Goal: Information Seeking & Learning: Learn about a topic

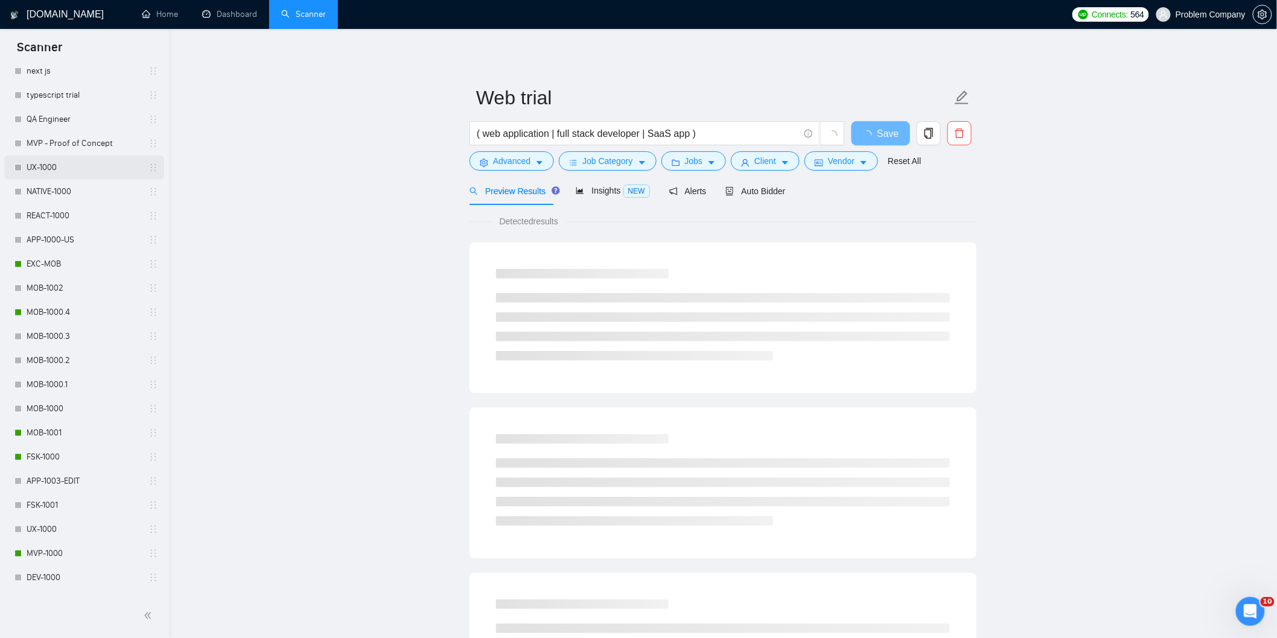
scroll to position [469, 0]
click at [89, 269] on link "MOB-1000.4" at bounding box center [84, 270] width 115 height 24
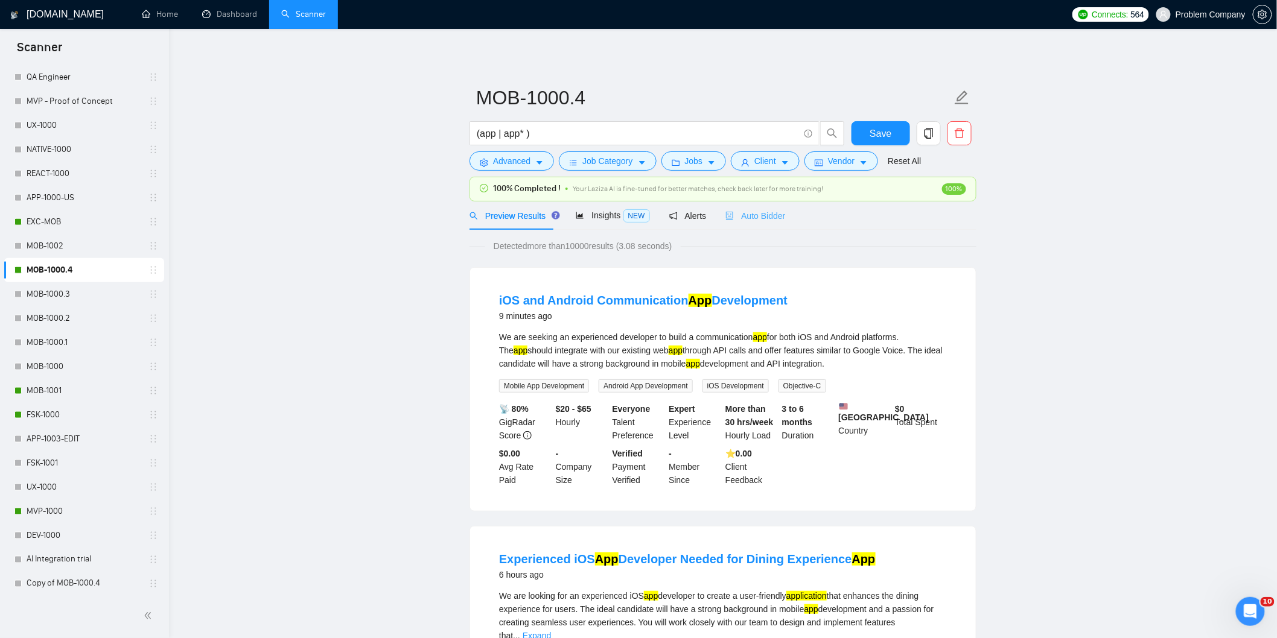
click at [763, 226] on div "Auto Bidder" at bounding box center [755, 215] width 60 height 28
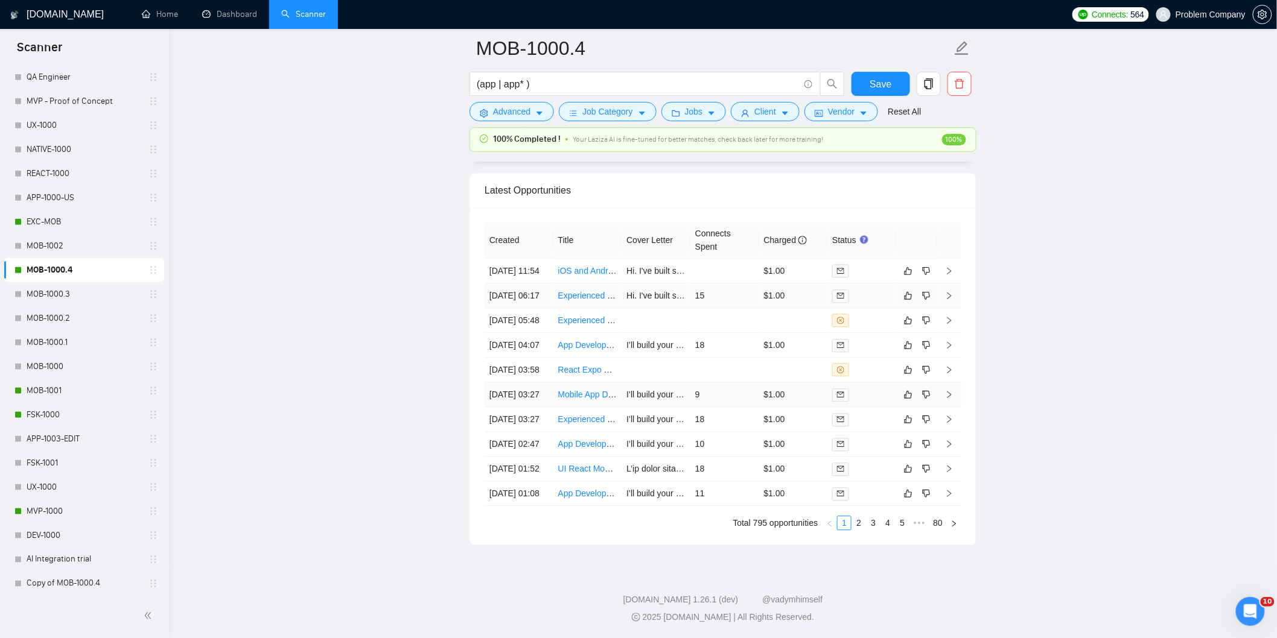
scroll to position [3068, 0]
click at [858, 525] on link "2" at bounding box center [858, 522] width 13 height 13
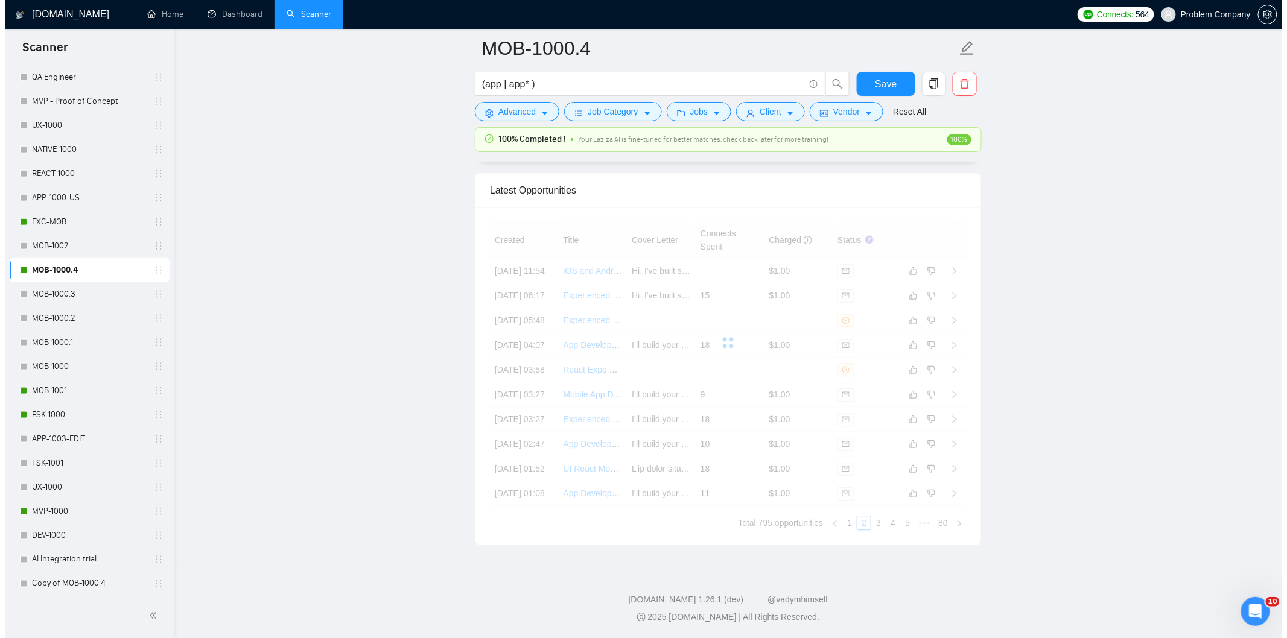
scroll to position [3001, 0]
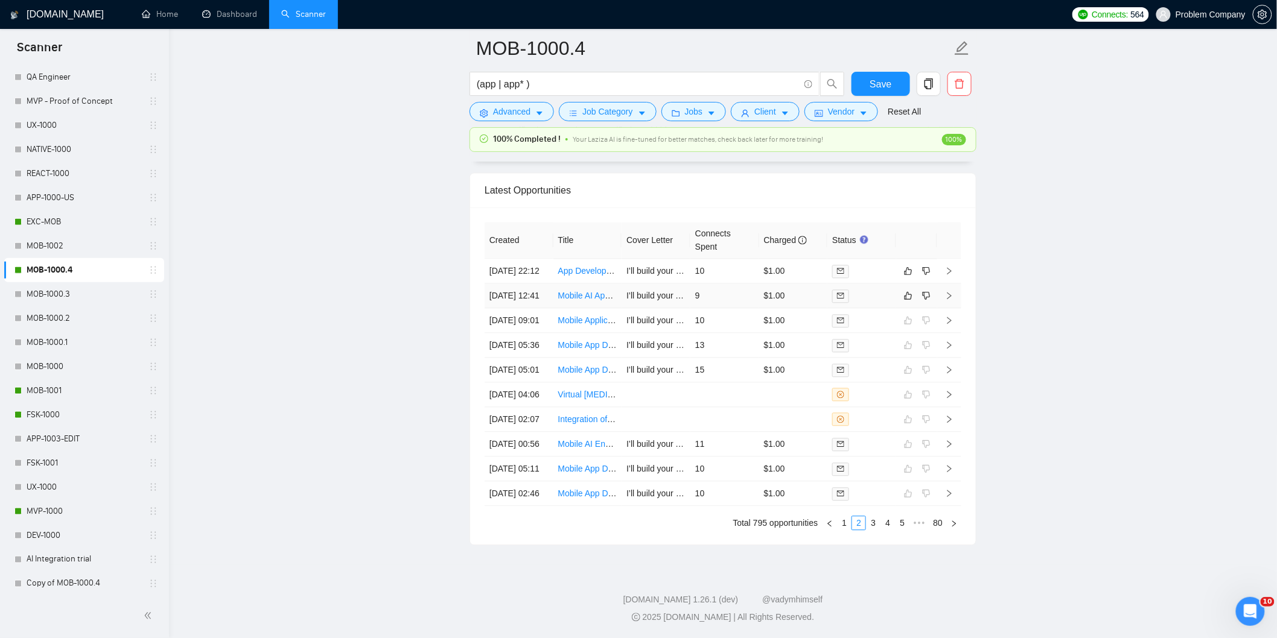
click at [522, 284] on td "[DATE] 12:41" at bounding box center [518, 296] width 69 height 25
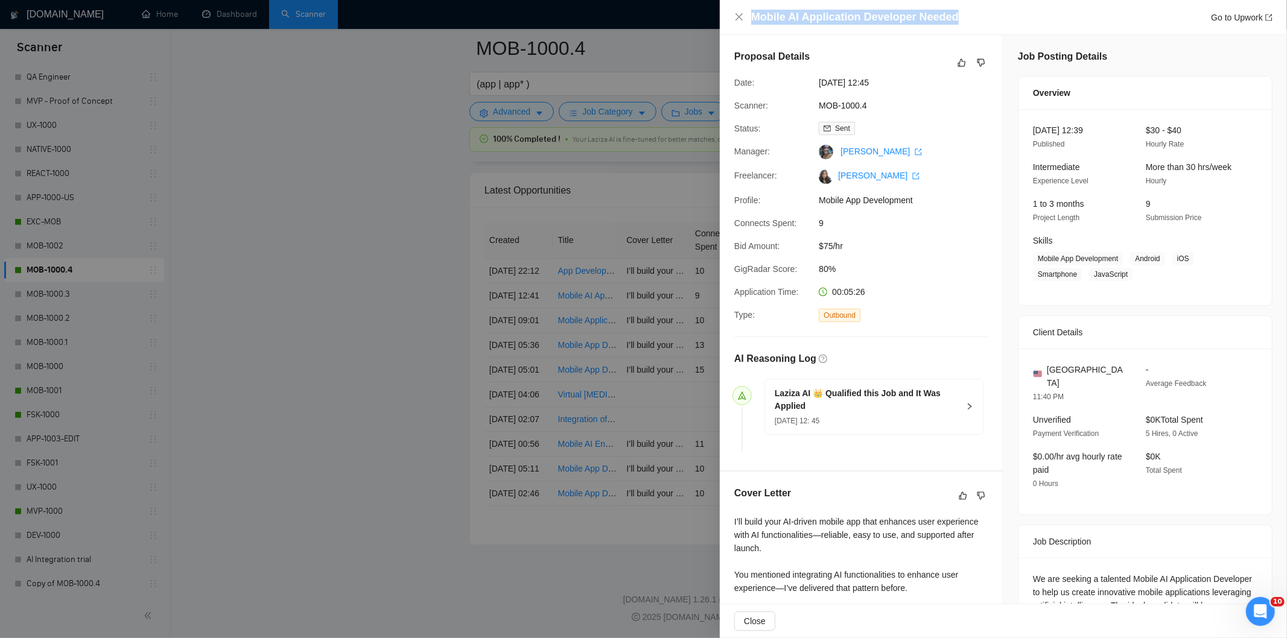
drag, startPoint x: 979, startPoint y: 19, endPoint x: 784, endPoint y: 5, distance: 194.7
click at [784, 5] on div "Mobile AI Application Developer Needed Go to Upwork" at bounding box center [1003, 17] width 567 height 35
copy h4 "Mobile AI Application Developer Needed"
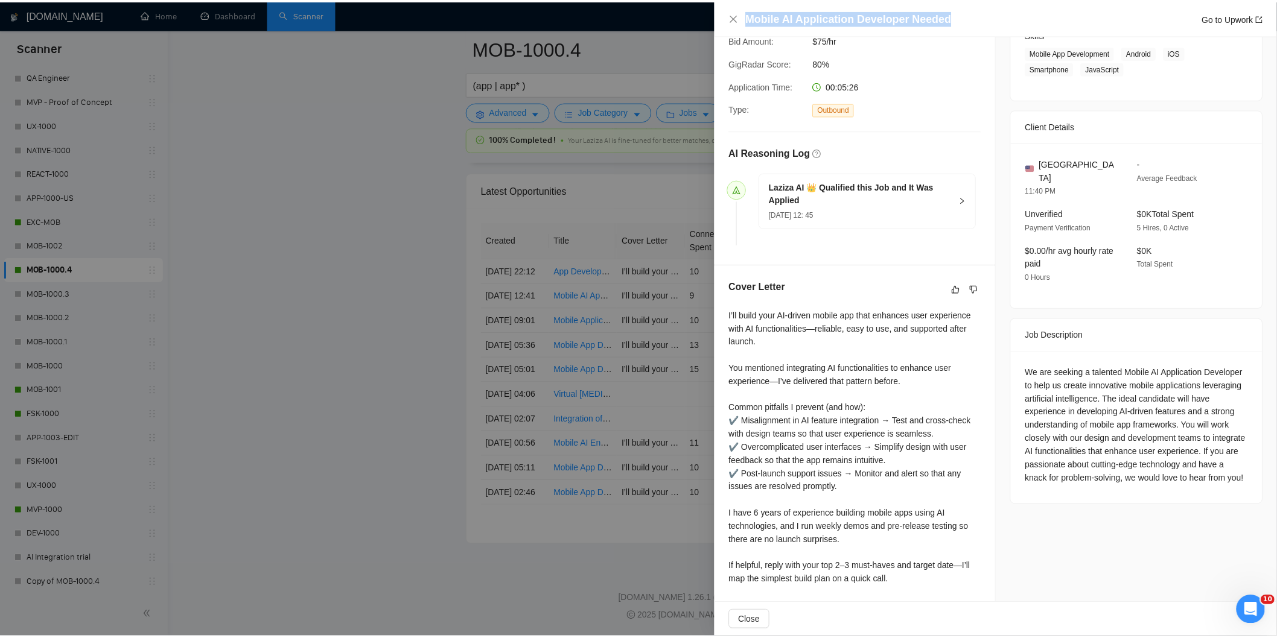
scroll to position [250, 0]
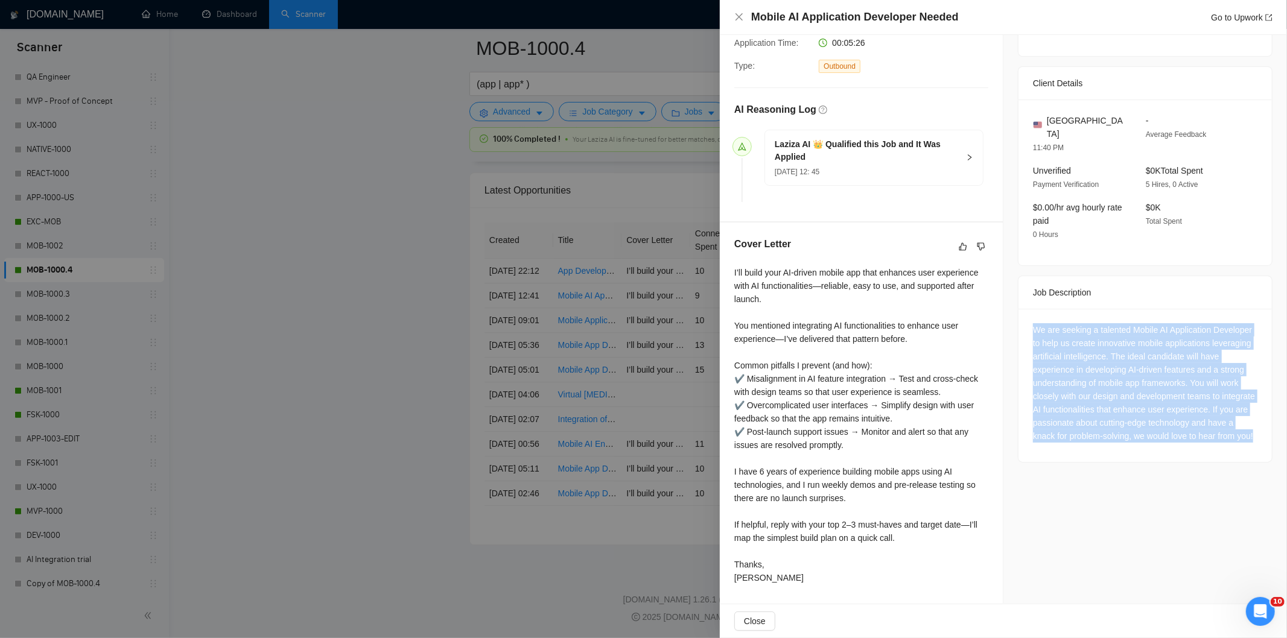
drag, startPoint x: 1027, startPoint y: 315, endPoint x: 1133, endPoint y: 442, distance: 165.8
click at [1133, 442] on div "We are seeking a talented Mobile AI Application Developer to help us create inn…" at bounding box center [1144, 385] width 253 height 153
copy div "We are seeking a talented Mobile AI Application Developer to help us create inn…"
click at [742, 17] on icon "close" at bounding box center [739, 17] width 10 height 10
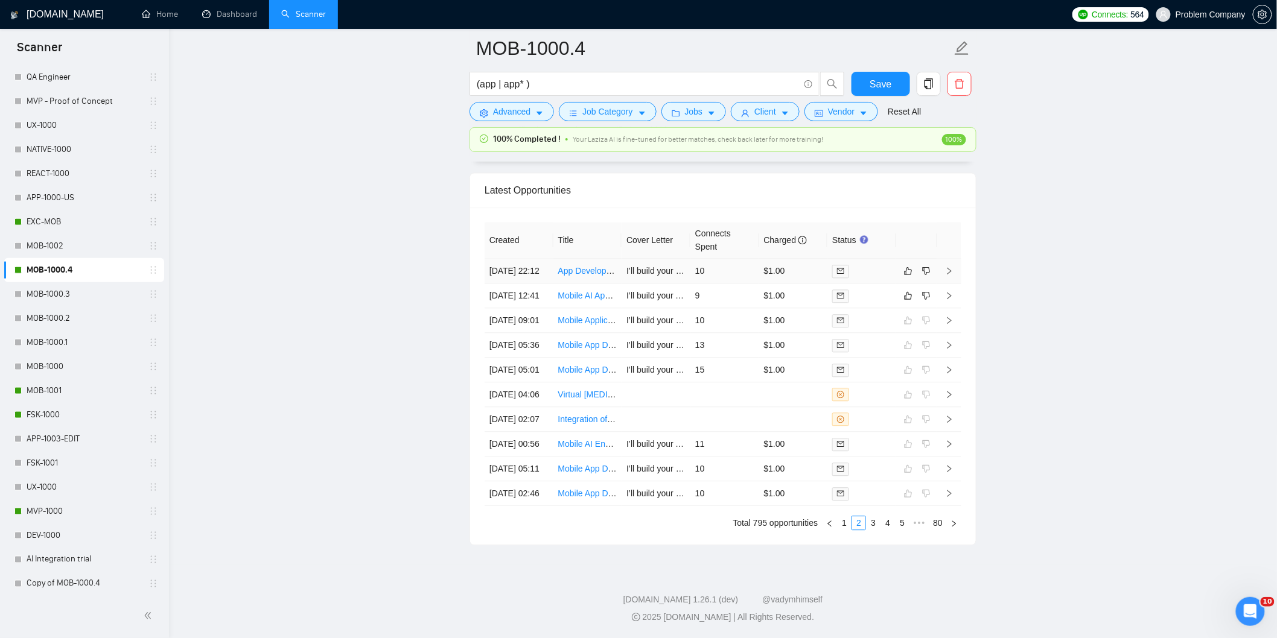
click at [539, 259] on td "[DATE] 22:12" at bounding box center [518, 271] width 69 height 25
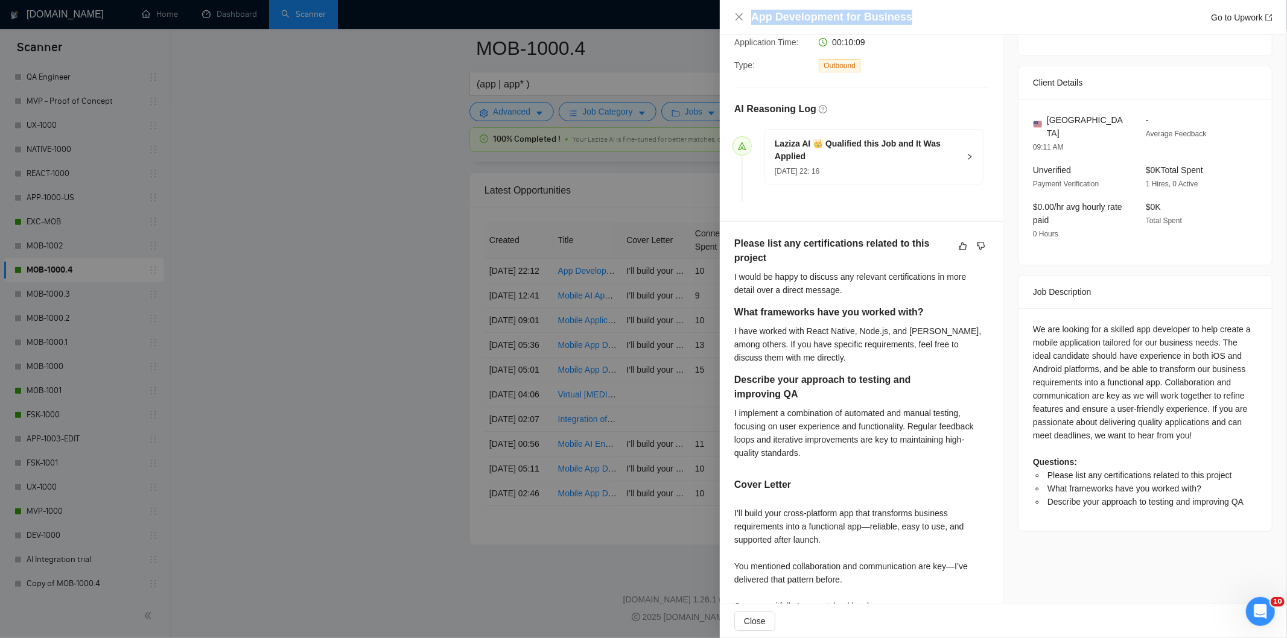
drag, startPoint x: 912, startPoint y: 15, endPoint x: 768, endPoint y: 3, distance: 144.1
click at [768, 3] on div "App Development for Business Go to Upwork" at bounding box center [1003, 17] width 567 height 35
copy h4 "App Development for Business"
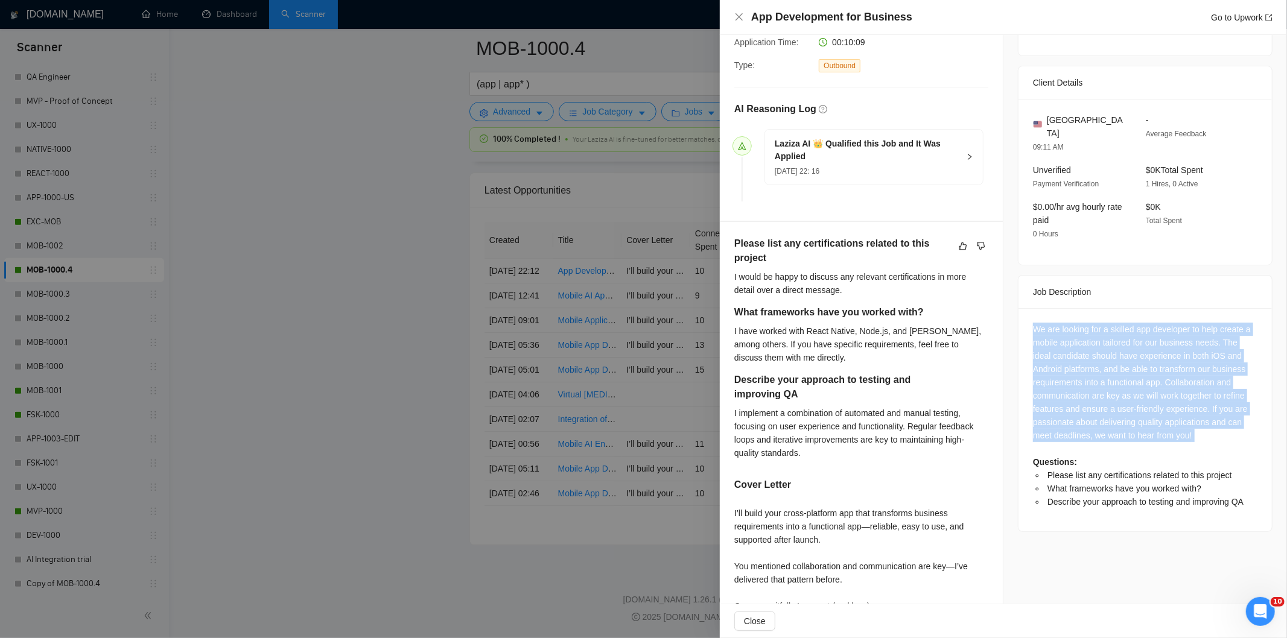
drag, startPoint x: 1024, startPoint y: 312, endPoint x: 1213, endPoint y: 437, distance: 226.6
click at [1213, 437] on div "We are looking for a skilled app developer to help create a mobile application …" at bounding box center [1144, 419] width 253 height 223
copy div "We are looking for a skilled app developer to help create a mobile application …"
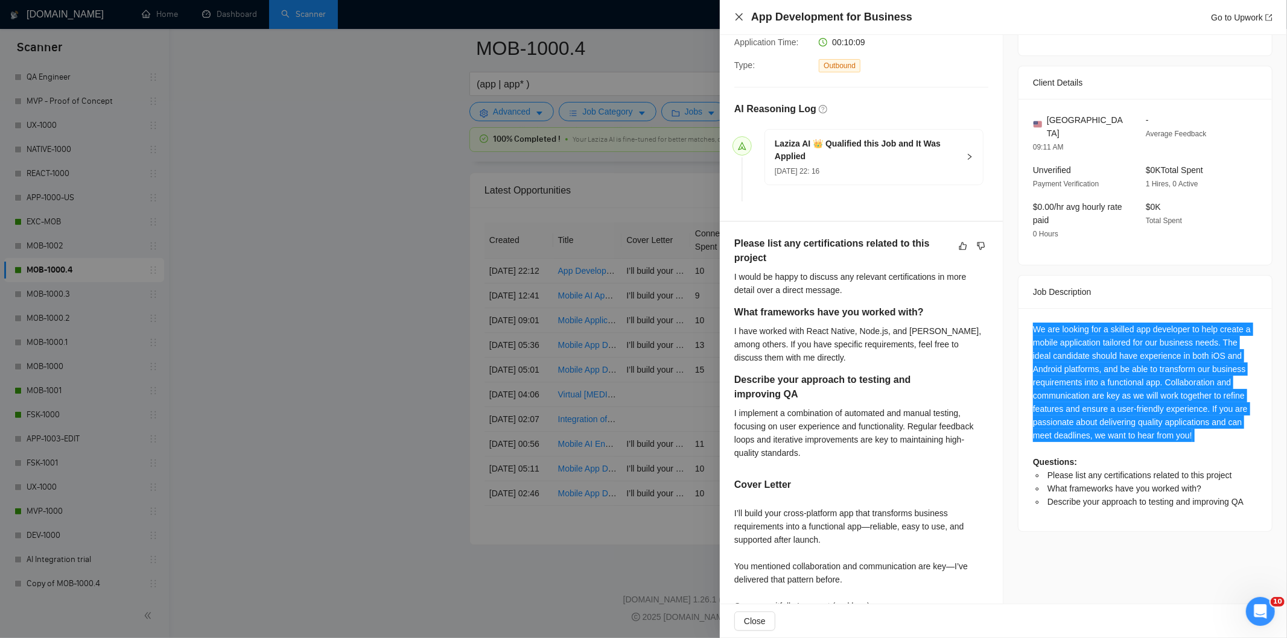
click at [743, 16] on icon "close" at bounding box center [739, 17] width 10 height 10
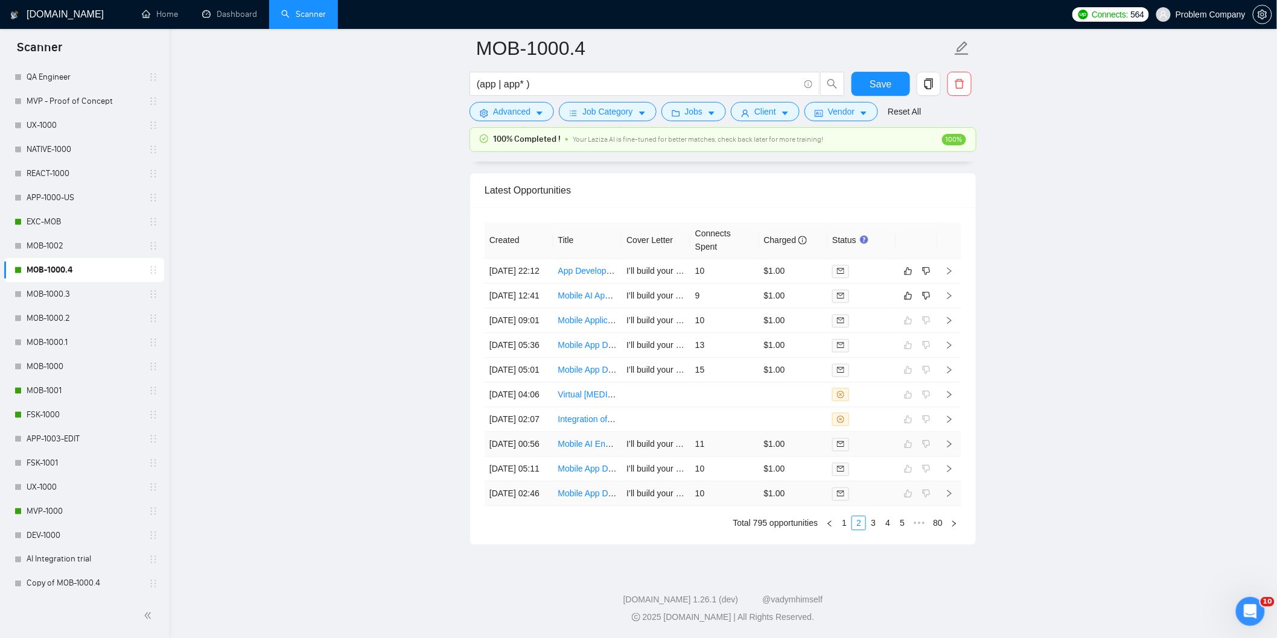
scroll to position [3068, 0]
click at [846, 523] on link "1" at bounding box center [843, 522] width 13 height 13
click at [518, 501] on td "[DATE] 01:08" at bounding box center [518, 493] width 69 height 25
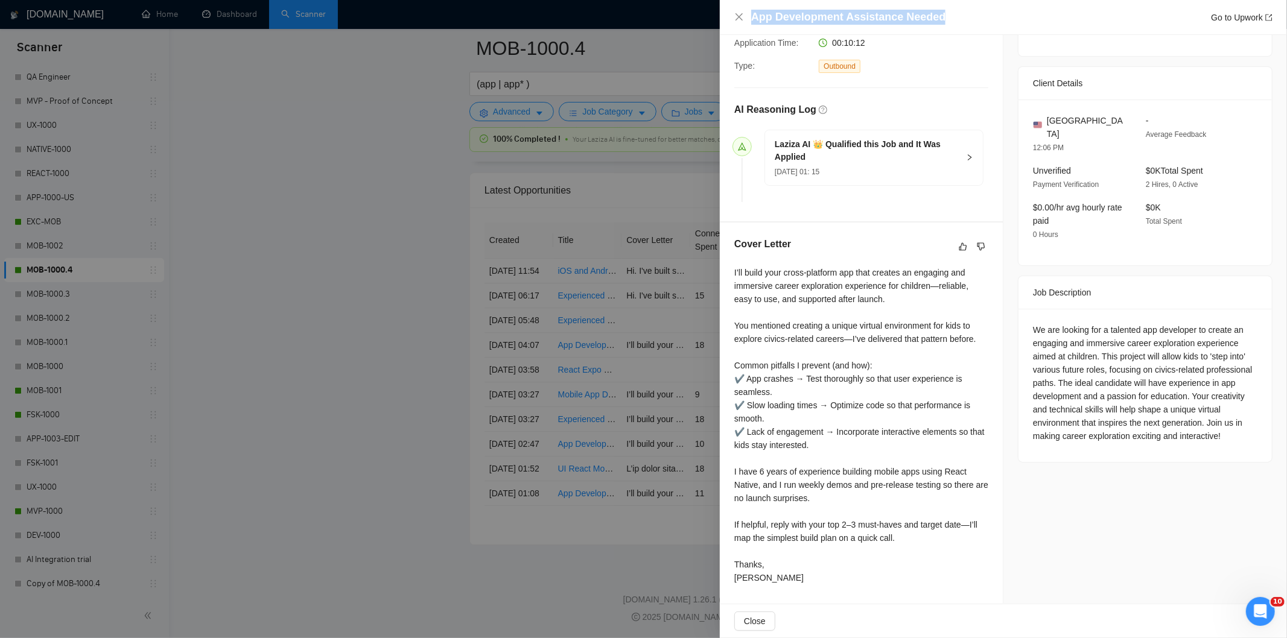
drag, startPoint x: 961, startPoint y: 16, endPoint x: 785, endPoint y: 8, distance: 175.8
click at [785, 8] on div "App Development Assistance Needed Go to Upwork" at bounding box center [1003, 17] width 567 height 35
copy h4 "App Development Assistance Needed"
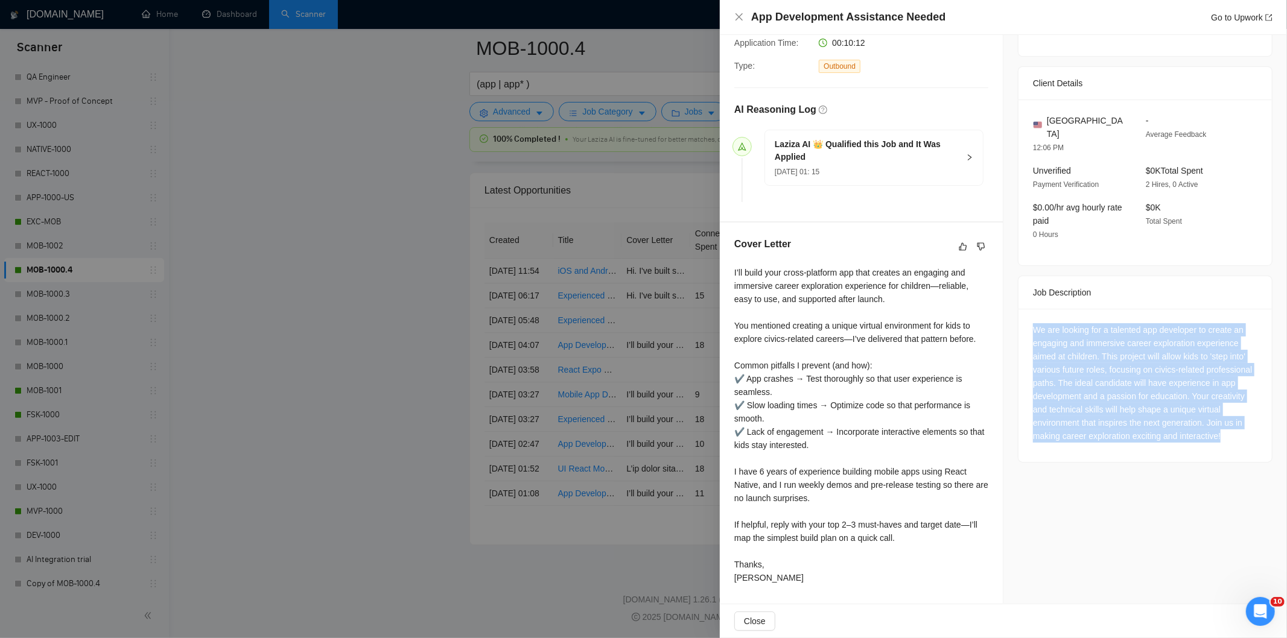
drag, startPoint x: 1022, startPoint y: 316, endPoint x: 1267, endPoint y: 427, distance: 268.9
click at [1267, 427] on div "Job Posting Details Overview [DATE] 01:05 Published $15 - $30 Hourly Rate Inter…" at bounding box center [1145, 195] width 284 height 818
copy div "We are looking for a talented app developer to create an engaging and immersive…"
click at [738, 16] on icon "close" at bounding box center [738, 16] width 7 height 7
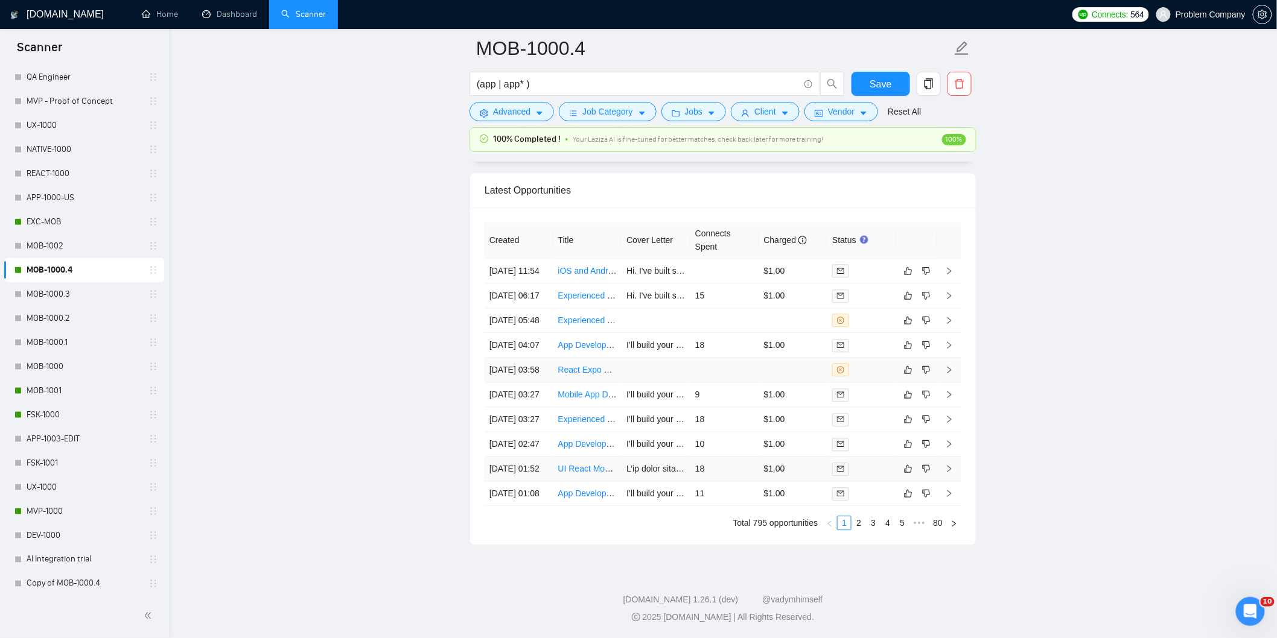
click at [530, 457] on td "[DATE] 01:52" at bounding box center [518, 469] width 69 height 25
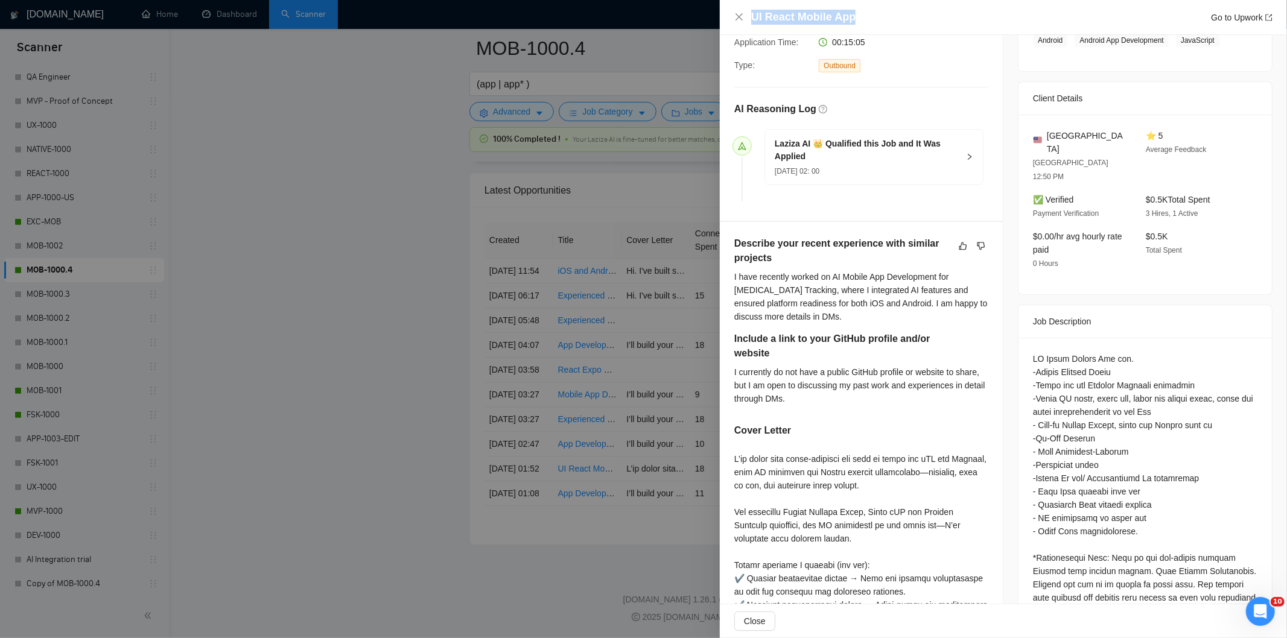
drag, startPoint x: 865, startPoint y: 18, endPoint x: 723, endPoint y: 22, distance: 142.4
click at [723, 22] on div "UI React Mobile App Go to Upwork" at bounding box center [1003, 17] width 567 height 35
copy h4 "UI React Mobile App"
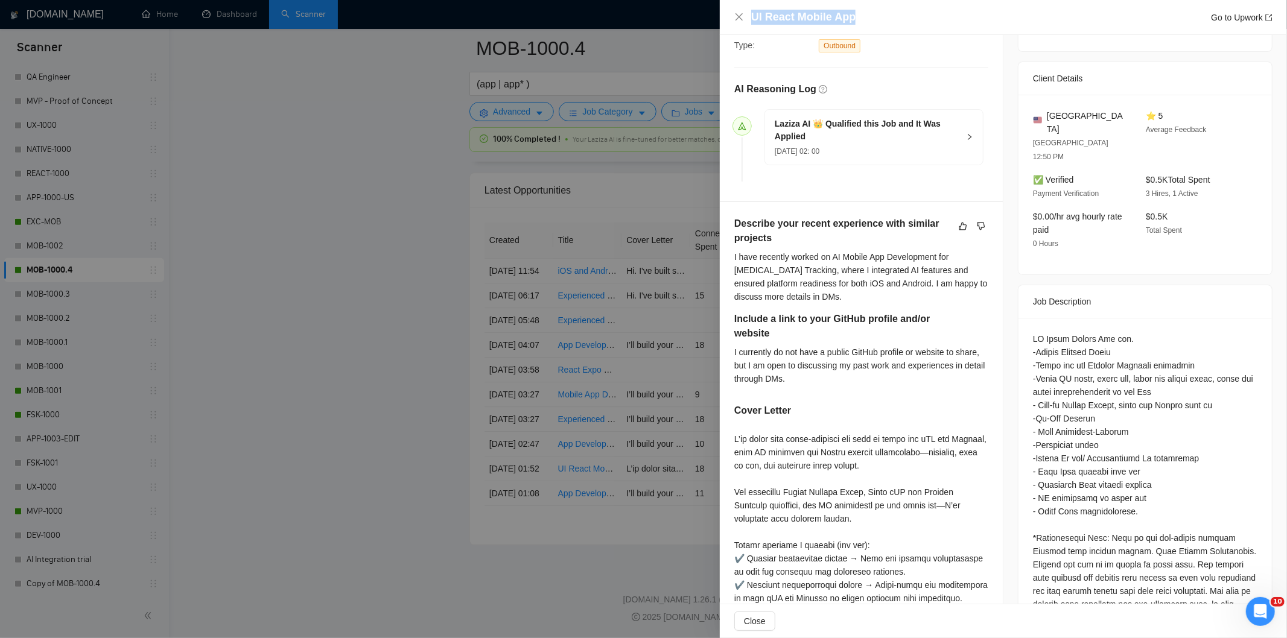
scroll to position [449, 0]
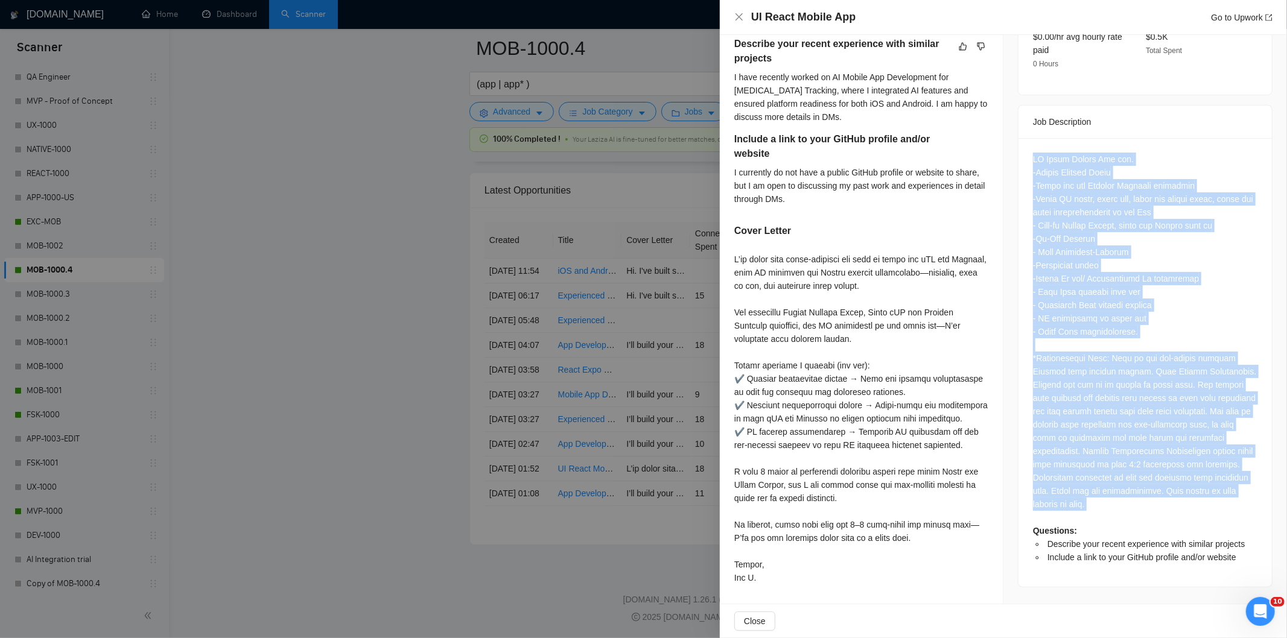
drag, startPoint x: 1028, startPoint y: 125, endPoint x: 1199, endPoint y: 487, distance: 400.5
click at [1199, 486] on div "Questions: Describe your recent experience with similar projects Include a link…" at bounding box center [1144, 362] width 253 height 449
copy div "UI React Mobile App dev. -Stripe Payment Setup -Apple ios and Android Platform …"
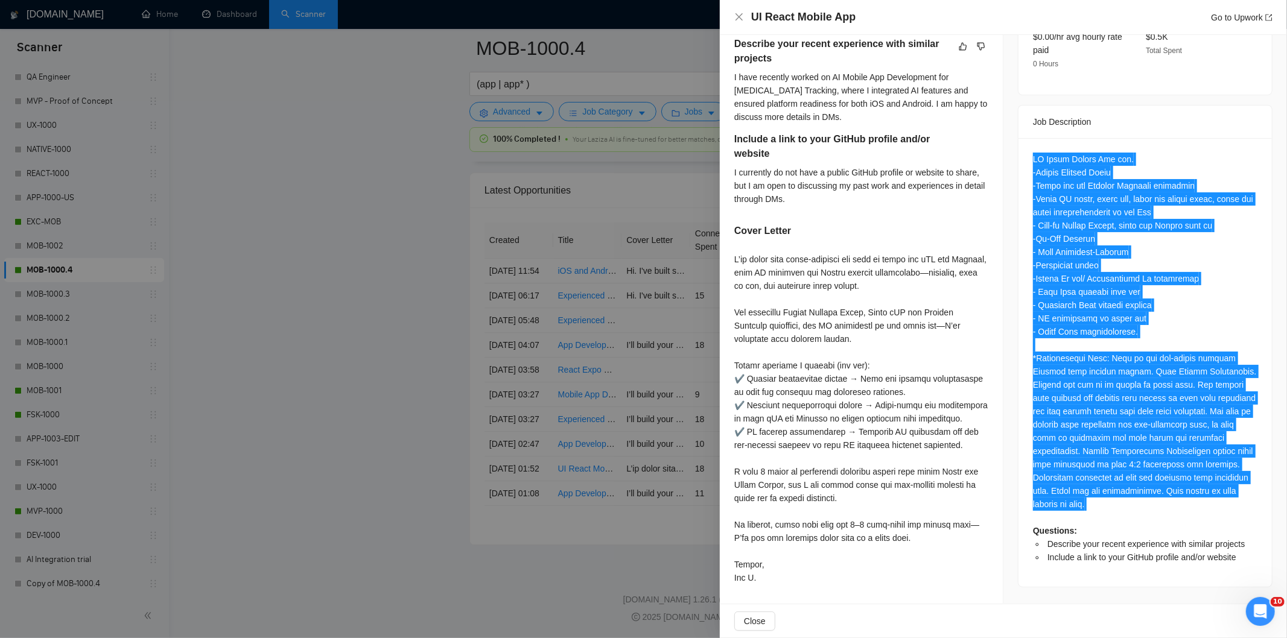
drag, startPoint x: 1196, startPoint y: 350, endPoint x: 1196, endPoint y: 342, distance: 7.9
click at [1197, 350] on div "Questions: Describe your recent experience with similar projects Include a link…" at bounding box center [1145, 358] width 224 height 411
click at [1118, 328] on div "Questions: Describe your recent experience with similar projects Include a link…" at bounding box center [1145, 358] width 224 height 411
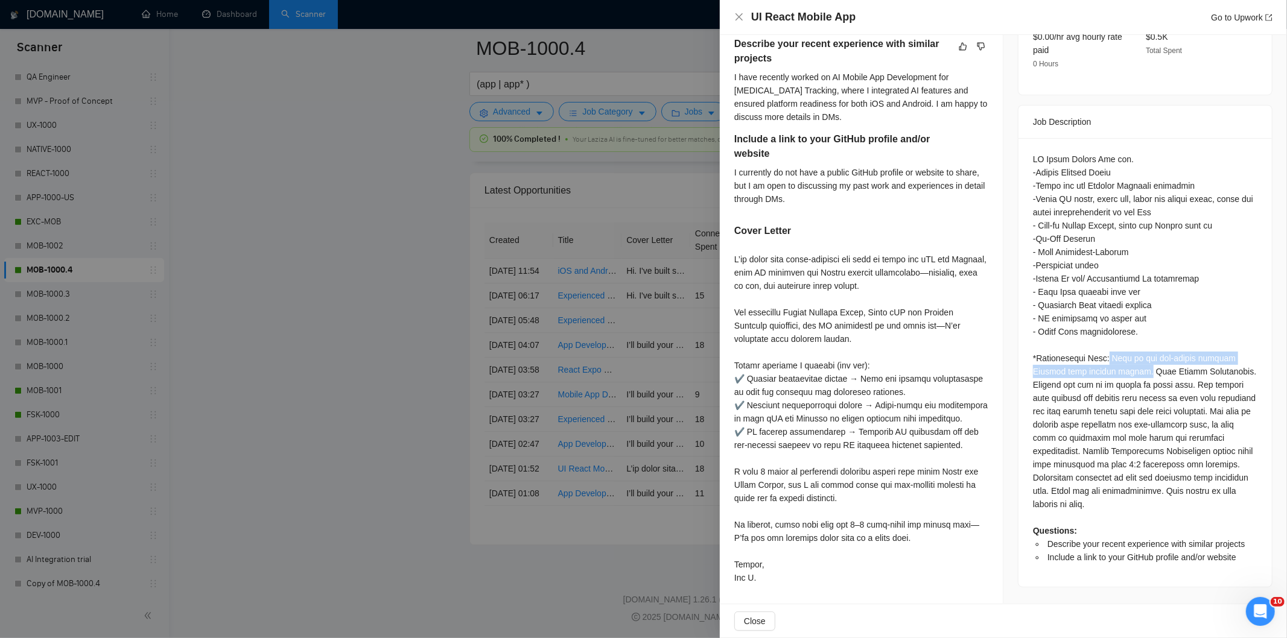
drag, startPoint x: 1104, startPoint y: 332, endPoint x: 1132, endPoint y: 348, distance: 32.4
click at [1132, 348] on div "Questions: Describe your recent experience with similar projects Include a link…" at bounding box center [1145, 358] width 224 height 411
copy div "Work is for non-funded unnamed Startup with limited budget."
click at [737, 21] on icon "close" at bounding box center [739, 17] width 10 height 10
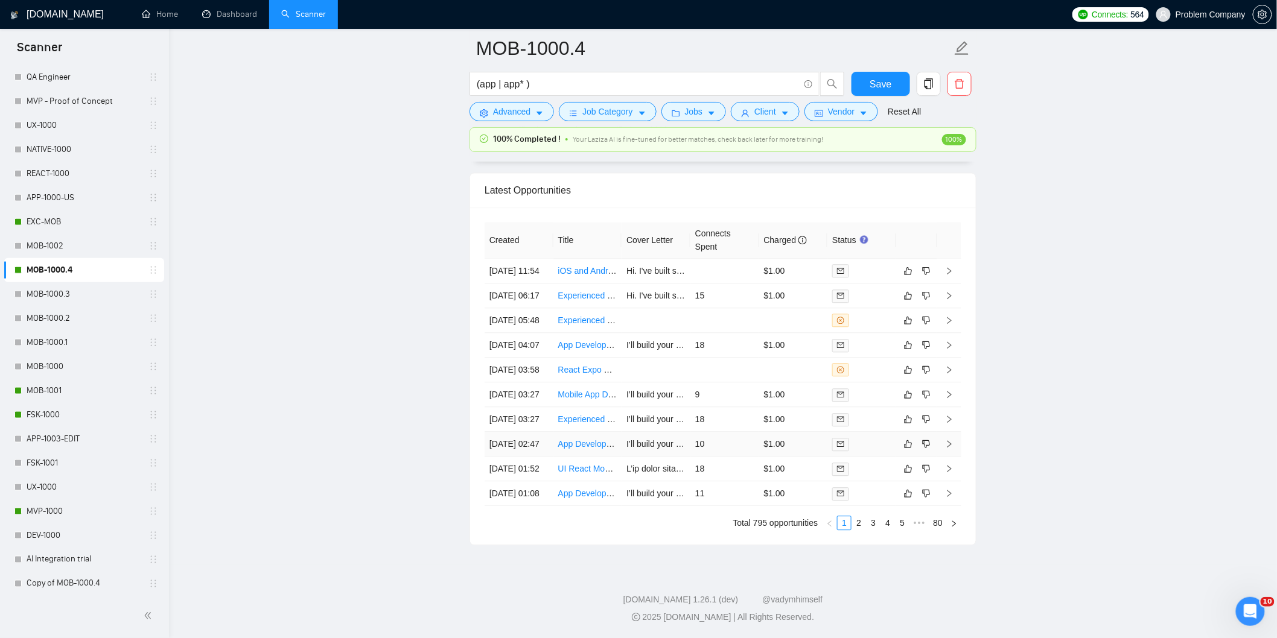
click at [547, 432] on td "[DATE] 02:47" at bounding box center [518, 444] width 69 height 25
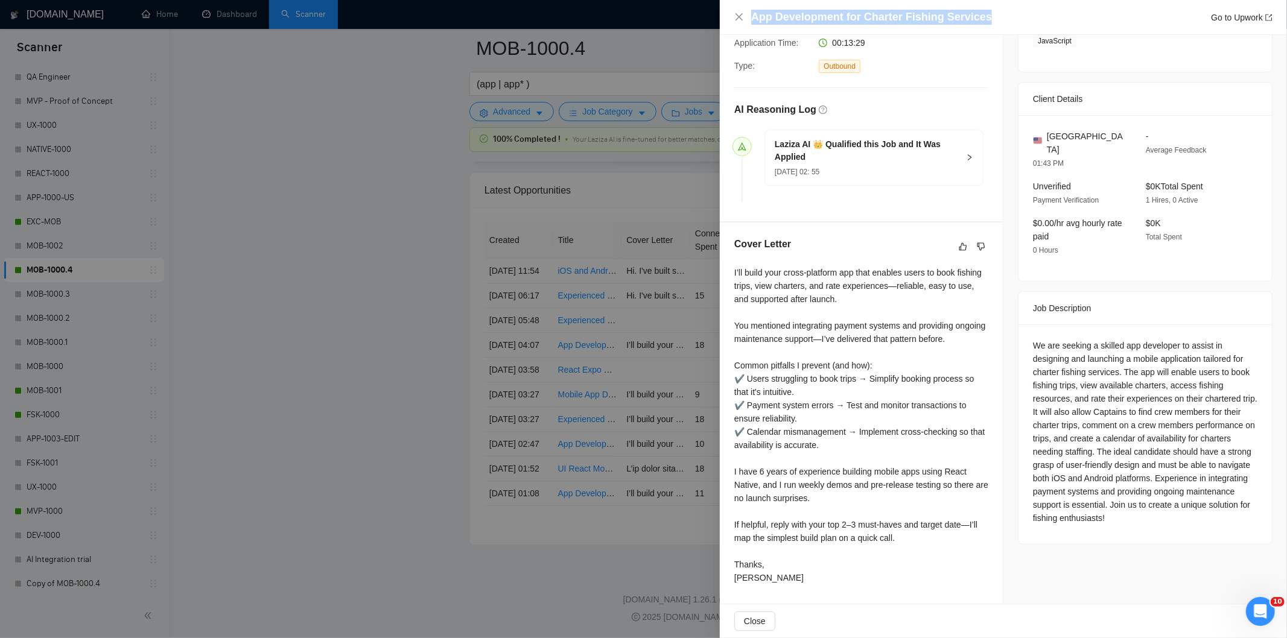
drag, startPoint x: 999, startPoint y: 14, endPoint x: 751, endPoint y: 16, distance: 247.9
click at [751, 16] on div "App Development for Charter Fishing Services Go to Upwork" at bounding box center [1011, 17] width 521 height 15
copy h4 "App Development for Charter Fishing Services"
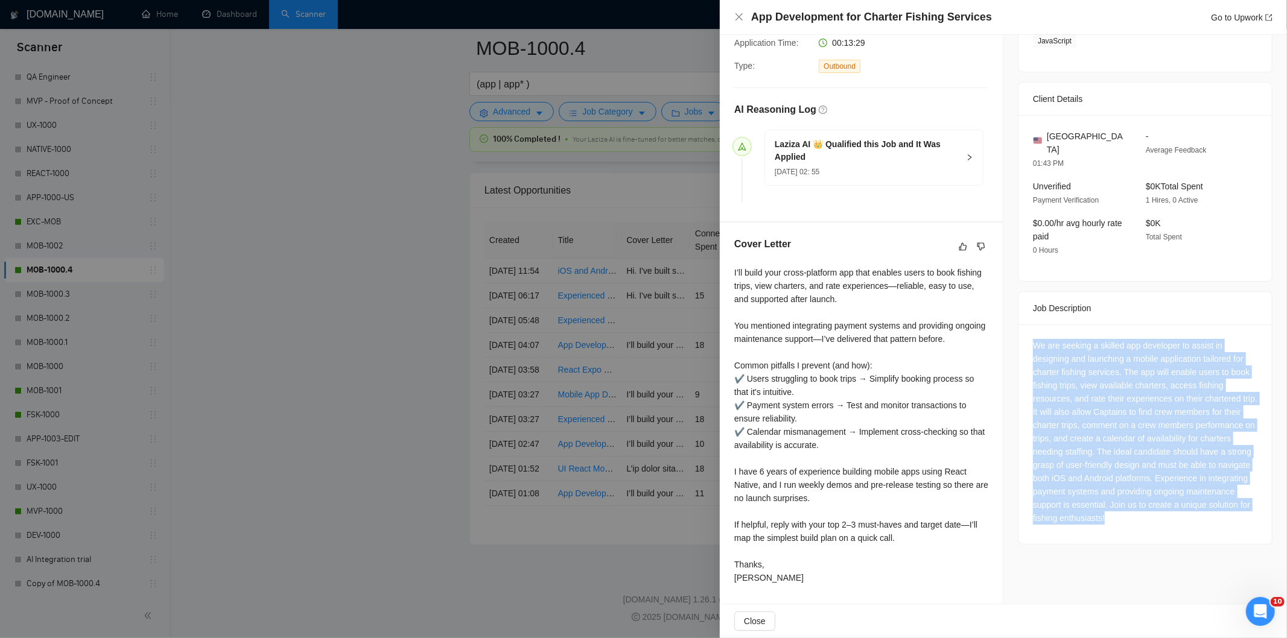
drag, startPoint x: 1022, startPoint y: 326, endPoint x: 1222, endPoint y: 508, distance: 269.9
click at [1222, 508] on div "We are seeking a skilled app developer to assist in designing and launching a m…" at bounding box center [1144, 435] width 253 height 220
click at [737, 19] on icon "close" at bounding box center [739, 17] width 10 height 10
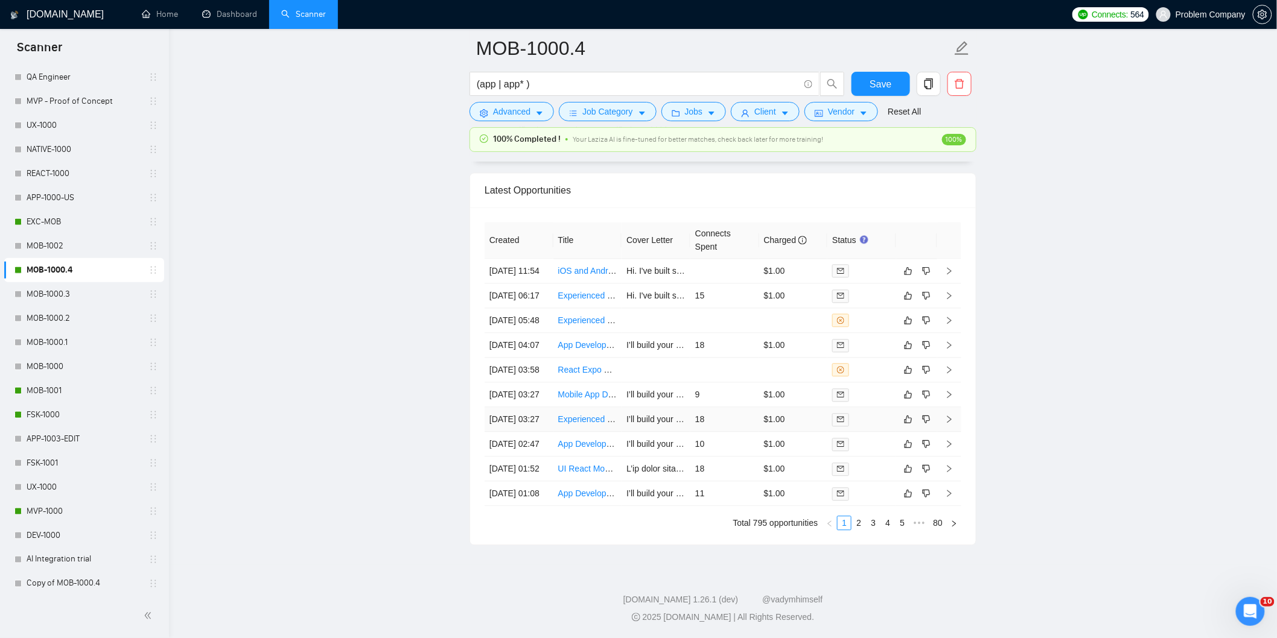
click at [521, 407] on td "[DATE] 03:27" at bounding box center [518, 419] width 69 height 25
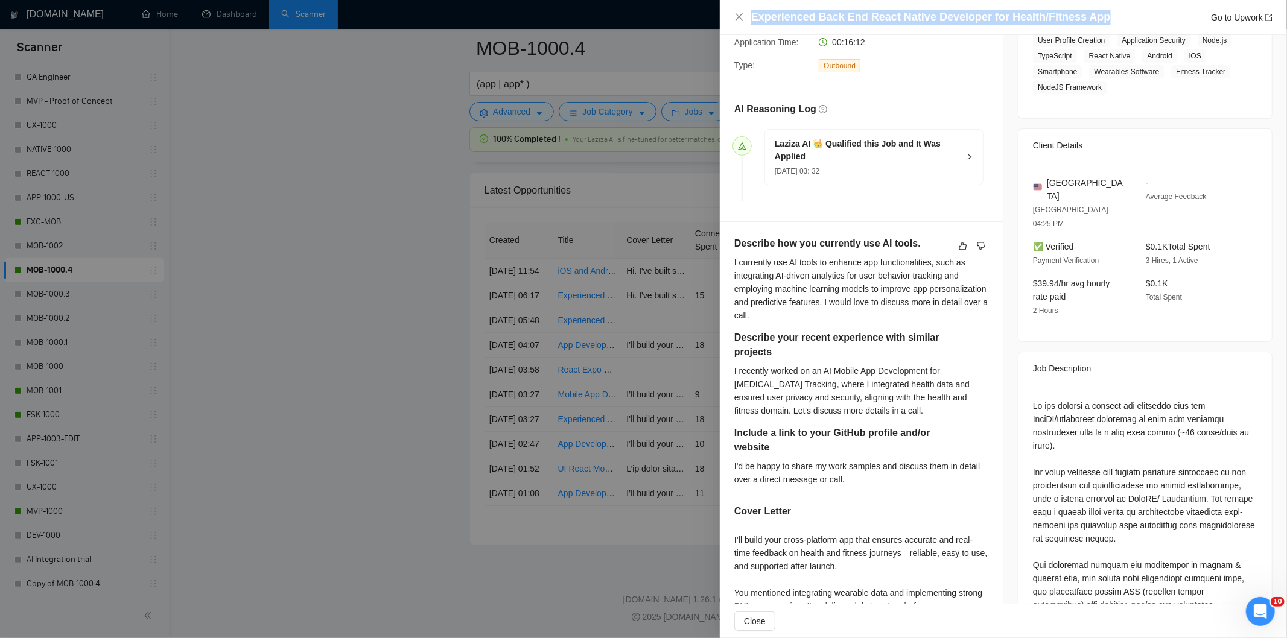
drag, startPoint x: 944, startPoint y: 14, endPoint x: 717, endPoint y: 19, distance: 226.9
click at [717, 19] on div "Experienced Back End React Native Developer for Health/Fitness App Go to Upwork…" at bounding box center [643, 319] width 1287 height 638
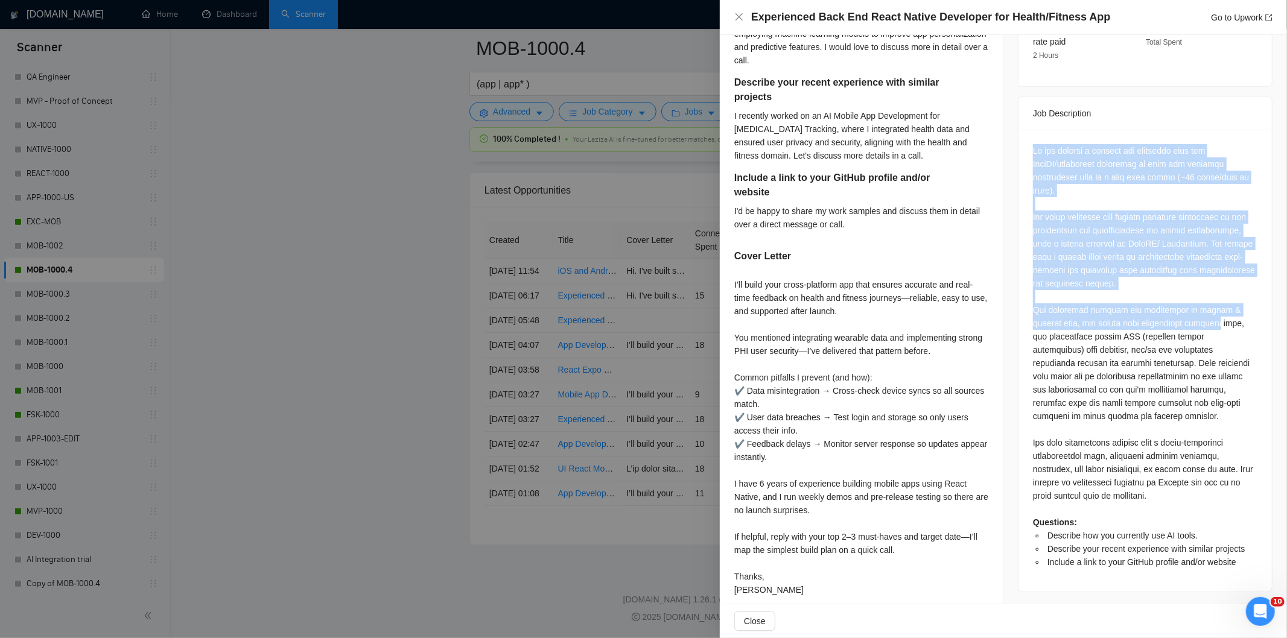
scroll to position [517, 0]
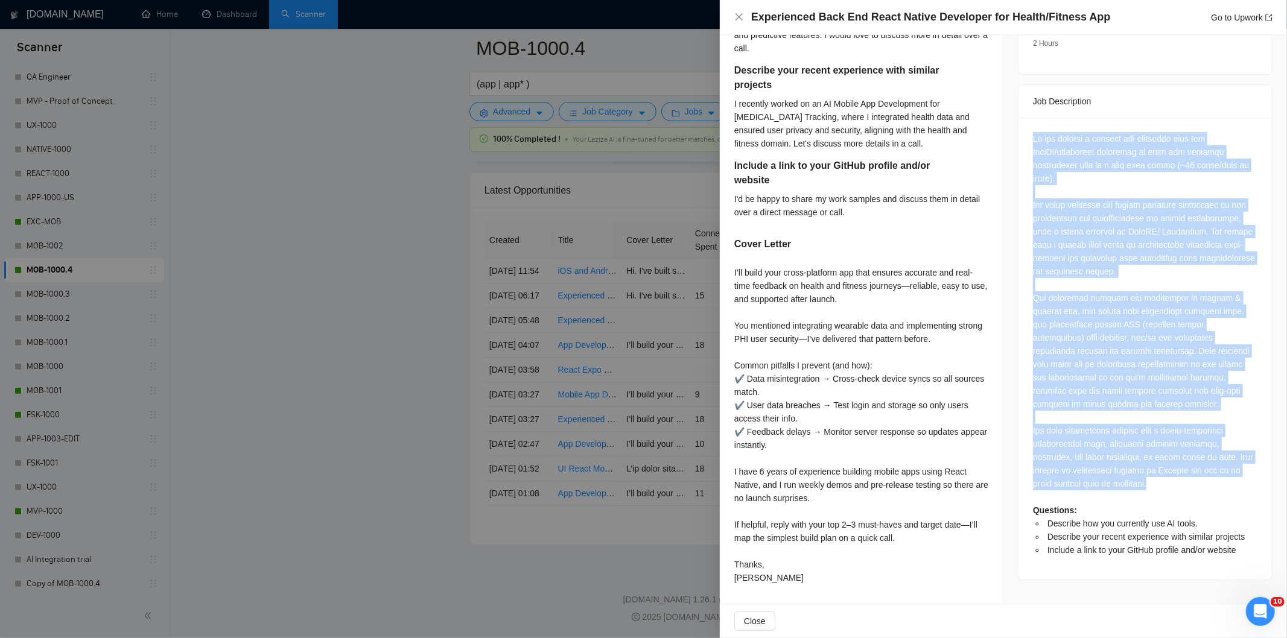
drag, startPoint x: 1024, startPoint y: 173, endPoint x: 1196, endPoint y: 459, distance: 334.2
click at [1196, 459] on div "Questions: Describe how you currently use AI tools. Describe your recent experi…" at bounding box center [1144, 349] width 253 height 462
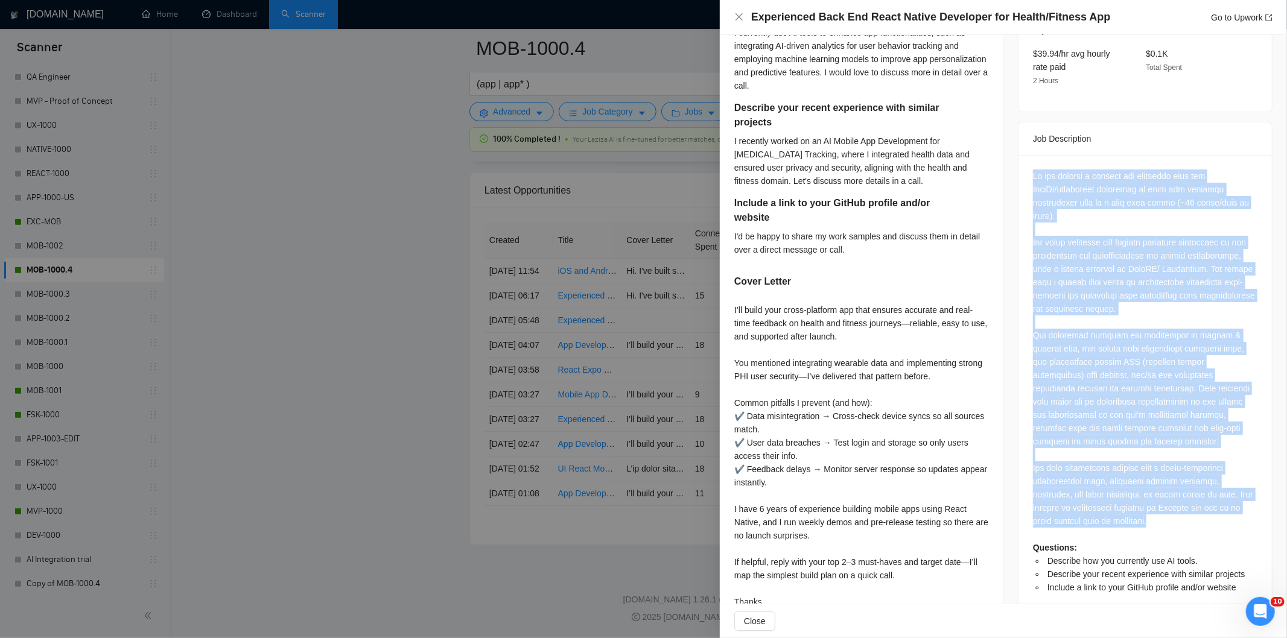
scroll to position [383, 0]
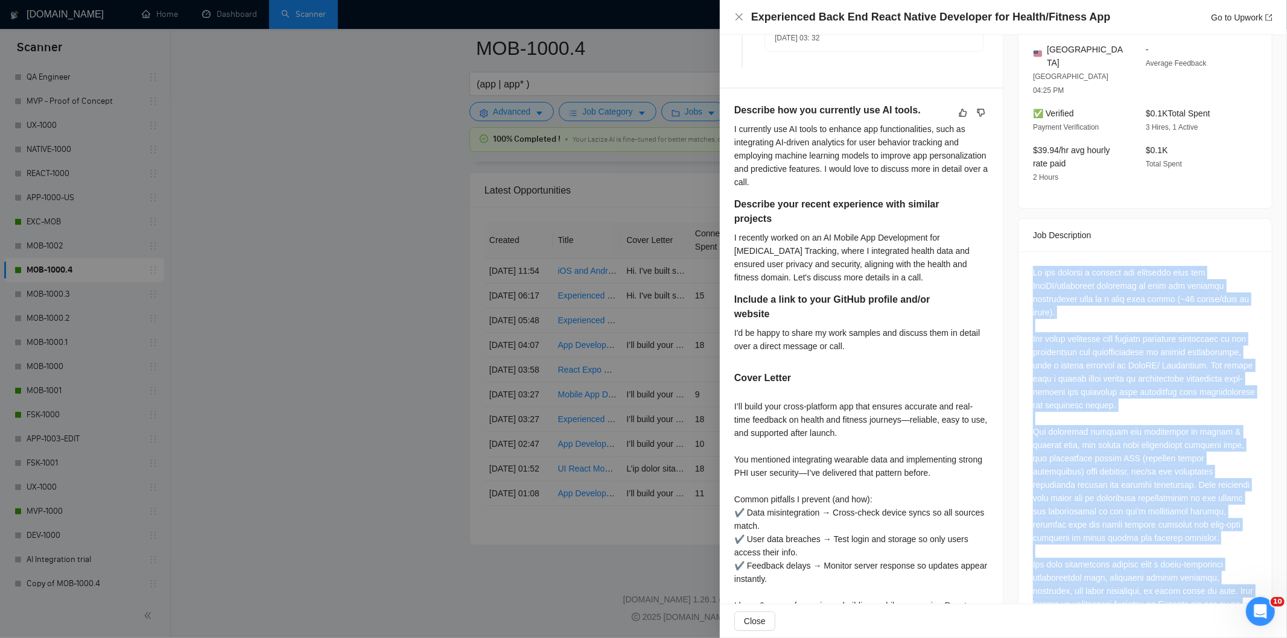
click at [1141, 304] on div "Questions: Describe how you currently use AI tools. Describe your recent experi…" at bounding box center [1145, 478] width 224 height 425
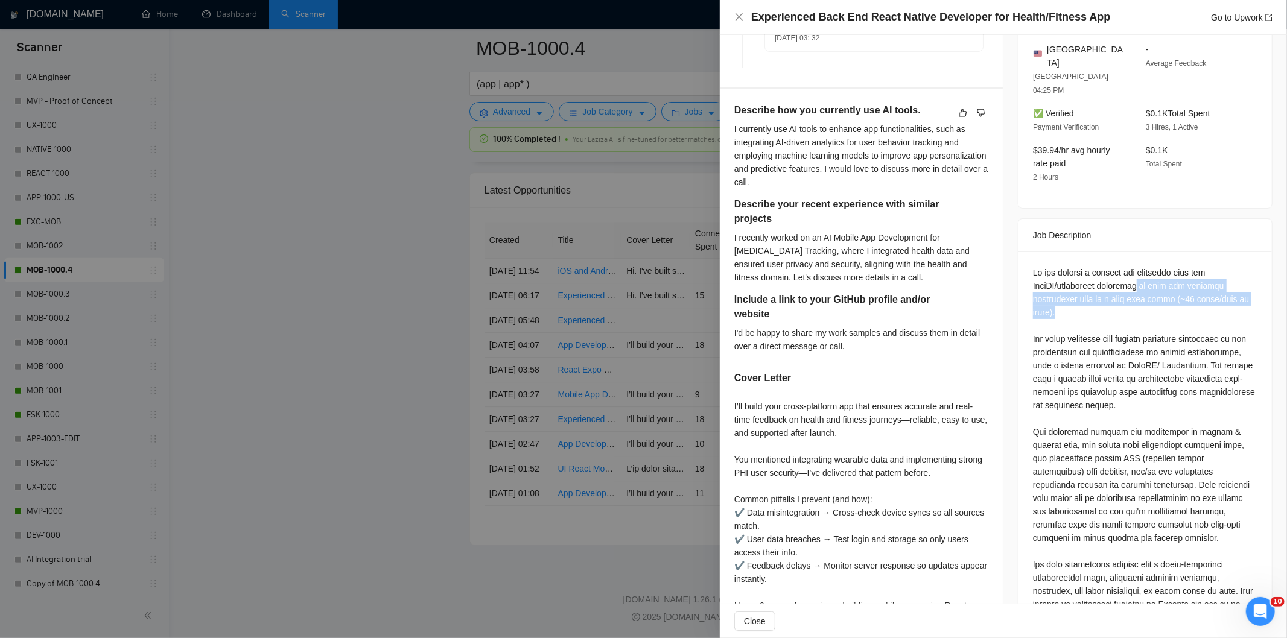
drag, startPoint x: 1135, startPoint y: 257, endPoint x: 1236, endPoint y: 288, distance: 105.3
click at [1236, 288] on div "Questions: Describe how you currently use AI tools. Describe your recent experi…" at bounding box center [1145, 478] width 224 height 425
click at [744, 16] on div "Experienced Back End React Native Developer for Health/Fitness App Go to Upwork" at bounding box center [1003, 17] width 538 height 15
click at [740, 14] on icon "close" at bounding box center [739, 17] width 10 height 10
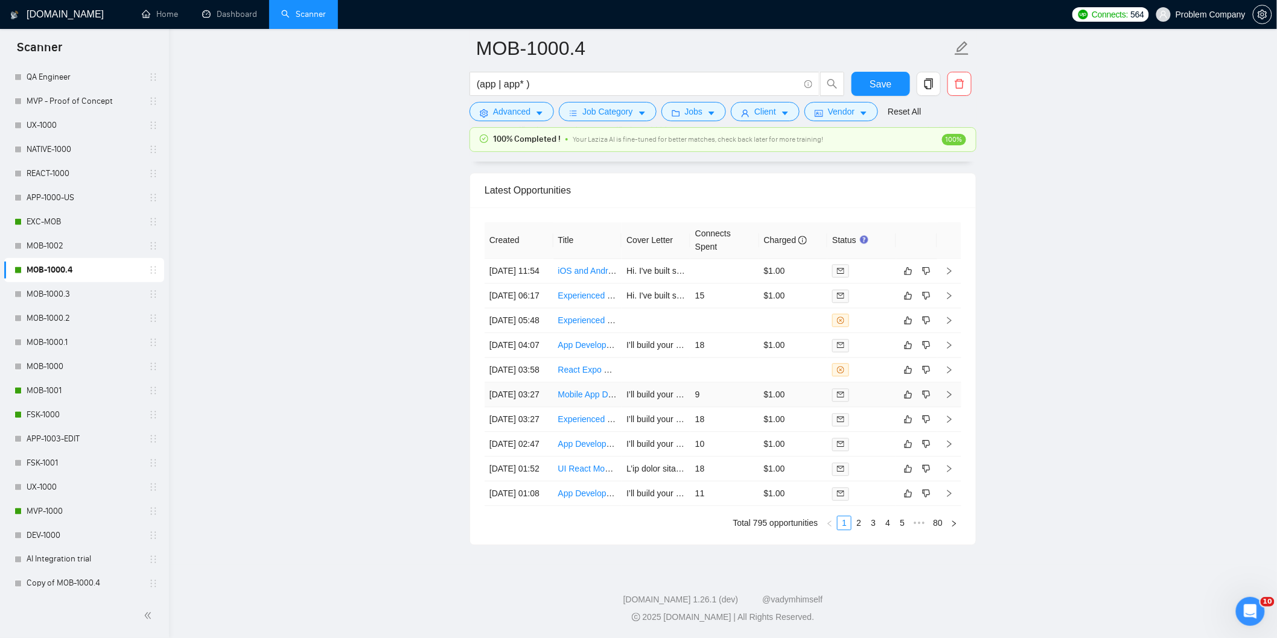
click at [525, 382] on td "[DATE] 03:27" at bounding box center [518, 394] width 69 height 25
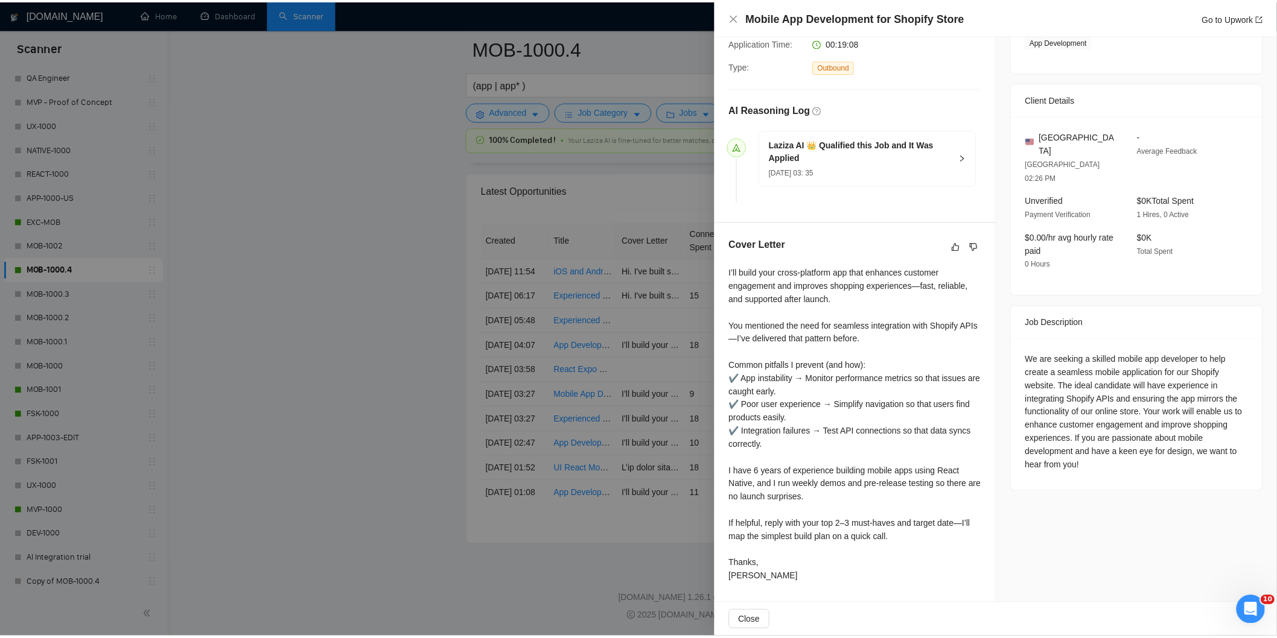
scroll to position [250, 0]
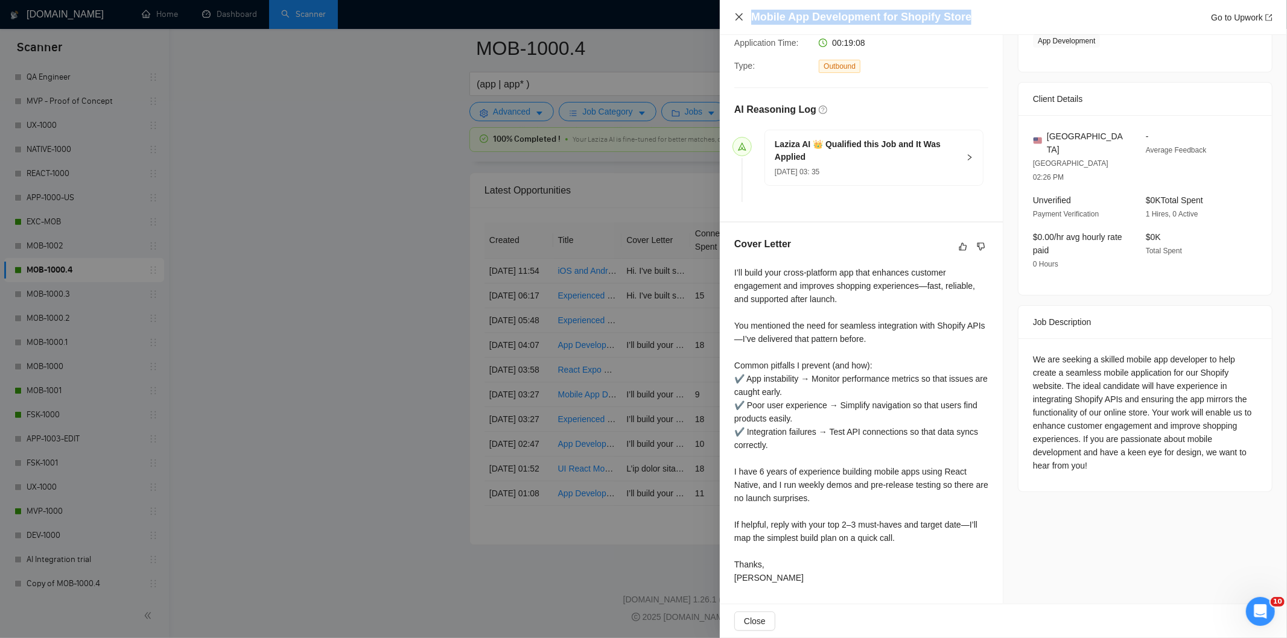
drag, startPoint x: 969, startPoint y: 17, endPoint x: 743, endPoint y: 16, distance: 226.8
click at [743, 16] on div "Mobile App Development for Shopify Store Go to Upwork" at bounding box center [1003, 17] width 538 height 15
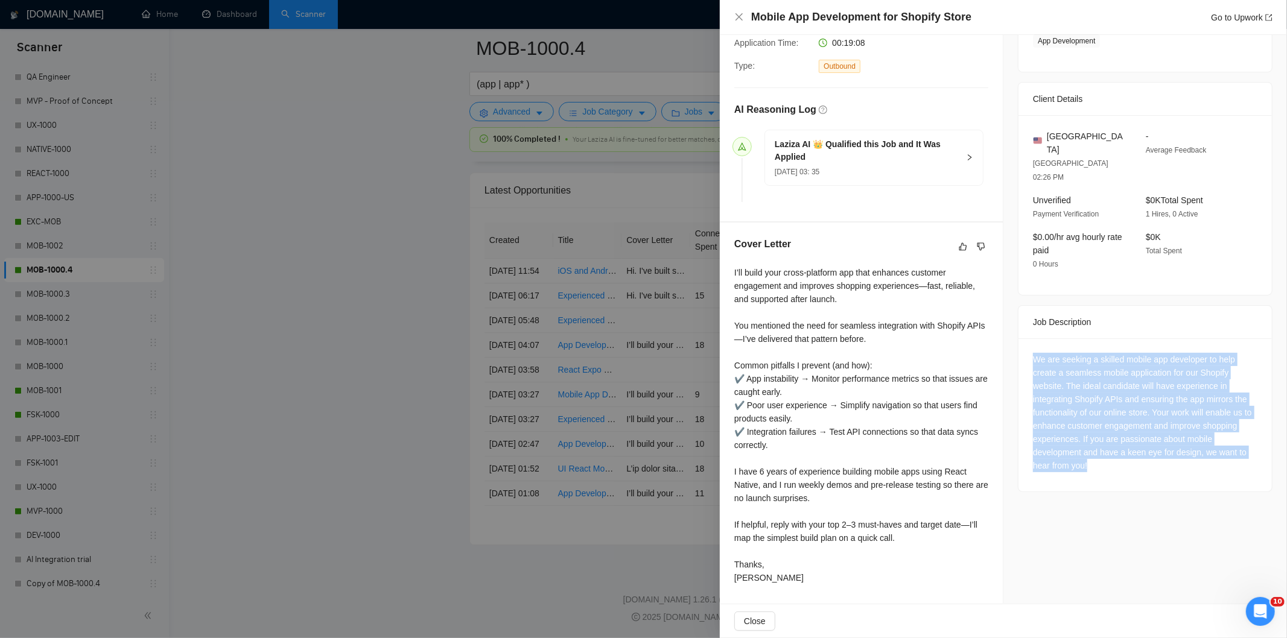
drag, startPoint x: 1028, startPoint y: 329, endPoint x: 1137, endPoint y: 456, distance: 167.3
click at [1137, 456] on div "We are seeking a skilled mobile app developer to help create a seamless mobile …" at bounding box center [1144, 414] width 253 height 153
click at [738, 14] on icon "close" at bounding box center [739, 17] width 10 height 10
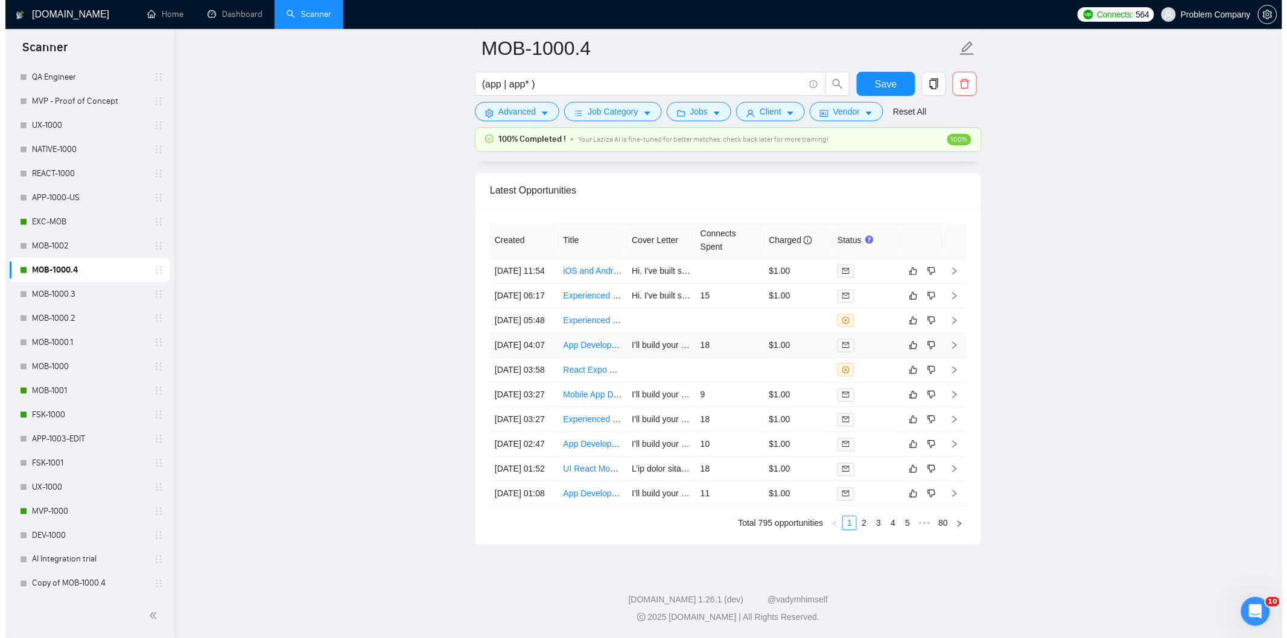
scroll to position [3001, 0]
drag, startPoint x: 523, startPoint y: 376, endPoint x: 630, endPoint y: 305, distance: 128.8
click at [523, 377] on td "[DATE] 03:58" at bounding box center [518, 370] width 69 height 25
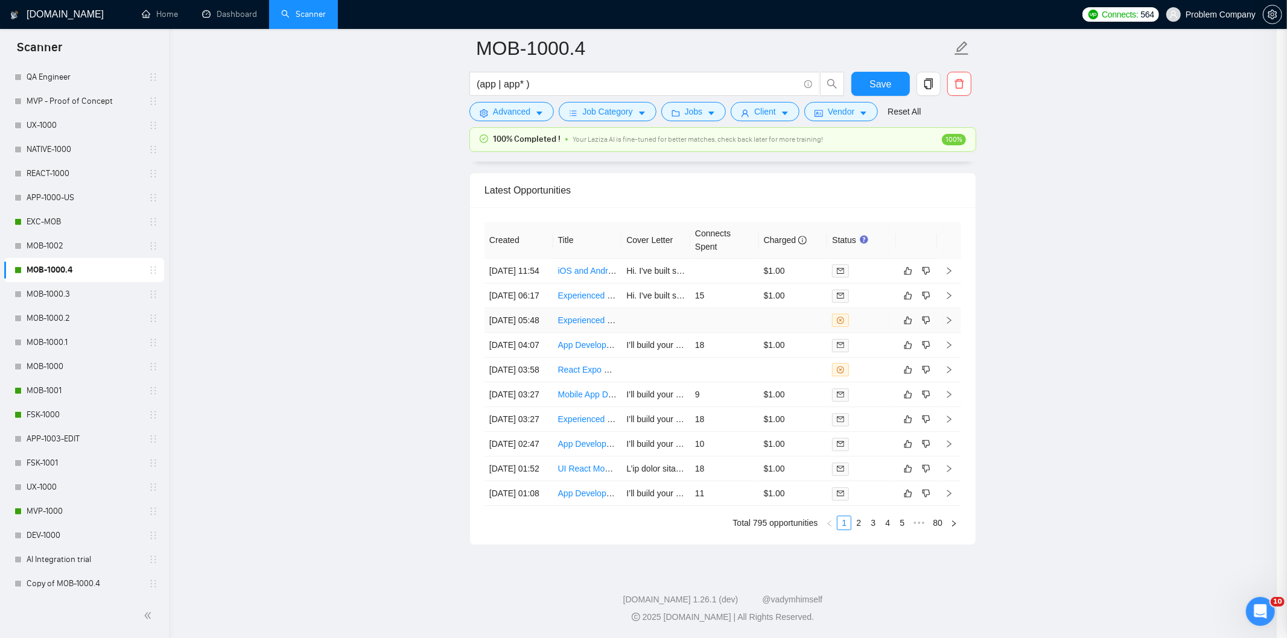
scroll to position [97, 0]
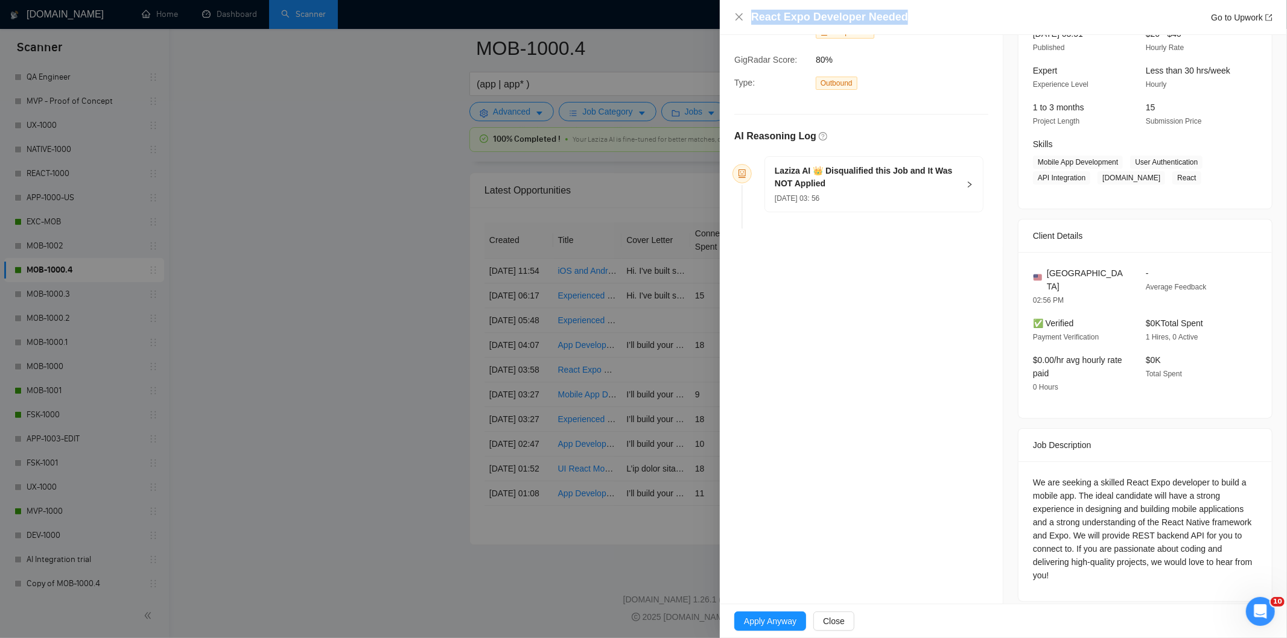
drag, startPoint x: 922, startPoint y: 19, endPoint x: 719, endPoint y: 10, distance: 202.9
click at [719, 10] on div "React Expo Developer Needed Go to Upwork Opportunity Details Created: [DATE] 03…" at bounding box center [643, 319] width 1287 height 638
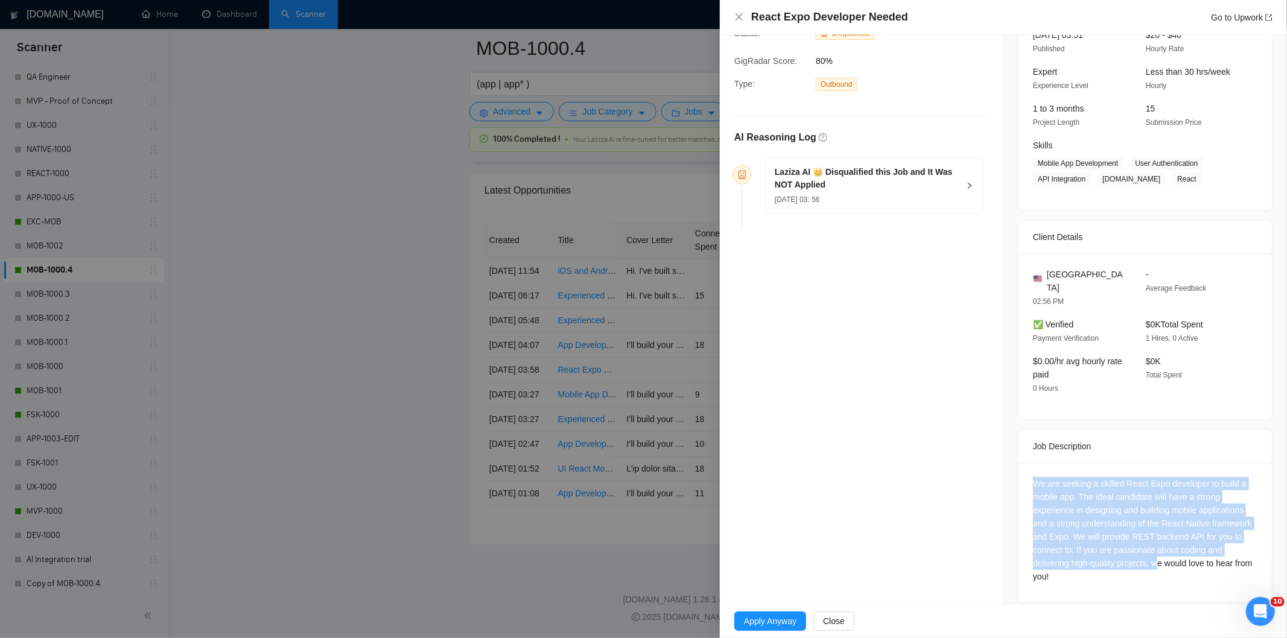
drag, startPoint x: 1023, startPoint y: 465, endPoint x: 1154, endPoint y: 553, distance: 157.8
click at [1154, 553] on div "We are seeking a skilled React Expo developer to build a mobile app. The ideal …" at bounding box center [1144, 533] width 253 height 140
click at [1156, 554] on div "We are seeking a skilled React Expo developer to build a mobile app. The ideal …" at bounding box center [1145, 530] width 224 height 106
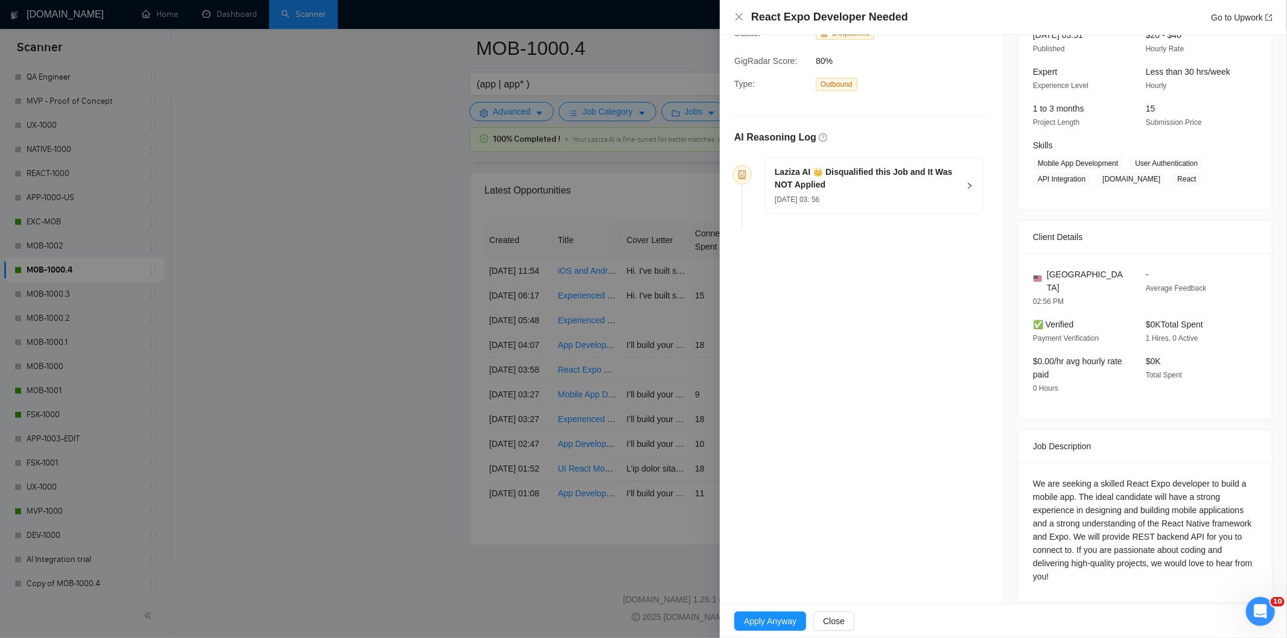
click at [1150, 567] on div "We are seeking a skilled React Expo developer to build a mobile app. The ideal …" at bounding box center [1145, 530] width 224 height 106
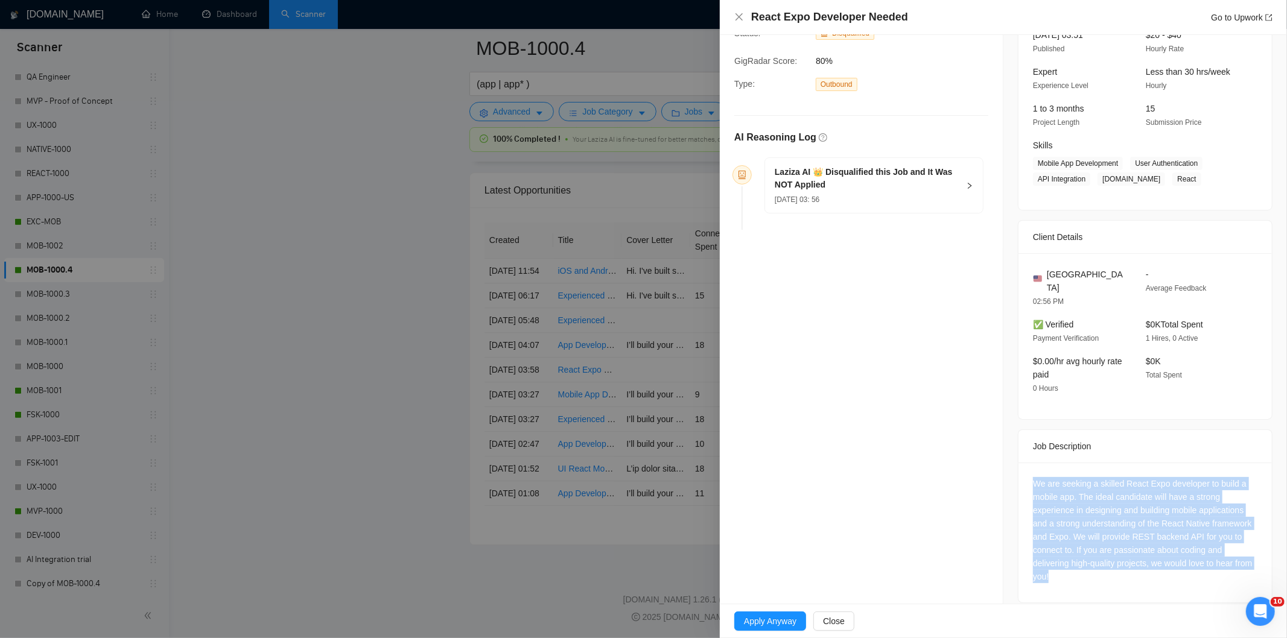
drag, startPoint x: 1136, startPoint y: 571, endPoint x: 1027, endPoint y: 458, distance: 156.6
click at [1027, 463] on div "We are seeking a skilled React Expo developer to build a mobile app. The ideal …" at bounding box center [1144, 533] width 253 height 140
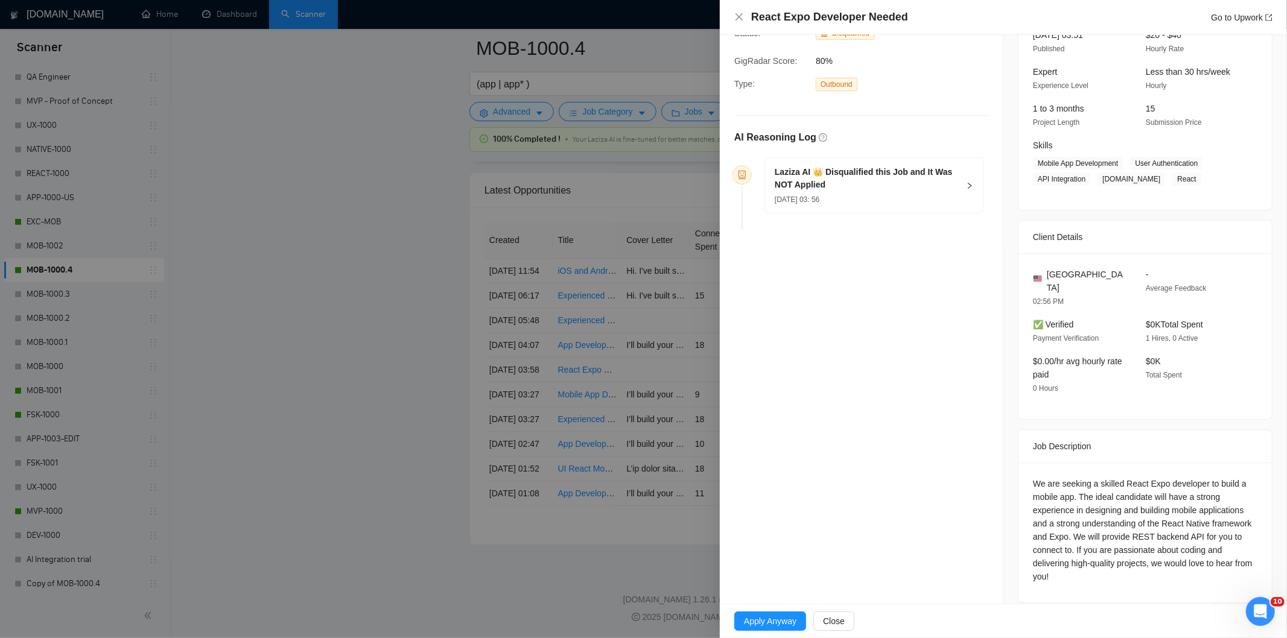
click at [883, 184] on h5 "Laziza AI 👑 Disqualified this Job and It Was NOT Applied" at bounding box center [867, 178] width 184 height 25
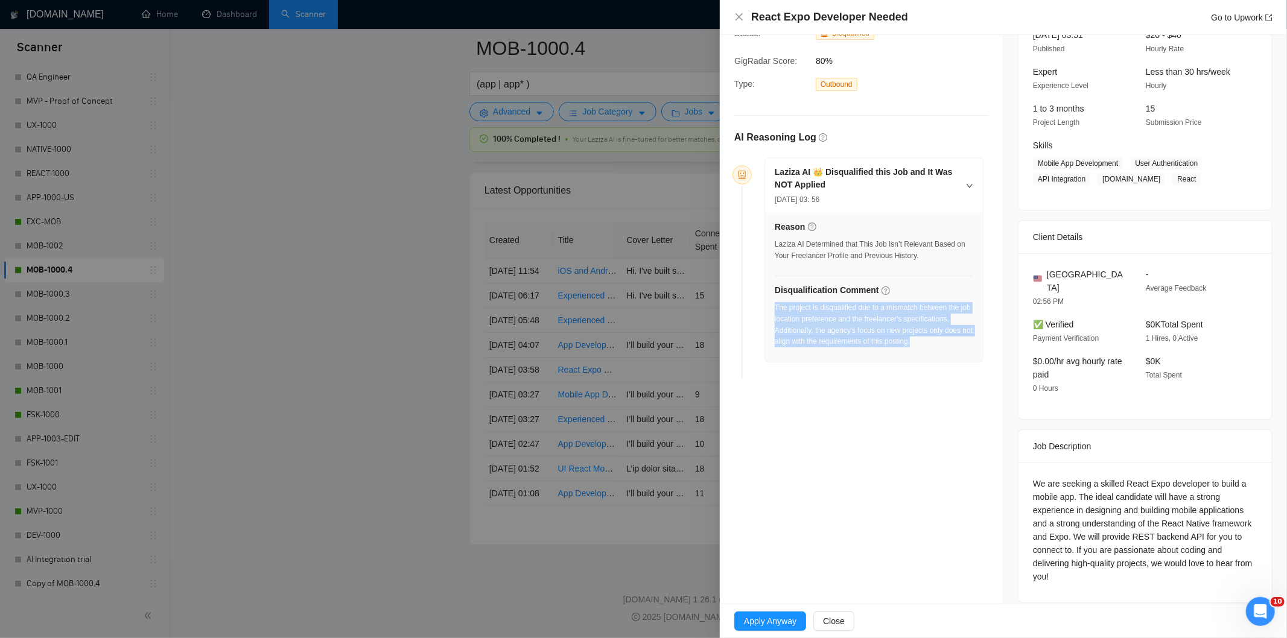
drag, startPoint x: 937, startPoint y: 347, endPoint x: 775, endPoint y: 311, distance: 165.5
click at [775, 311] on div "The project is disqualified due to a mismatch between the job location preferen…" at bounding box center [874, 324] width 198 height 45
click at [740, 21] on icon "close" at bounding box center [739, 17] width 10 height 10
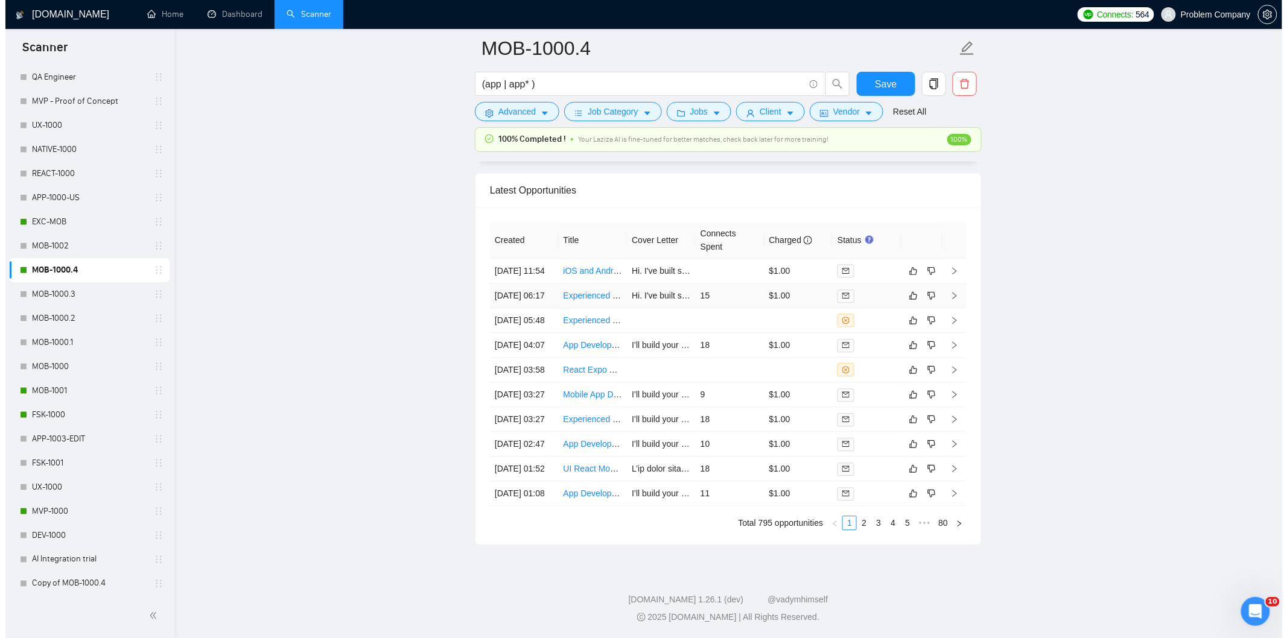
scroll to position [2934, 0]
click at [522, 361] on td "[DATE] 04:07" at bounding box center [518, 349] width 69 height 25
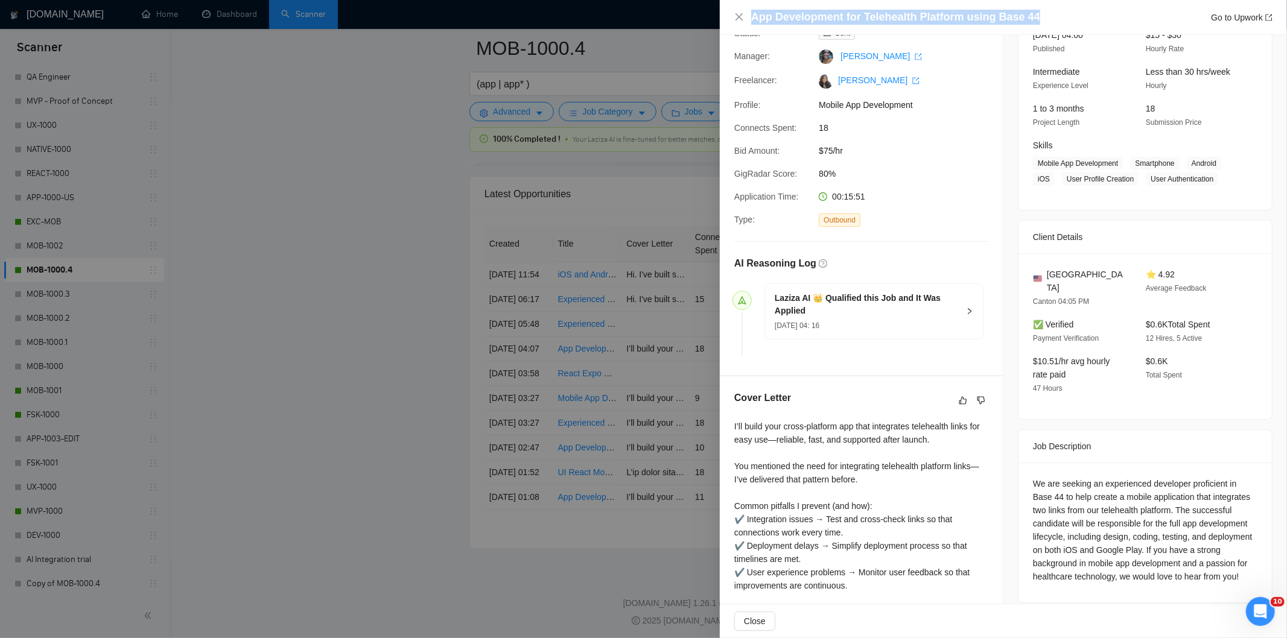
drag, startPoint x: 1040, startPoint y: 17, endPoint x: 752, endPoint y: 22, distance: 288.4
click at [752, 22] on div "App Development for Telehealth Platform using Base 44 Go to Upwork" at bounding box center [1011, 17] width 521 height 15
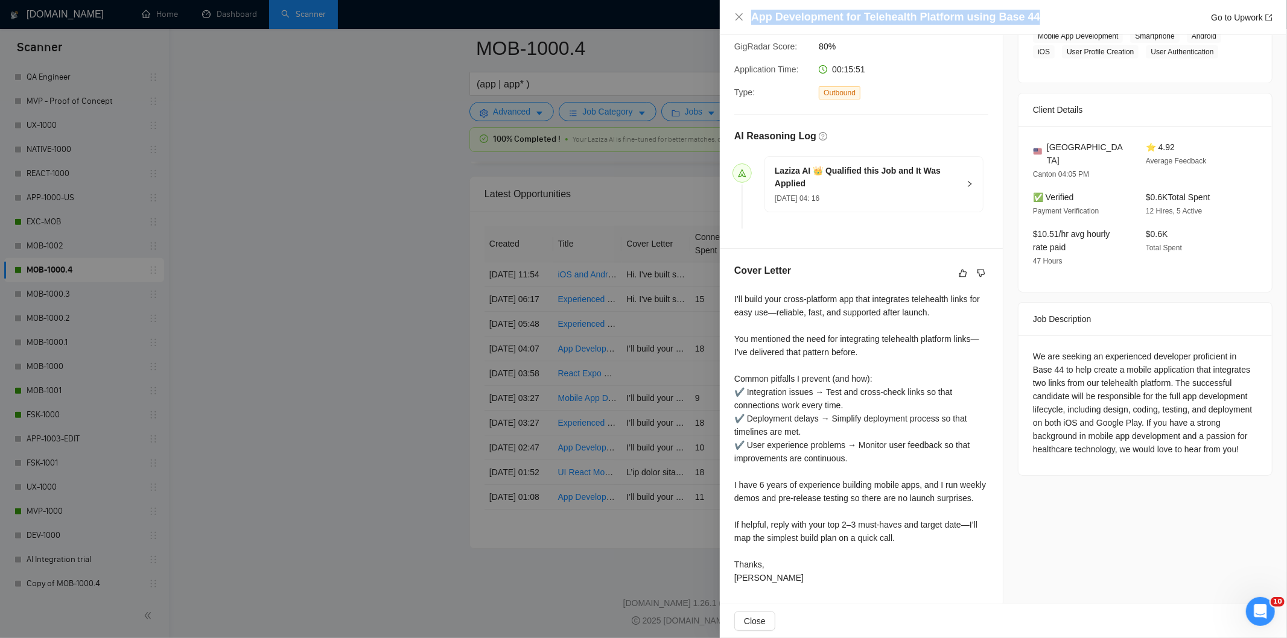
scroll to position [236, 0]
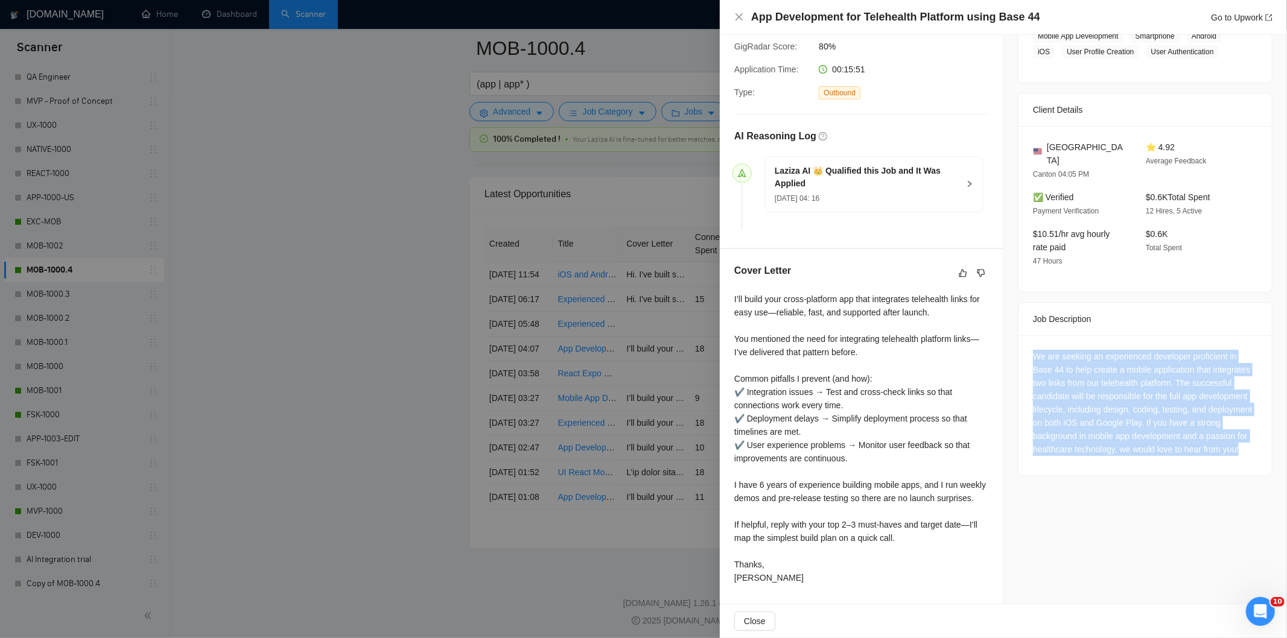
drag, startPoint x: 1026, startPoint y: 325, endPoint x: 1144, endPoint y: 449, distance: 172.0
click at [1144, 449] on div "We are seeking an experienced developer proficient in Base 44 to help create a …" at bounding box center [1144, 405] width 253 height 140
click at [734, 17] on icon "close" at bounding box center [739, 17] width 10 height 10
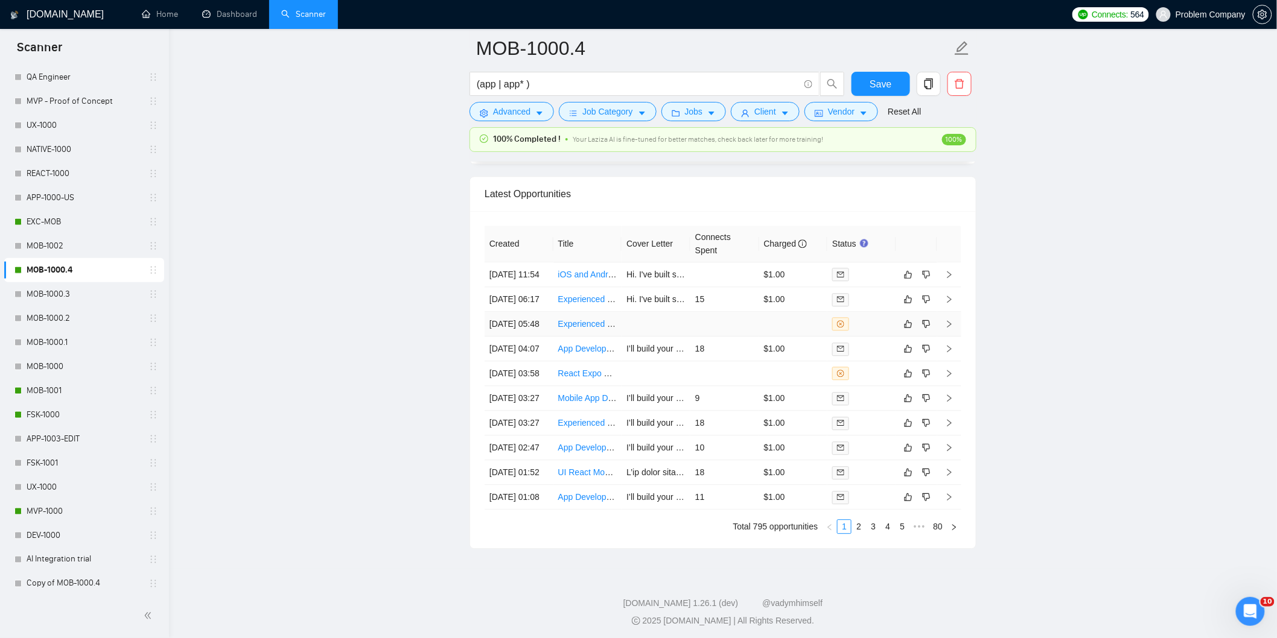
click at [536, 337] on td "[DATE] 05:48" at bounding box center [518, 324] width 69 height 25
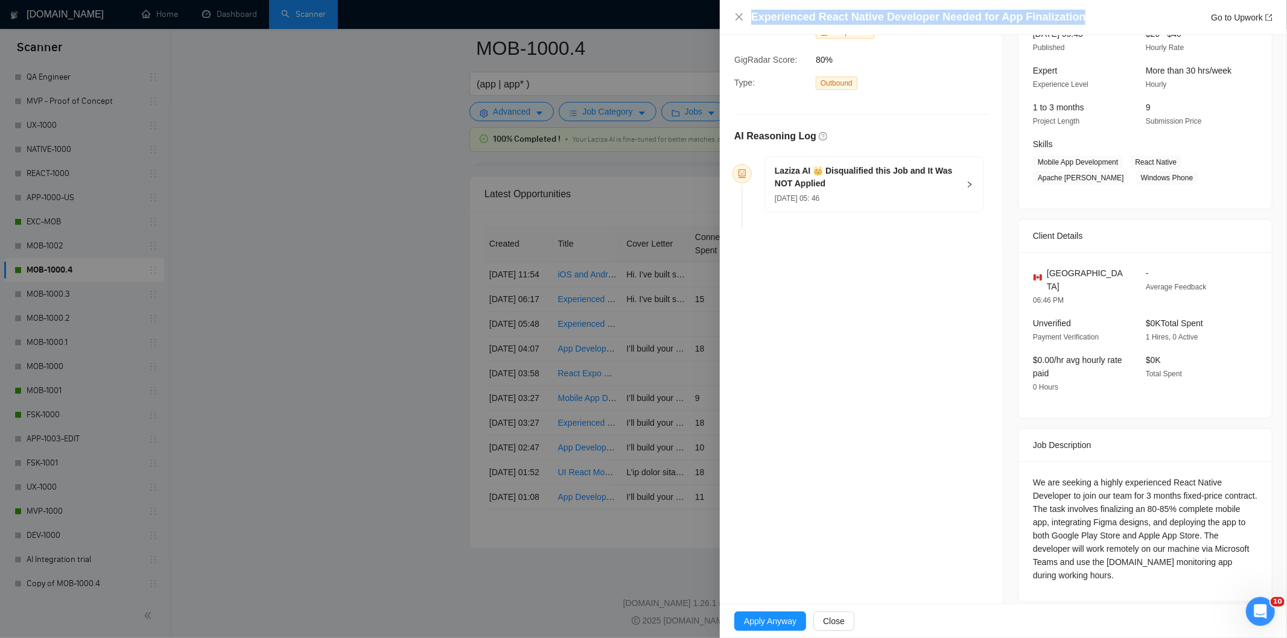
drag, startPoint x: 1068, startPoint y: 19, endPoint x: 706, endPoint y: 9, distance: 362.1
click at [706, 9] on div "Experienced React Native Developer Needed for App Finalization Go to Upwork Opp…" at bounding box center [643, 319] width 1287 height 638
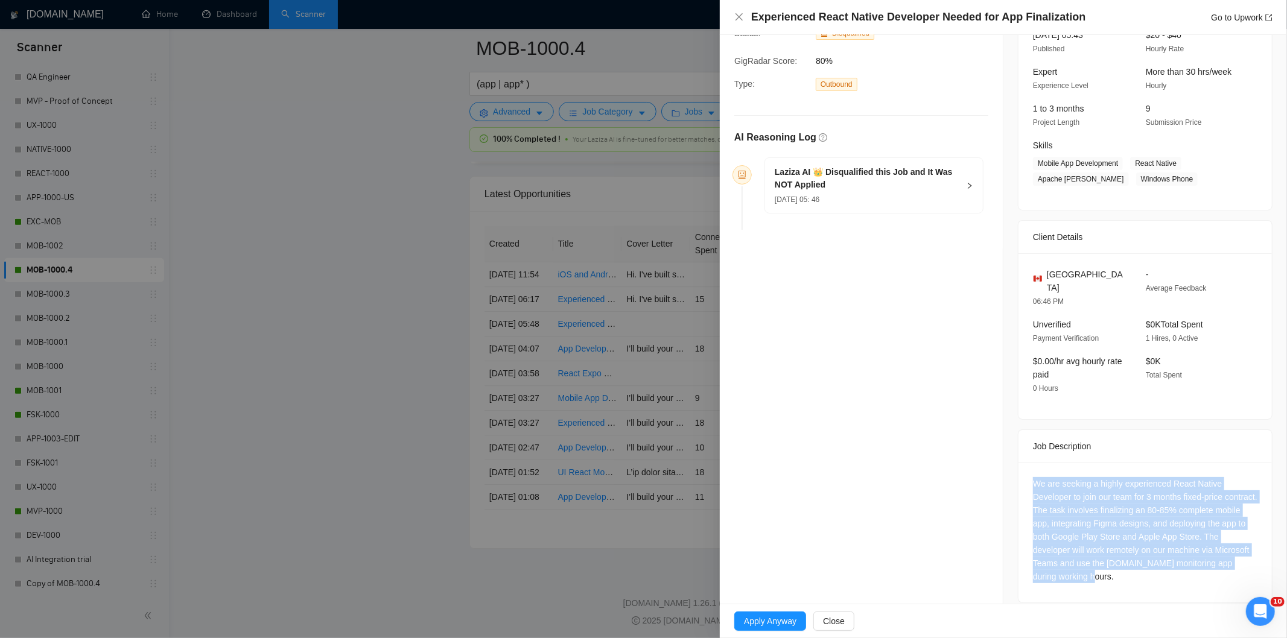
drag, startPoint x: 1024, startPoint y: 463, endPoint x: 1132, endPoint y: 571, distance: 152.7
click at [1132, 571] on div "We are seeking a highly experienced React Native Developer to join our team for…" at bounding box center [1144, 533] width 253 height 140
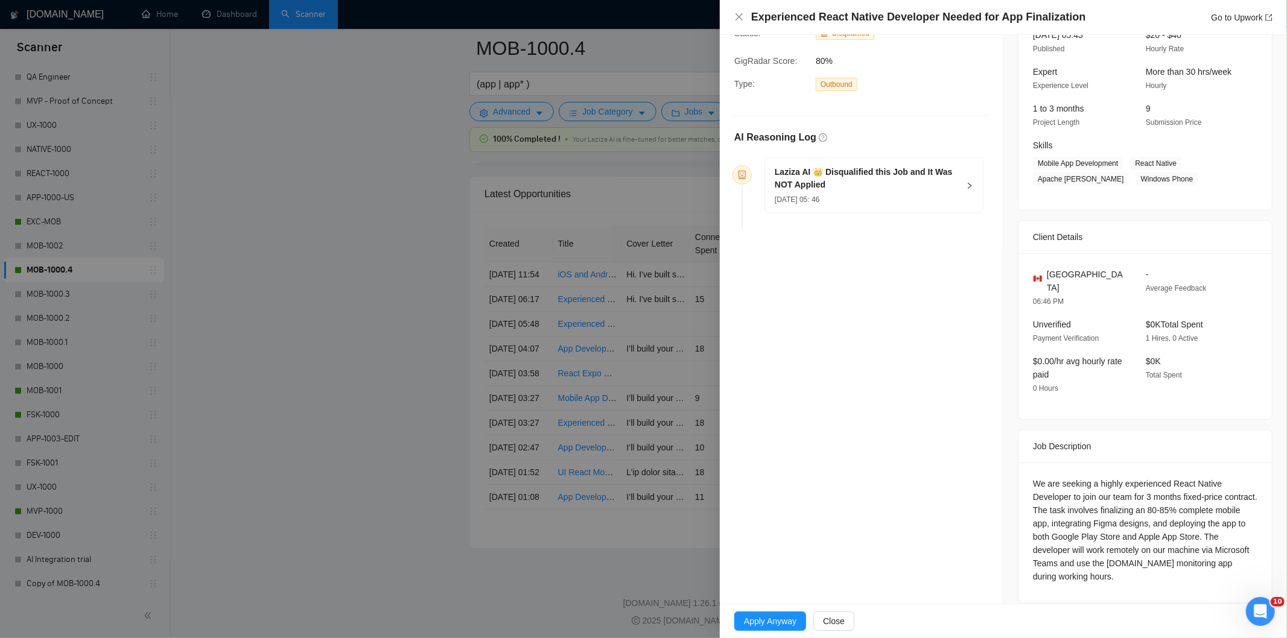
click at [919, 208] on div "Laziza AI 👑 Disqualified this Job and It Was NOT Applied [DATE] 05: 46" at bounding box center [874, 185] width 218 height 55
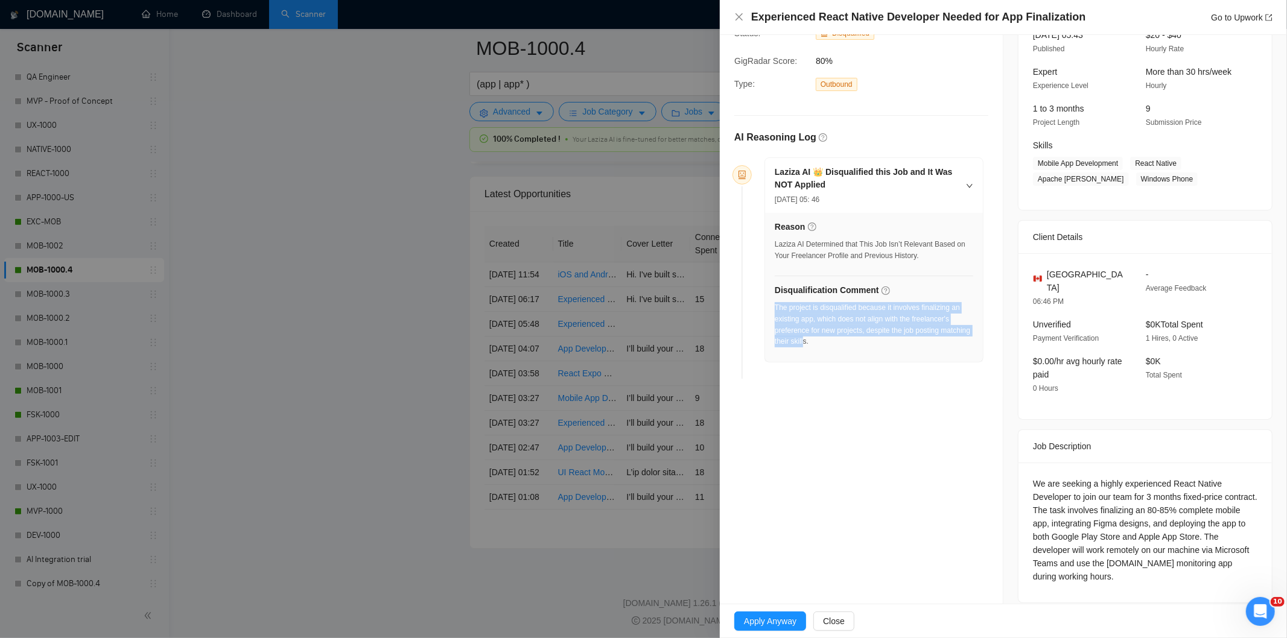
drag, startPoint x: 836, startPoint y: 344, endPoint x: 775, endPoint y: 312, distance: 69.1
click at [775, 312] on div "The project is disqualified because it involves finalizing an existing app, whi…" at bounding box center [874, 324] width 198 height 45
click at [741, 11] on div "Experienced React Native Developer Needed for App Finalization Go to Upwork" at bounding box center [1003, 17] width 538 height 15
click at [742, 16] on icon "close" at bounding box center [739, 17] width 10 height 10
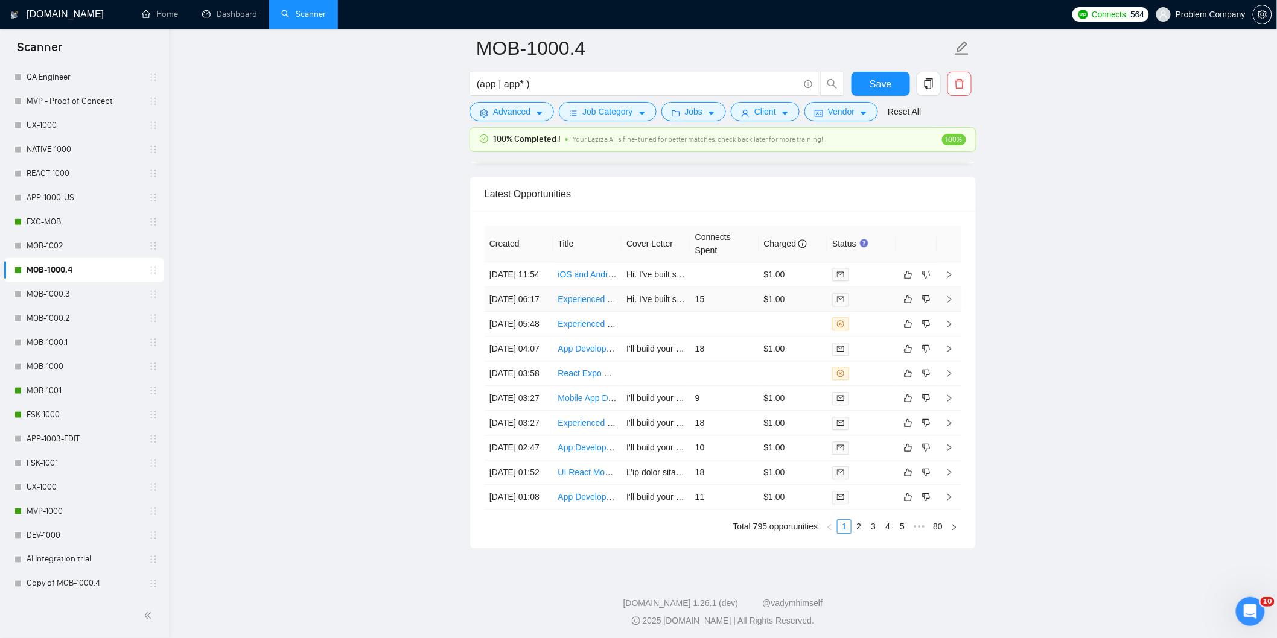
click at [531, 312] on td "[DATE] 06:17" at bounding box center [518, 299] width 69 height 25
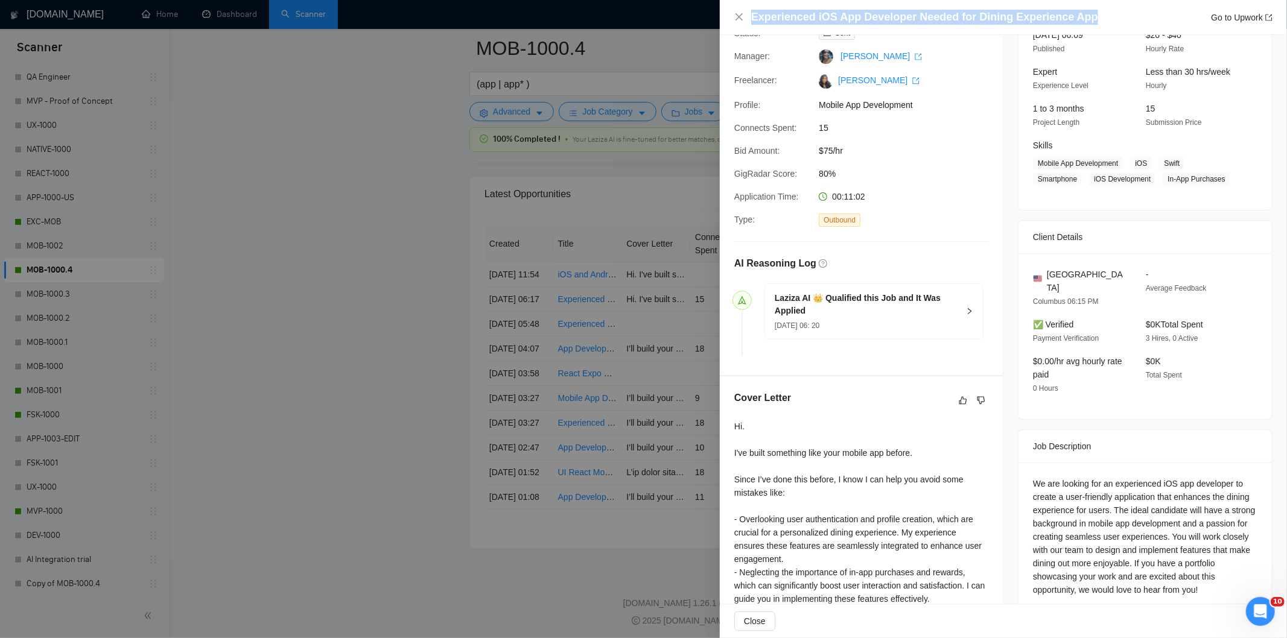
drag, startPoint x: 1123, startPoint y: 21, endPoint x: 744, endPoint y: 13, distance: 378.9
click at [744, 13] on div "Experienced iOS App Developer Needed for Dining Experience App Go to Upwork" at bounding box center [1003, 17] width 538 height 15
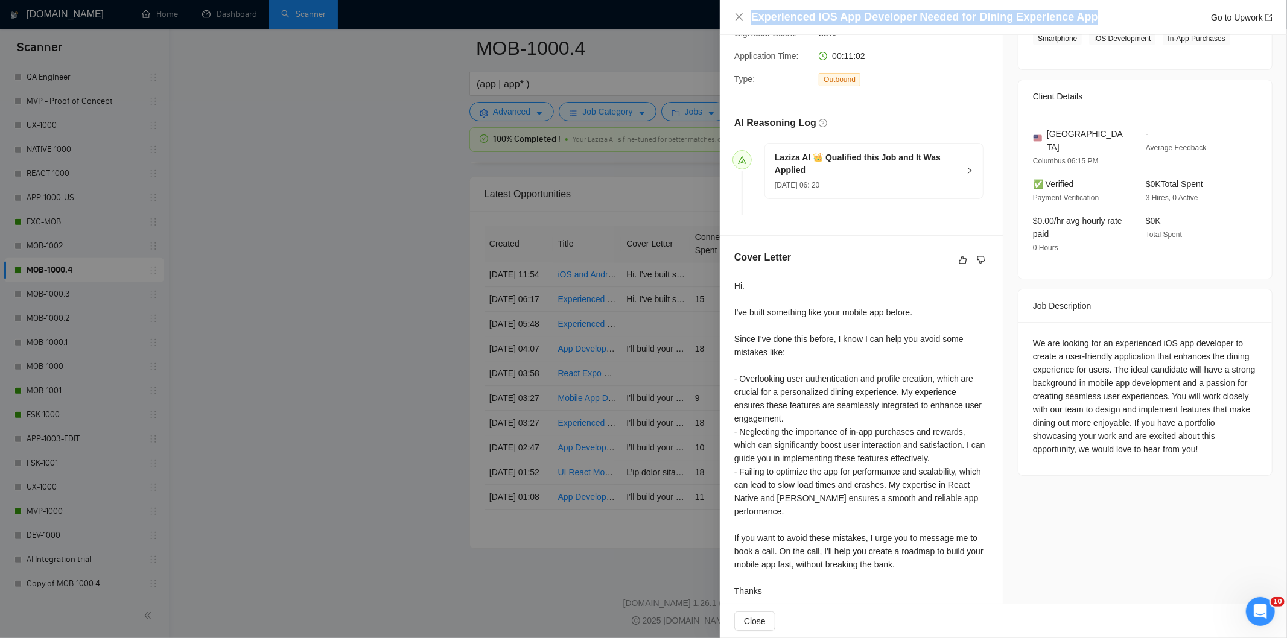
scroll to position [236, 0]
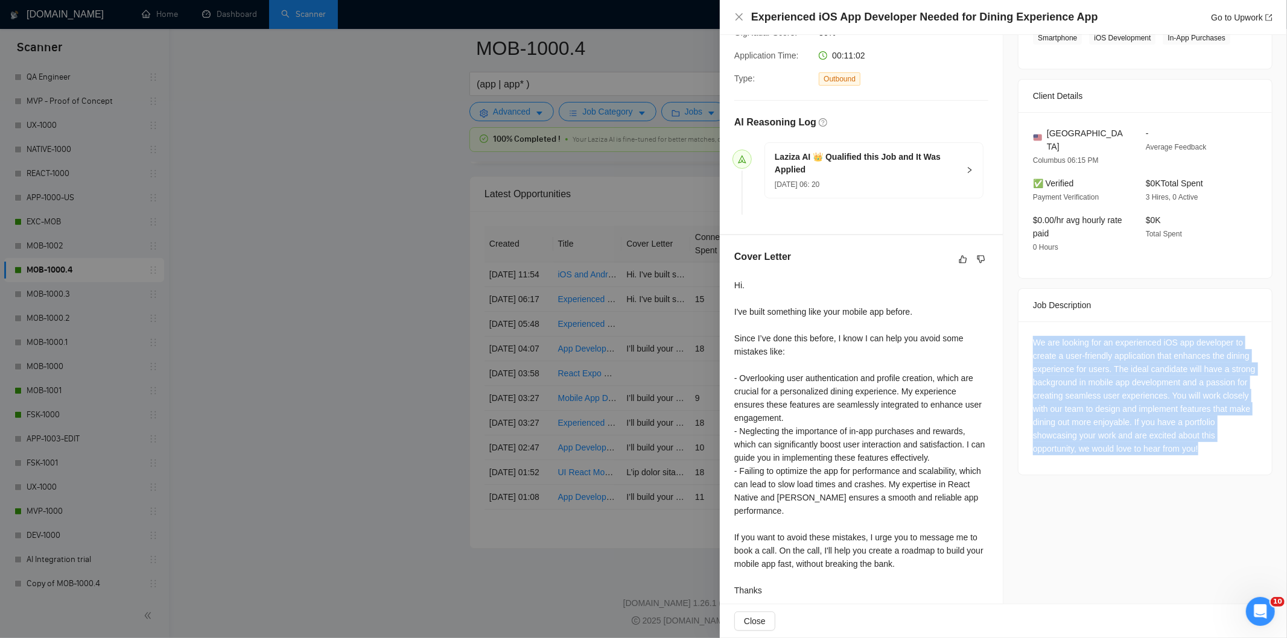
drag, startPoint x: 1026, startPoint y: 327, endPoint x: 1208, endPoint y: 439, distance: 213.7
click at [1208, 439] on div "We are looking for an experienced iOS app developer to create a user-friendly a…" at bounding box center [1144, 398] width 253 height 153
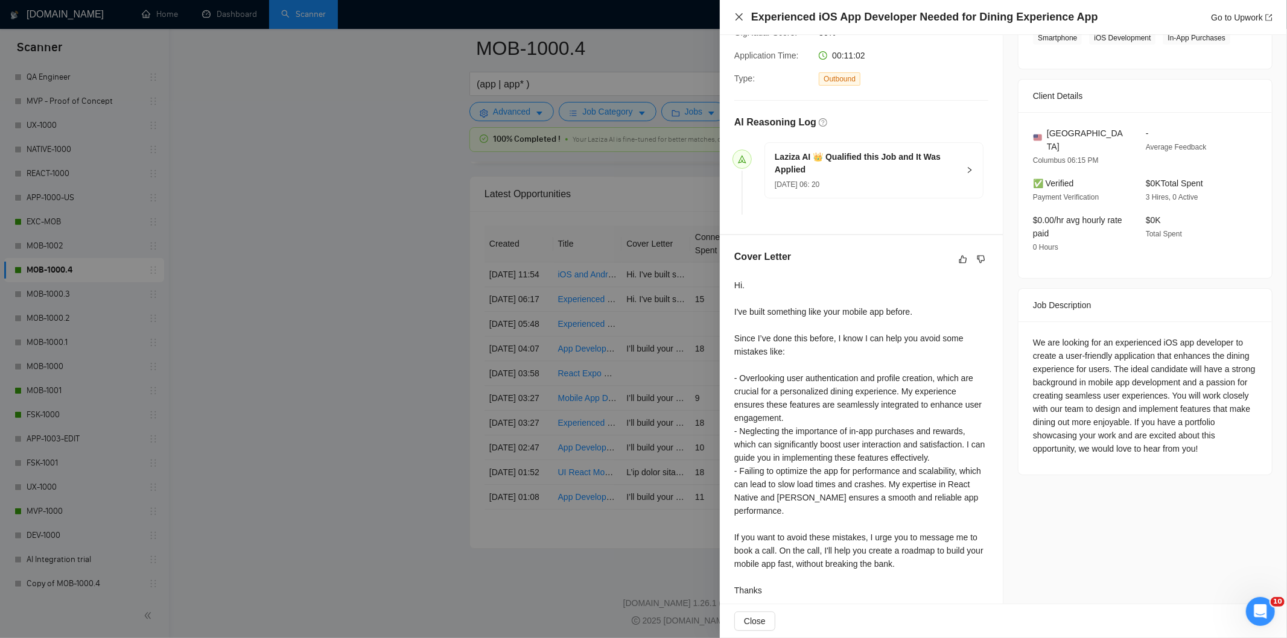
click at [732, 21] on div "Experienced iOS App Developer Needed for Dining Experience App Go to Upwork" at bounding box center [1003, 17] width 567 height 35
click at [738, 15] on icon "close" at bounding box center [739, 17] width 10 height 10
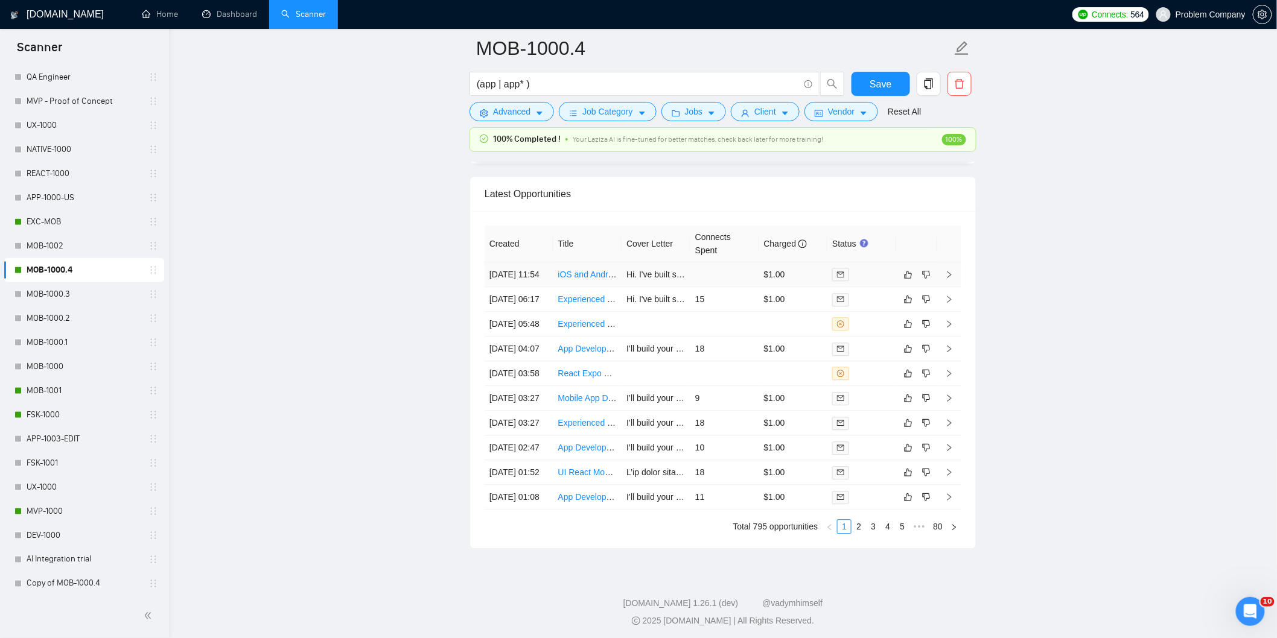
click at [546, 287] on td "[DATE] 11:54" at bounding box center [518, 274] width 69 height 25
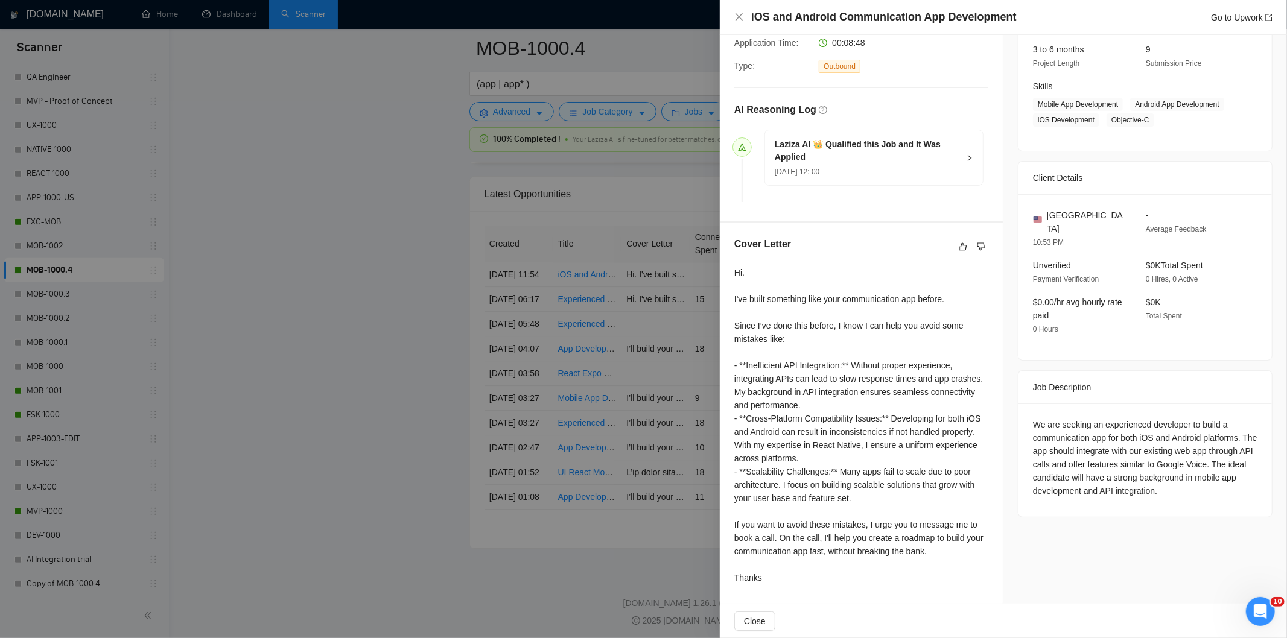
drag, startPoint x: 935, startPoint y: 12, endPoint x: 1027, endPoint y: 25, distance: 93.3
click at [1027, 25] on div "iOS and Android Communication App Development Go to Upwork" at bounding box center [1003, 17] width 567 height 35
click at [1028, 28] on div "iOS and Android Communication App Development Go to Upwork" at bounding box center [1003, 17] width 567 height 35
drag, startPoint x: 1030, startPoint y: 26, endPoint x: 1015, endPoint y: 21, distance: 15.5
click at [718, 14] on div "iOS and Android Communication App Development Go to Upwork Proposal Details Dat…" at bounding box center [643, 319] width 1287 height 638
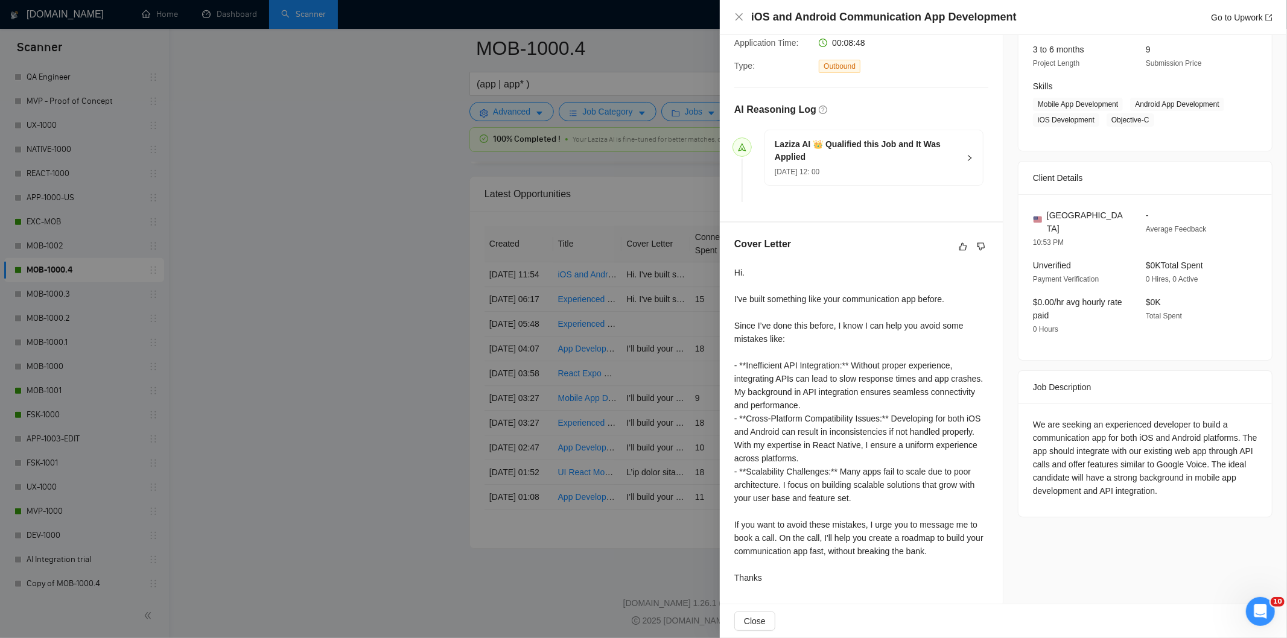
click at [1042, 25] on div "iOS and Android Communication App Development Go to Upwork" at bounding box center [1003, 17] width 567 height 35
drag, startPoint x: 1036, startPoint y: 20, endPoint x: 746, endPoint y: 21, distance: 289.6
click at [746, 21] on div "iOS and Android Communication App Development Go to Upwork" at bounding box center [1003, 17] width 538 height 15
click at [1220, 463] on div "We are seeking an experienced developer to build a communication app for both i…" at bounding box center [1145, 458] width 224 height 80
drag, startPoint x: 1219, startPoint y: 475, endPoint x: 1216, endPoint y: 481, distance: 6.2
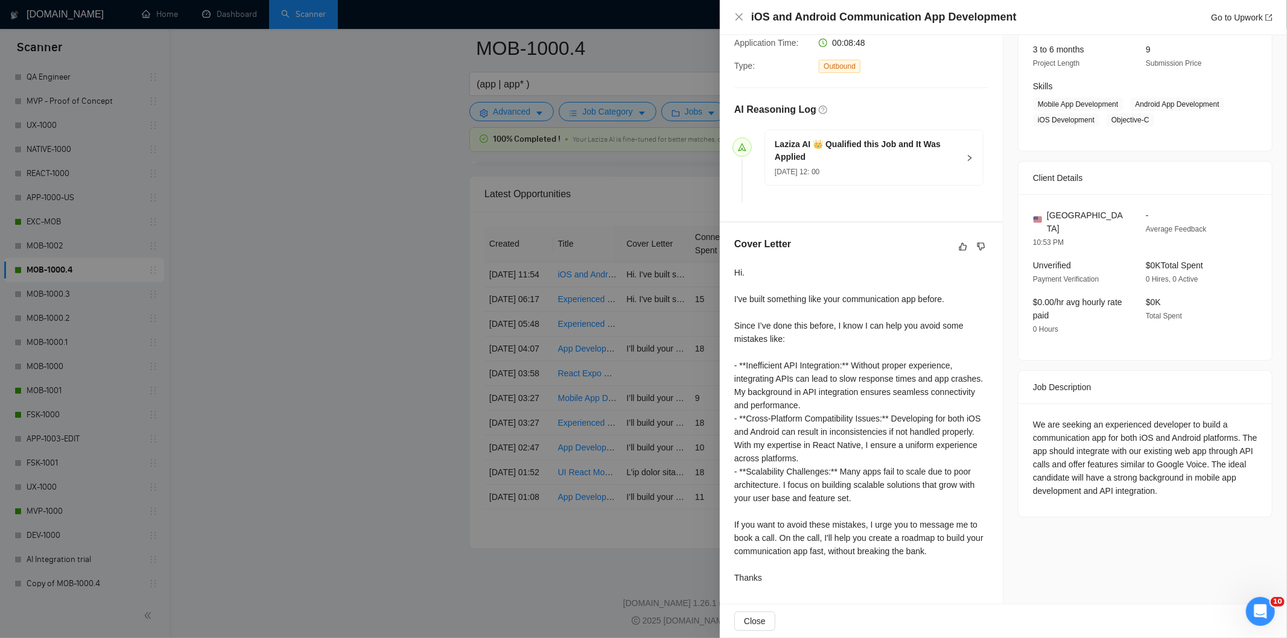
click at [1216, 481] on div "We are seeking an experienced developer to build a communication app for both i…" at bounding box center [1145, 458] width 224 height 80
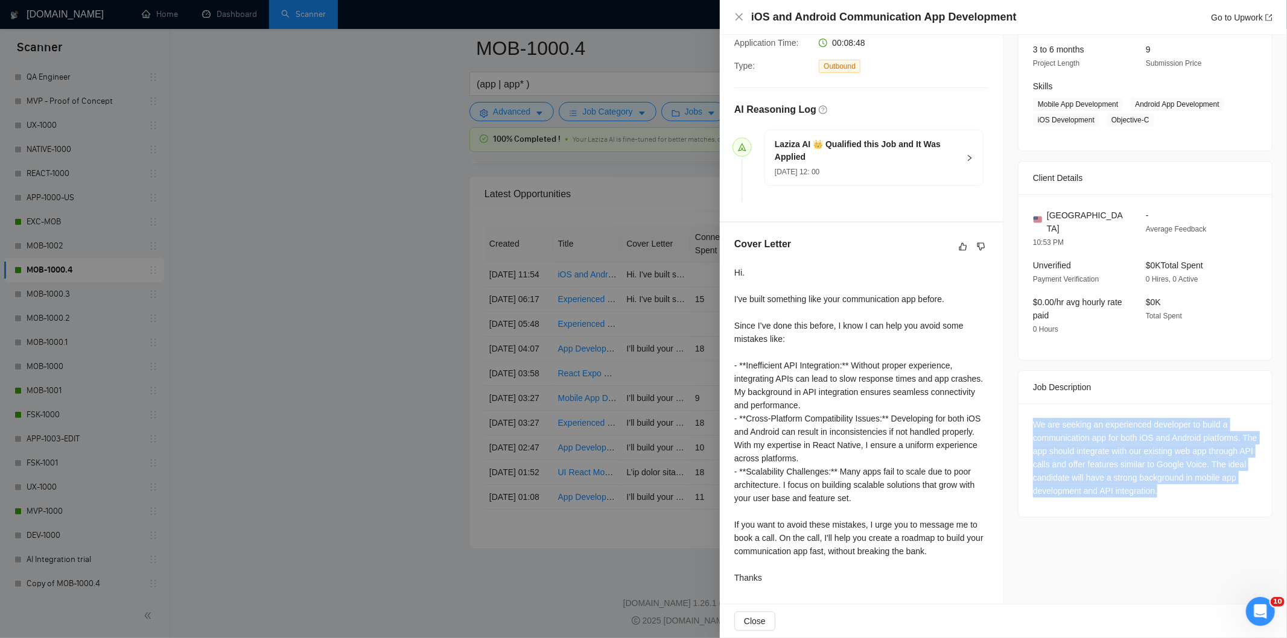
drag, startPoint x: 1215, startPoint y: 481, endPoint x: 1024, endPoint y: 417, distance: 201.1
click at [1024, 417] on div "We are seeking an experienced developer to build a communication app for both i…" at bounding box center [1144, 460] width 253 height 113
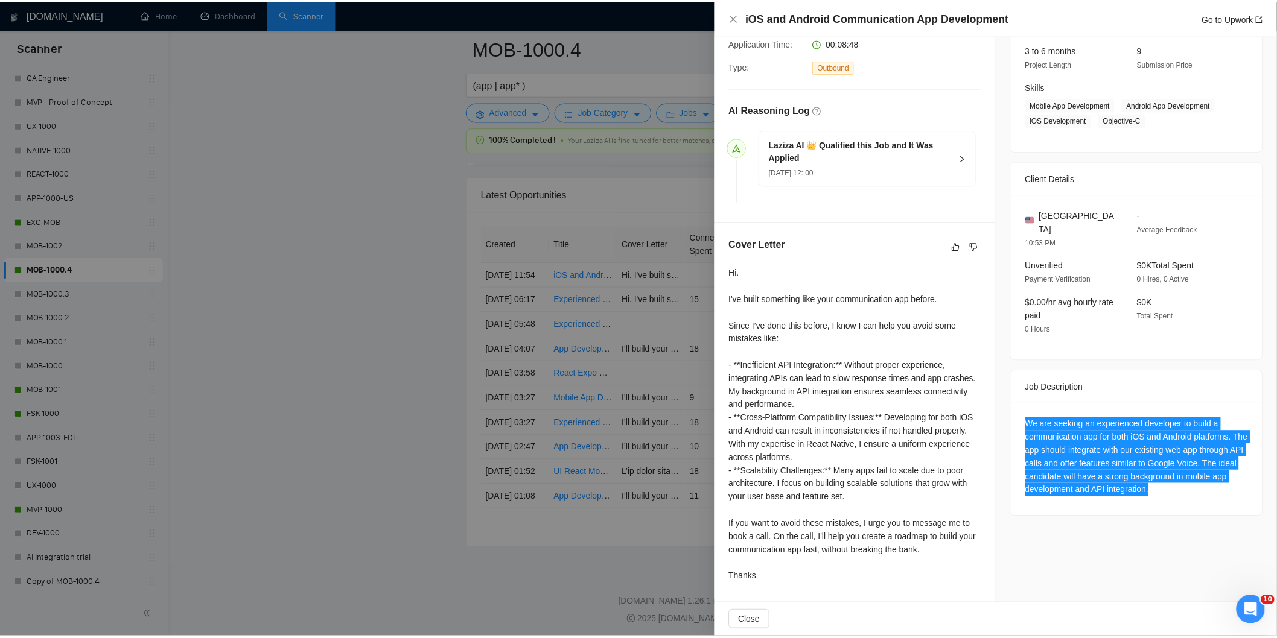
scroll to position [0, 0]
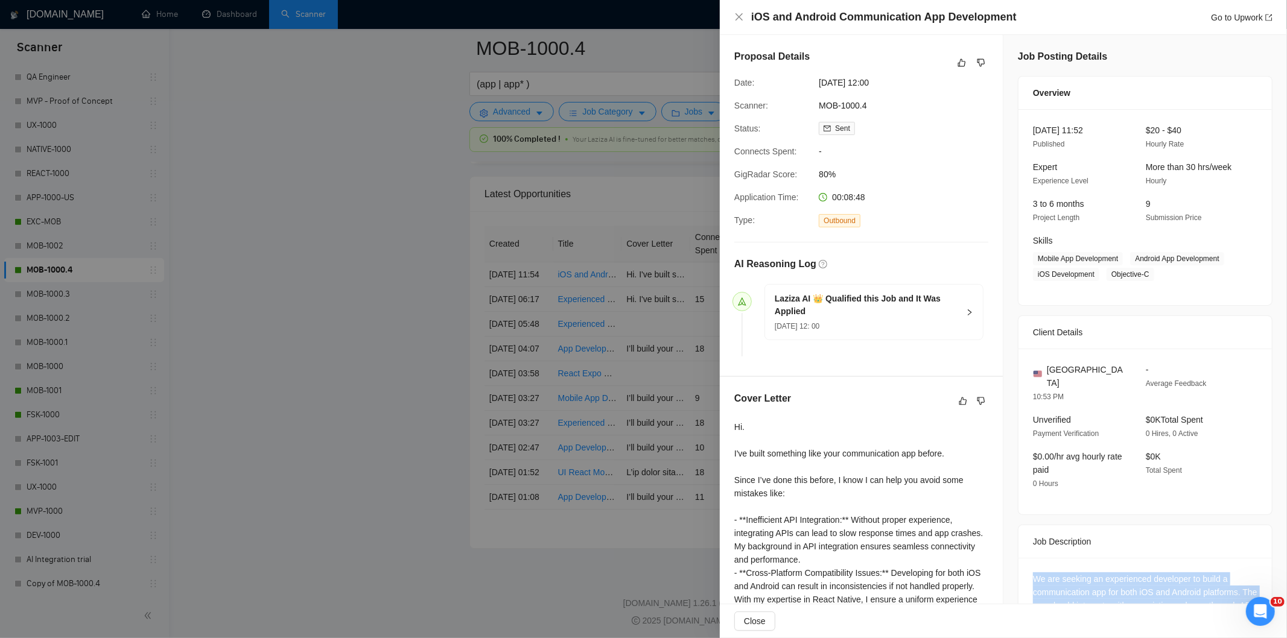
drag, startPoint x: 908, startPoint y: 86, endPoint x: 807, endPoint y: 87, distance: 100.8
click at [807, 87] on div "Date: [DATE] 12:00" at bounding box center [856, 82] width 254 height 13
click at [740, 16] on icon "close" at bounding box center [738, 16] width 7 height 7
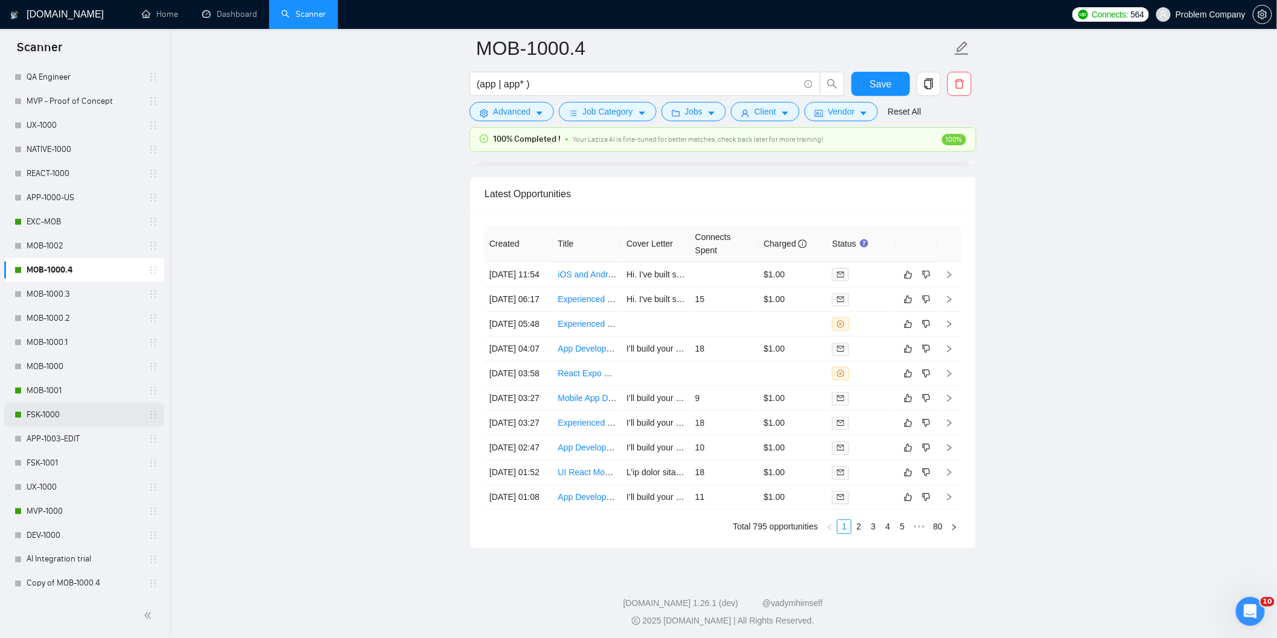
click at [68, 411] on link "FSK-1000" at bounding box center [84, 415] width 115 height 24
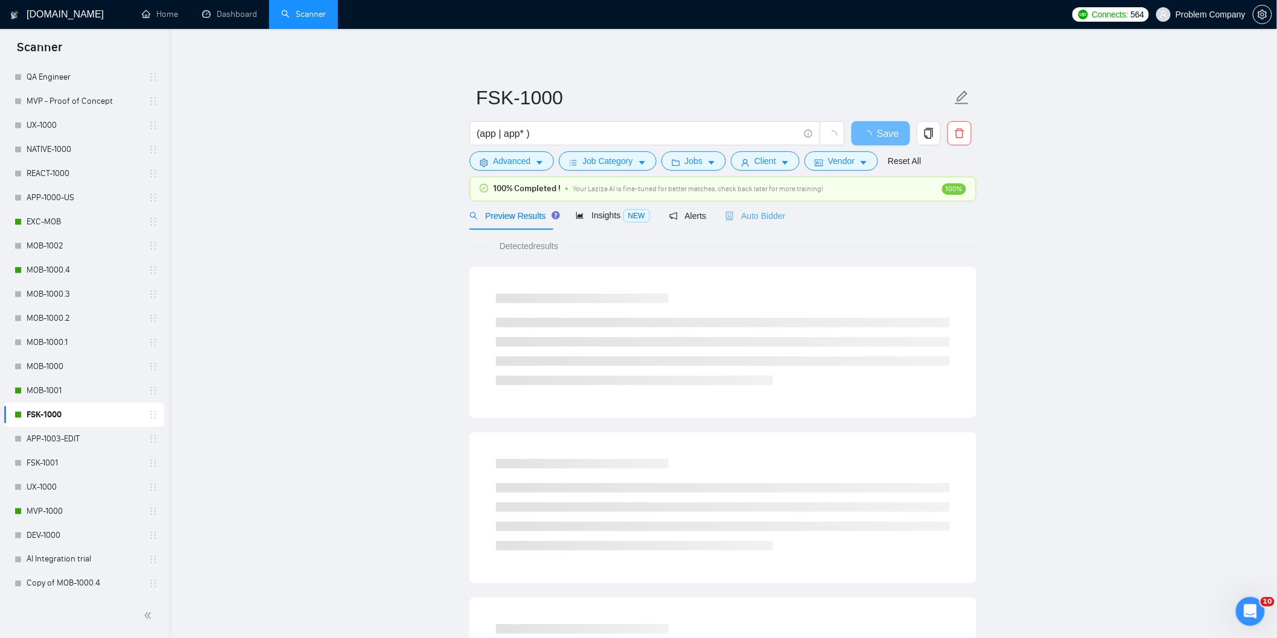
click at [769, 223] on div "Auto Bidder" at bounding box center [755, 215] width 60 height 28
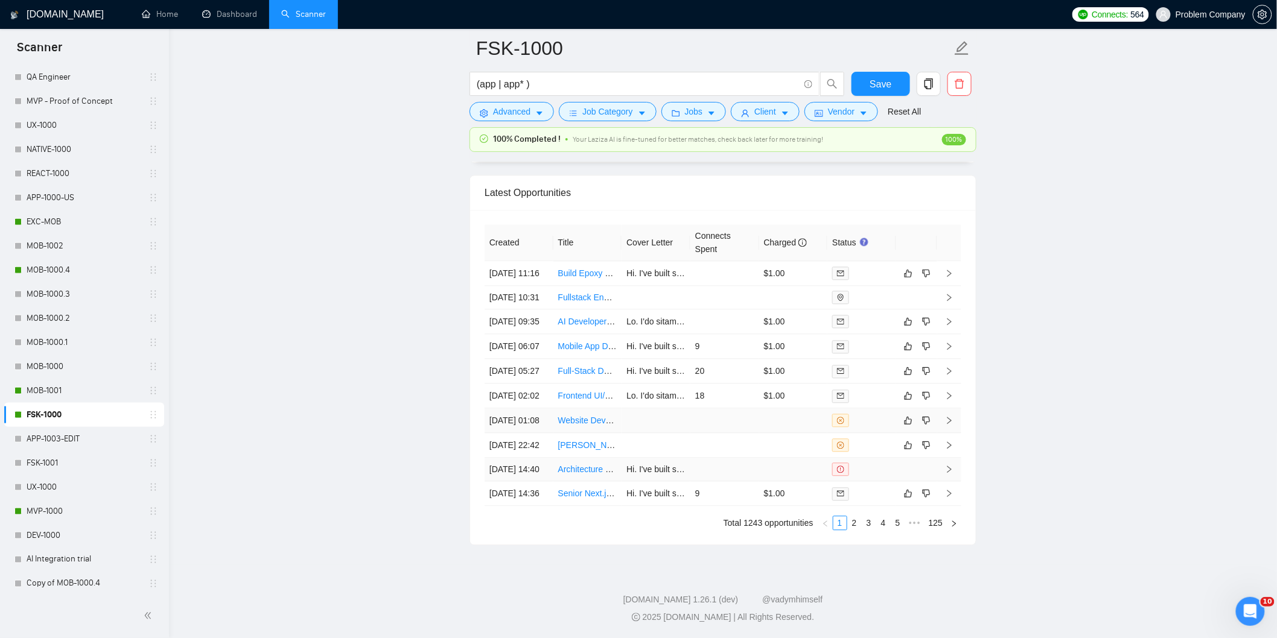
scroll to position [3072, 0]
click at [862, 521] on link "3" at bounding box center [868, 522] width 13 height 13
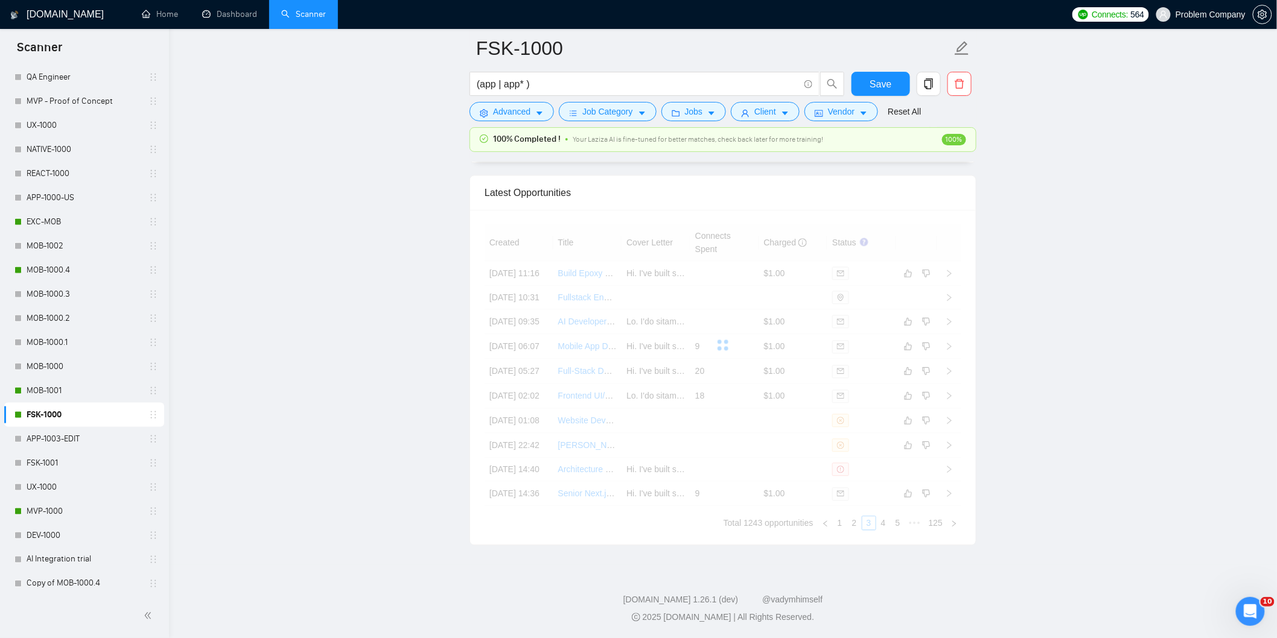
click at [854, 524] on div "Created Title Cover Letter Connects Spent Charged Status [DATE] 11:16 Build Epo…" at bounding box center [722, 377] width 477 height 306
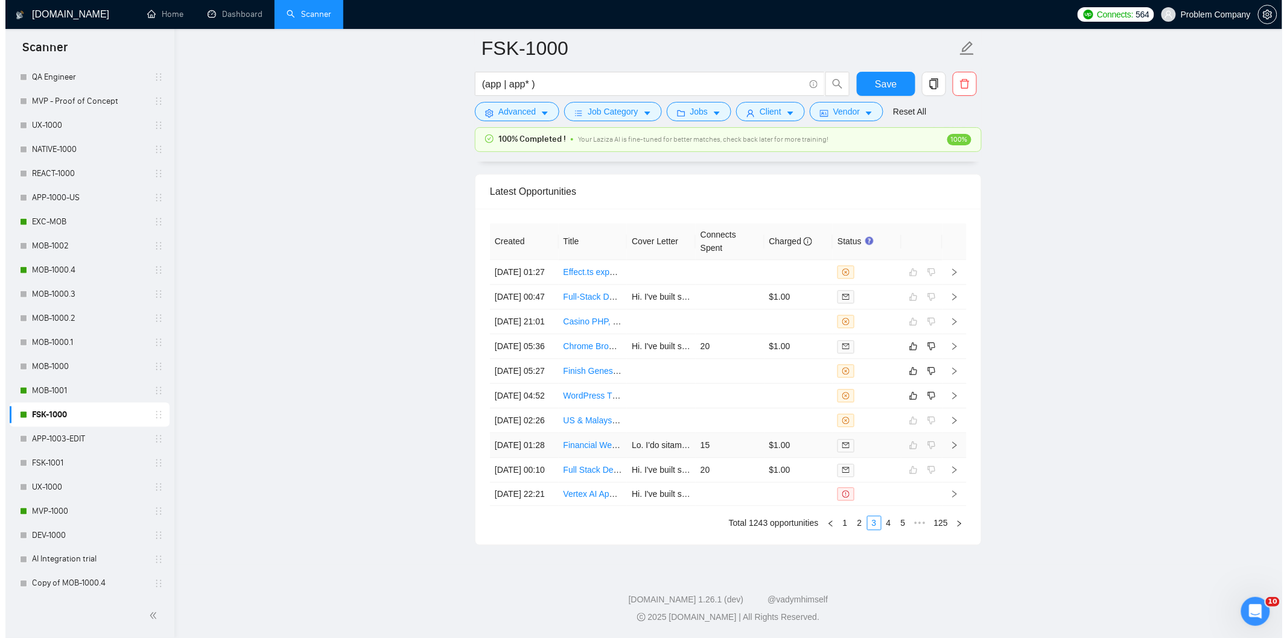
scroll to position [3005, 0]
click at [910, 400] on icon "like" at bounding box center [908, 396] width 8 height 8
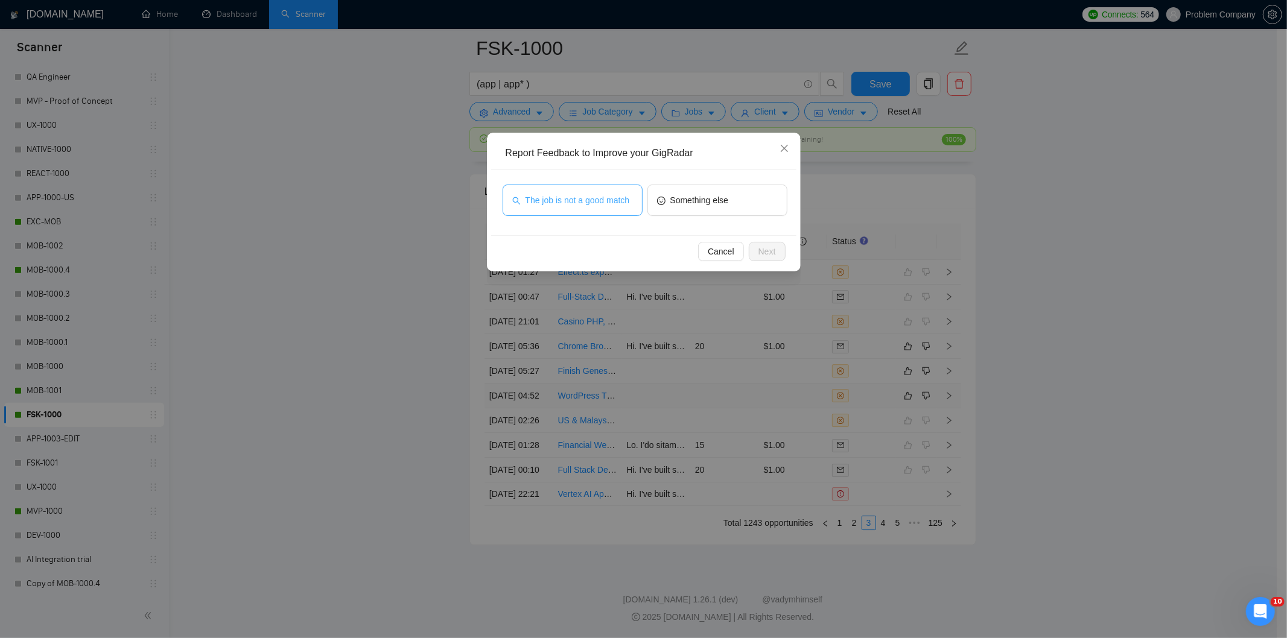
click at [610, 206] on span "The job is not a good match" at bounding box center [577, 200] width 104 height 13
click at [764, 252] on span "Next" at bounding box center [766, 251] width 17 height 13
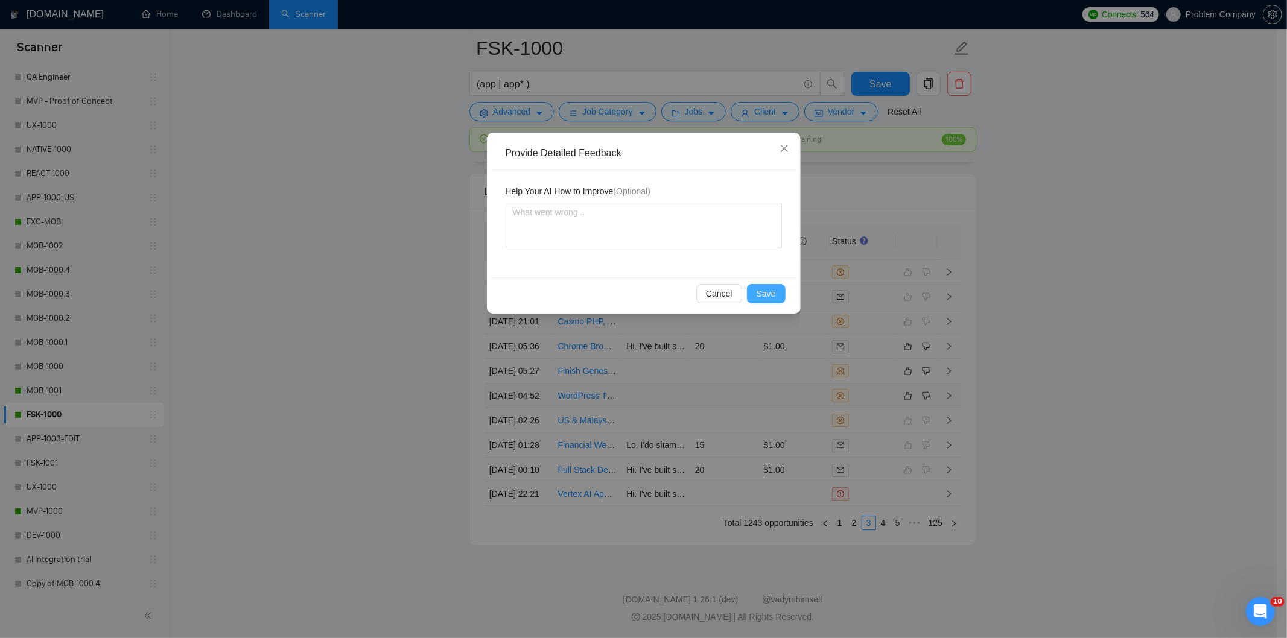
click at [766, 297] on span "Save" at bounding box center [766, 293] width 19 height 13
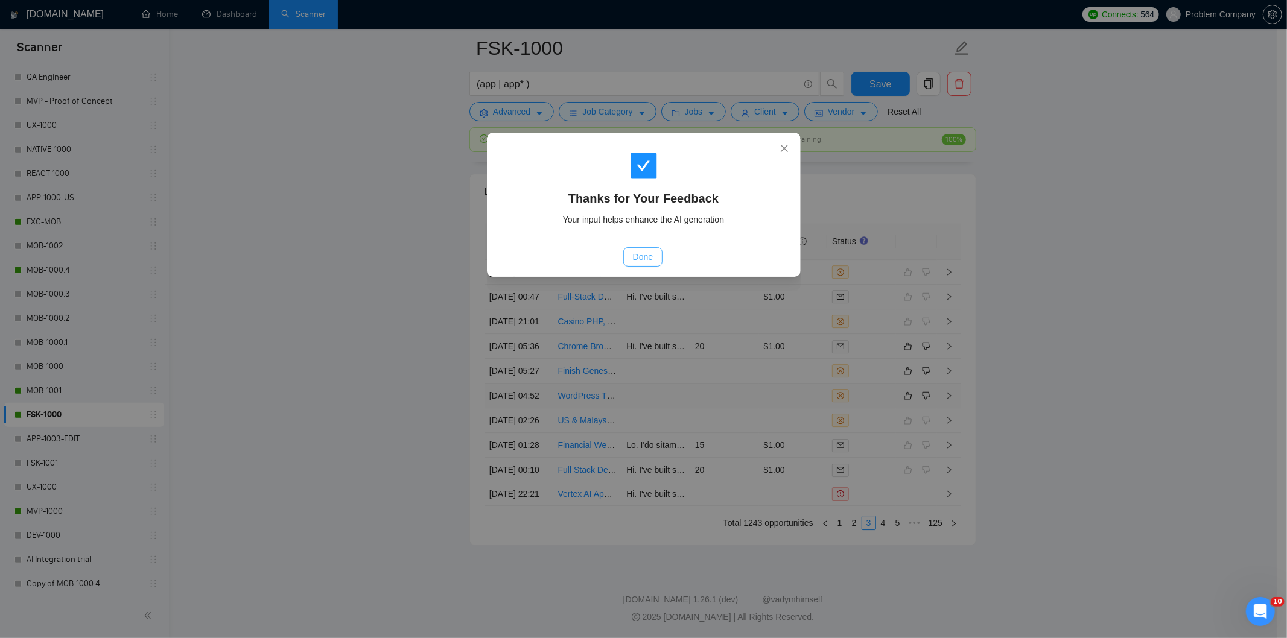
click at [644, 253] on span "Done" at bounding box center [643, 256] width 20 height 13
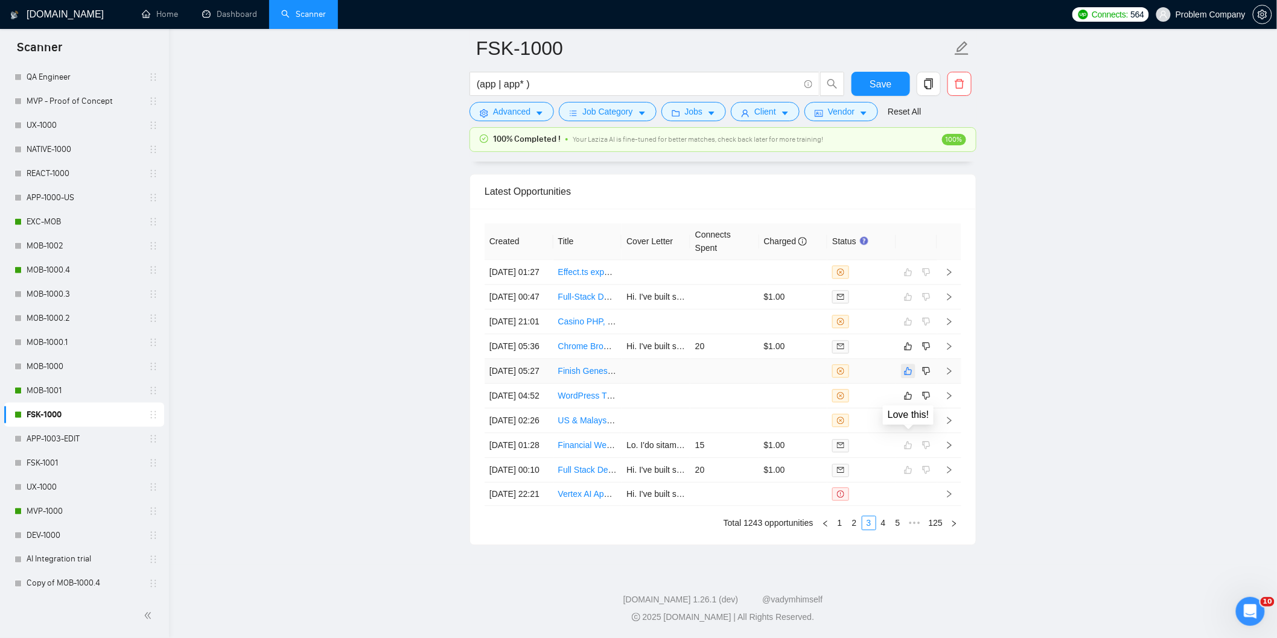
click at [906, 370] on icon "like" at bounding box center [908, 371] width 8 height 10
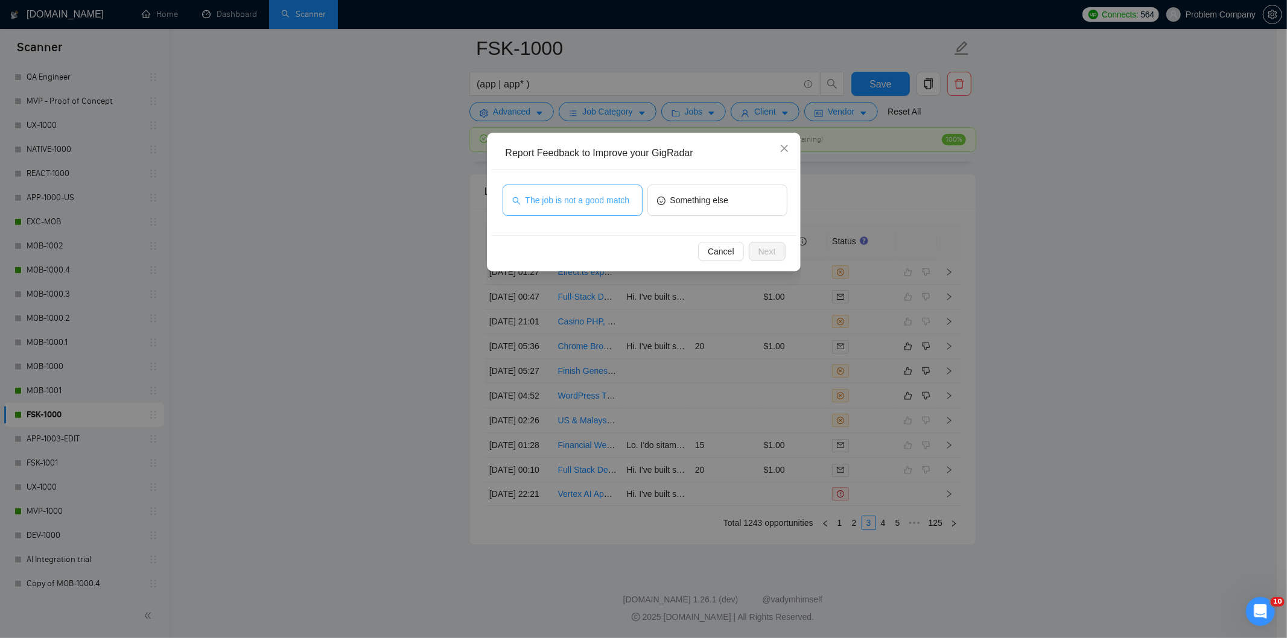
click at [586, 202] on span "The job is not a good match" at bounding box center [577, 200] width 104 height 13
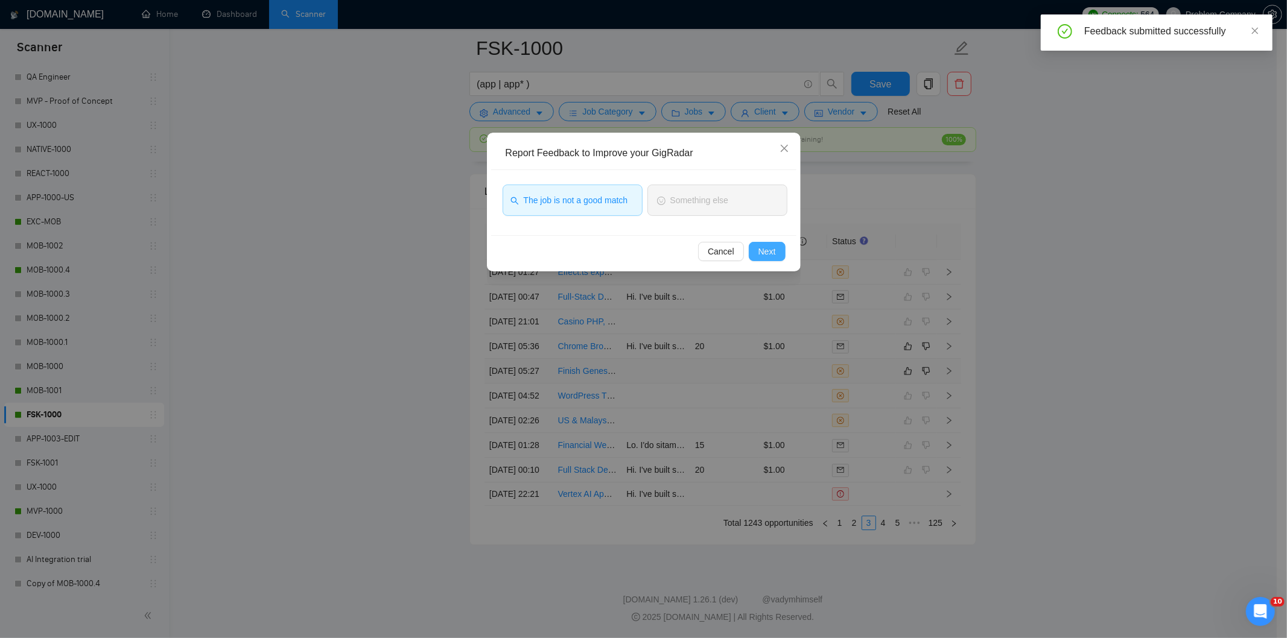
click at [760, 253] on span "Next" at bounding box center [766, 251] width 17 height 13
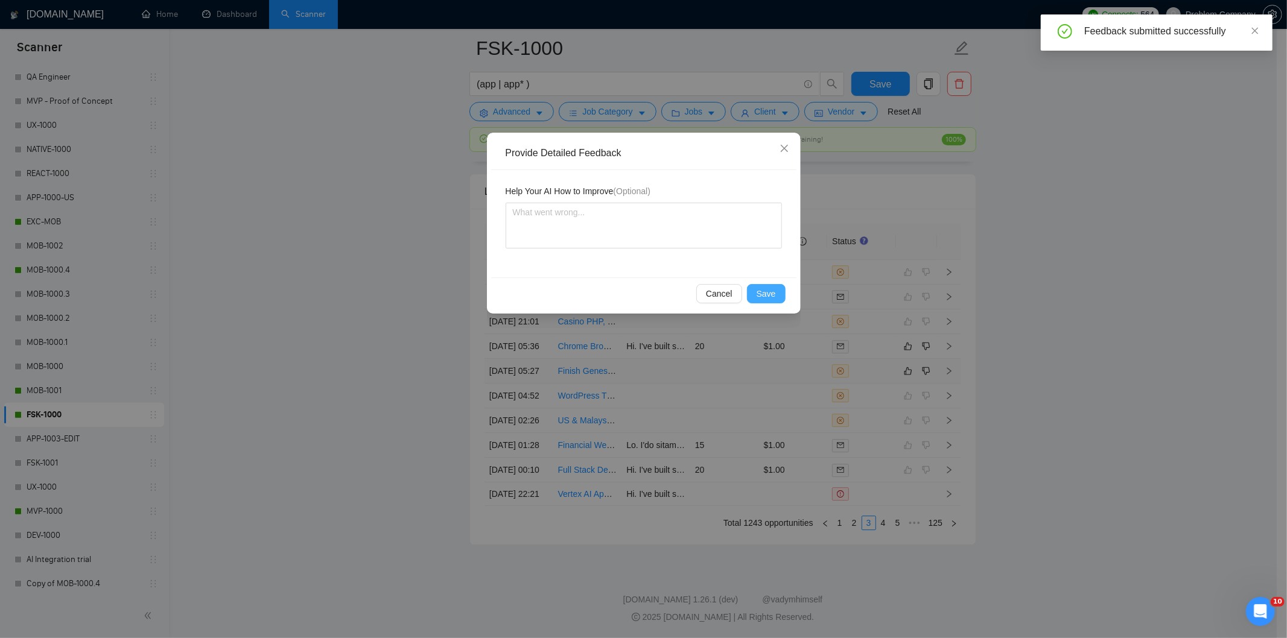
click at [775, 296] on span "Save" at bounding box center [766, 293] width 19 height 13
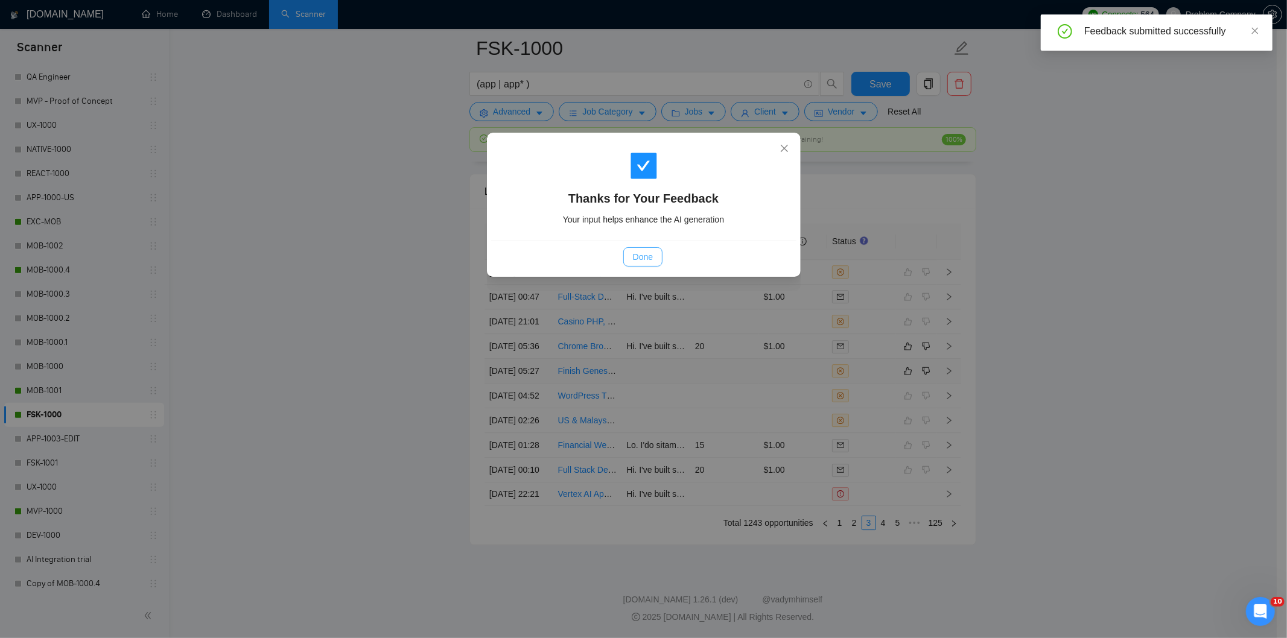
click at [633, 256] on span "Done" at bounding box center [643, 256] width 20 height 13
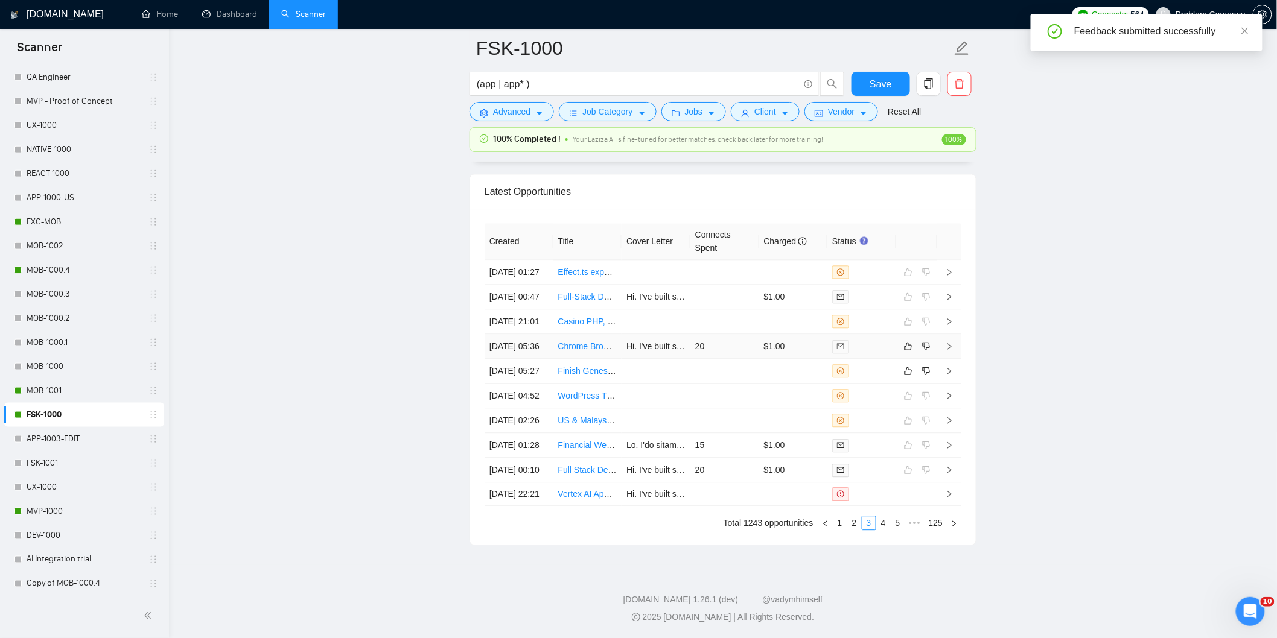
click at [546, 334] on td "[DATE] 05:36" at bounding box center [518, 346] width 69 height 25
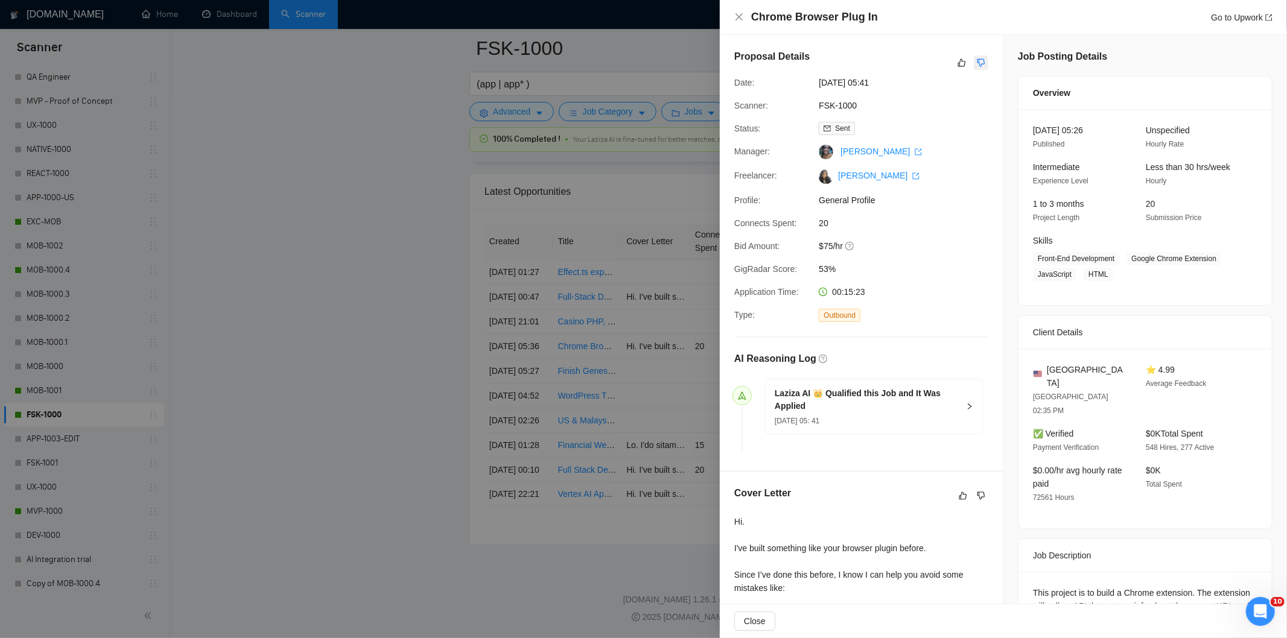
click at [980, 60] on button "button" at bounding box center [981, 63] width 14 height 14
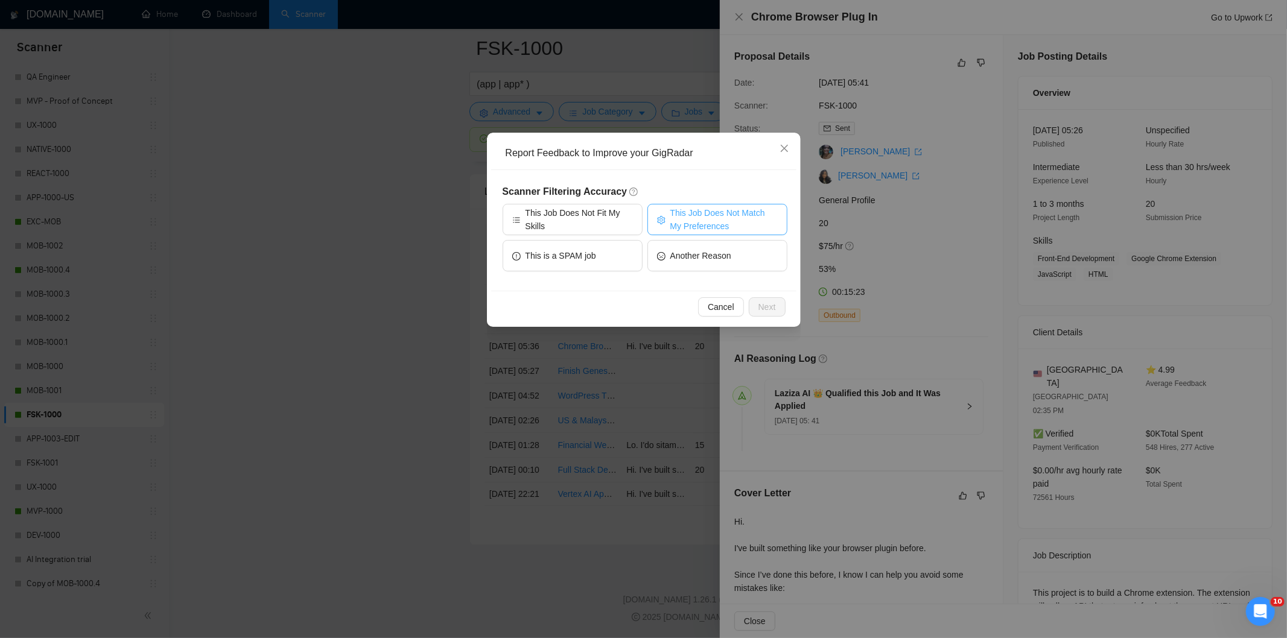
click at [765, 213] on span "This Job Does Not Match My Preferences" at bounding box center [723, 219] width 107 height 27
click at [767, 306] on span "Next" at bounding box center [766, 306] width 17 height 13
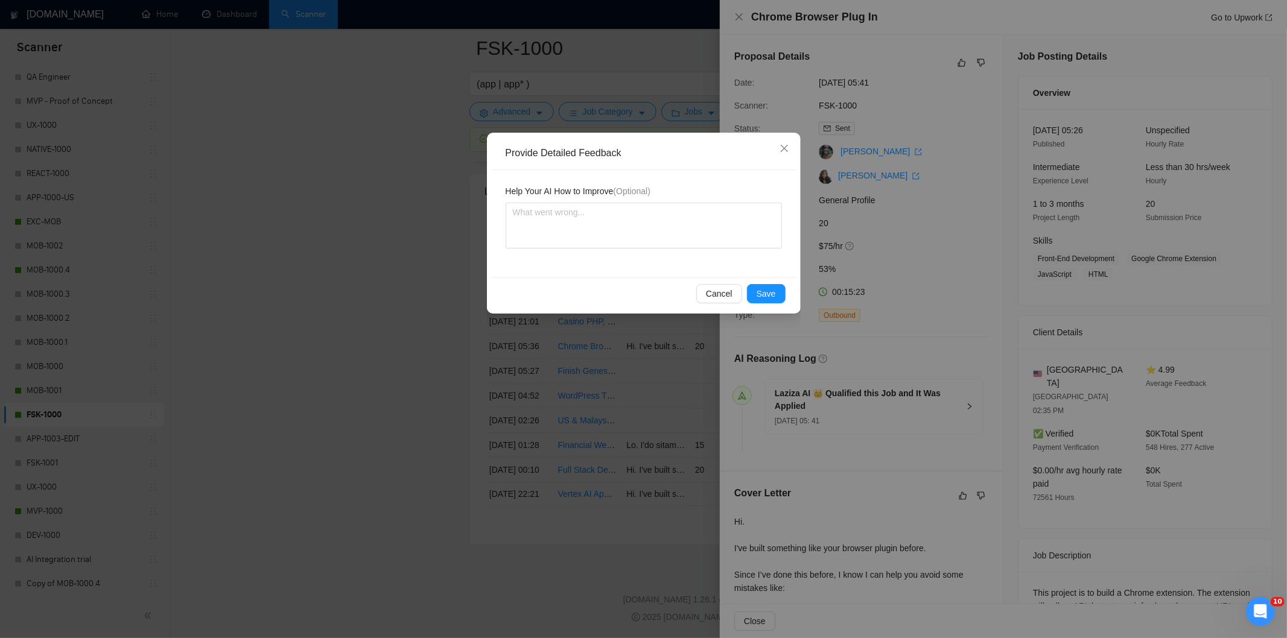
click at [762, 281] on div "Cancel Save" at bounding box center [643, 294] width 305 height 32
click at [769, 290] on span "Save" at bounding box center [766, 293] width 19 height 13
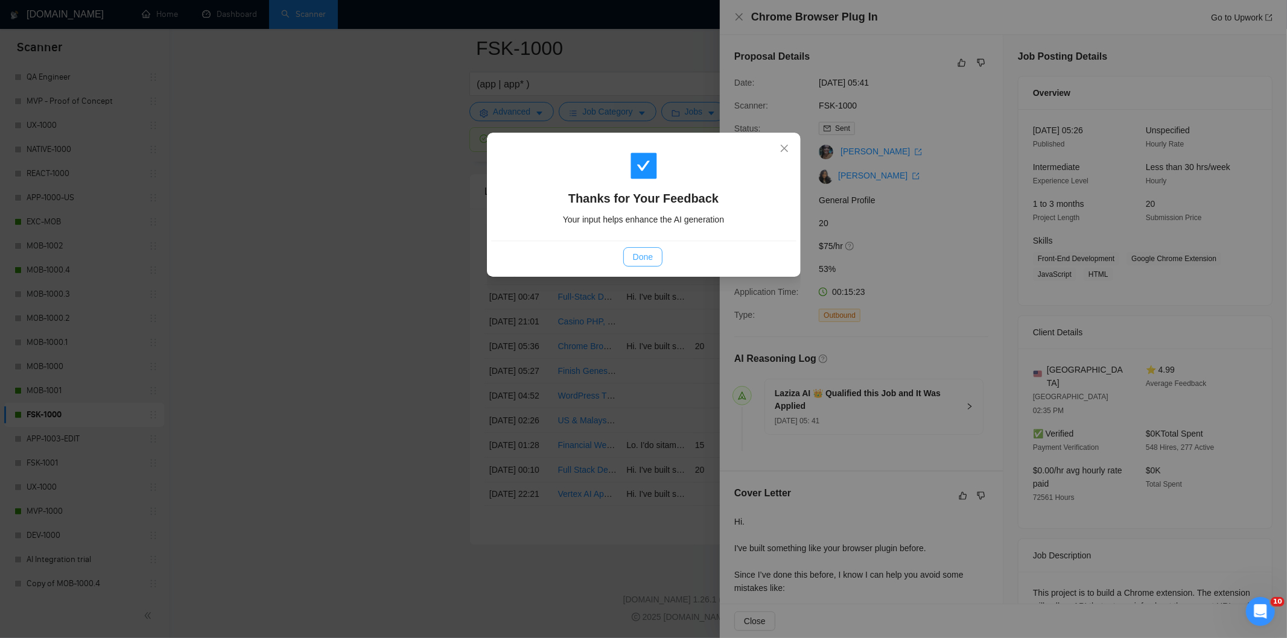
drag, startPoint x: 650, startPoint y: 250, endPoint x: 680, endPoint y: 213, distance: 48.1
click at [650, 250] on span "Done" at bounding box center [643, 256] width 20 height 13
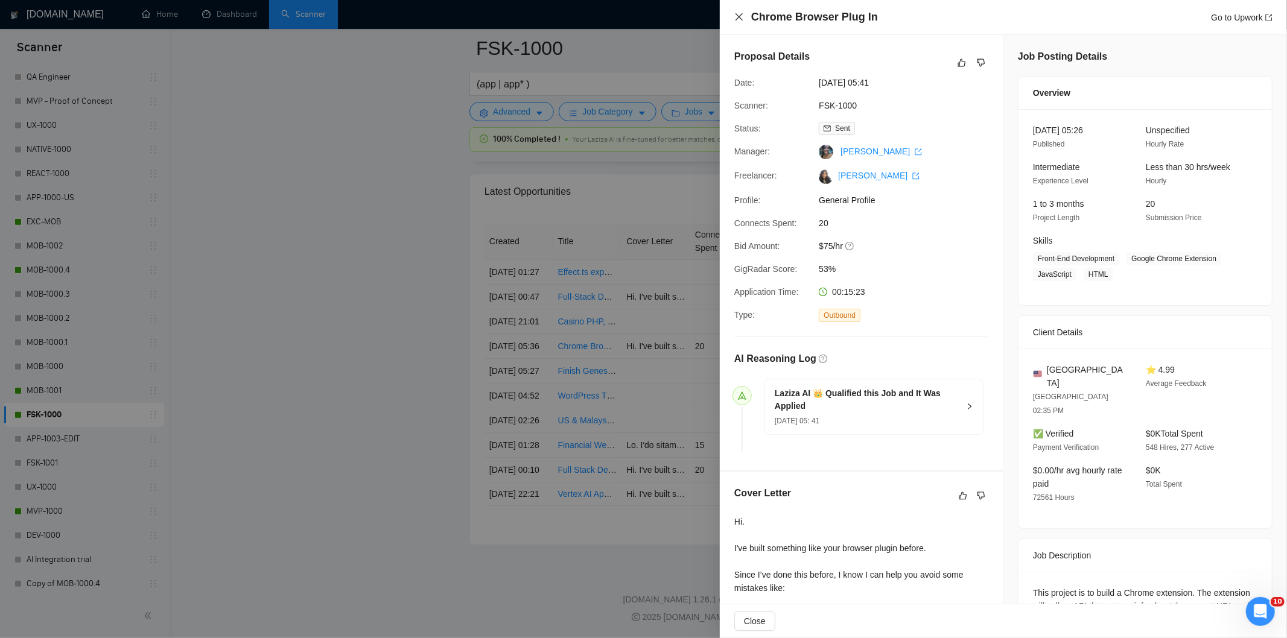
click at [737, 21] on icon "close" at bounding box center [739, 17] width 10 height 10
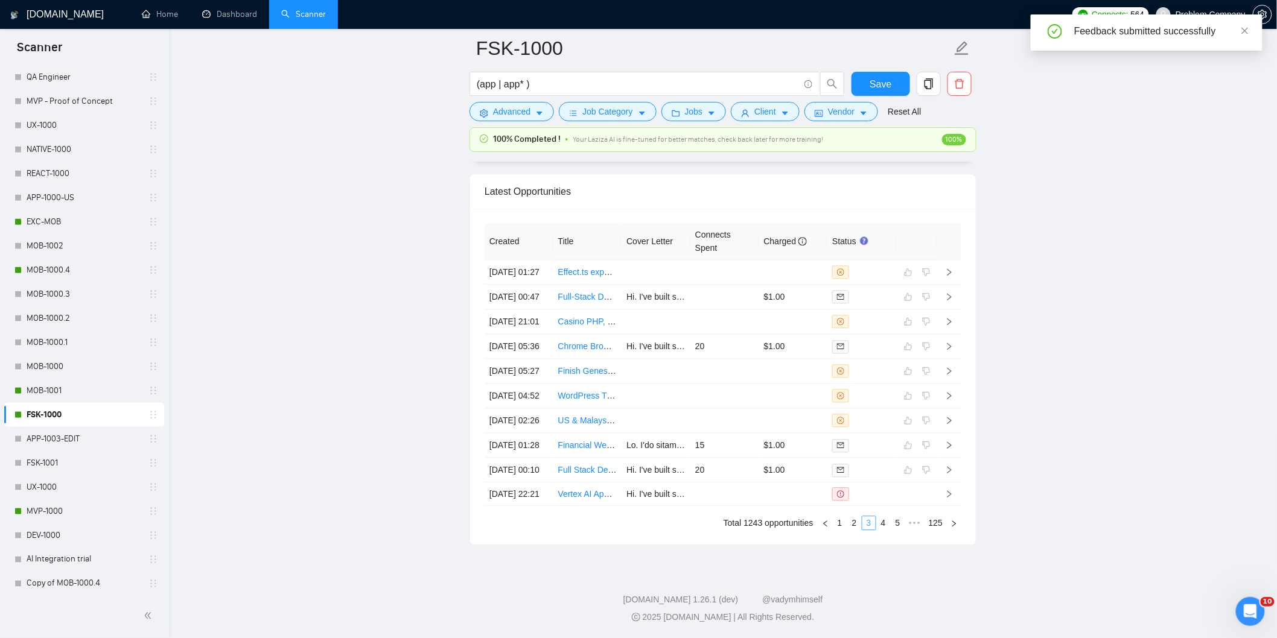
scroll to position [3072, 0]
click at [858, 525] on link "2" at bounding box center [854, 522] width 13 height 13
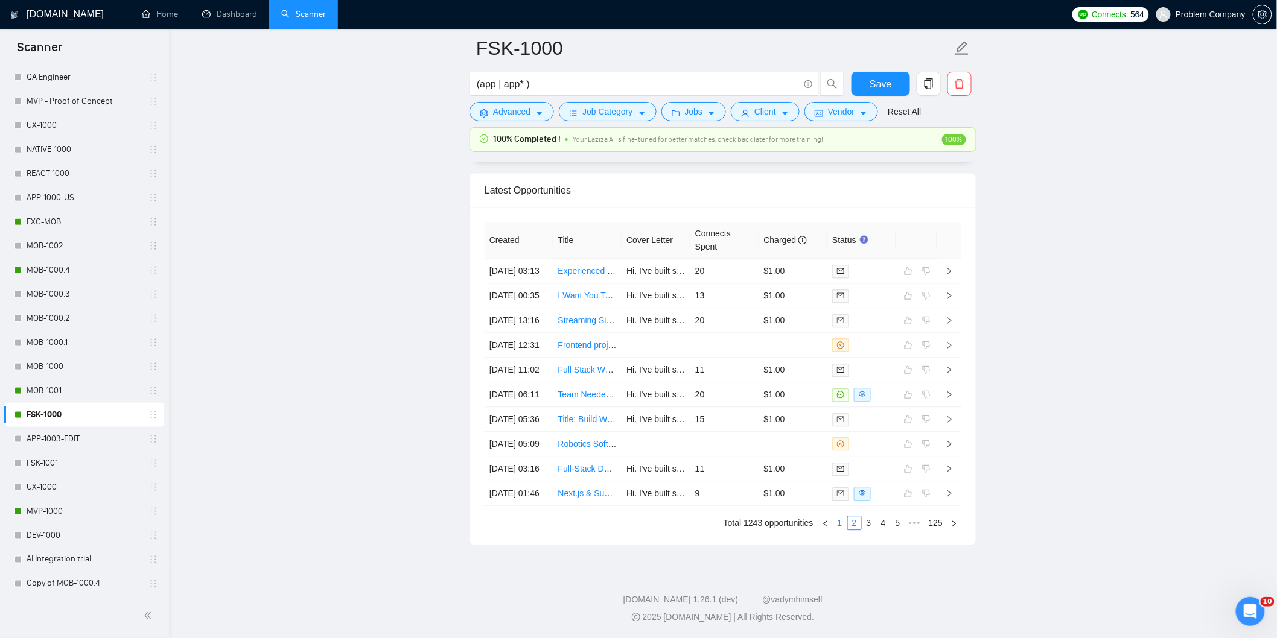
click at [842, 522] on link "1" at bounding box center [839, 522] width 13 height 13
click at [534, 492] on td "[DATE] 14:36" at bounding box center [518, 493] width 69 height 25
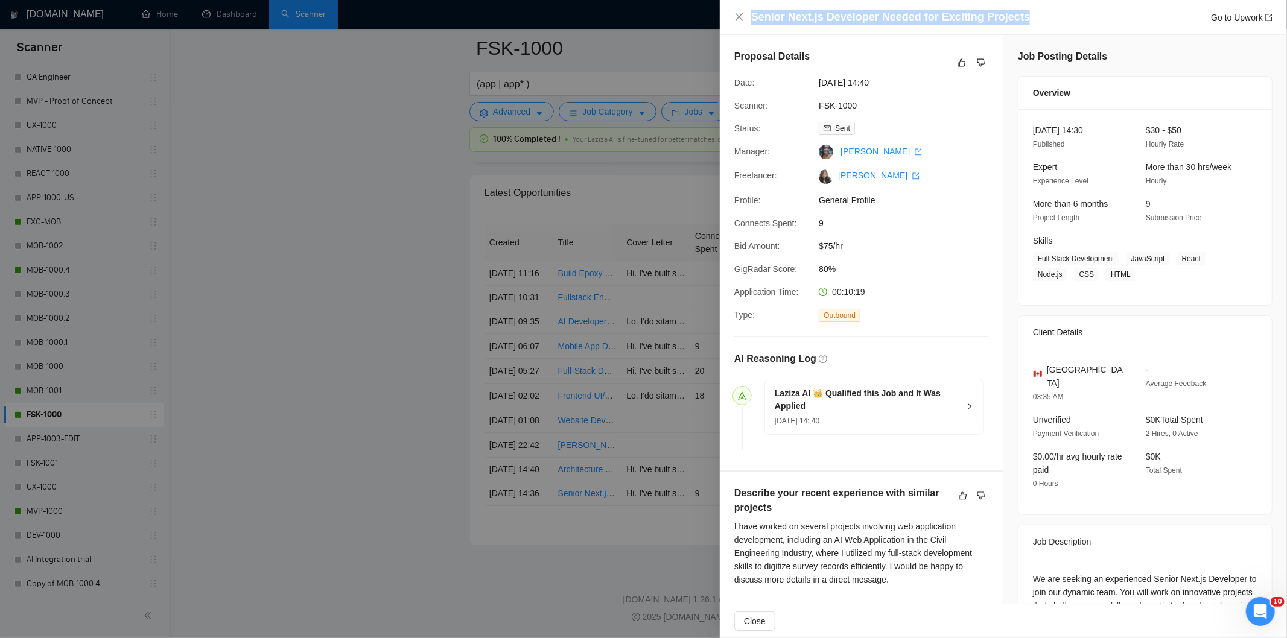
drag, startPoint x: 1026, startPoint y: 19, endPoint x: 752, endPoint y: 14, distance: 273.9
click at [752, 14] on div "Senior Next.js Developer Needed for Exciting Projects Go to Upwork" at bounding box center [1011, 17] width 521 height 15
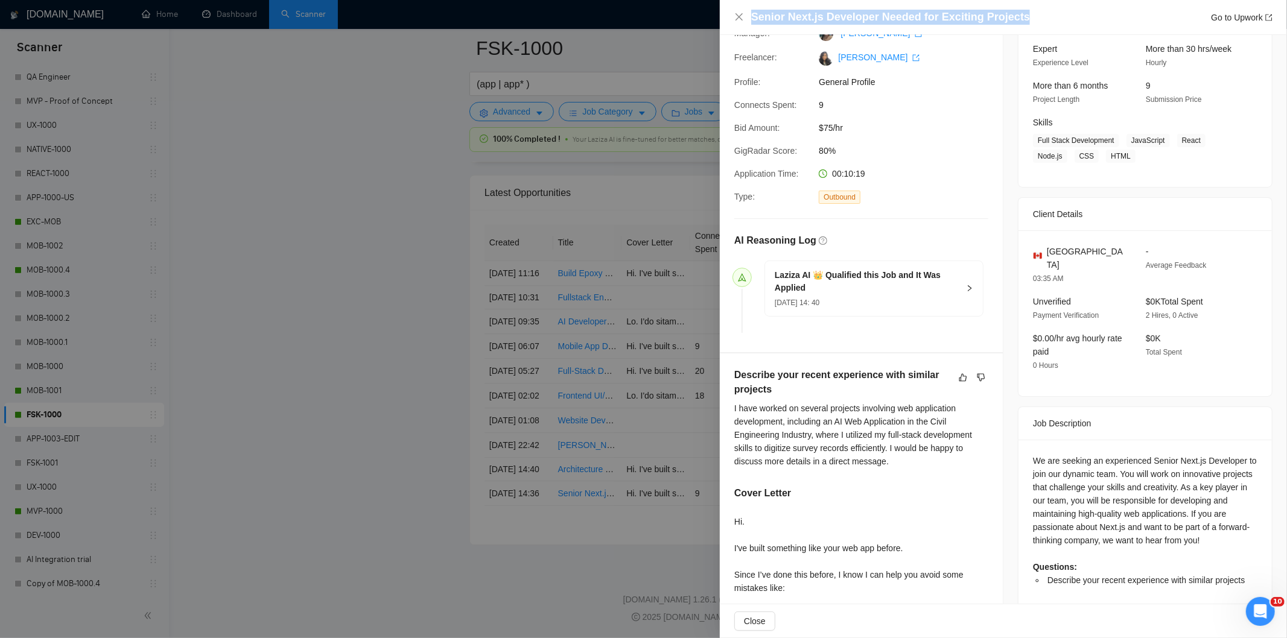
scroll to position [354, 0]
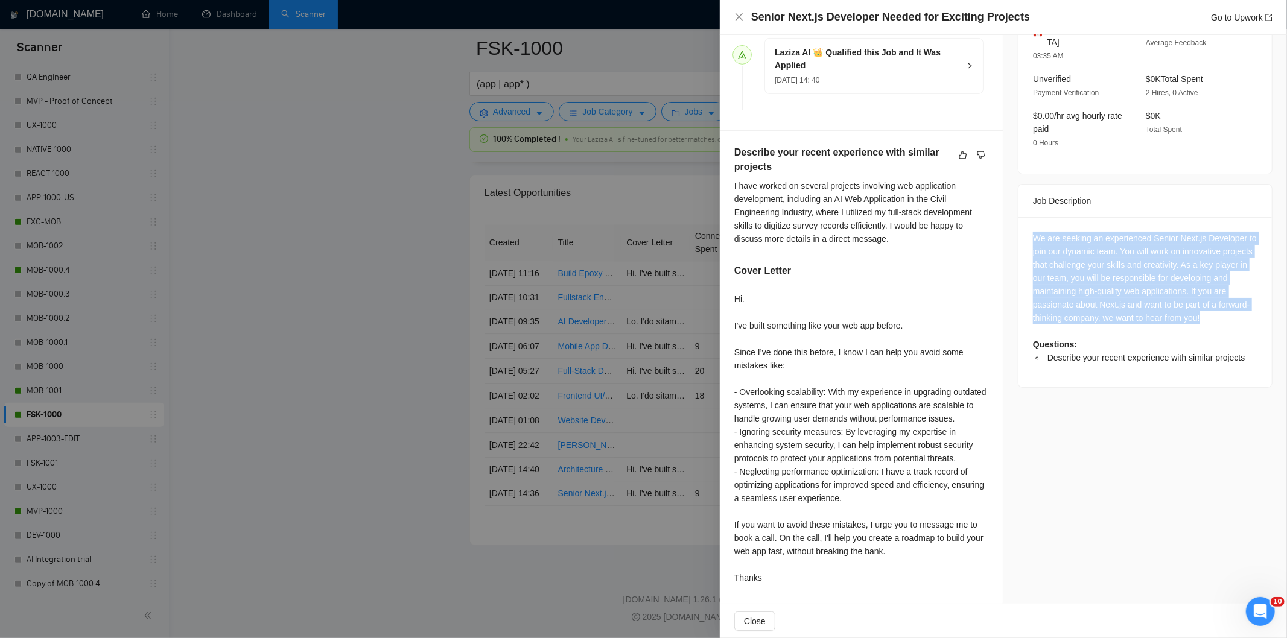
drag, startPoint x: 1071, startPoint y: 217, endPoint x: 1235, endPoint y: 291, distance: 179.5
click at [1235, 291] on div "We are seeking an experienced Senior Next.js Developer to join our dynamic team…" at bounding box center [1144, 302] width 253 height 170
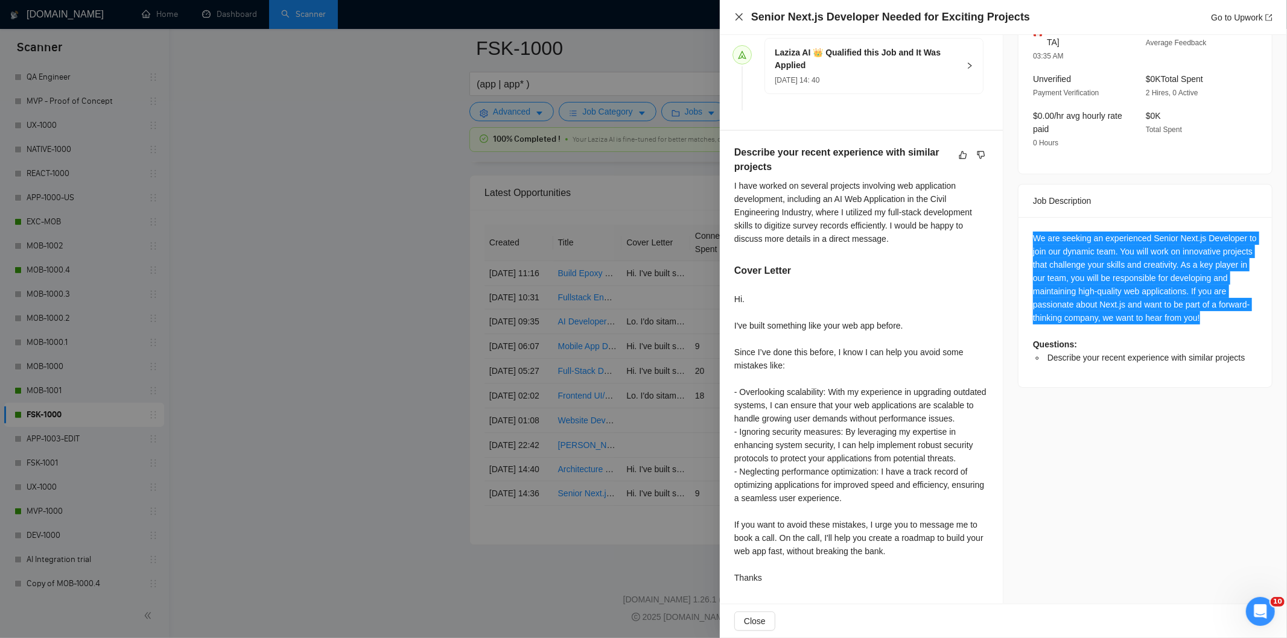
click at [740, 13] on icon "close" at bounding box center [739, 17] width 10 height 10
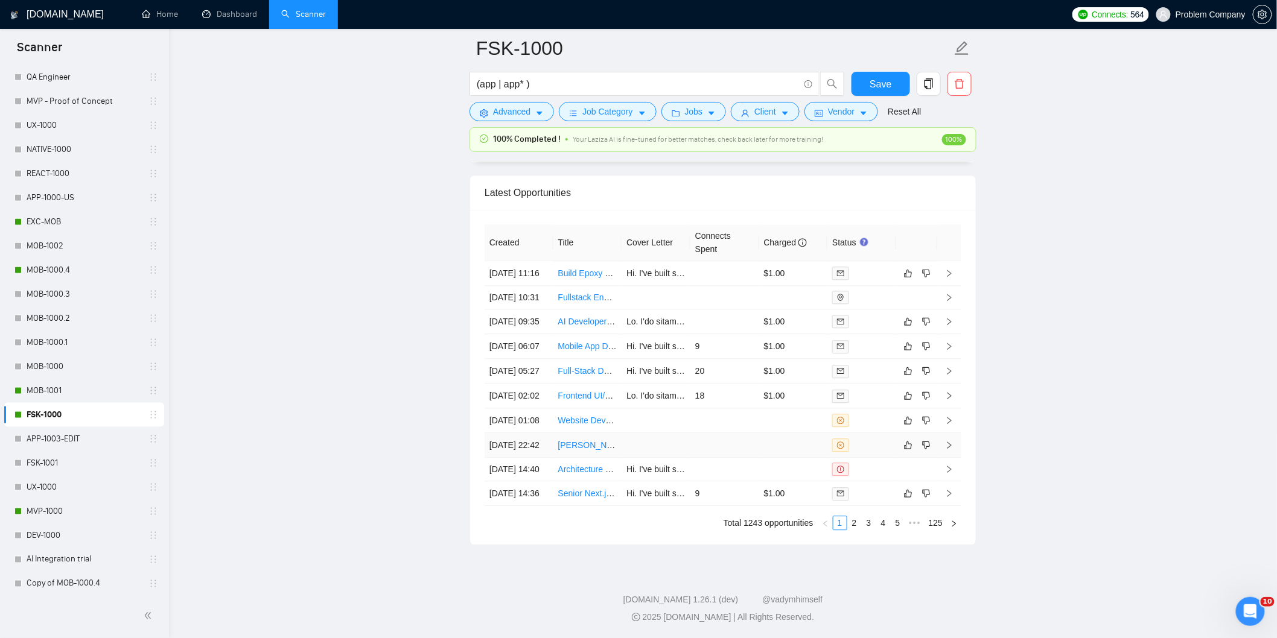
click at [532, 433] on td "[DATE] 22:42" at bounding box center [518, 445] width 69 height 25
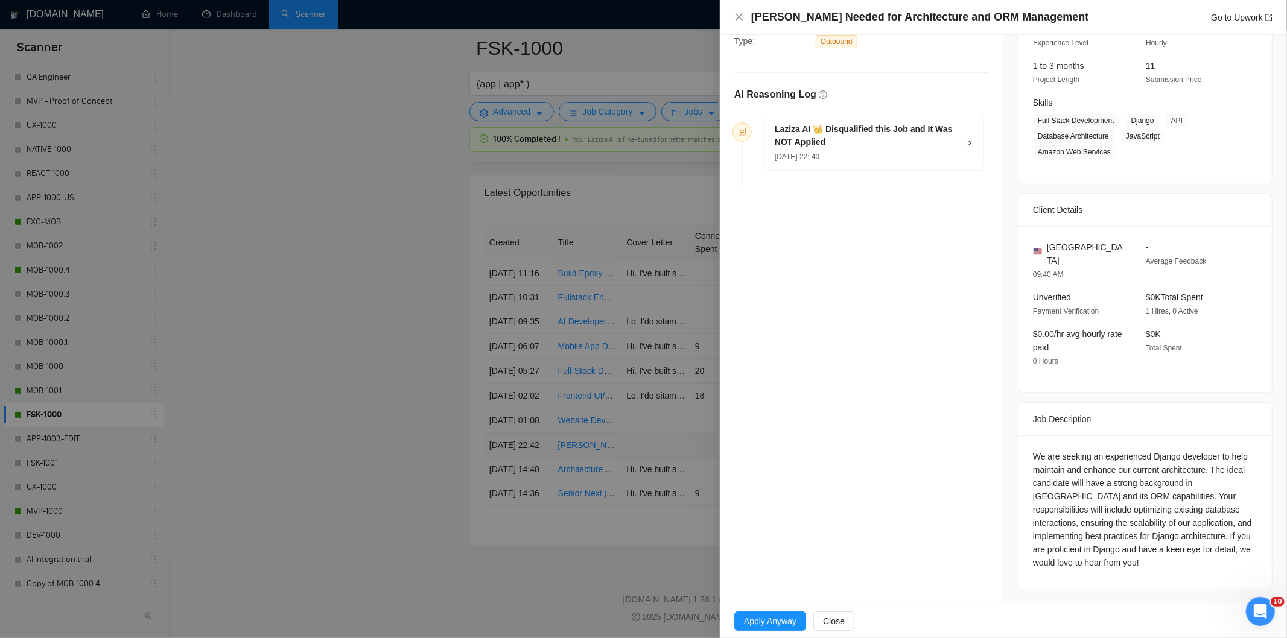
scroll to position [125, 0]
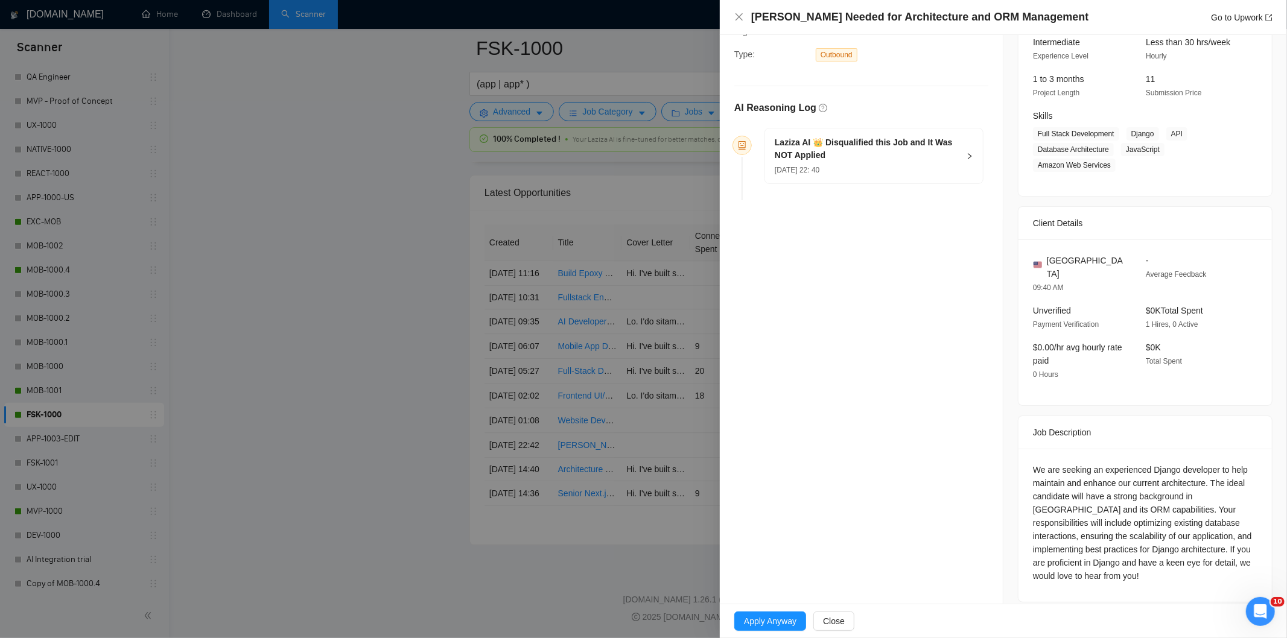
drag, startPoint x: 1102, startPoint y: 19, endPoint x: 745, endPoint y: 18, distance: 356.5
click at [745, 18] on div "[PERSON_NAME] Needed for Architecture and ORM Management Go to Upwork" at bounding box center [1003, 17] width 538 height 15
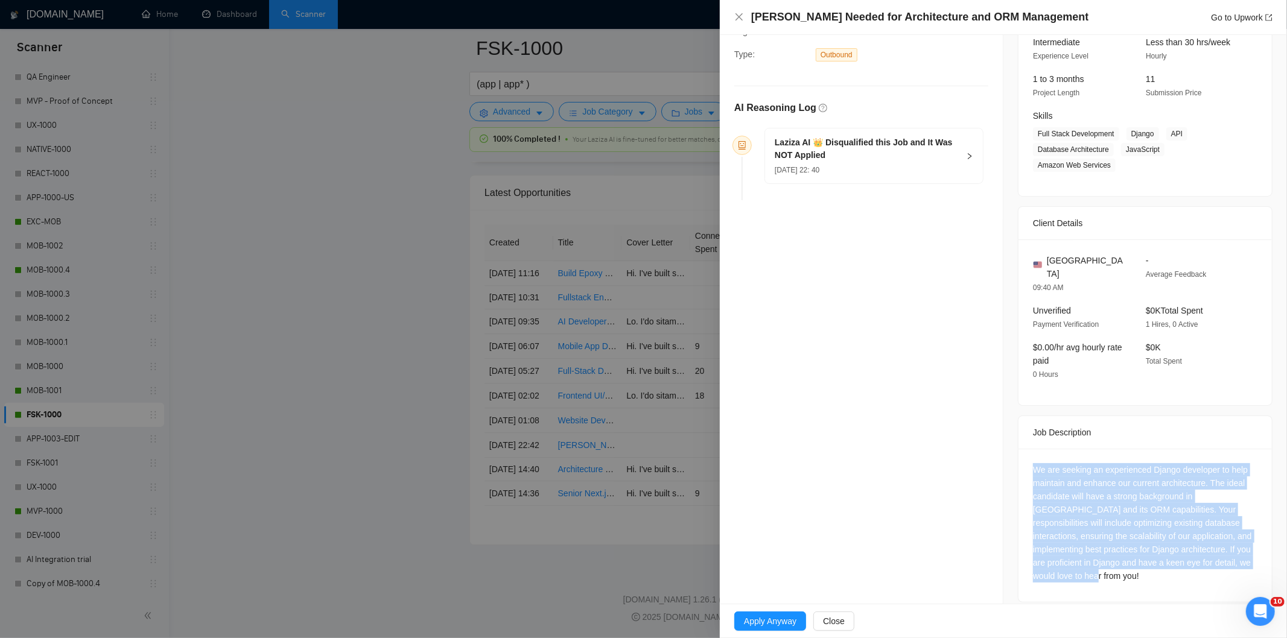
drag, startPoint x: 1023, startPoint y: 454, endPoint x: 1120, endPoint y: 581, distance: 159.3
click at [1120, 581] on div "We are seeking an experienced Django developer to help maintain and enhance our…" at bounding box center [1144, 525] width 253 height 153
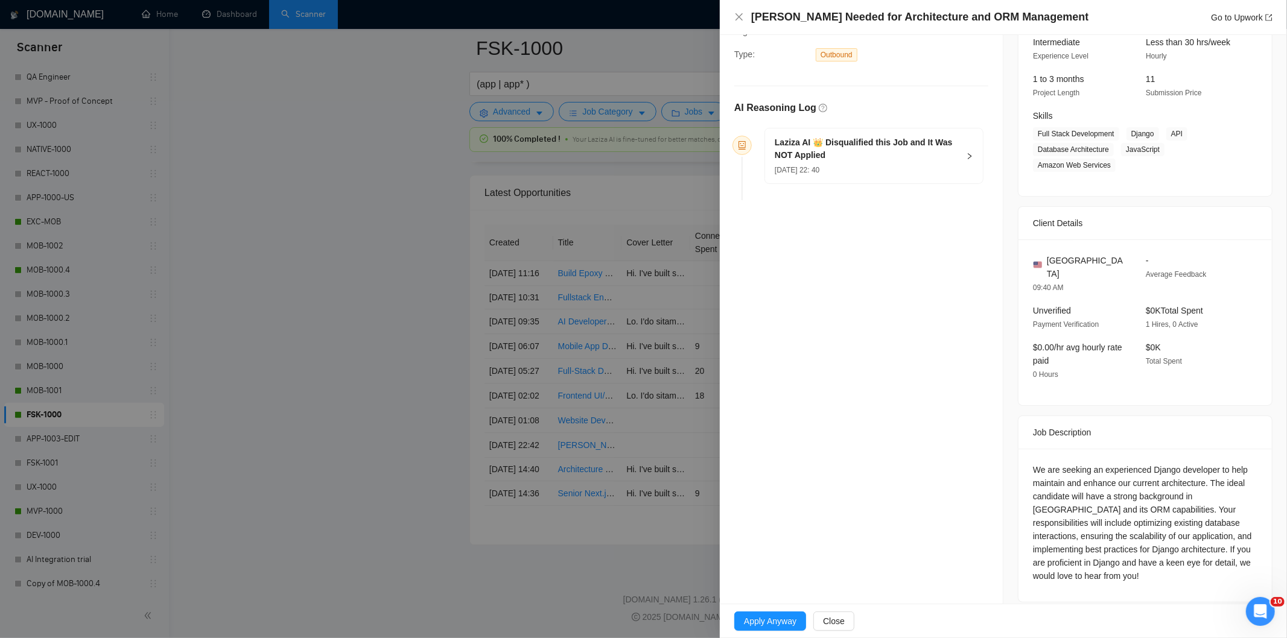
click at [898, 170] on div "[DATE] 22: 40" at bounding box center [867, 169] width 184 height 13
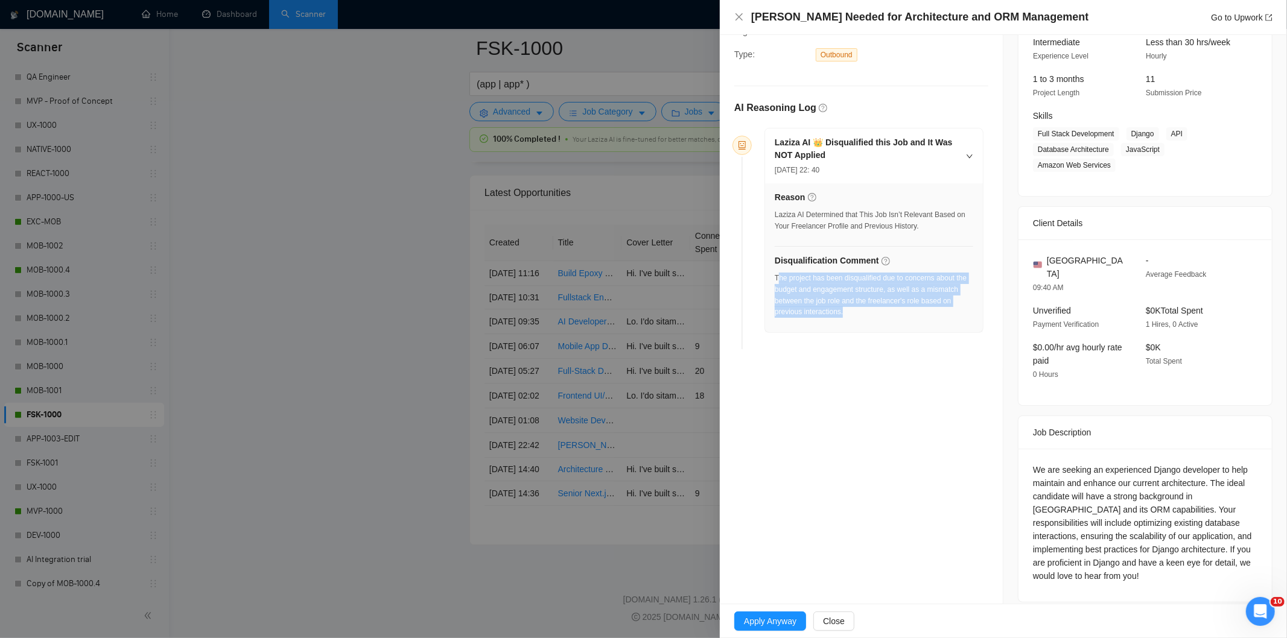
drag, startPoint x: 884, startPoint y: 317, endPoint x: 776, endPoint y: 280, distance: 113.5
click at [776, 280] on div "The project has been disqualified due to concerns about the budget and engageme…" at bounding box center [874, 295] width 198 height 45
click at [836, 302] on div "The project has been disqualified due to concerns about the budget and engageme…" at bounding box center [874, 295] width 198 height 45
click at [873, 318] on div "The project has been disqualified due to concerns about the budget and engageme…" at bounding box center [874, 299] width 198 height 52
drag, startPoint x: 861, startPoint y: 318, endPoint x: 775, endPoint y: 280, distance: 93.7
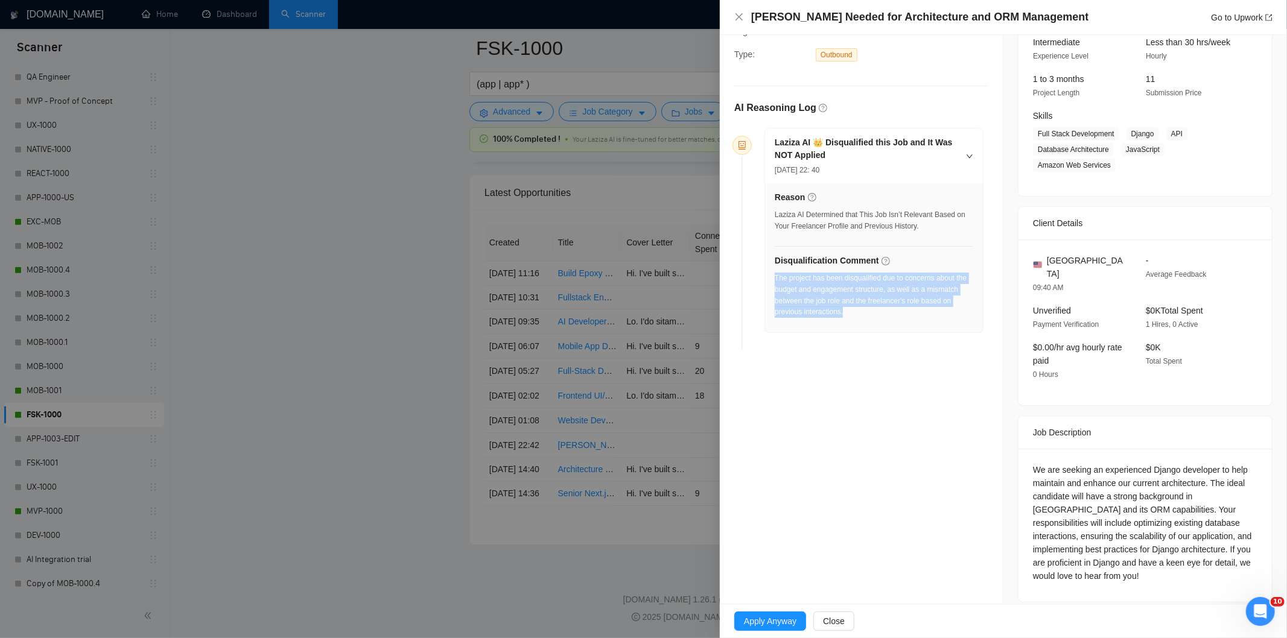
click at [775, 280] on div "The project has been disqualified due to concerns about the budget and engageme…" at bounding box center [874, 299] width 198 height 52
click at [738, 15] on icon "close" at bounding box center [739, 17] width 10 height 10
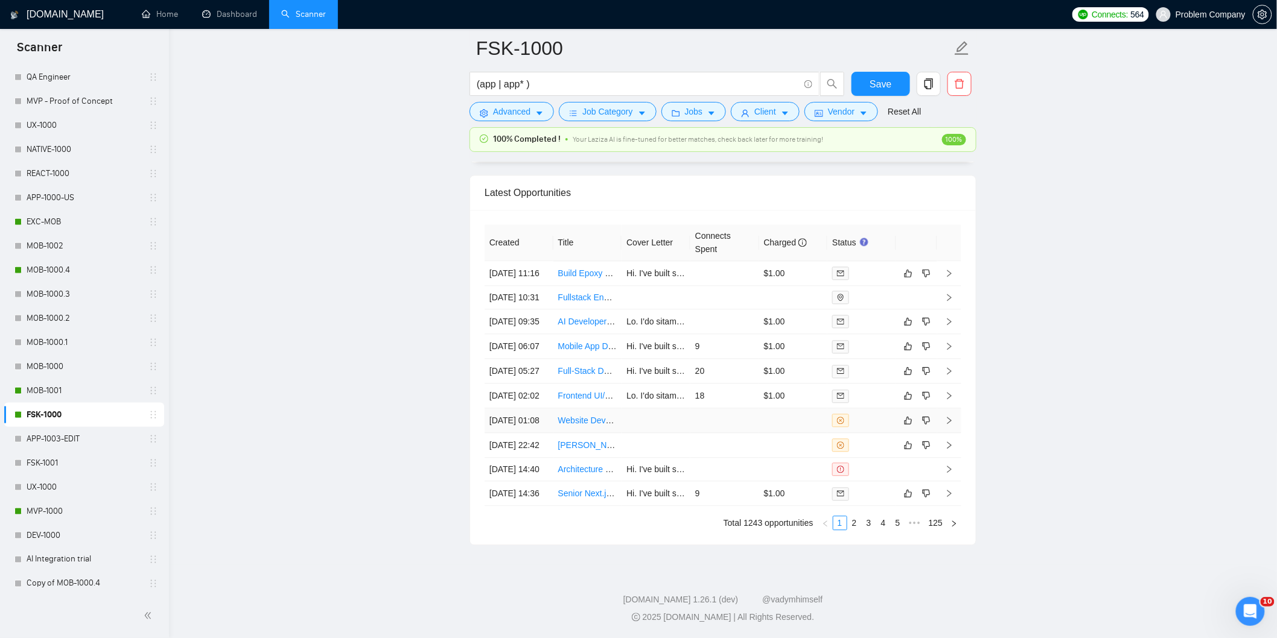
click at [521, 408] on td "[DATE] 01:08" at bounding box center [518, 420] width 69 height 25
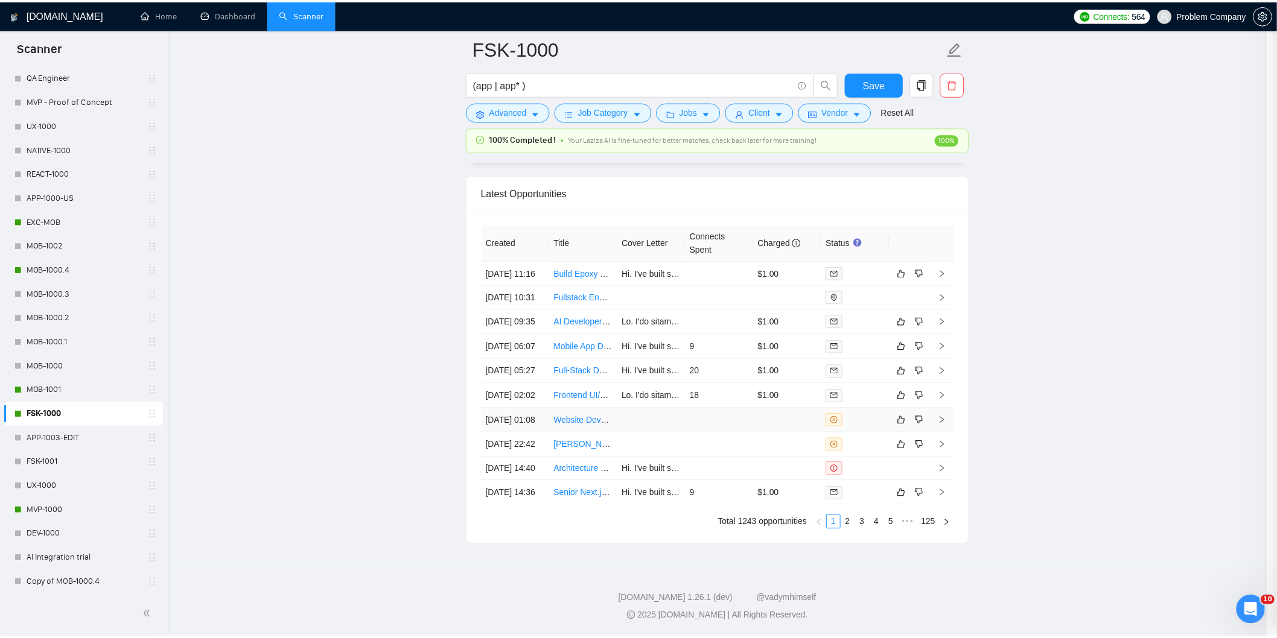
scroll to position [69, 0]
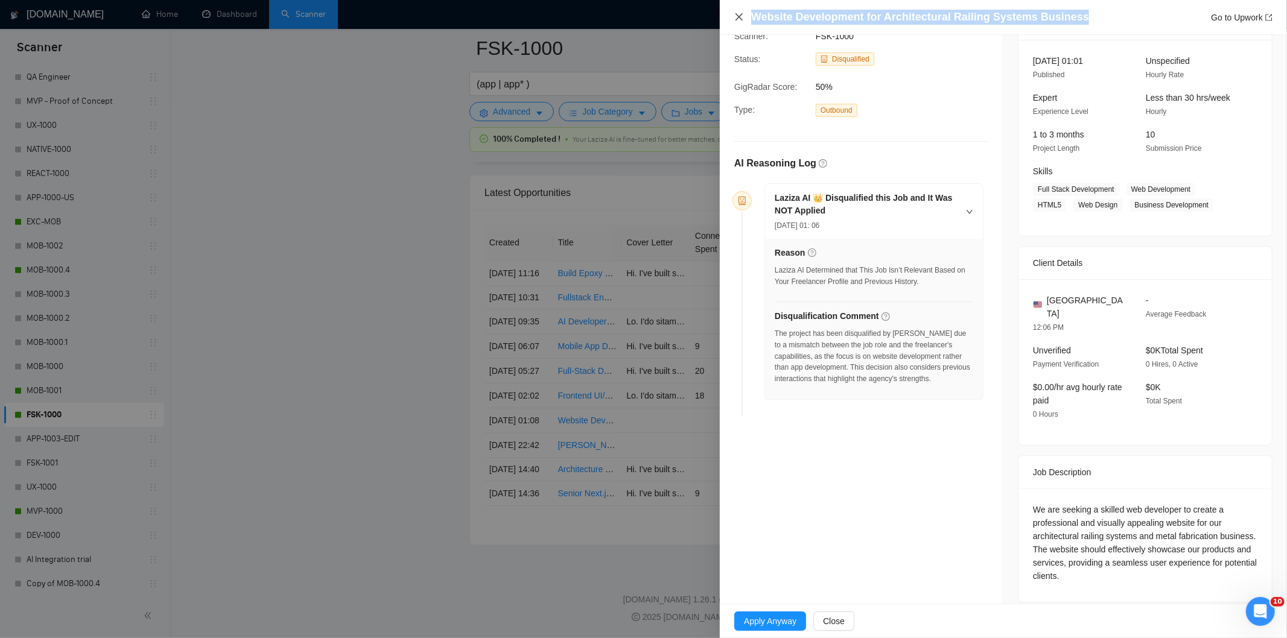
drag, startPoint x: 1084, startPoint y: 18, endPoint x: 742, endPoint y: 16, distance: 342.1
click at [742, 16] on div "Website Development for Architectural Railing Systems Business Go to Upwork" at bounding box center [1003, 17] width 538 height 15
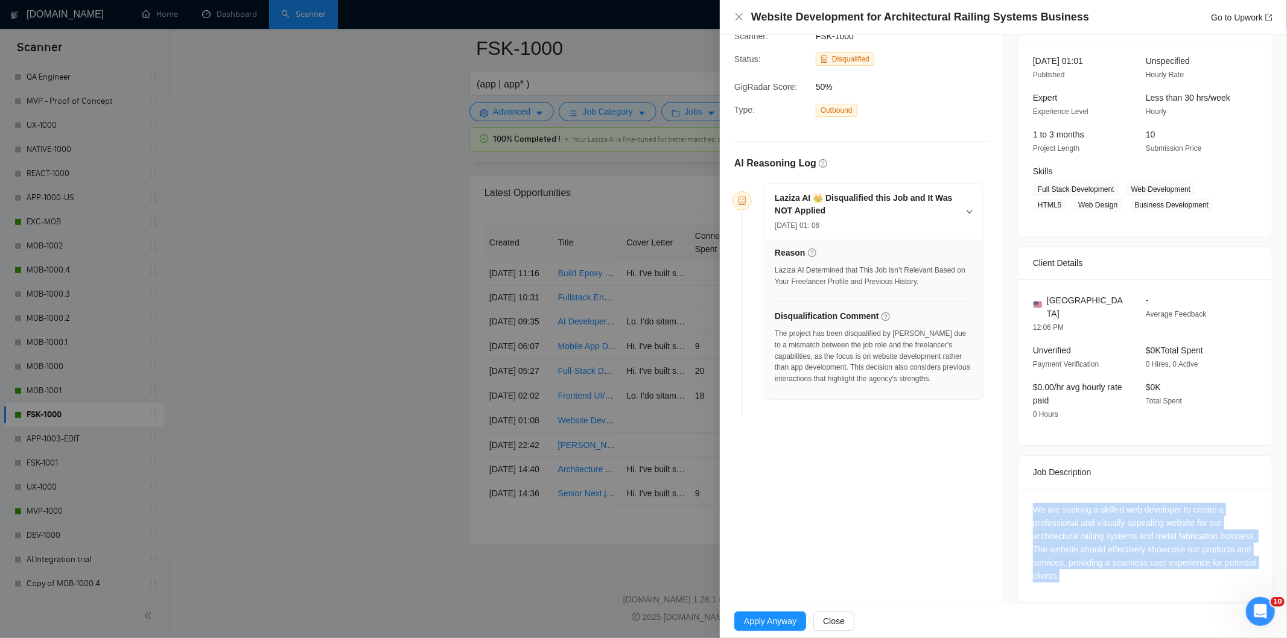
drag, startPoint x: 1155, startPoint y: 576, endPoint x: 1024, endPoint y: 497, distance: 153.4
click at [1024, 497] on div "We are seeking a skilled web developer to create a professional and visually ap…" at bounding box center [1144, 545] width 253 height 113
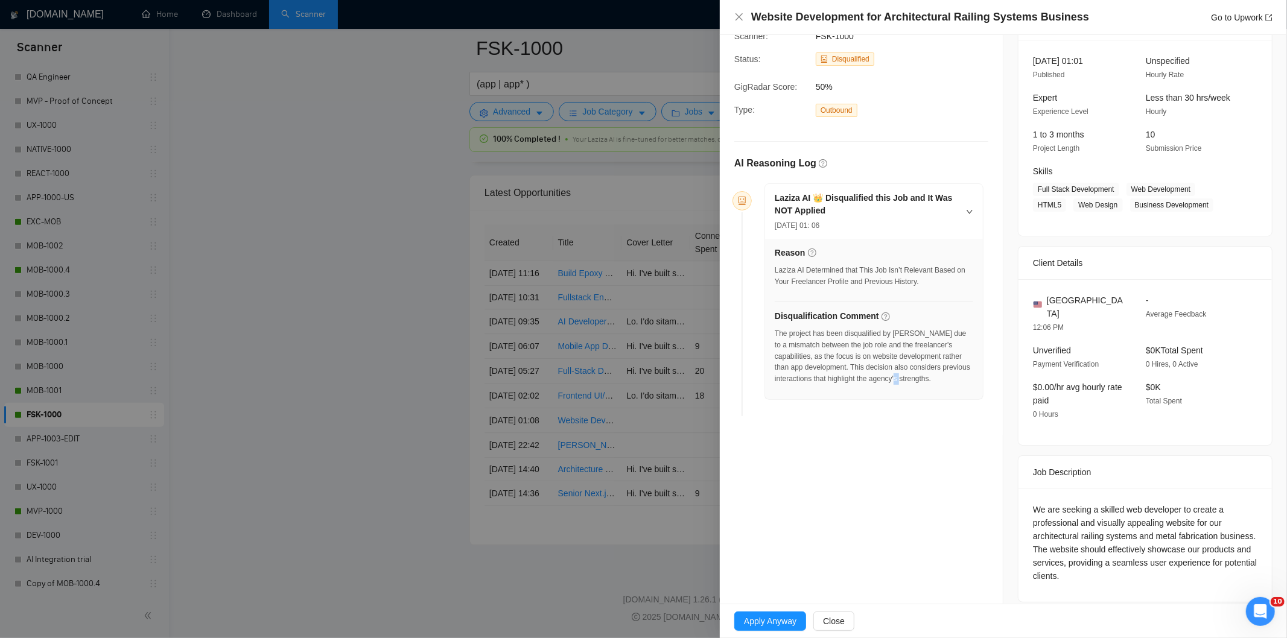
click at [924, 384] on div "The project has been disqualified by [PERSON_NAME] due to a mismatch between th…" at bounding box center [874, 356] width 198 height 57
click at [945, 380] on div "The project has been disqualified by [PERSON_NAME] due to a mismatch between th…" at bounding box center [874, 356] width 198 height 57
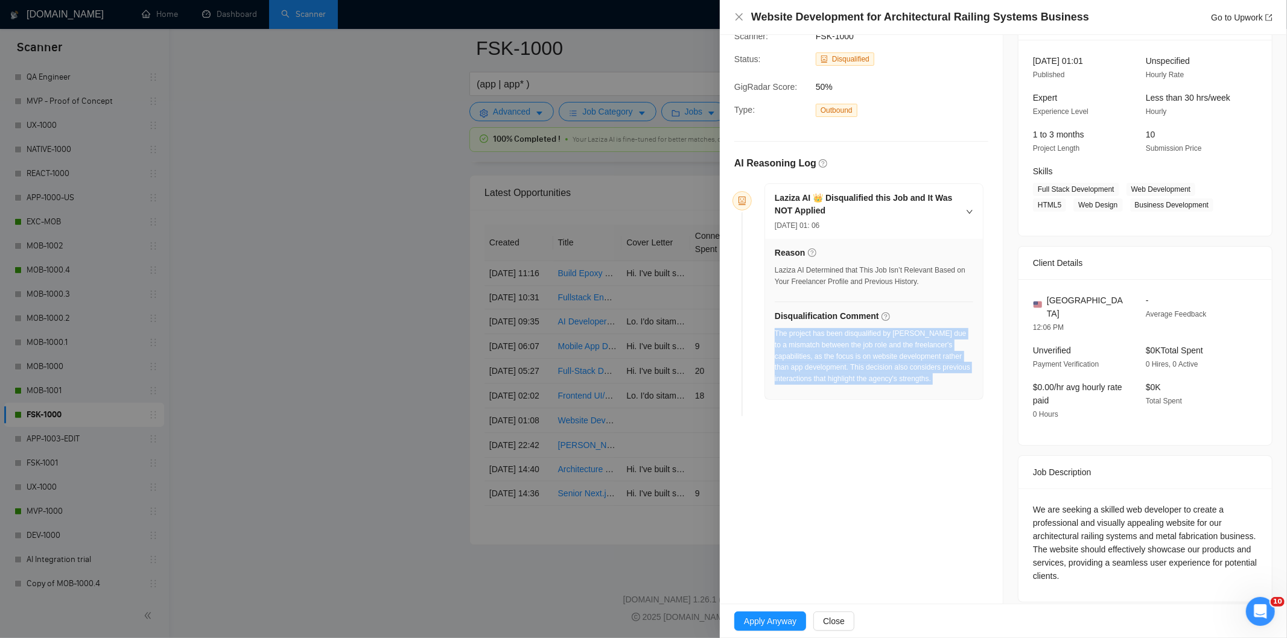
drag, startPoint x: 945, startPoint y: 380, endPoint x: 774, endPoint y: 335, distance: 176.5
click at [775, 335] on div "The project has been disqualified by [PERSON_NAME] due to a mismatch between th…" at bounding box center [874, 356] width 198 height 57
click at [740, 16] on icon "close" at bounding box center [738, 16] width 7 height 7
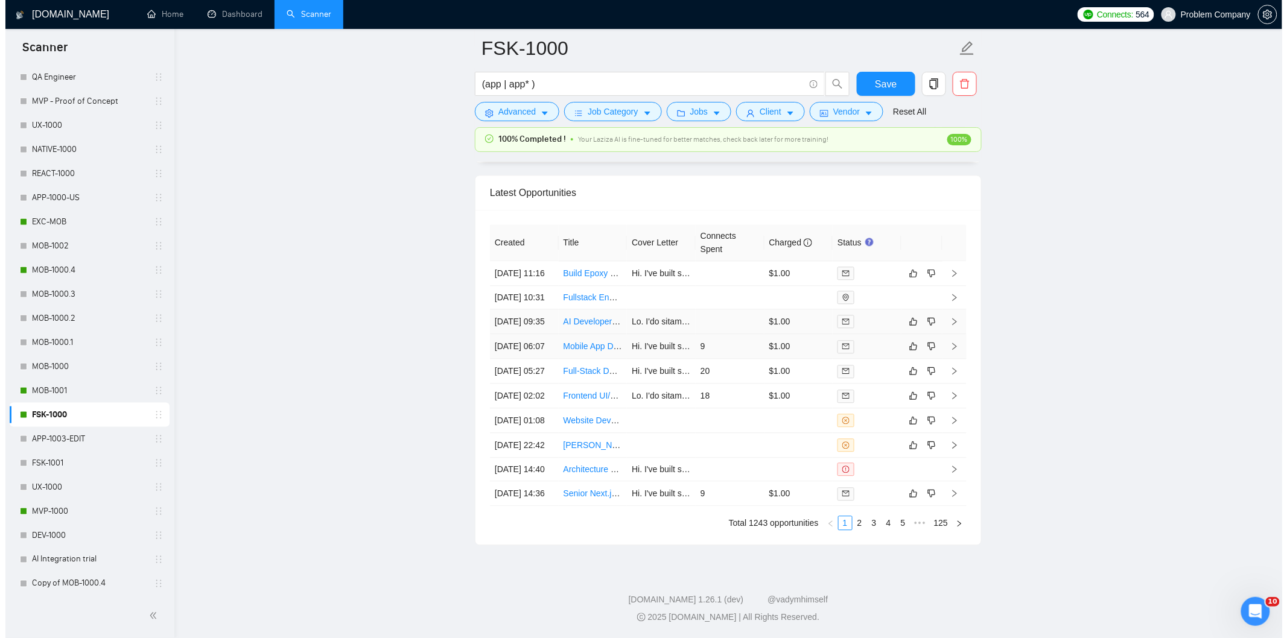
scroll to position [2938, 0]
click at [539, 410] on td "[DATE] 02:02" at bounding box center [518, 397] width 69 height 25
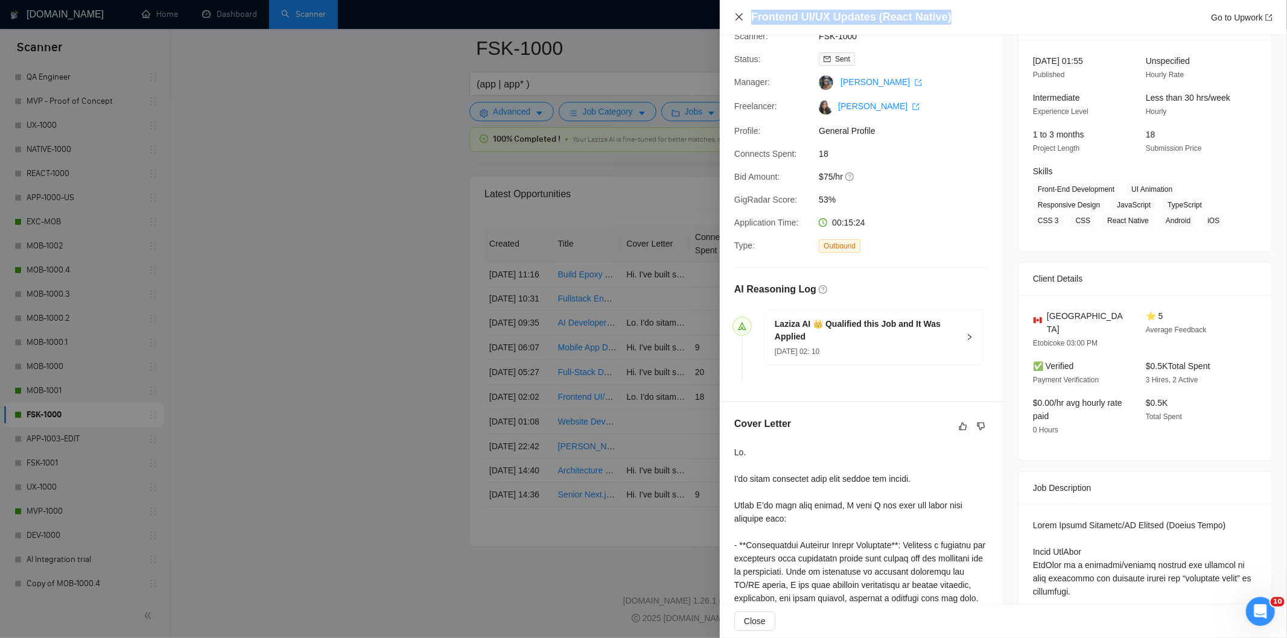
drag, startPoint x: 973, startPoint y: 19, endPoint x: 743, endPoint y: 14, distance: 229.9
click at [743, 14] on div "Frontend UI/UX Updates (React Native) Go to Upwork" at bounding box center [1003, 17] width 538 height 15
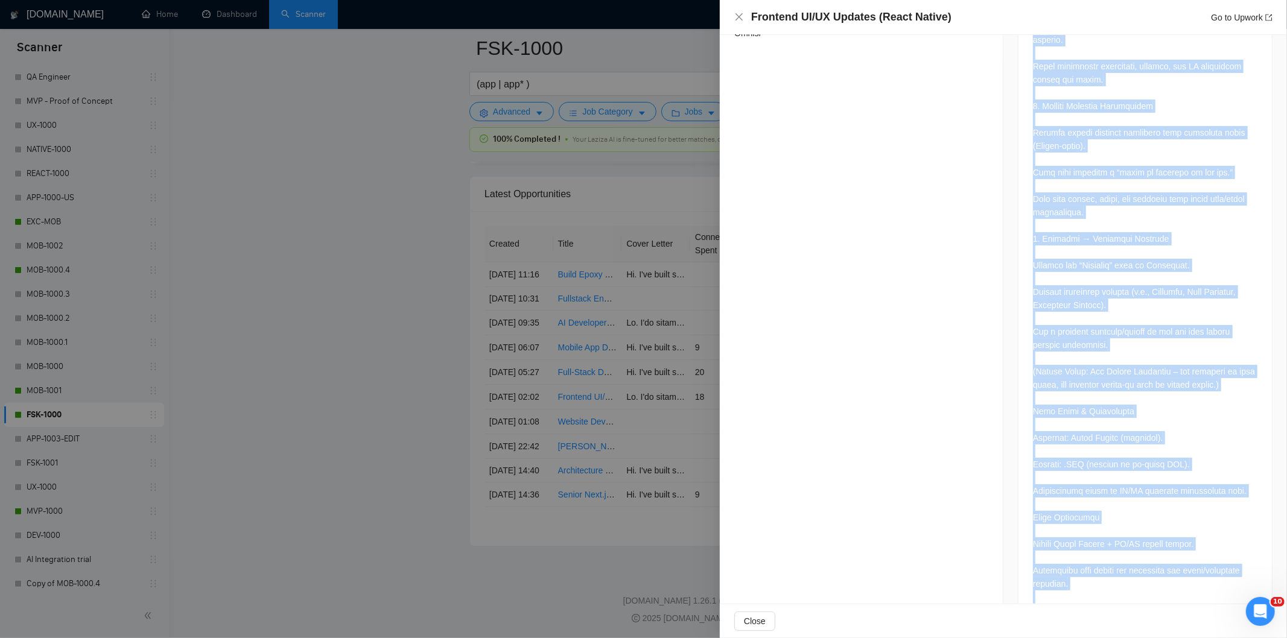
scroll to position [1199, 0]
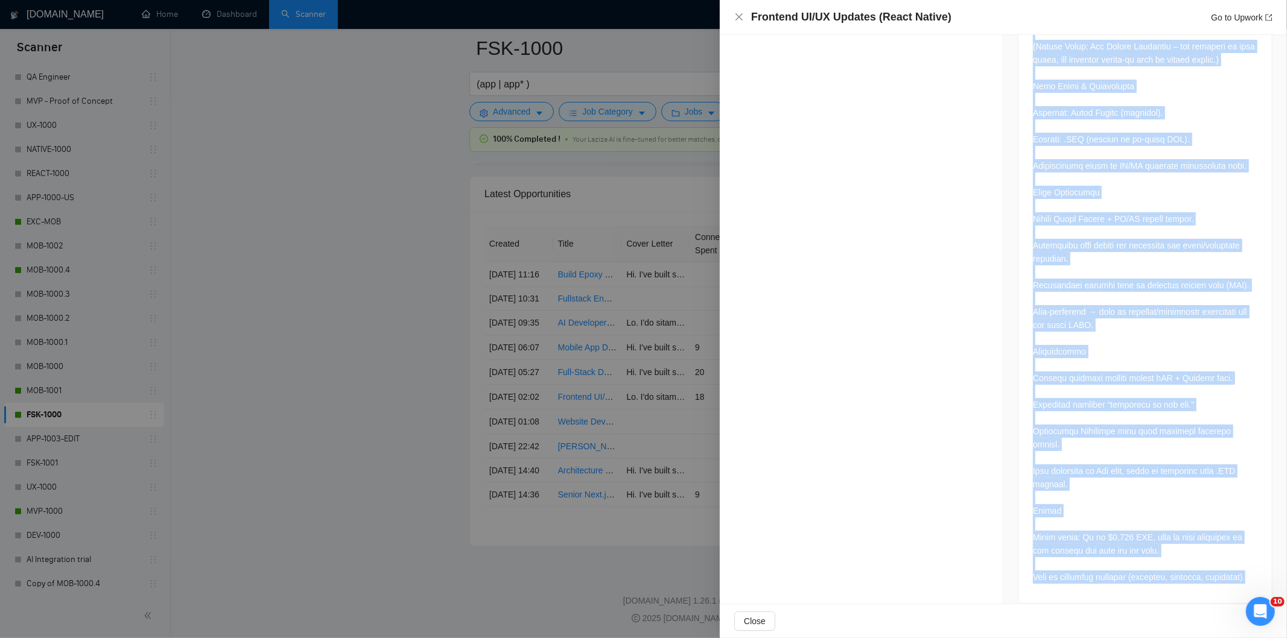
drag, startPoint x: 1026, startPoint y: 306, endPoint x: 1144, endPoint y: 571, distance: 290.0
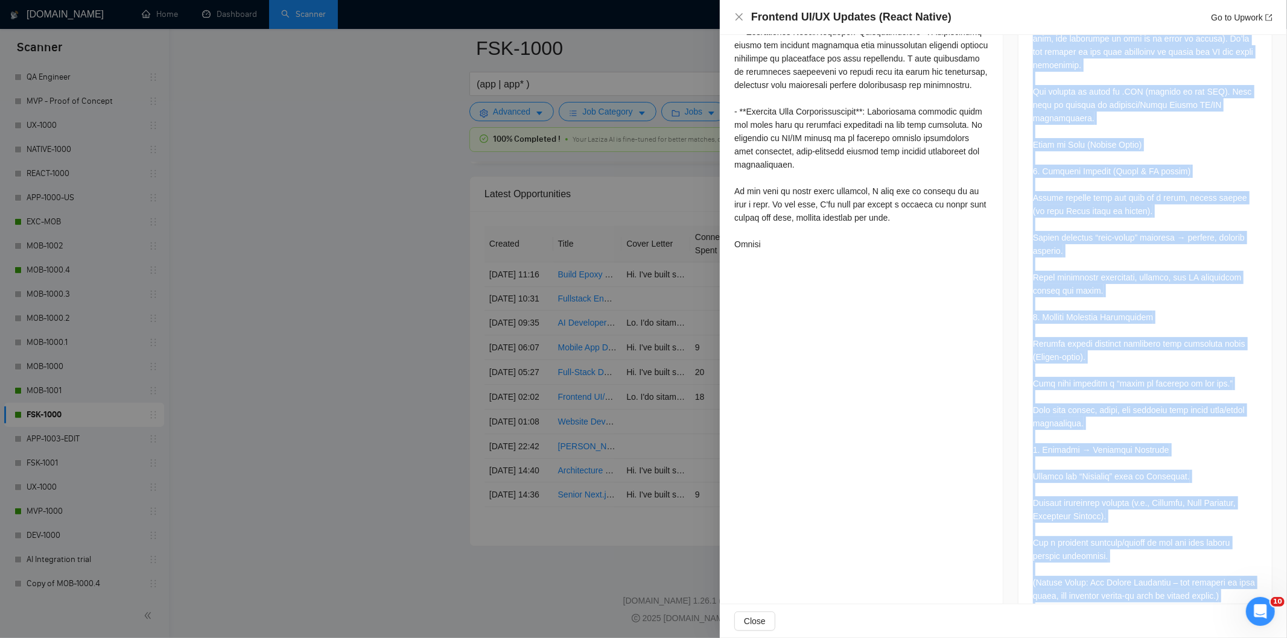
click at [1148, 354] on div at bounding box center [1145, 523] width 224 height 1194
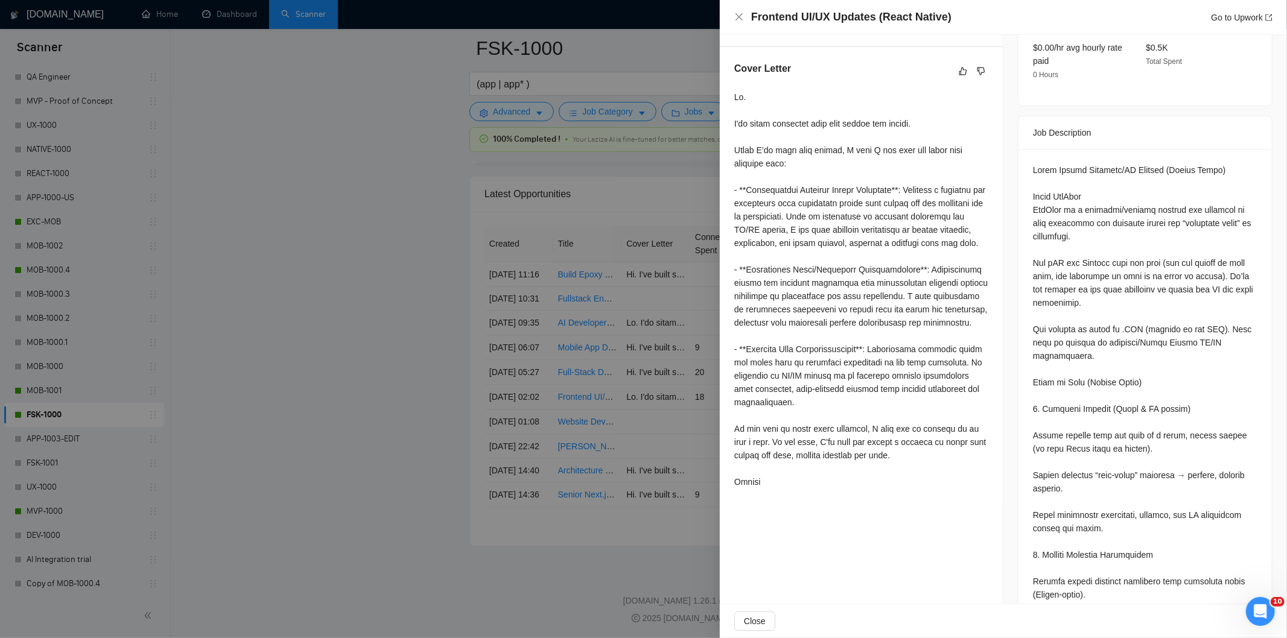
scroll to position [395, 0]
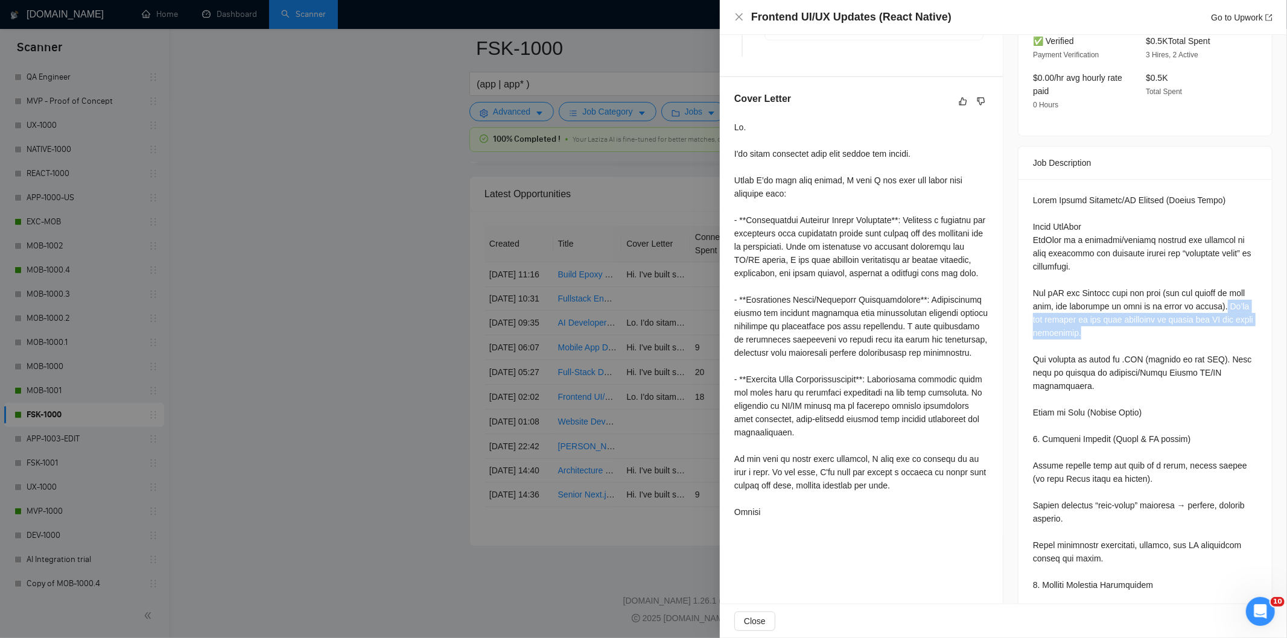
drag, startPoint x: 1213, startPoint y: 293, endPoint x: 1244, endPoint y: 323, distance: 43.1
click at [740, 16] on icon "close" at bounding box center [738, 16] width 7 height 7
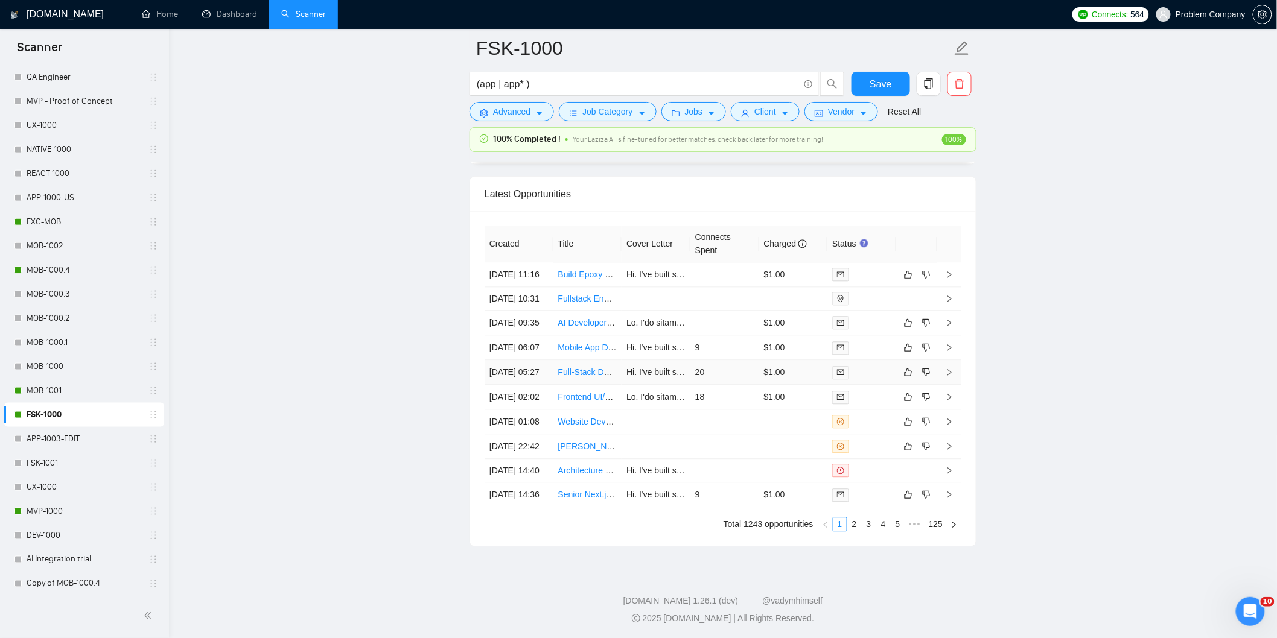
click at [528, 385] on td "[DATE] 05:27" at bounding box center [518, 372] width 69 height 25
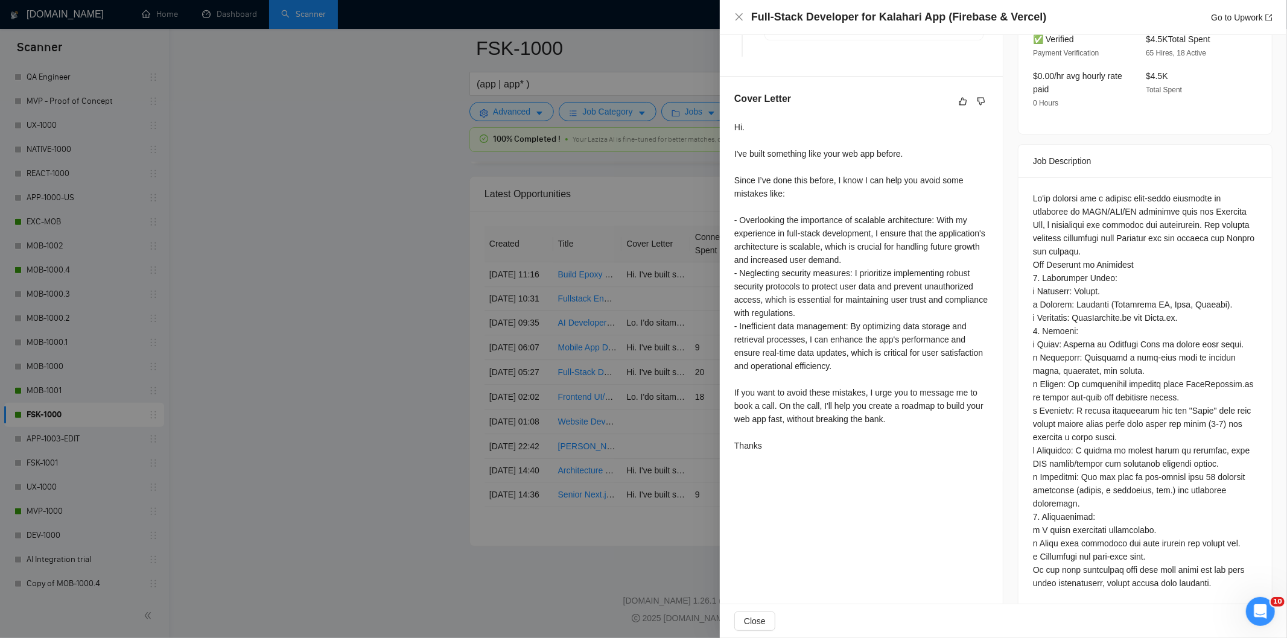
scroll to position [388, 0]
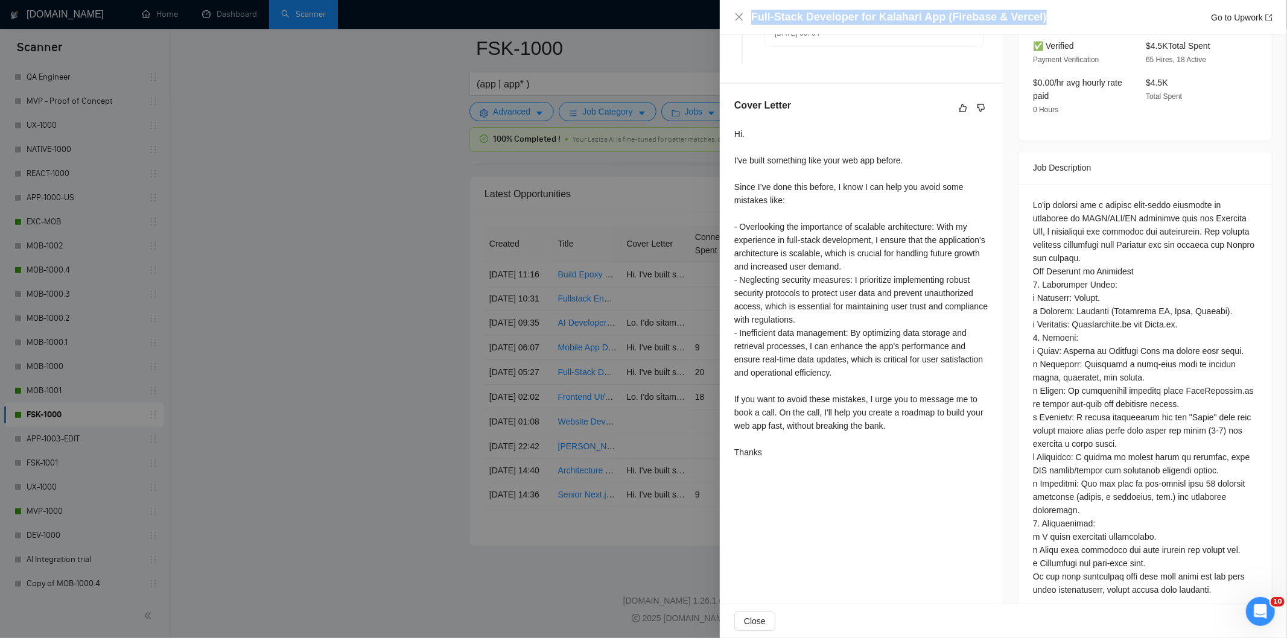
drag, startPoint x: 1026, startPoint y: 15, endPoint x: 733, endPoint y: 19, distance: 292.6
click at [733, 19] on div "Full-Stack Developer for Kalahari App (Firebase & Vercel) Go to Upwork" at bounding box center [1003, 17] width 567 height 35
drag, startPoint x: 1032, startPoint y: 176, endPoint x: 1106, endPoint y: 193, distance: 76.2
click at [1106, 198] on div at bounding box center [1145, 397] width 224 height 398
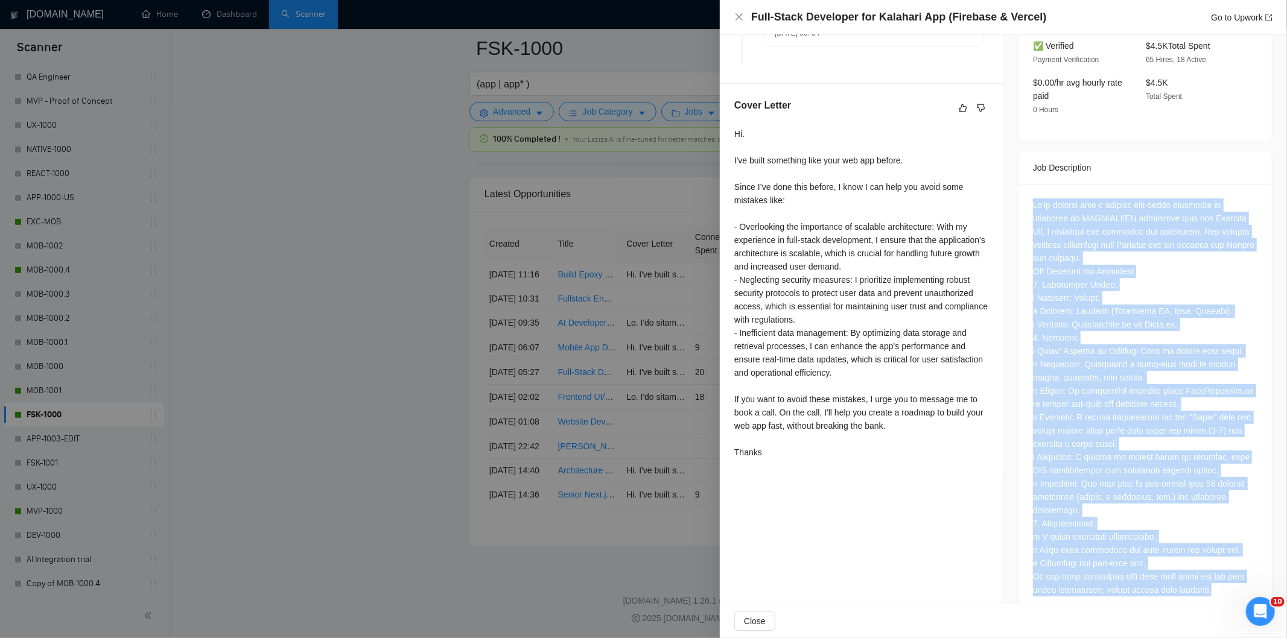
drag, startPoint x: 1026, startPoint y: 179, endPoint x: 1229, endPoint y: 560, distance: 431.6
click at [1229, 560] on div at bounding box center [1144, 400] width 253 height 432
click at [739, 19] on icon "close" at bounding box center [739, 17] width 10 height 10
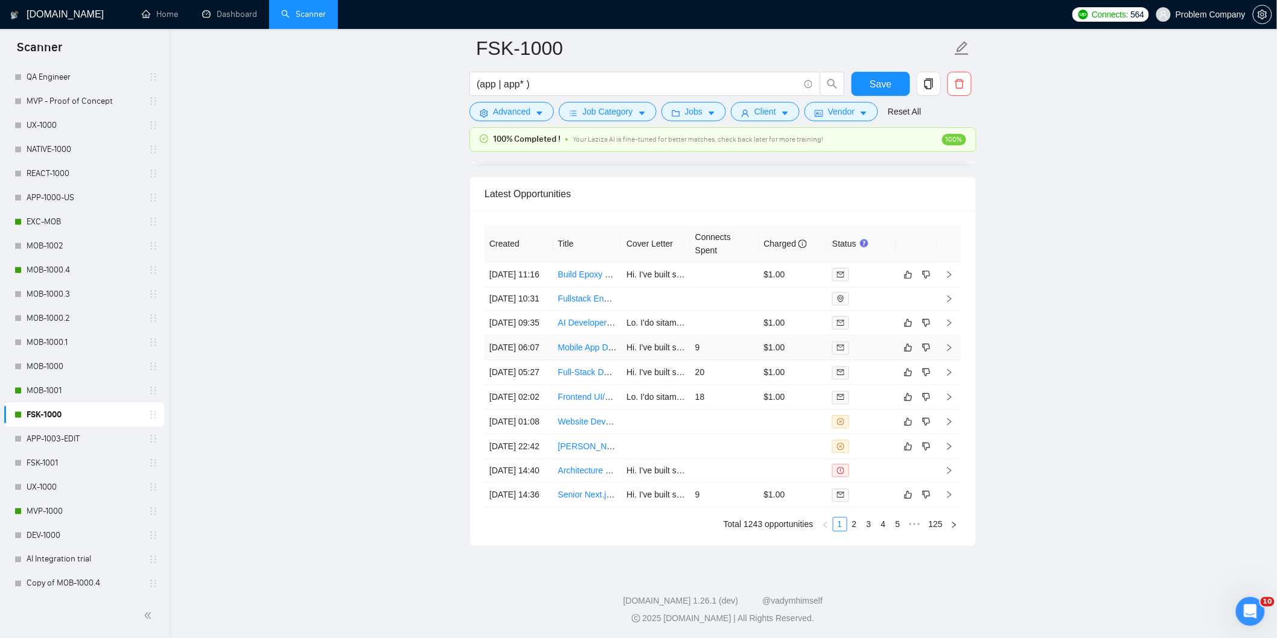
click at [538, 360] on td "[DATE] 06:07" at bounding box center [518, 347] width 69 height 25
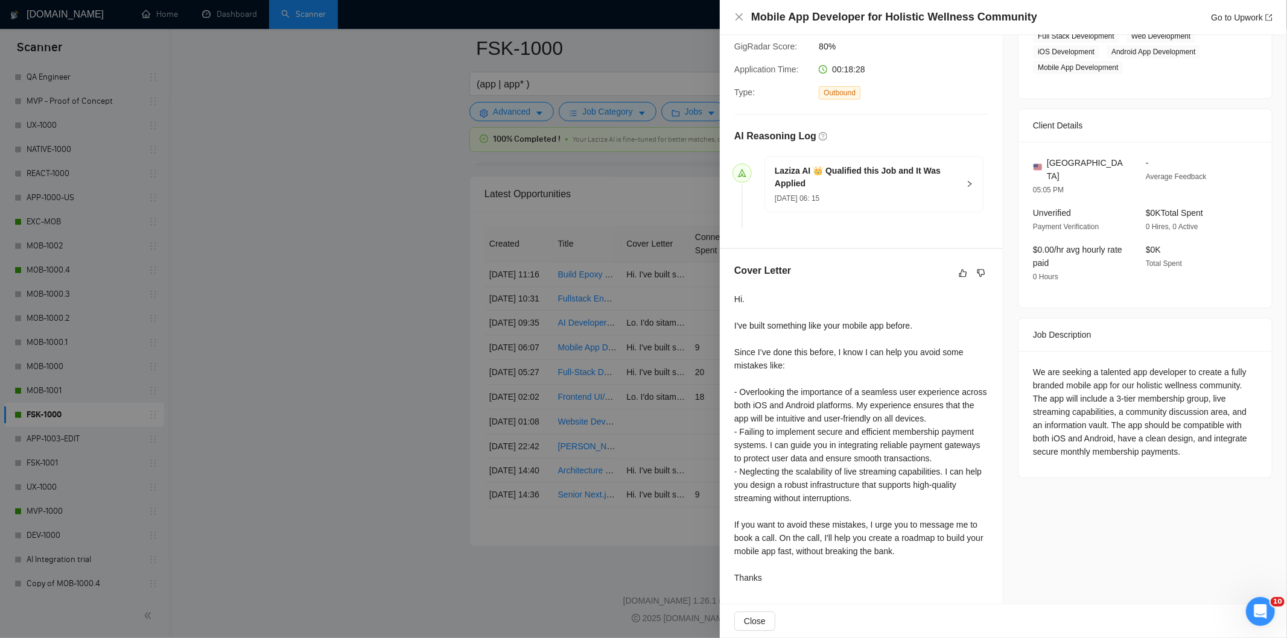
scroll to position [224, 0]
drag, startPoint x: 1036, startPoint y: 15, endPoint x: 740, endPoint y: 21, distance: 296.9
click at [740, 21] on div "Mobile App Developer for Holistic Wellness Community Go to Upwork" at bounding box center [1003, 17] width 538 height 15
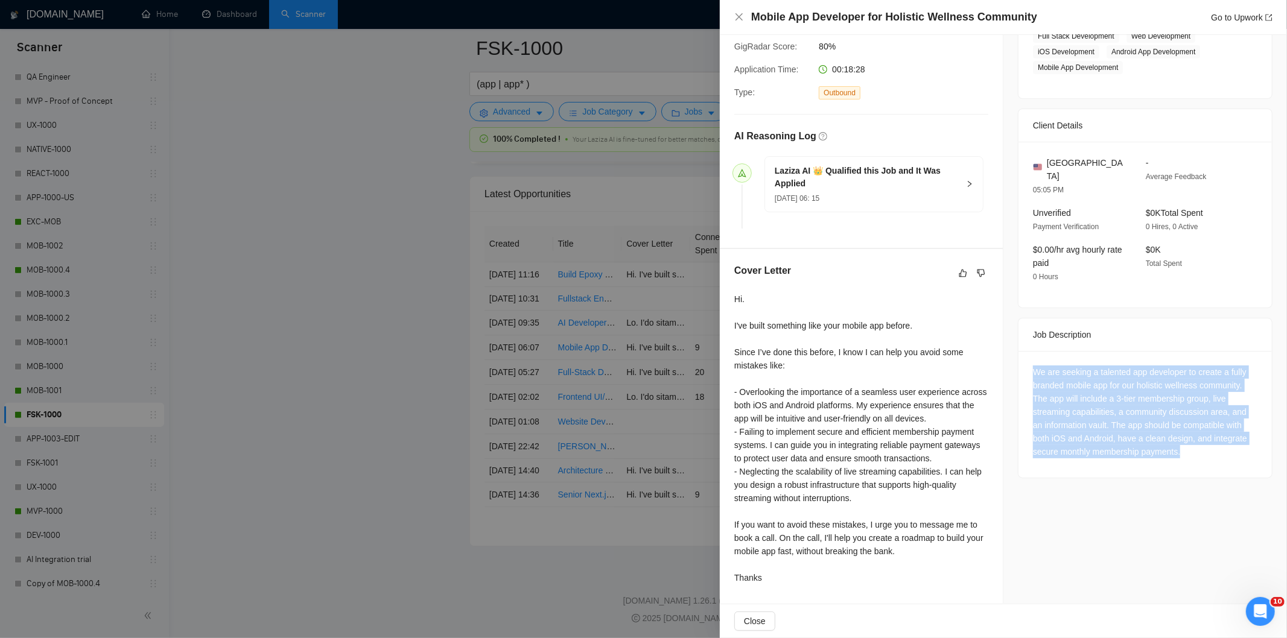
drag, startPoint x: 1024, startPoint y: 356, endPoint x: 1196, endPoint y: 443, distance: 192.6
click at [1196, 443] on div "We are seeking a talented app developer to create a fully branded mobile app fo…" at bounding box center [1144, 414] width 253 height 127
click at [739, 20] on icon "close" at bounding box center [739, 17] width 10 height 10
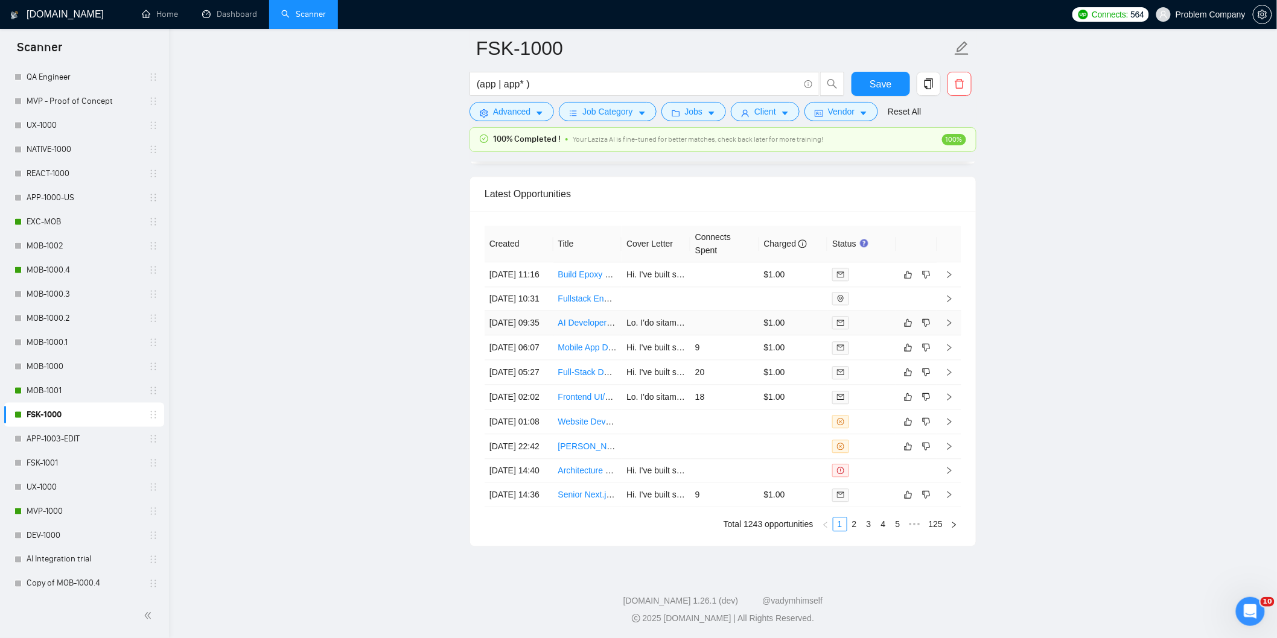
click at [527, 335] on td "[DATE] 09:35" at bounding box center [518, 323] width 69 height 25
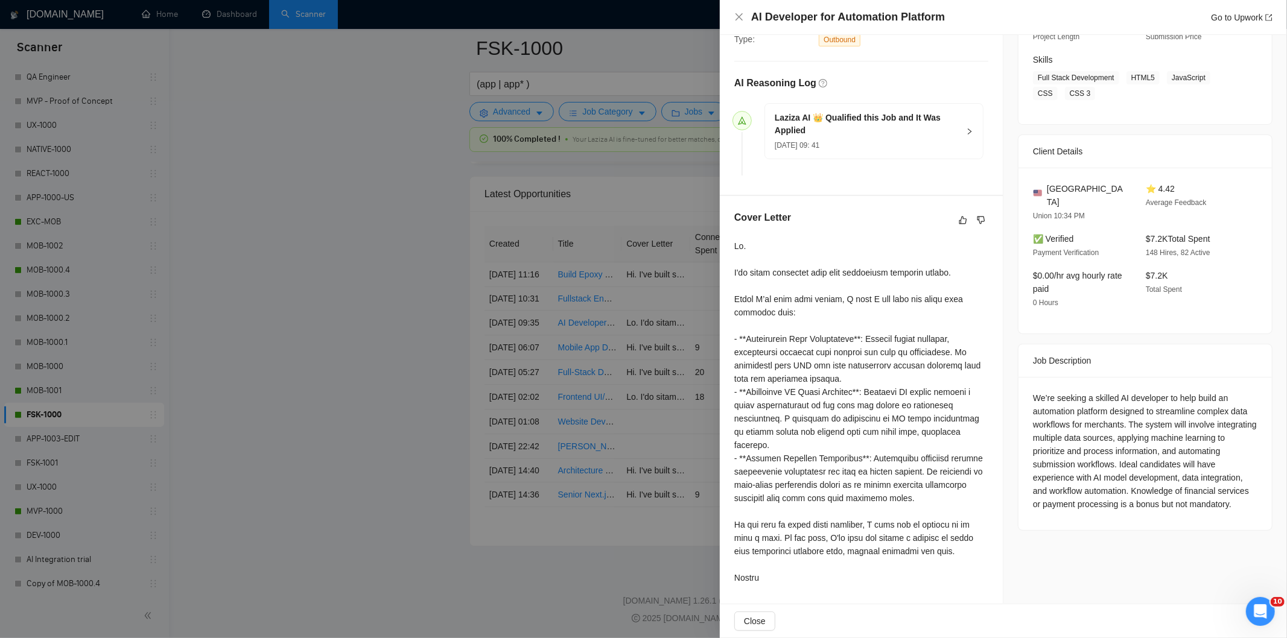
scroll to position [168, 0]
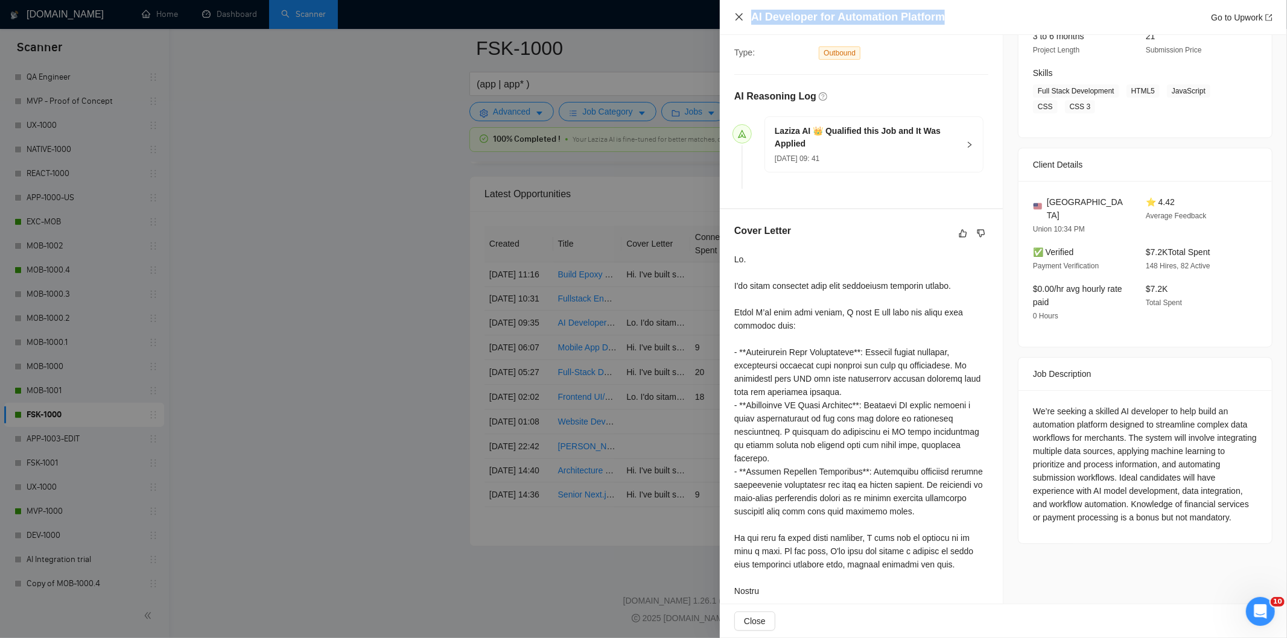
drag, startPoint x: 951, startPoint y: 15, endPoint x: 743, endPoint y: 12, distance: 208.2
click at [743, 12] on div "AI Developer for Automation Platform Go to Upwork" at bounding box center [1003, 17] width 538 height 15
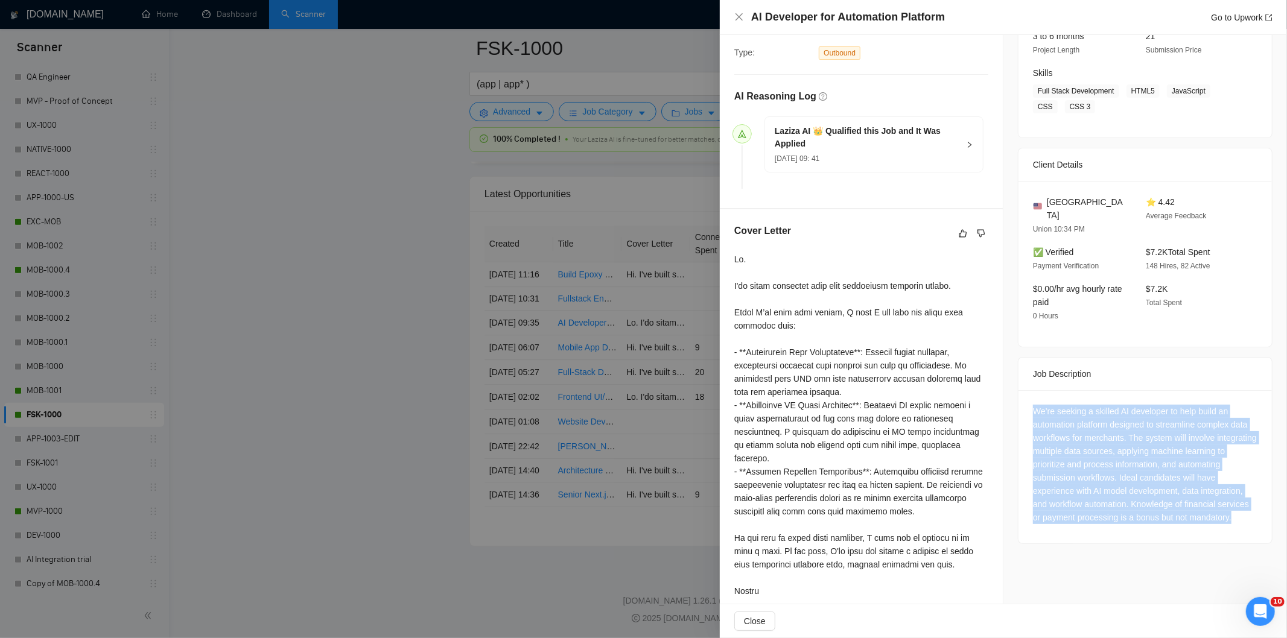
drag, startPoint x: 1023, startPoint y: 396, endPoint x: 1164, endPoint y: 530, distance: 194.6
click at [1164, 530] on div "We’re seeking a skilled AI developer to help build an automation platform desig…" at bounding box center [1144, 466] width 253 height 153
click at [739, 16] on icon "close" at bounding box center [738, 16] width 7 height 7
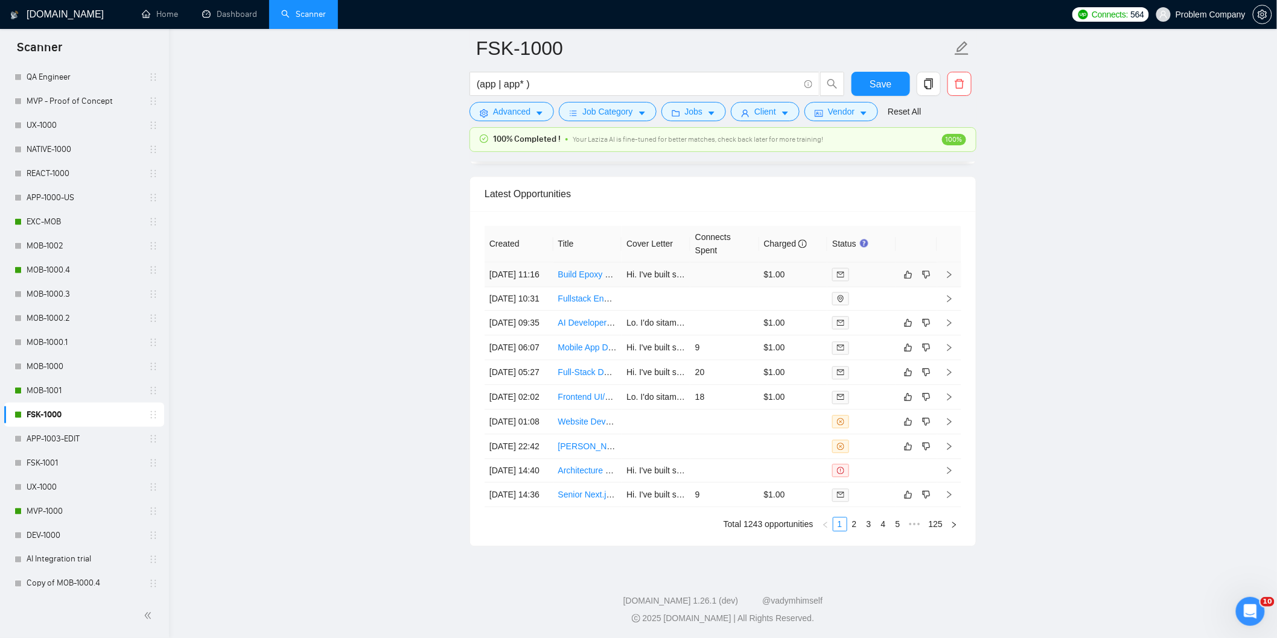
click at [533, 287] on td "[DATE] 11:16" at bounding box center [518, 274] width 69 height 25
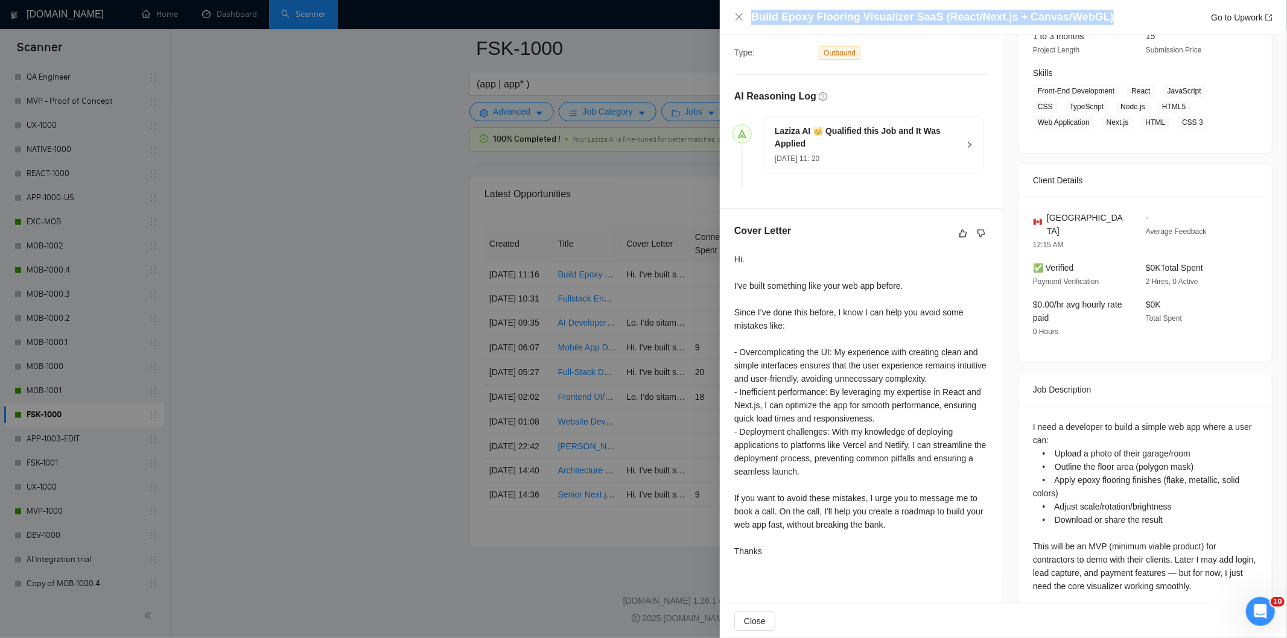
drag, startPoint x: 1123, startPoint y: 12, endPoint x: 828, endPoint y: 7, distance: 295.7
click at [828, 7] on div "Build Epoxy Flooring Visualizer SaaS (React/Next.js + Canvas/WebGL) Go to Upwork" at bounding box center [1003, 17] width 567 height 35
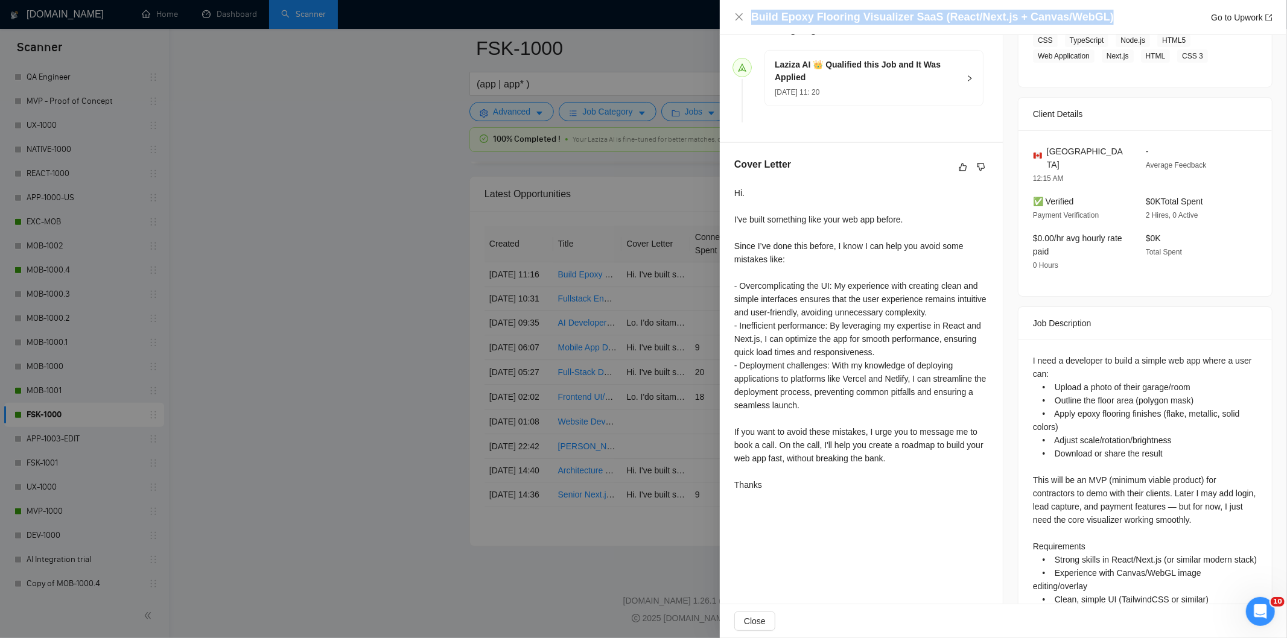
scroll to position [284, 0]
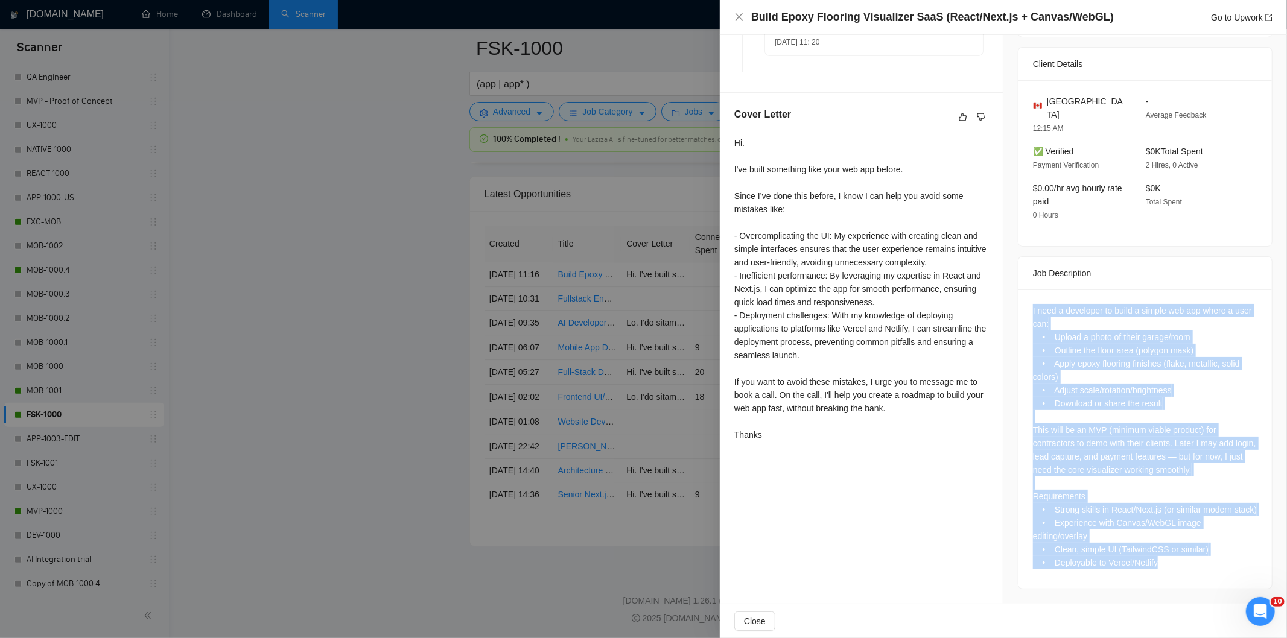
drag, startPoint x: 1024, startPoint y: 294, endPoint x: 1202, endPoint y: 563, distance: 322.6
click at [1202, 563] on div "I need a developer to build a simple web app where a user can: • Upload a photo…" at bounding box center [1144, 439] width 253 height 299
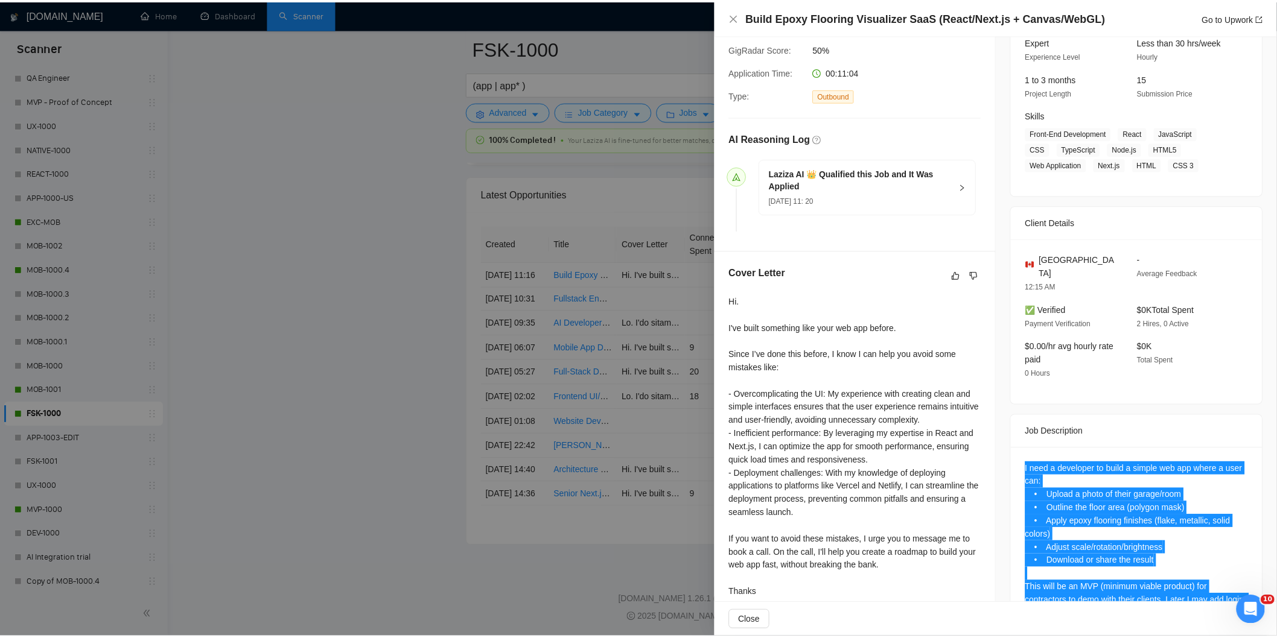
scroll to position [0, 0]
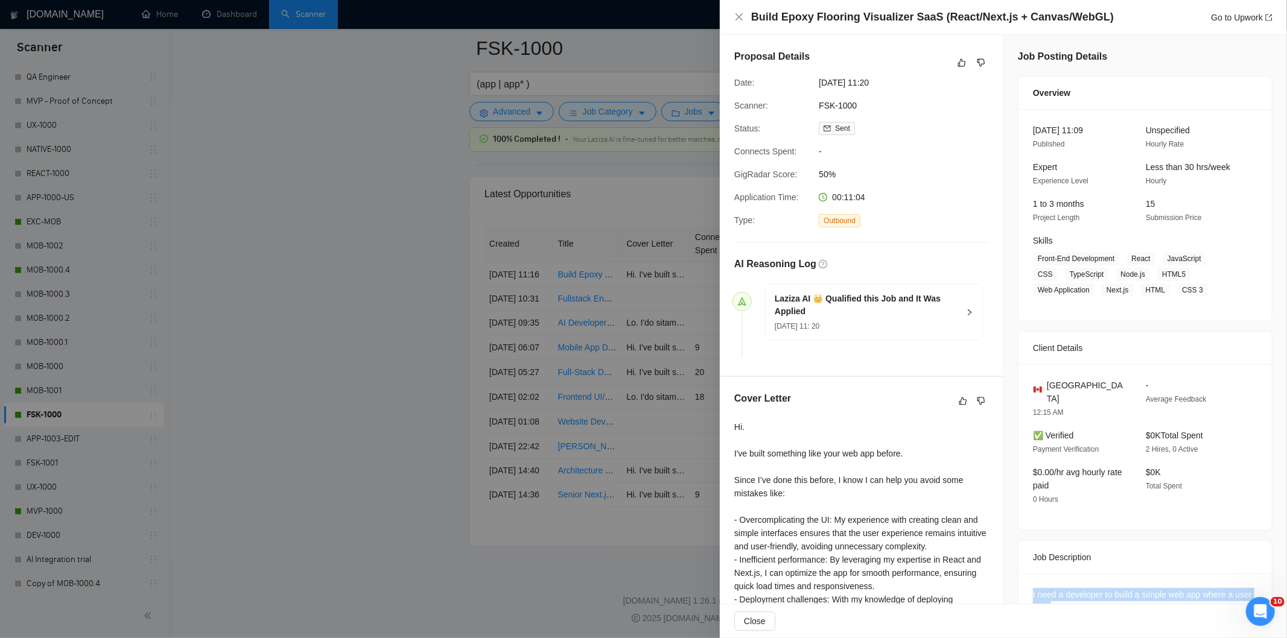
drag, startPoint x: 901, startPoint y: 83, endPoint x: 801, endPoint y: 83, distance: 100.1
click at [801, 83] on div "Date: [DATE] 11:20" at bounding box center [856, 82] width 254 height 13
drag, startPoint x: 743, startPoint y: 15, endPoint x: 58, endPoint y: 420, distance: 795.7
click at [741, 16] on icon "close" at bounding box center [739, 17] width 10 height 10
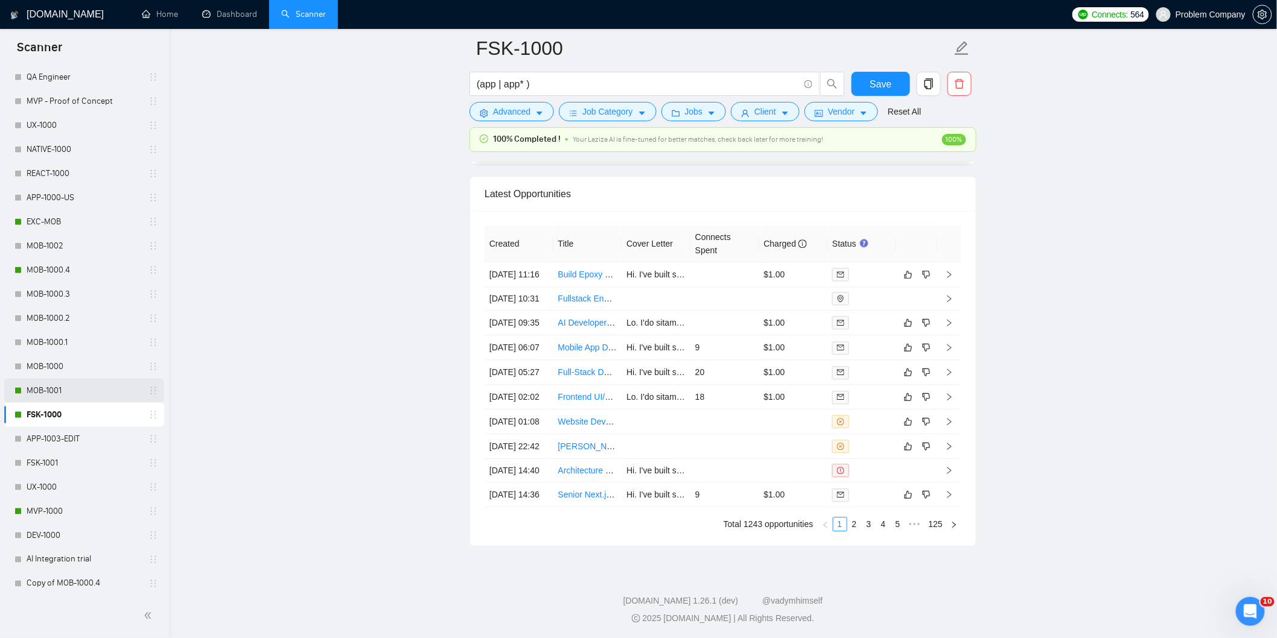
click at [66, 387] on link "MOB-1001" at bounding box center [84, 391] width 115 height 24
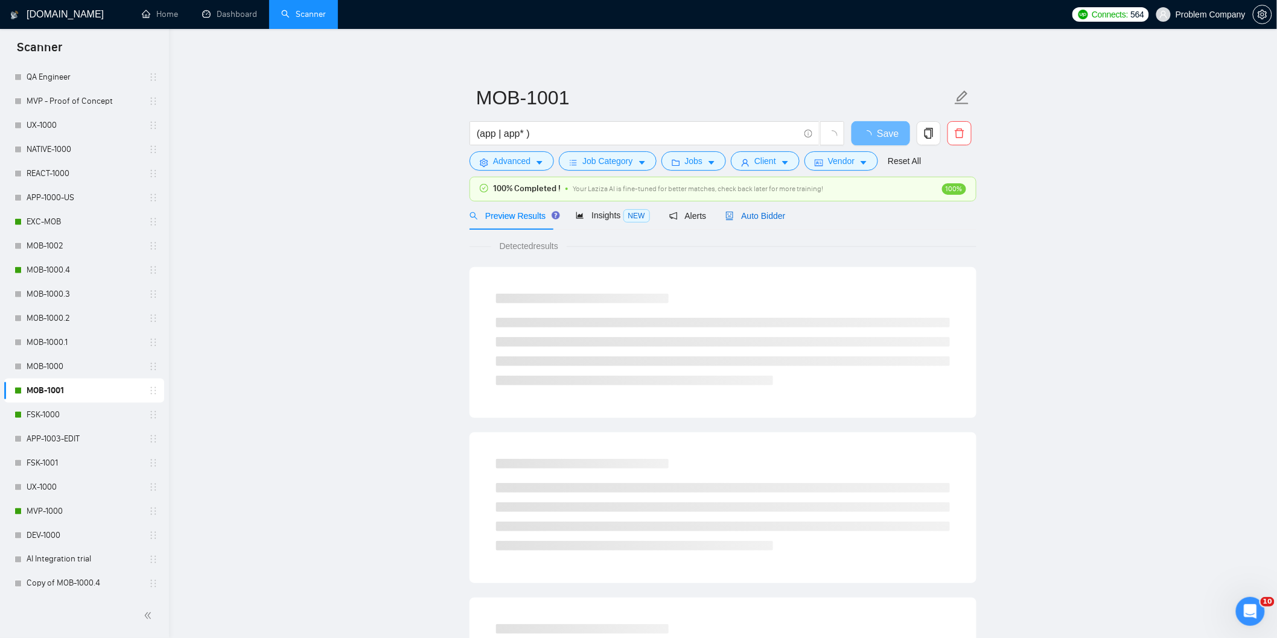
click at [765, 211] on span "Auto Bidder" at bounding box center [755, 216] width 60 height 10
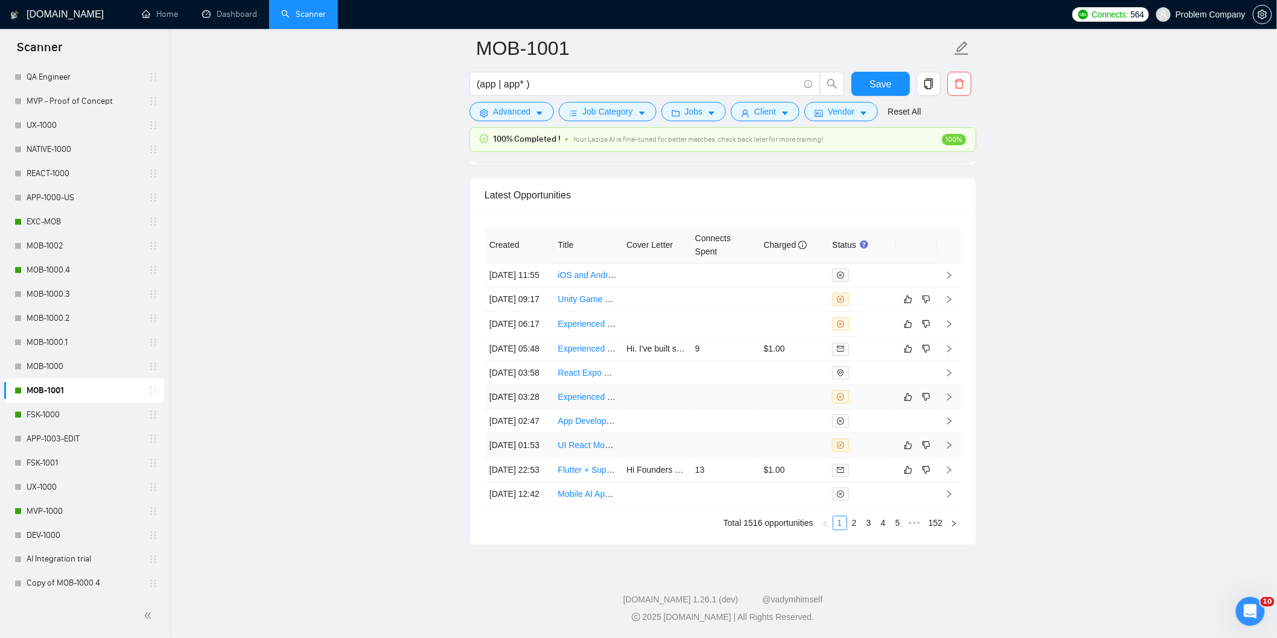
scroll to position [3068, 0]
click at [851, 528] on link "2" at bounding box center [854, 522] width 13 height 13
click at [840, 528] on link "1" at bounding box center [839, 522] width 13 height 13
click at [527, 458] on td "[DATE] 22:53" at bounding box center [518, 470] width 69 height 25
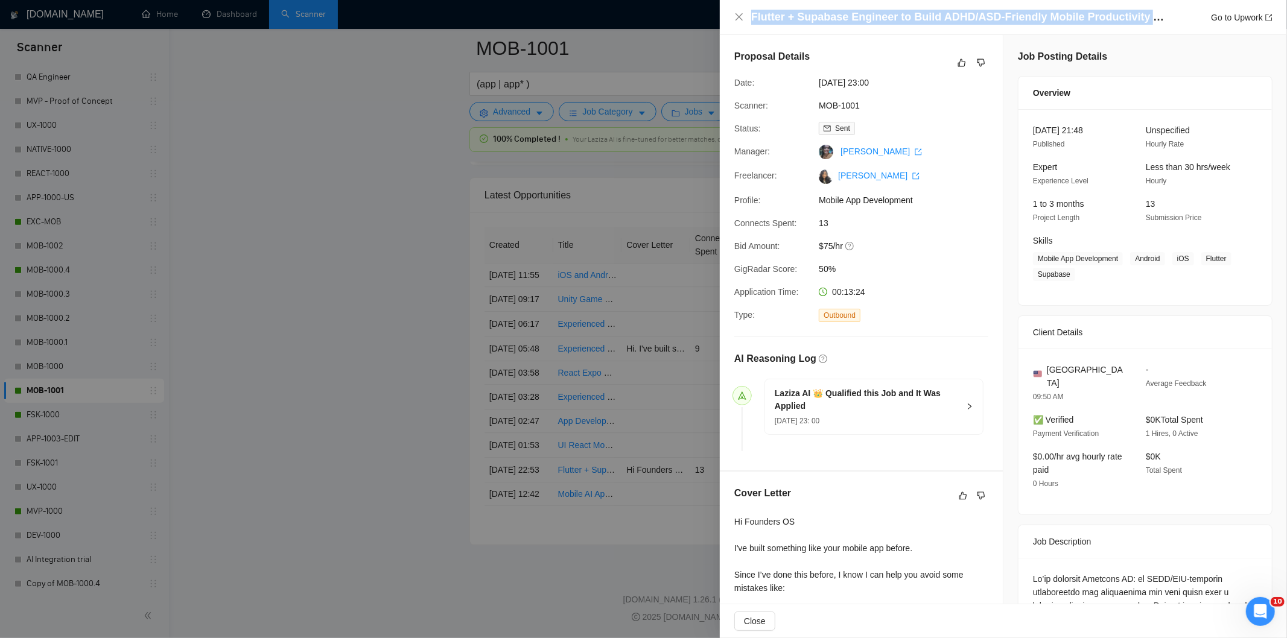
drag, startPoint x: 1159, startPoint y: 19, endPoint x: 731, endPoint y: 18, distance: 428.3
click at [731, 18] on div "Flutter + Supabase Engineer to Build ADHD/ASD-Friendly Mobile Productivity App …" at bounding box center [1003, 17] width 567 height 35
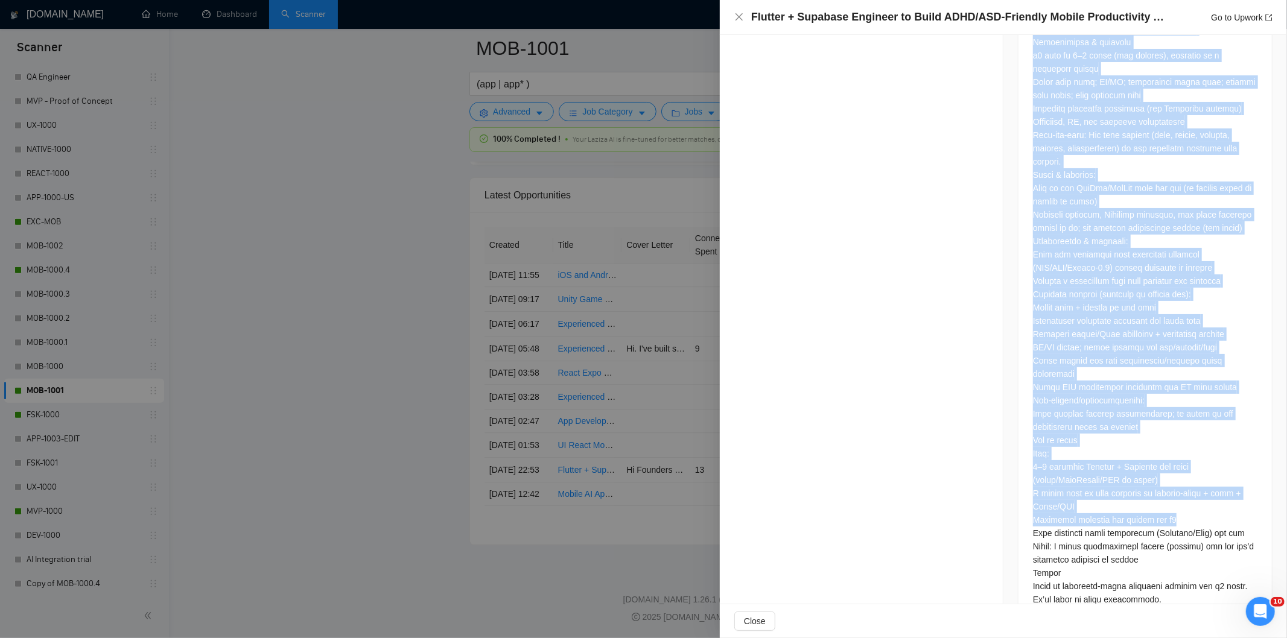
scroll to position [2005, 0]
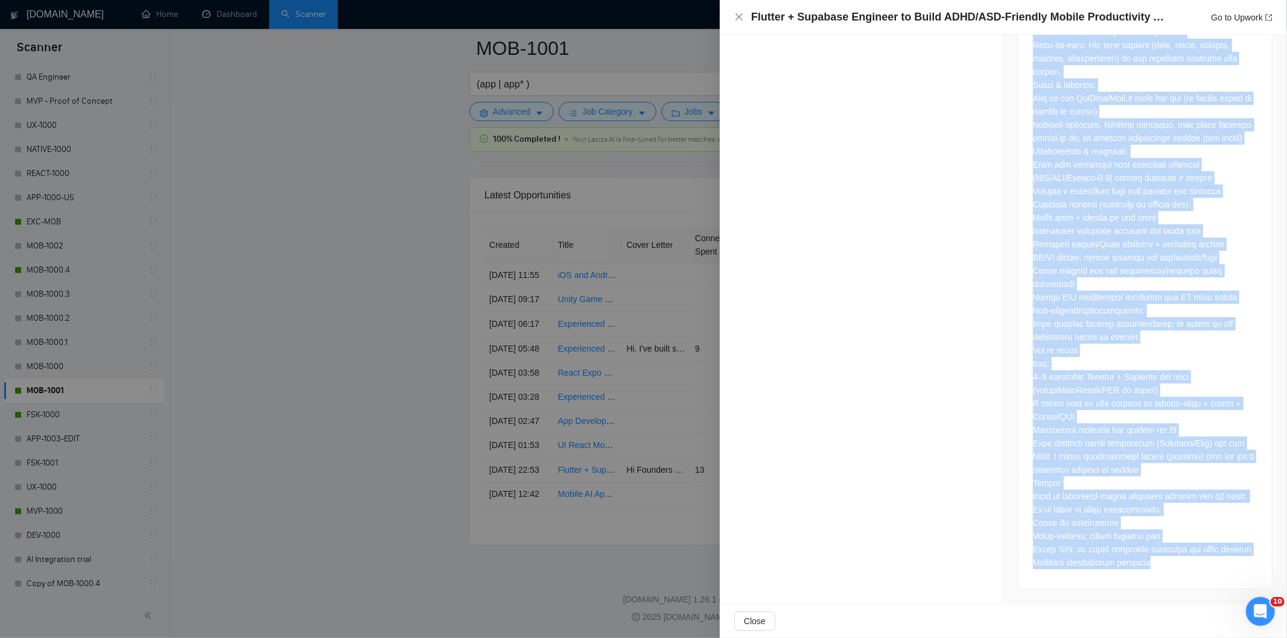
drag, startPoint x: 1020, startPoint y: 226, endPoint x: 1217, endPoint y: 560, distance: 387.6
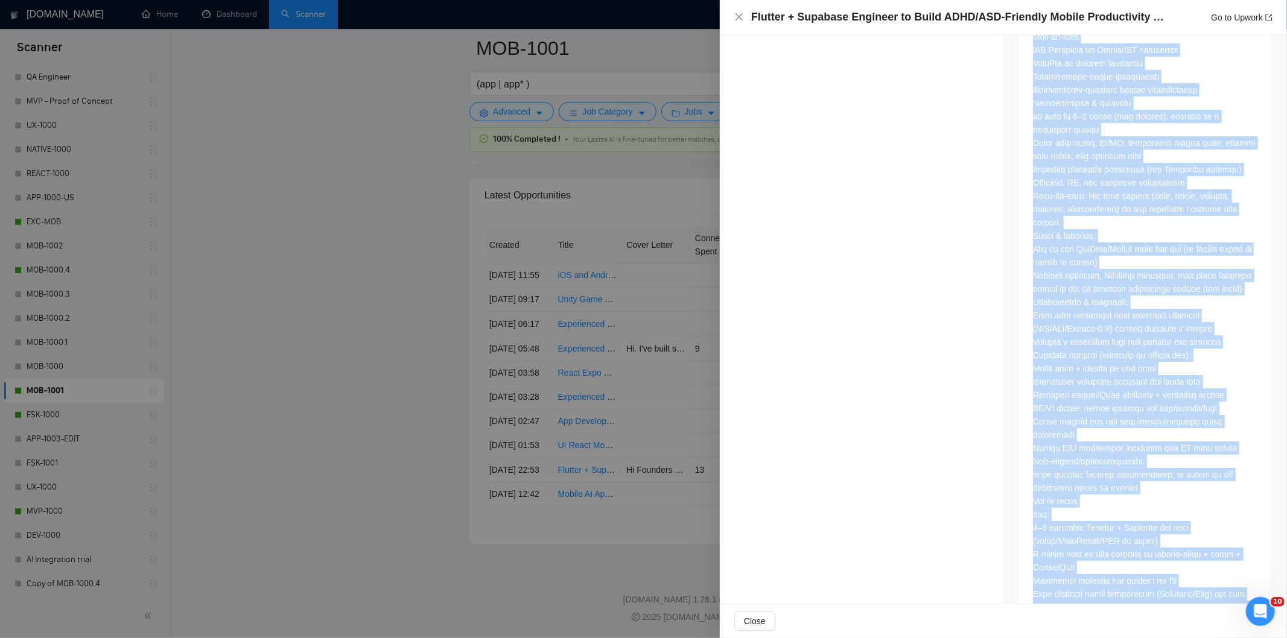
scroll to position [1737, 0]
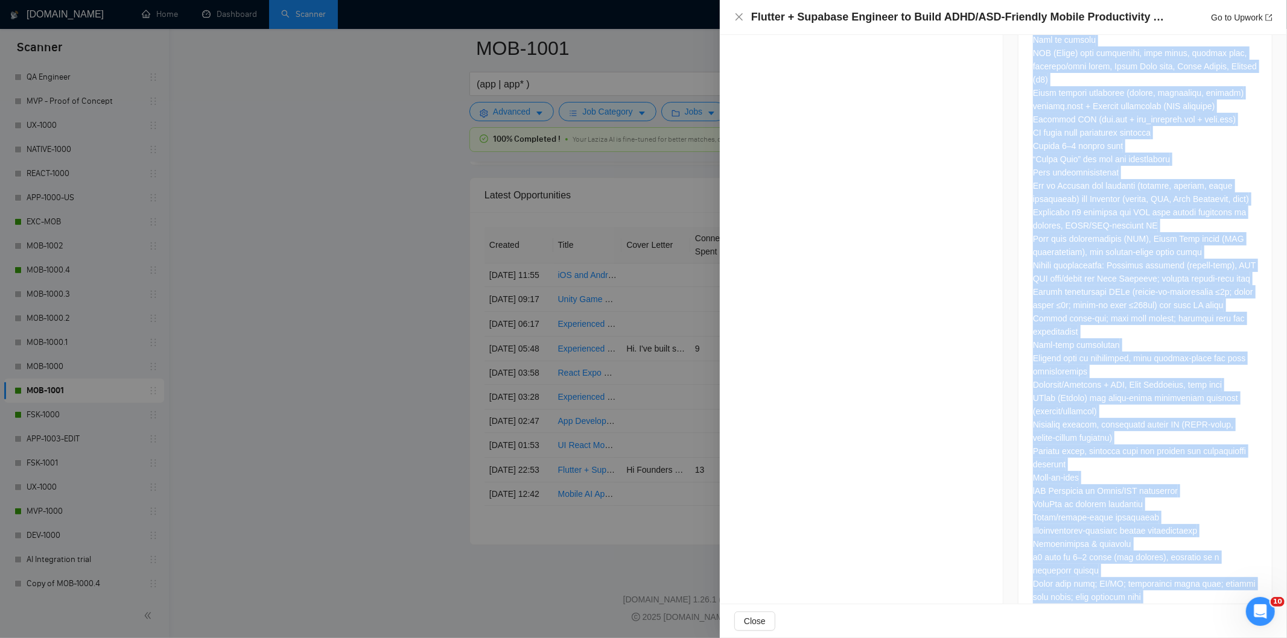
click at [1144, 268] on div at bounding box center [1145, 165] width 224 height 1991
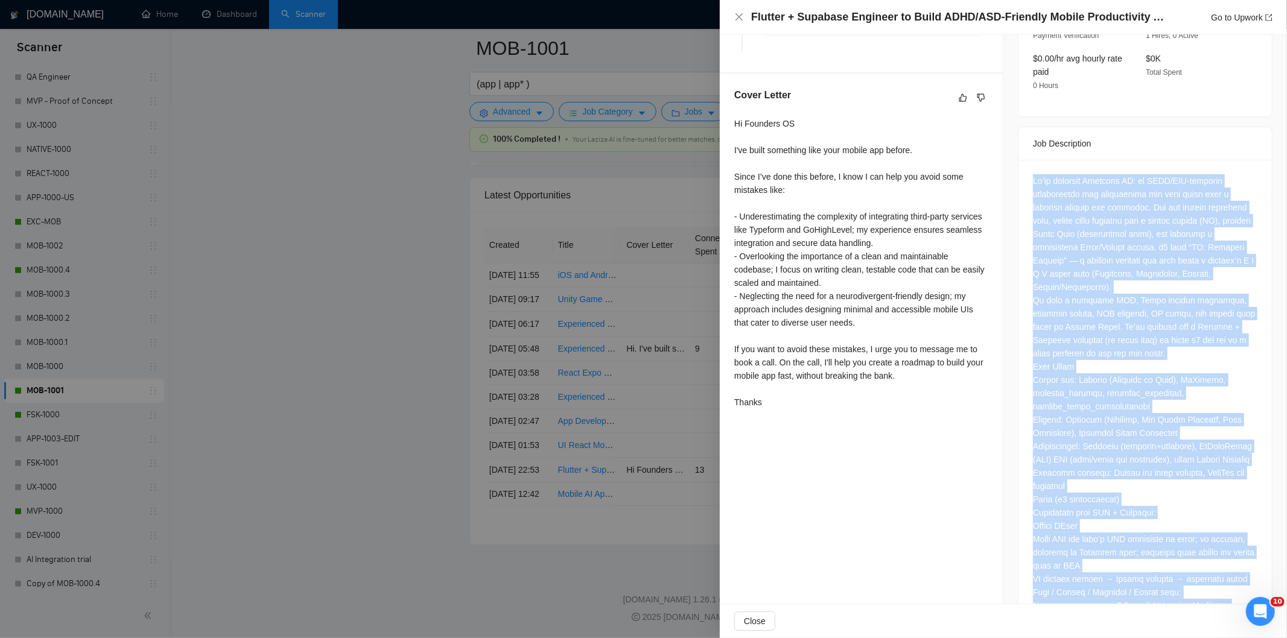
scroll to position [396, 0]
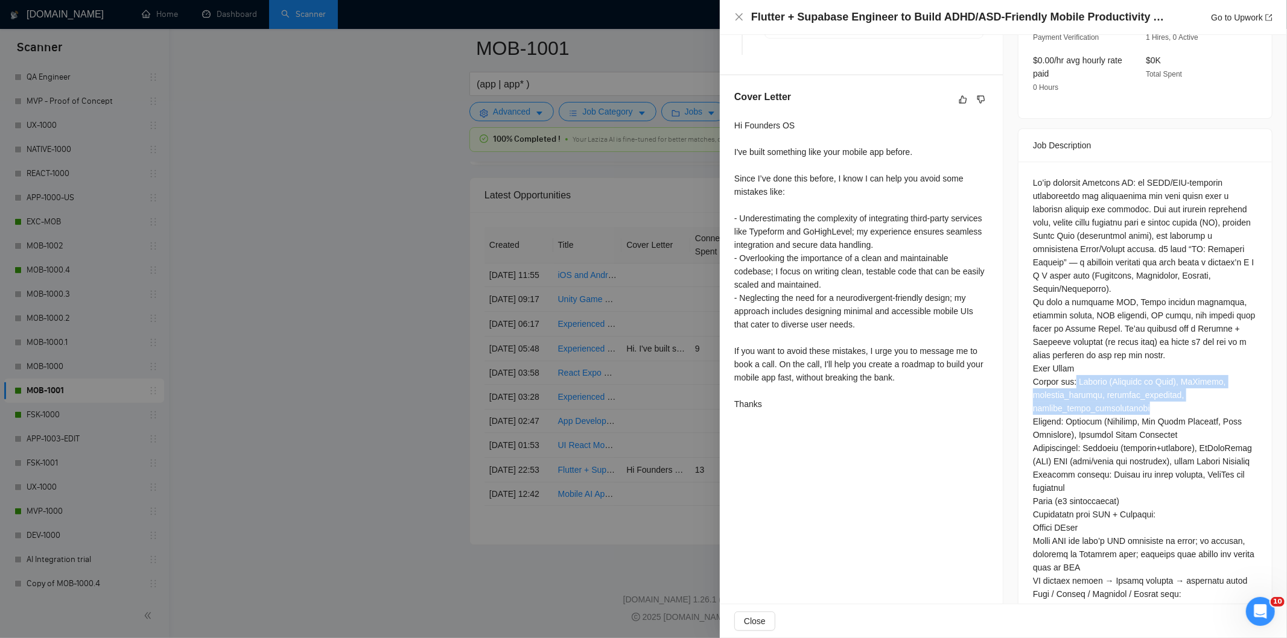
drag, startPoint x: 1075, startPoint y: 369, endPoint x: 1122, endPoint y: 395, distance: 54.0
click at [735, 19] on icon "close" at bounding box center [739, 17] width 10 height 10
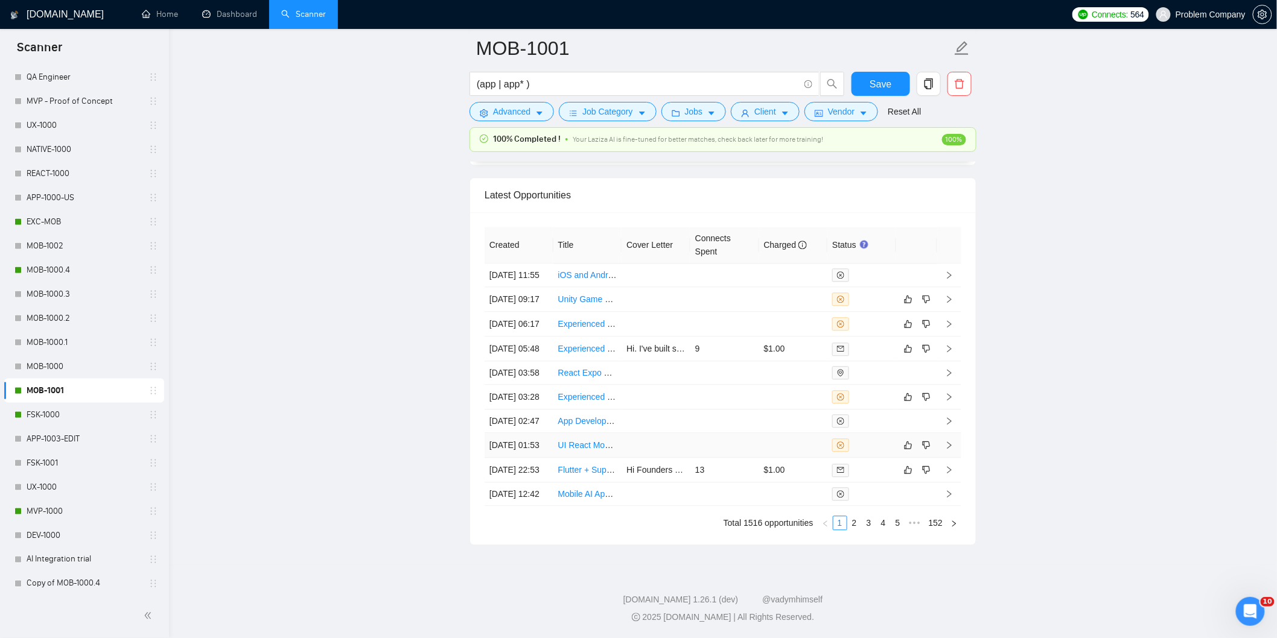
click at [544, 433] on td "[DATE] 01:53" at bounding box center [518, 445] width 69 height 25
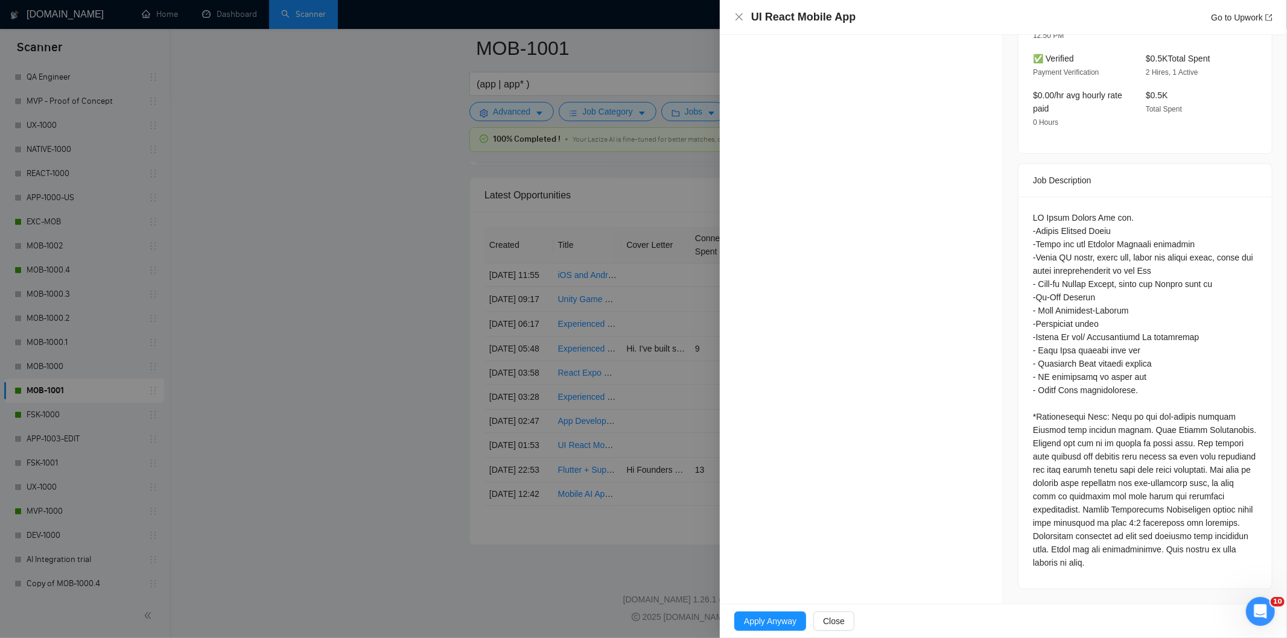
scroll to position [364, 0]
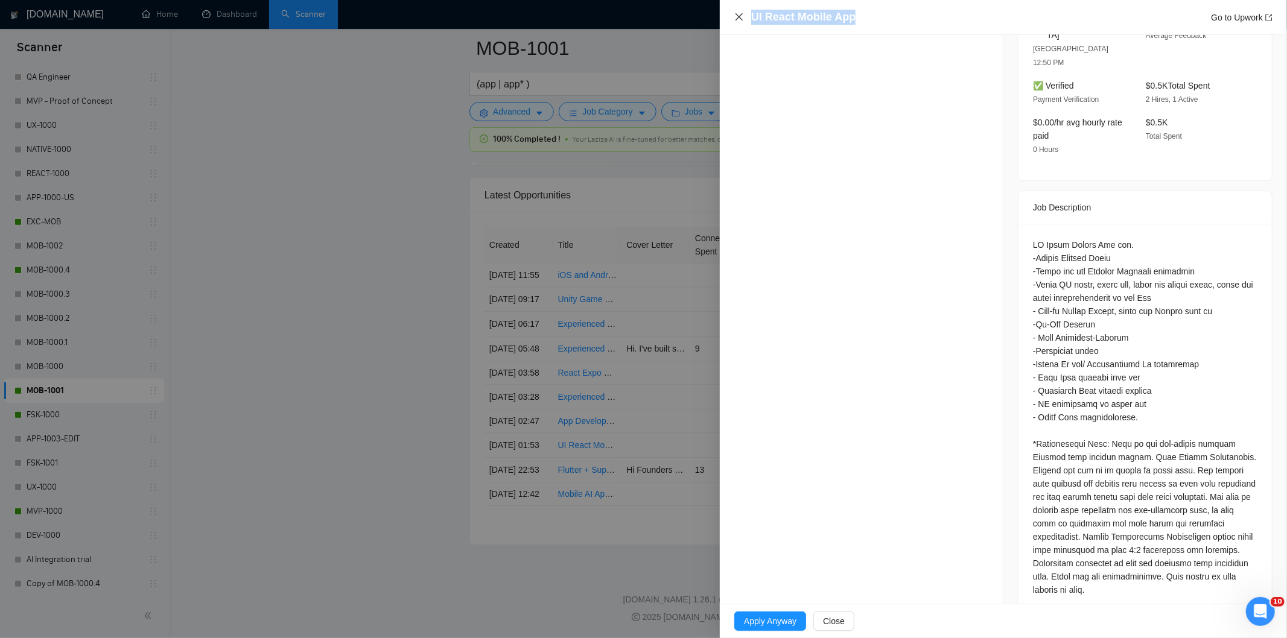
drag, startPoint x: 880, startPoint y: 16, endPoint x: 736, endPoint y: 21, distance: 143.7
click at [736, 21] on div "UI React Mobile App Go to Upwork" at bounding box center [1003, 17] width 538 height 15
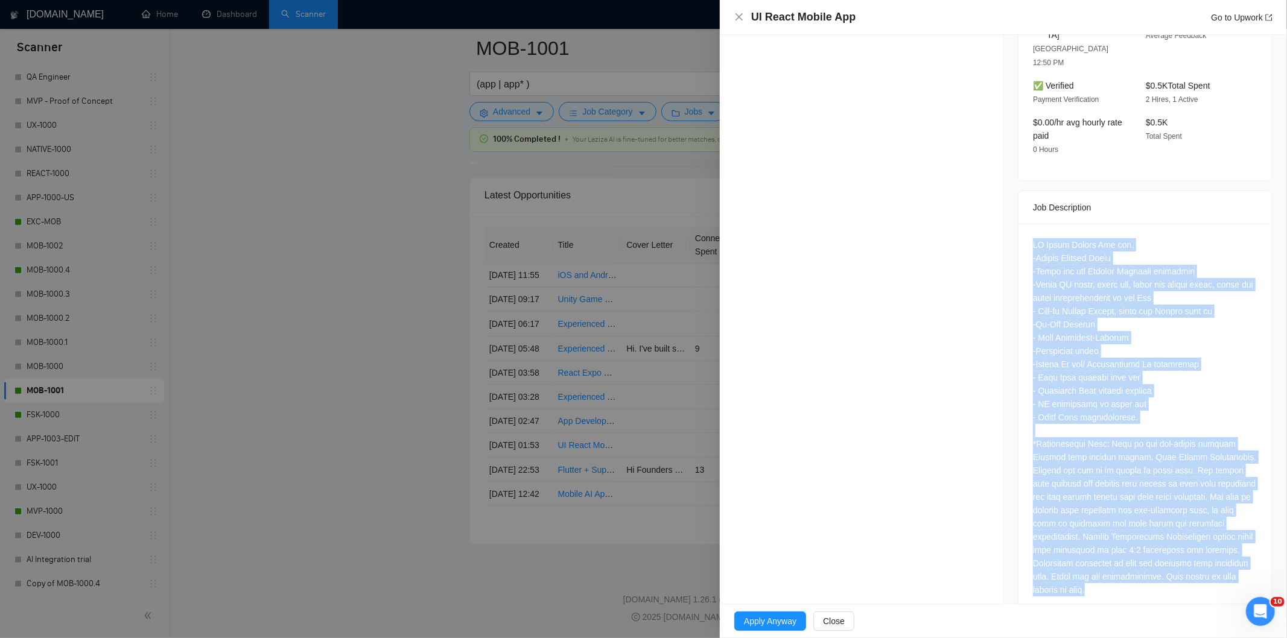
drag, startPoint x: 1156, startPoint y: 443, endPoint x: 1227, endPoint y: 572, distance: 146.9
click at [1227, 572] on div at bounding box center [1144, 420] width 253 height 392
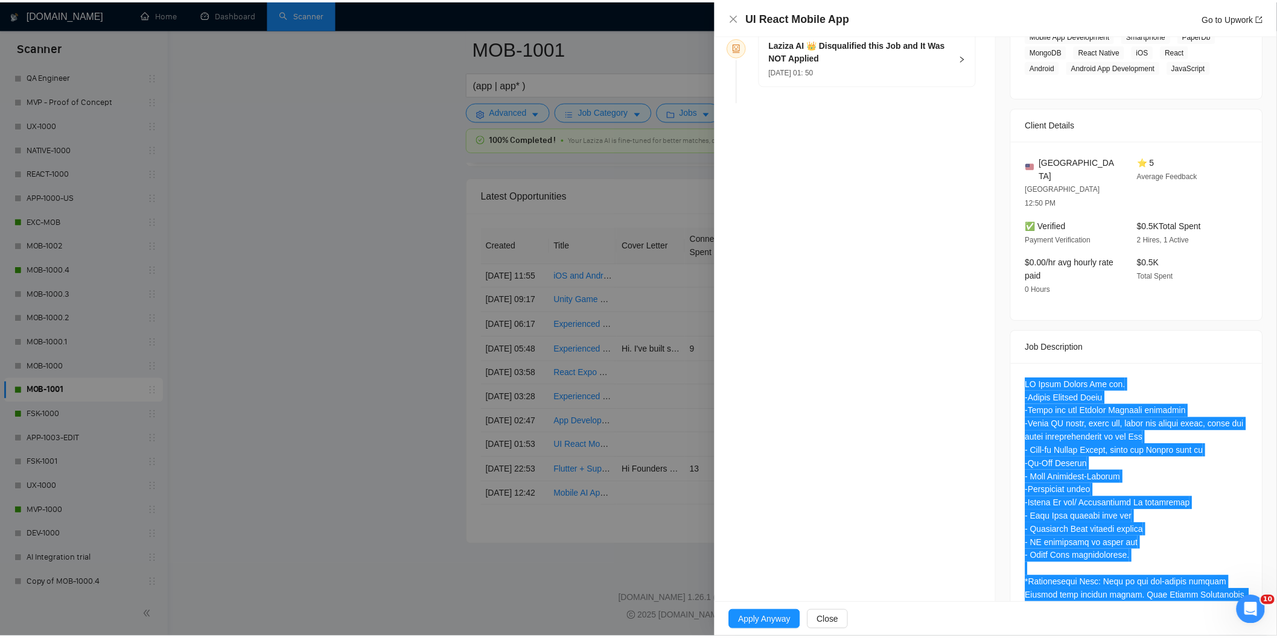
scroll to position [95, 0]
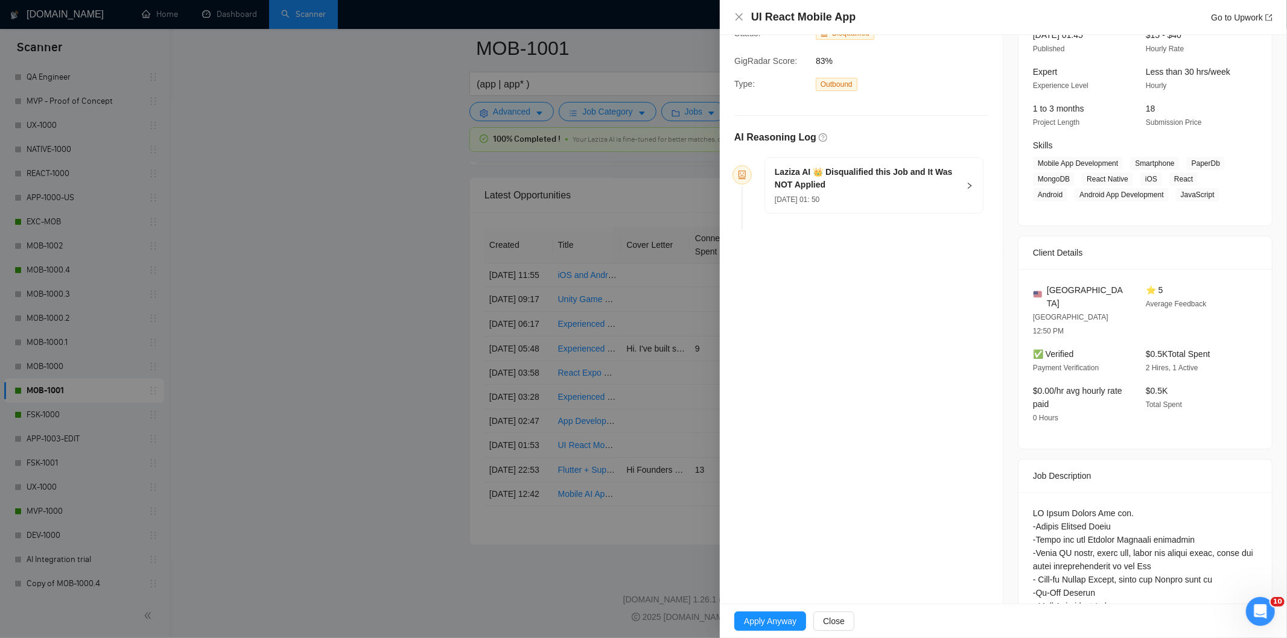
click at [921, 185] on h5 "Laziza AI 👑 Disqualified this Job and It Was NOT Applied" at bounding box center [867, 178] width 184 height 25
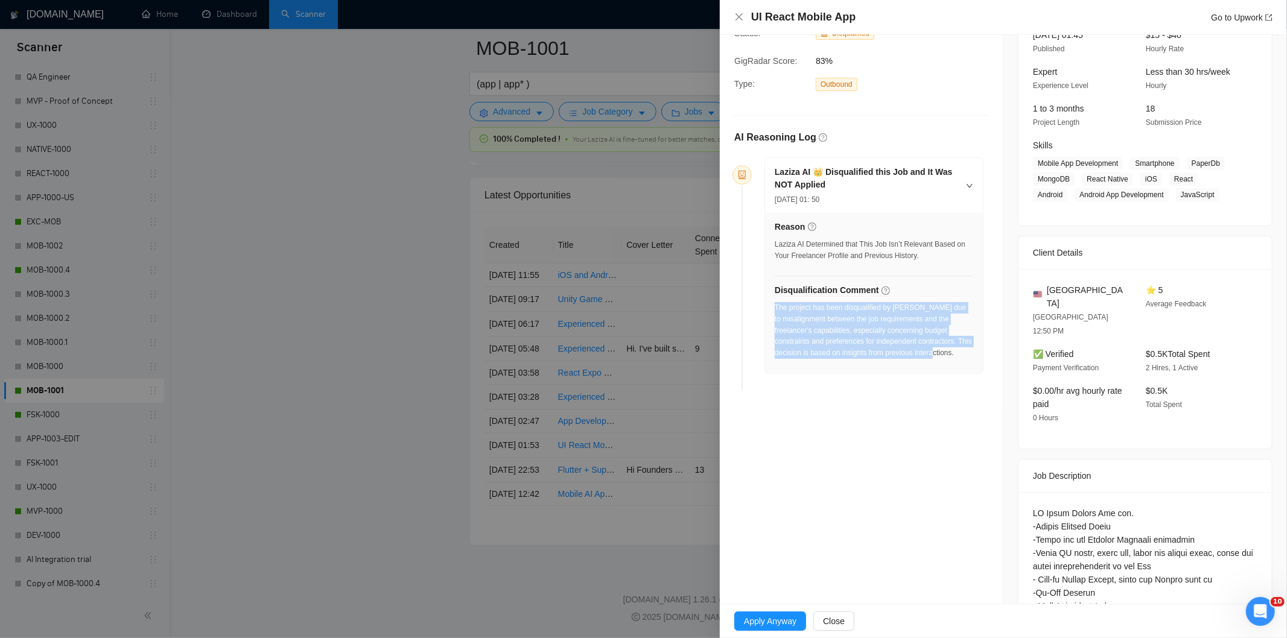
drag, startPoint x: 975, startPoint y: 353, endPoint x: 774, endPoint y: 309, distance: 205.5
click at [774, 309] on div "Reason Laziza AI Determined that This Job Isn’t Relevant Based on Your Freelanc…" at bounding box center [874, 293] width 218 height 160
click at [737, 16] on icon "close" at bounding box center [739, 17] width 10 height 10
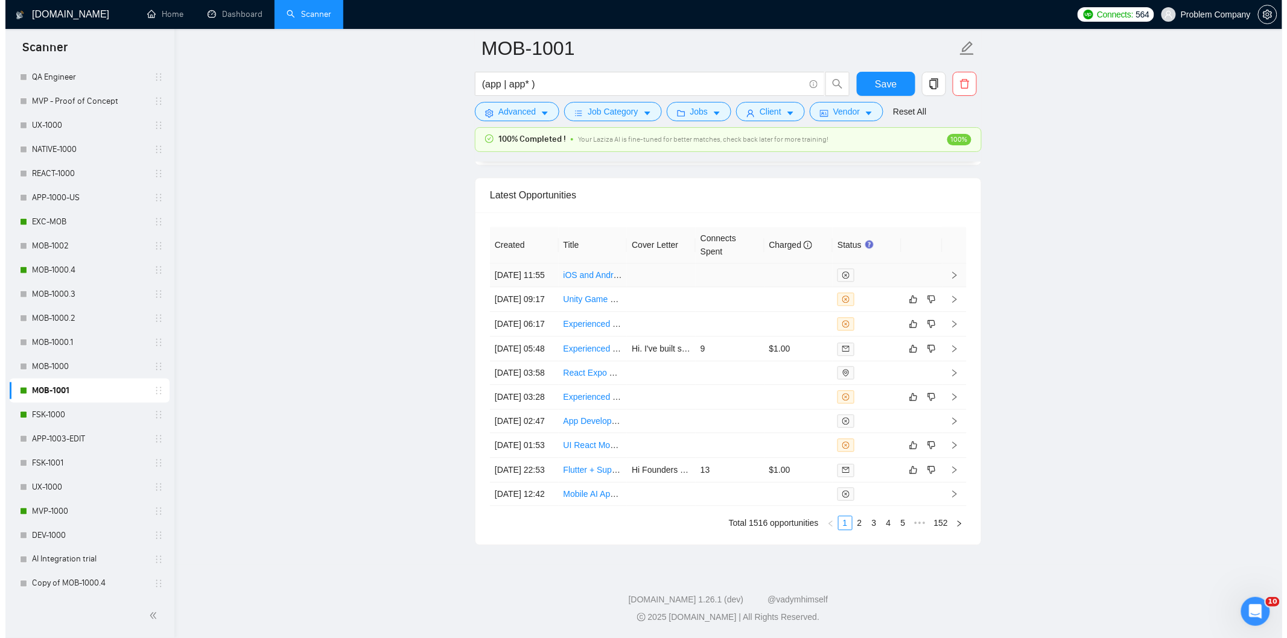
scroll to position [2934, 0]
click at [522, 410] on td "[DATE] 03:28" at bounding box center [518, 397] width 69 height 25
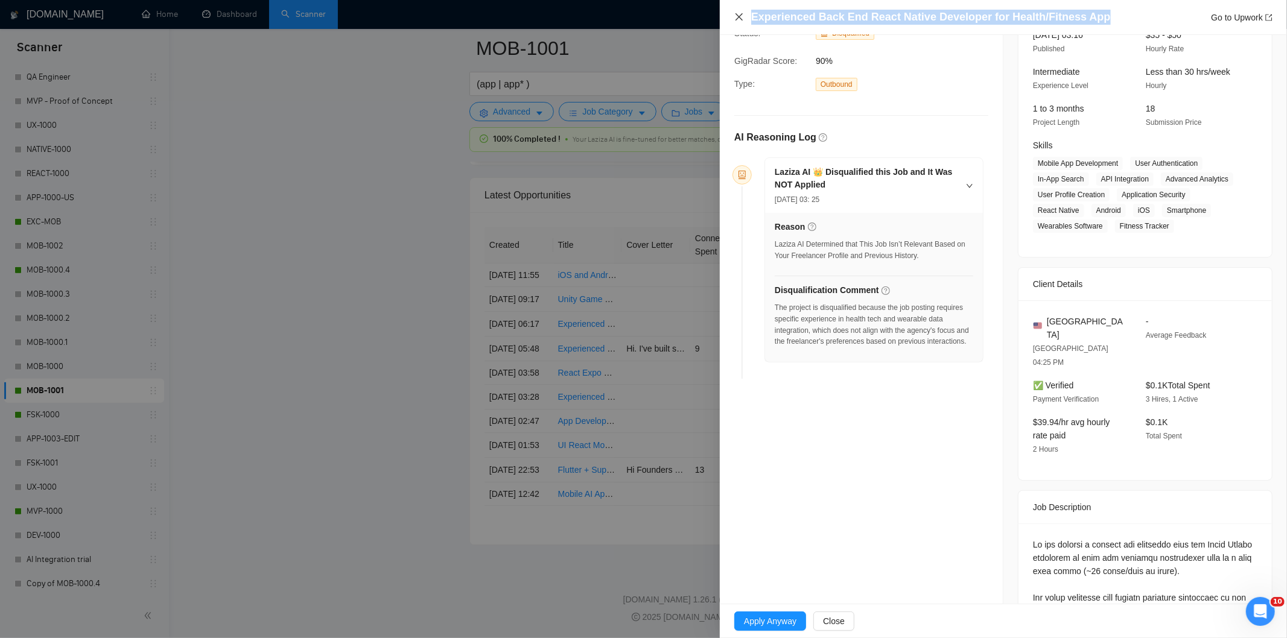
drag, startPoint x: 1099, startPoint y: 19, endPoint x: 742, endPoint y: 19, distance: 357.1
click at [742, 19] on div "Experienced Back End React Native Developer for Health/Fitness App Go to Upwork" at bounding box center [1003, 17] width 538 height 15
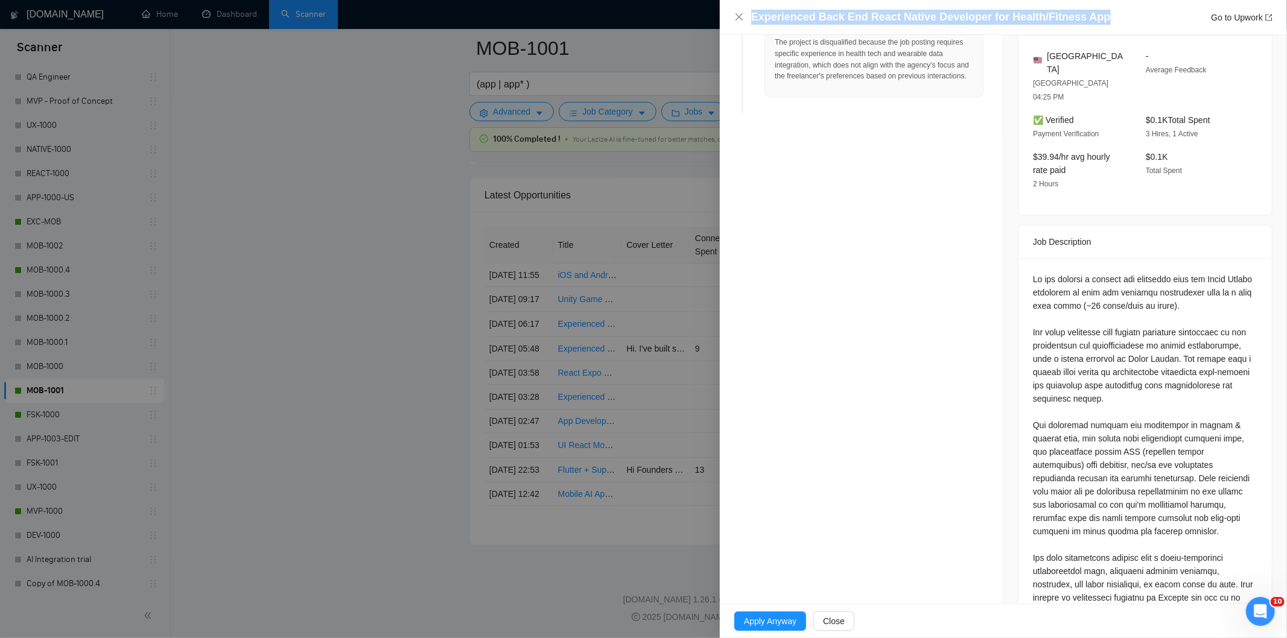
scroll to position [364, 0]
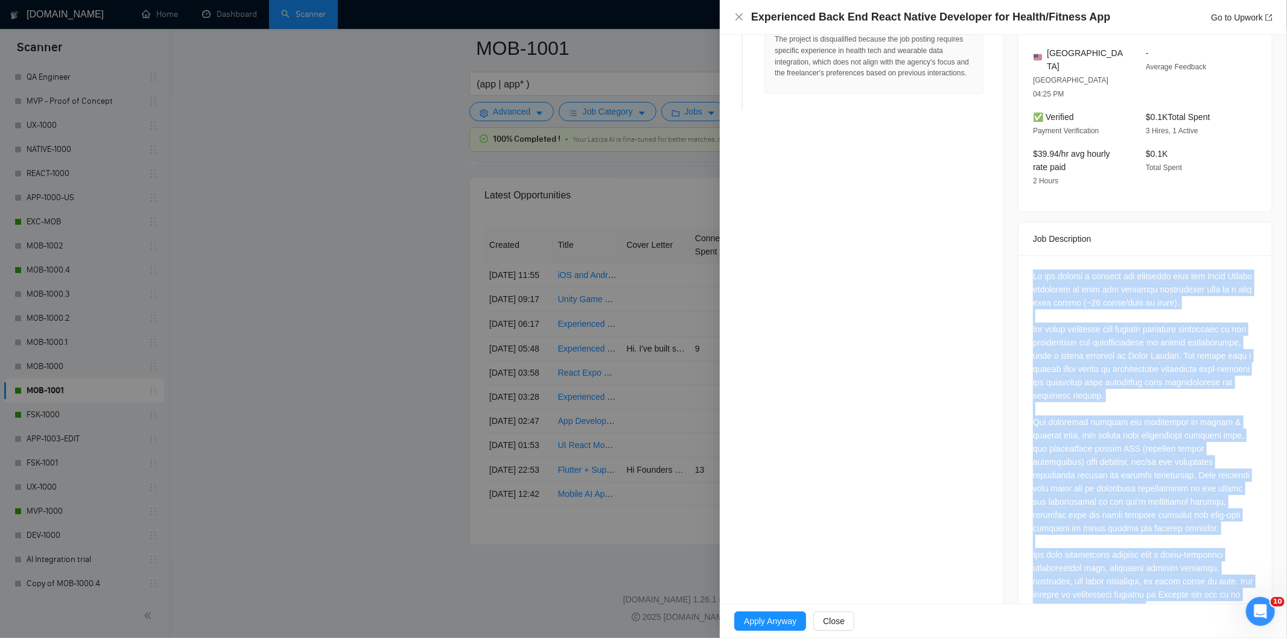
drag, startPoint x: 1026, startPoint y: 244, endPoint x: 1181, endPoint y: 586, distance: 375.6
click at [1181, 586] on div at bounding box center [1144, 444] width 253 height 379
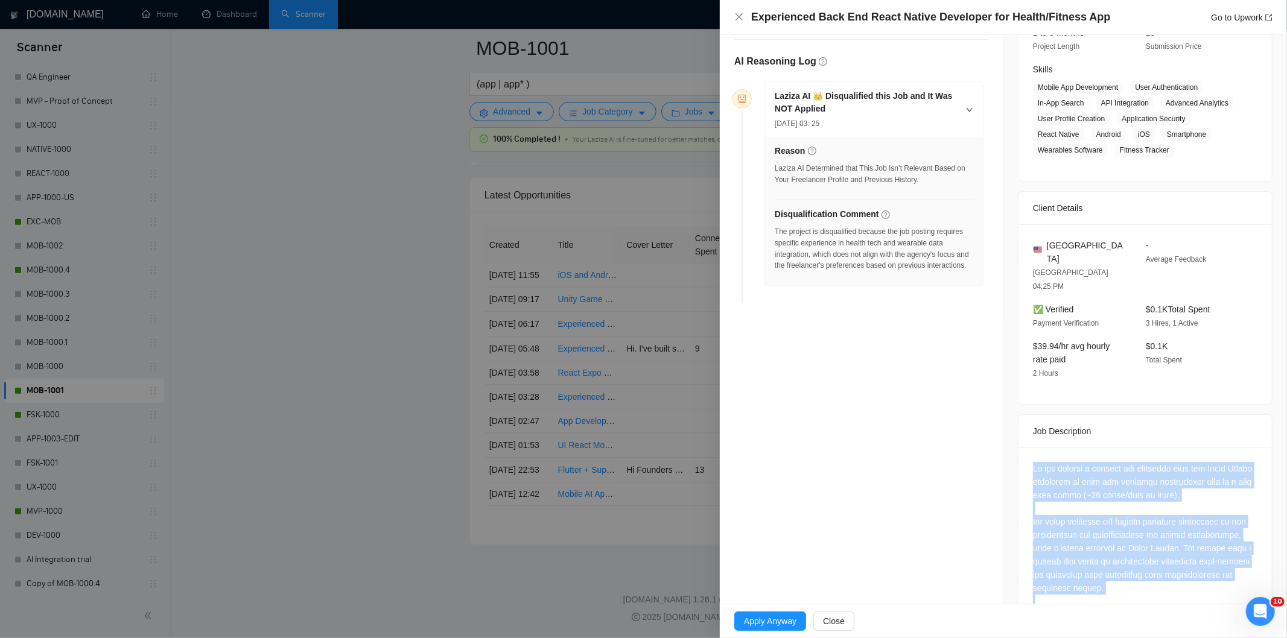
scroll to position [163, 0]
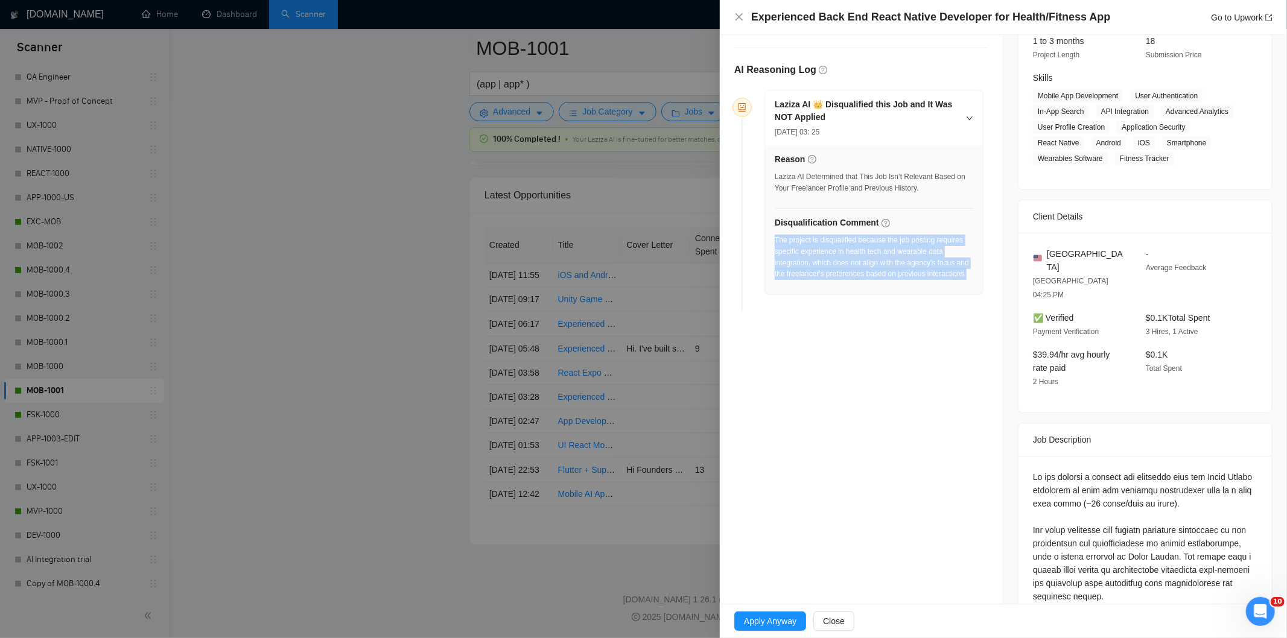
drag, startPoint x: 826, startPoint y: 294, endPoint x: 775, endPoint y: 243, distance: 72.5
click at [775, 243] on div "The project is disqualified because the job posting requires specific experienc…" at bounding box center [874, 261] width 198 height 52
click at [742, 21] on icon "close" at bounding box center [738, 16] width 7 height 7
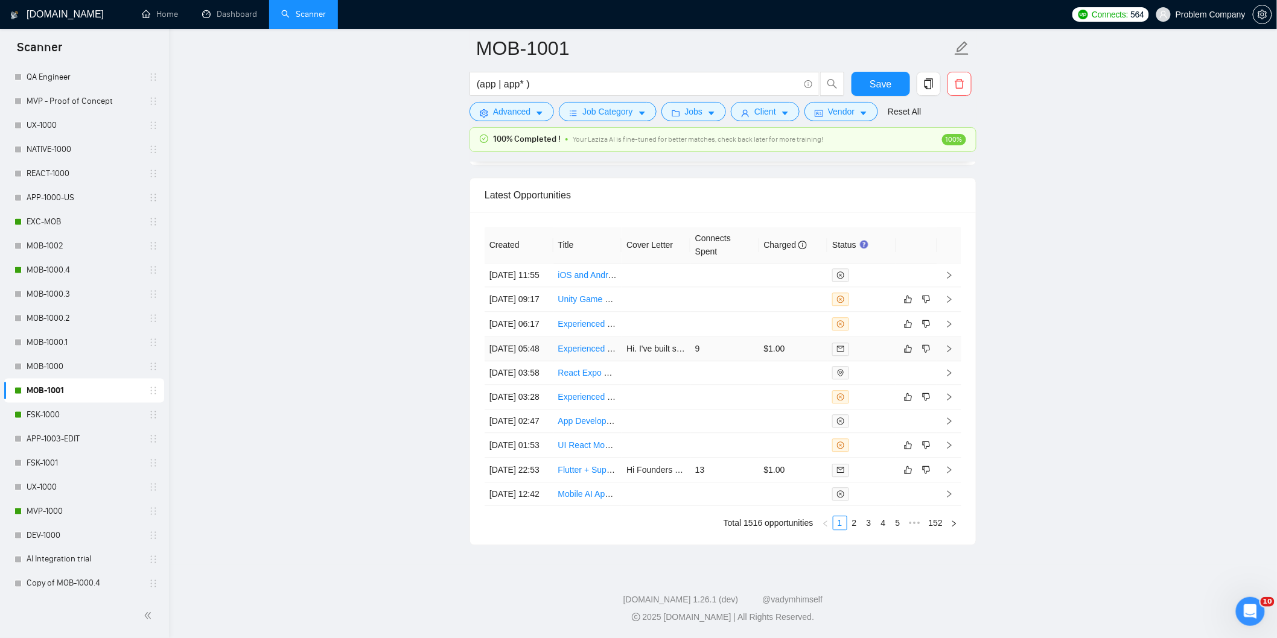
click at [532, 361] on td "[DATE] 05:48" at bounding box center [518, 349] width 69 height 25
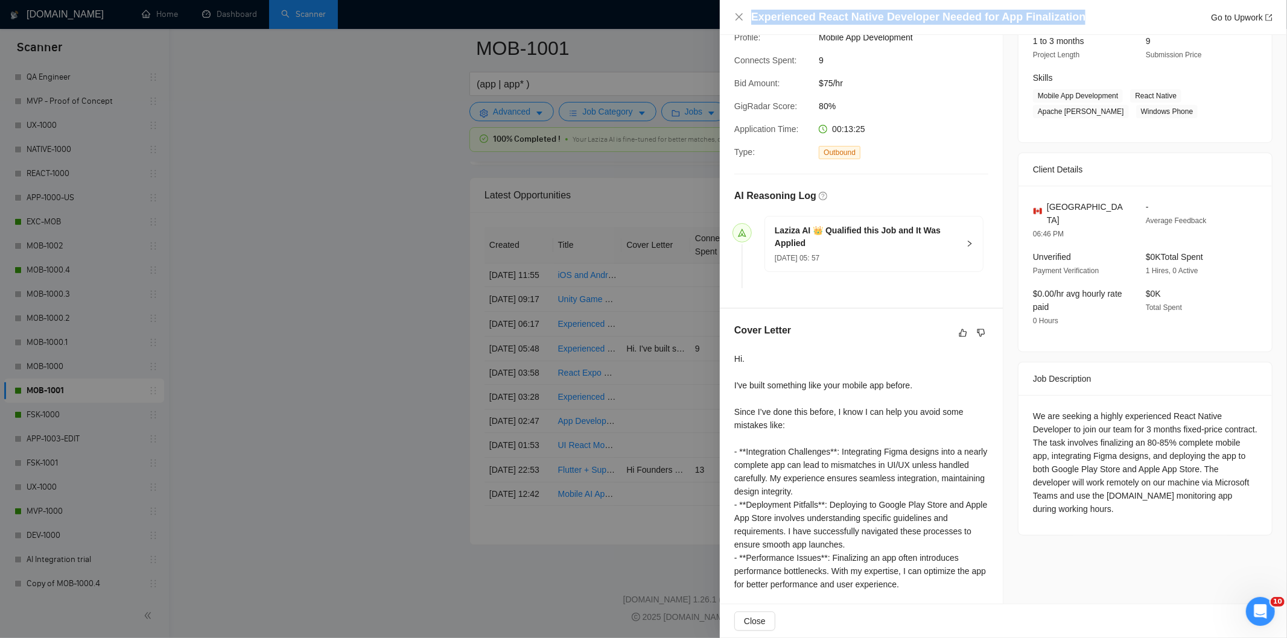
drag, startPoint x: 1074, startPoint y: 19, endPoint x: 734, endPoint y: 2, distance: 340.6
click at [734, 2] on div "Experienced React Native Developer Needed for App Finalization Go to Upwork" at bounding box center [1003, 17] width 567 height 35
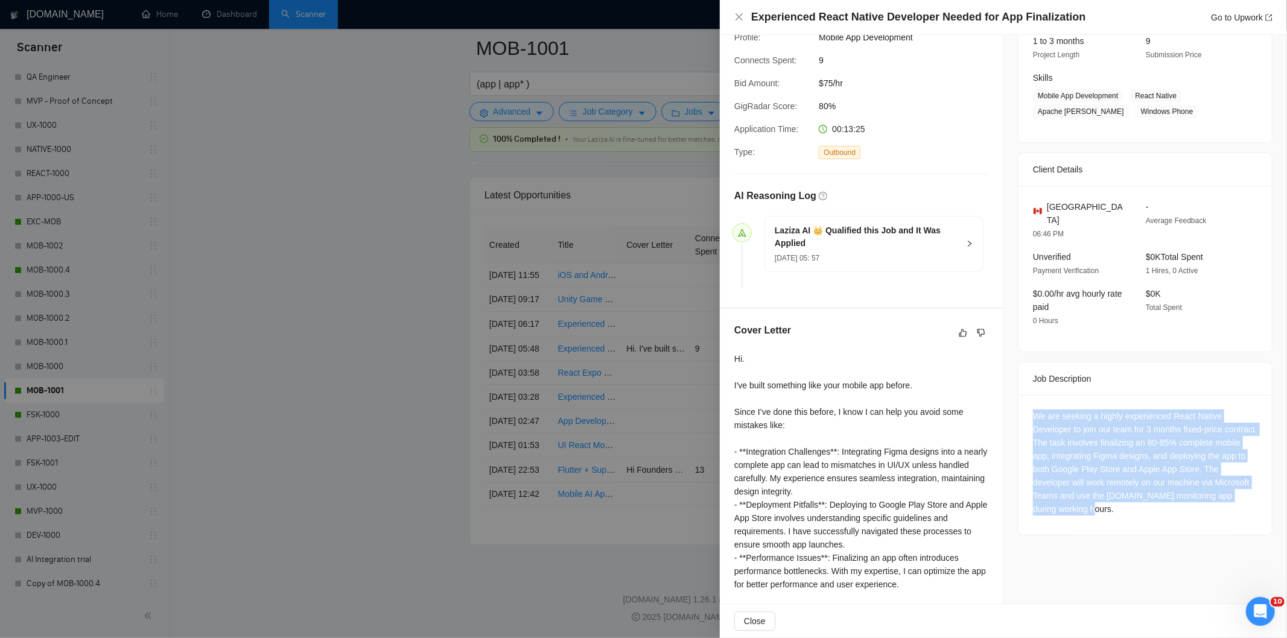
drag, startPoint x: 1026, startPoint y: 405, endPoint x: 1091, endPoint y: 493, distance: 110.0
click at [1091, 493] on div "We are seeking a highly experienced React Native Developer to join our team for…" at bounding box center [1144, 465] width 253 height 140
click at [1141, 465] on div "We are seeking a highly experienced React Native Developer to join our team for…" at bounding box center [1145, 463] width 224 height 106
click at [1149, 425] on div "We are seeking a highly experienced React Native Developer to join our team for…" at bounding box center [1145, 463] width 224 height 106
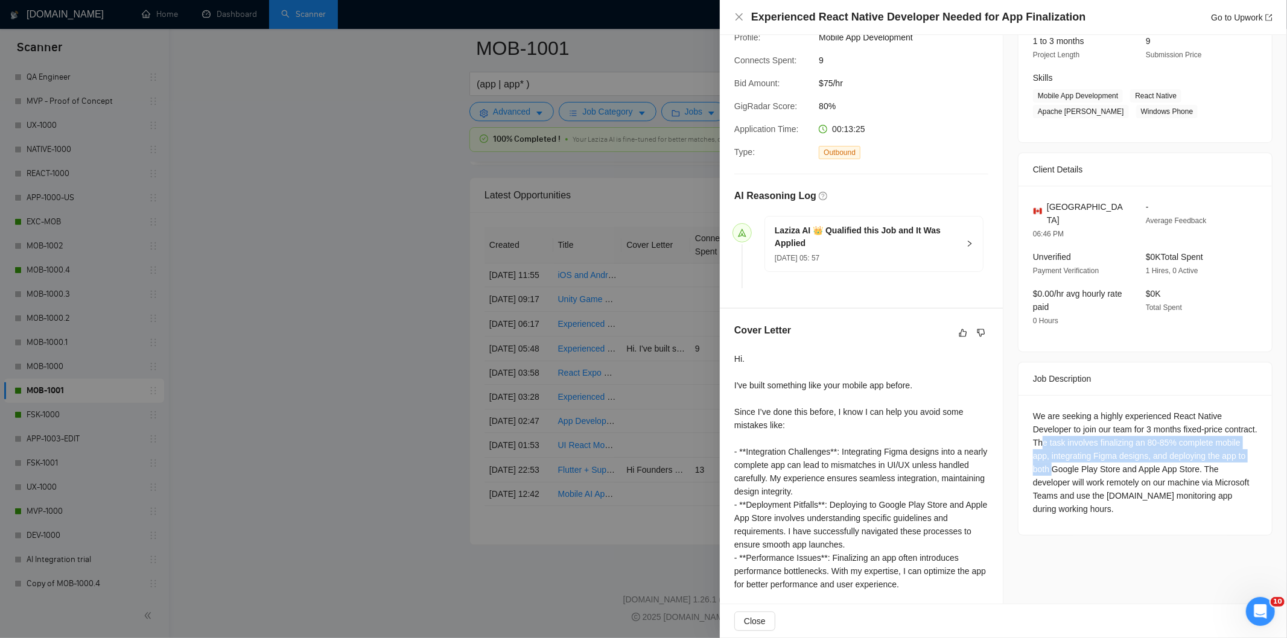
drag, startPoint x: 1070, startPoint y: 431, endPoint x: 1075, endPoint y: 450, distance: 19.5
click at [1075, 450] on div "We are seeking a highly experienced React Native Developer to join our team for…" at bounding box center [1145, 463] width 224 height 106
click at [1070, 425] on div "We are seeking a highly experienced React Native Developer to join our team for…" at bounding box center [1145, 463] width 224 height 106
click at [1064, 432] on div "We are seeking a highly experienced React Native Developer to join our team for…" at bounding box center [1145, 463] width 224 height 106
drag, startPoint x: 1063, startPoint y: 428, endPoint x: 1069, endPoint y: 449, distance: 22.0
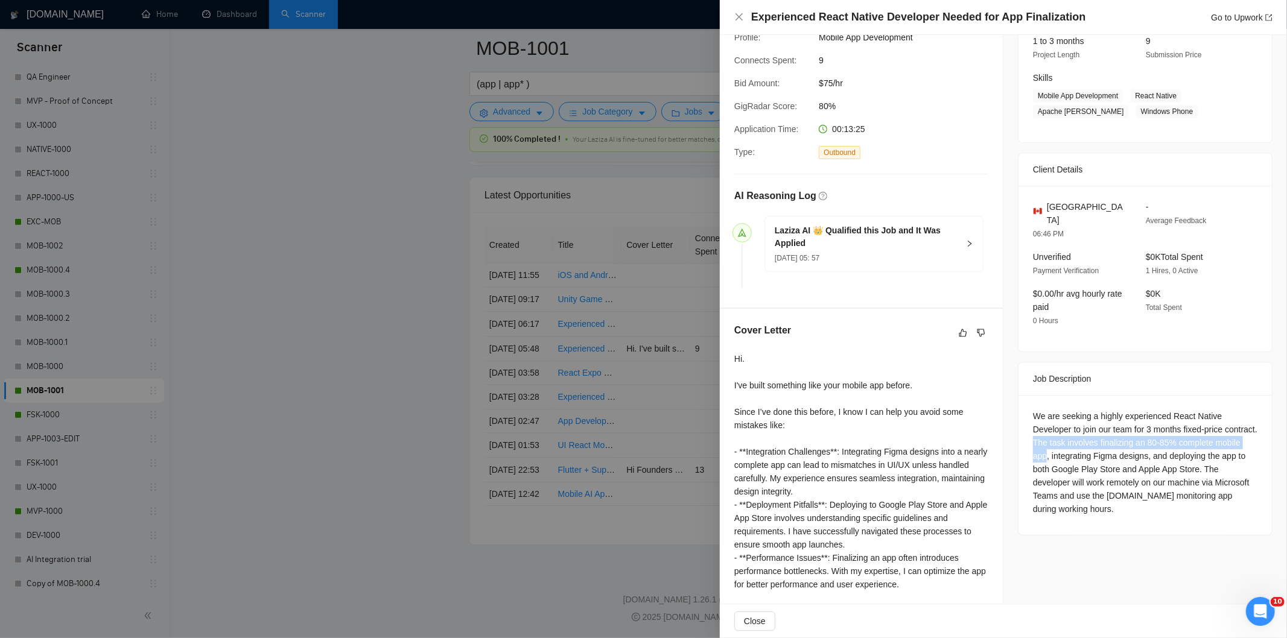
click at [1069, 449] on div "We are seeking a highly experienced React Native Developer to join our team for…" at bounding box center [1145, 463] width 224 height 106
drag, startPoint x: 737, startPoint y: 21, endPoint x: 635, endPoint y: 435, distance: 426.8
click at [736, 21] on icon "close" at bounding box center [739, 17] width 10 height 10
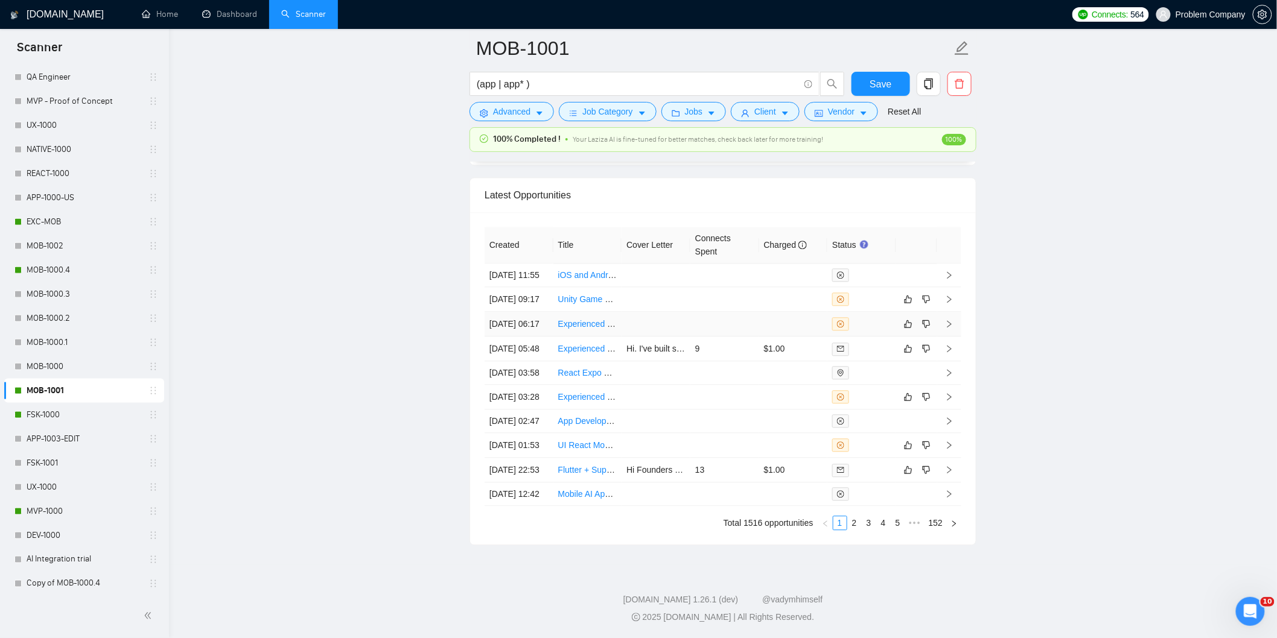
click at [535, 337] on td "[DATE] 06:17" at bounding box center [518, 324] width 69 height 25
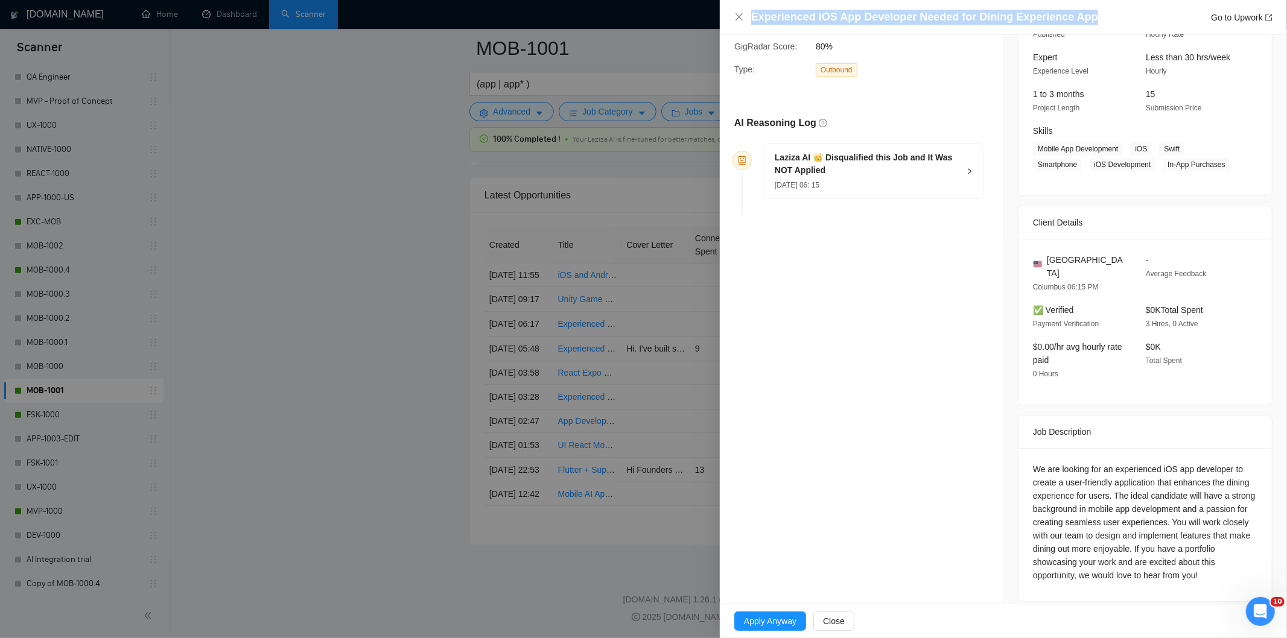
drag, startPoint x: 1093, startPoint y: 19, endPoint x: 740, endPoint y: 5, distance: 353.2
click at [740, 5] on div "Experienced iOS App Developer Needed for Dining Experience App Go to Upwork" at bounding box center [1003, 17] width 567 height 35
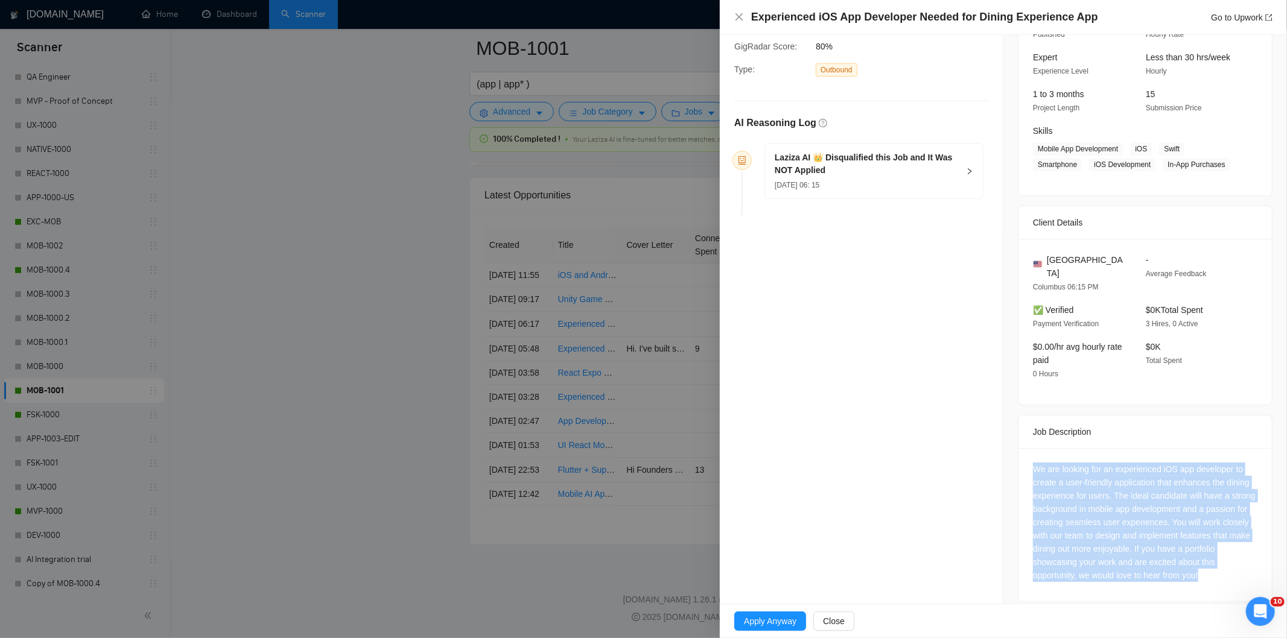
drag, startPoint x: 1026, startPoint y: 451, endPoint x: 1222, endPoint y: 572, distance: 229.7
click at [1222, 572] on div "We are looking for an experienced iOS app developer to create a user-friendly a…" at bounding box center [1144, 524] width 253 height 153
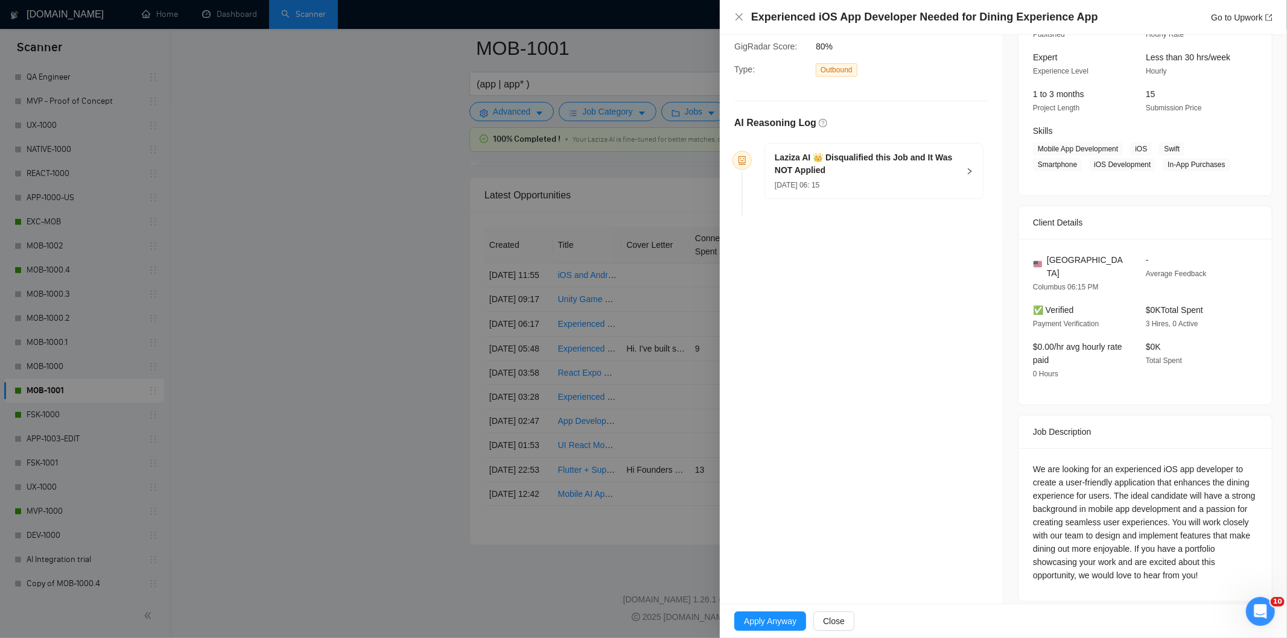
click at [907, 178] on div "[DATE] 06: 15" at bounding box center [867, 184] width 184 height 13
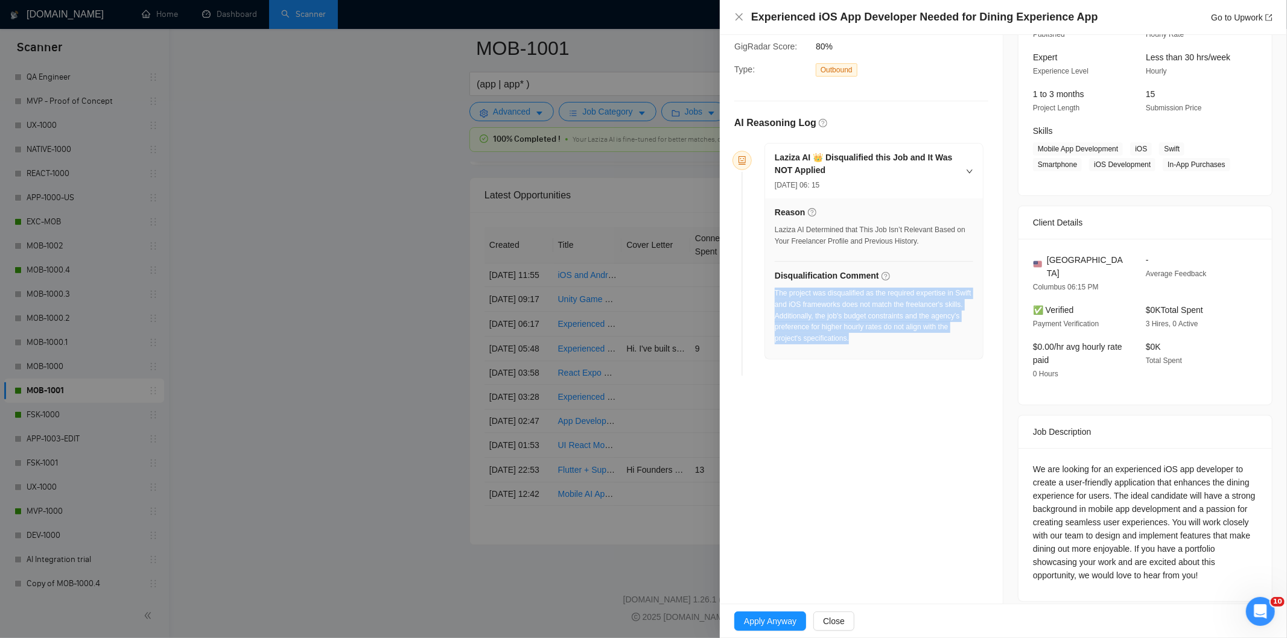
drag, startPoint x: 883, startPoint y: 344, endPoint x: 774, endPoint y: 299, distance: 118.2
click at [775, 299] on div "The project was disqualified as the required expertise in Swift and iOS framewo…" at bounding box center [874, 316] width 198 height 57
click at [742, 18] on icon "close" at bounding box center [739, 17] width 10 height 10
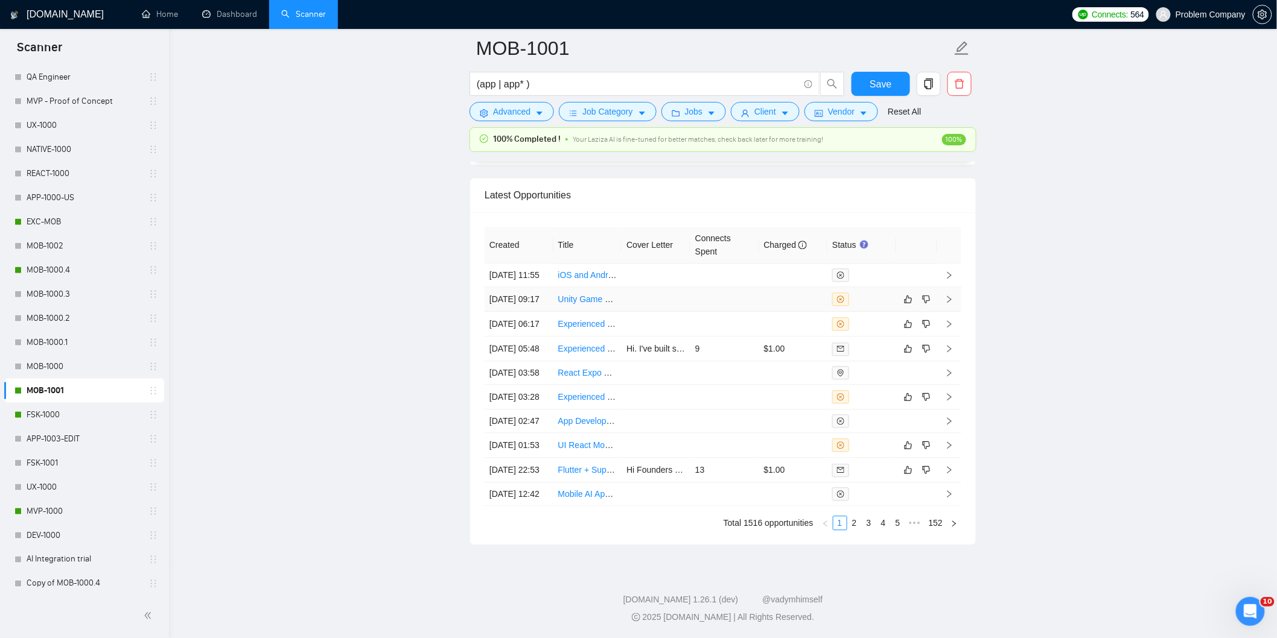
click at [538, 312] on td "[DATE] 09:17" at bounding box center [518, 299] width 69 height 25
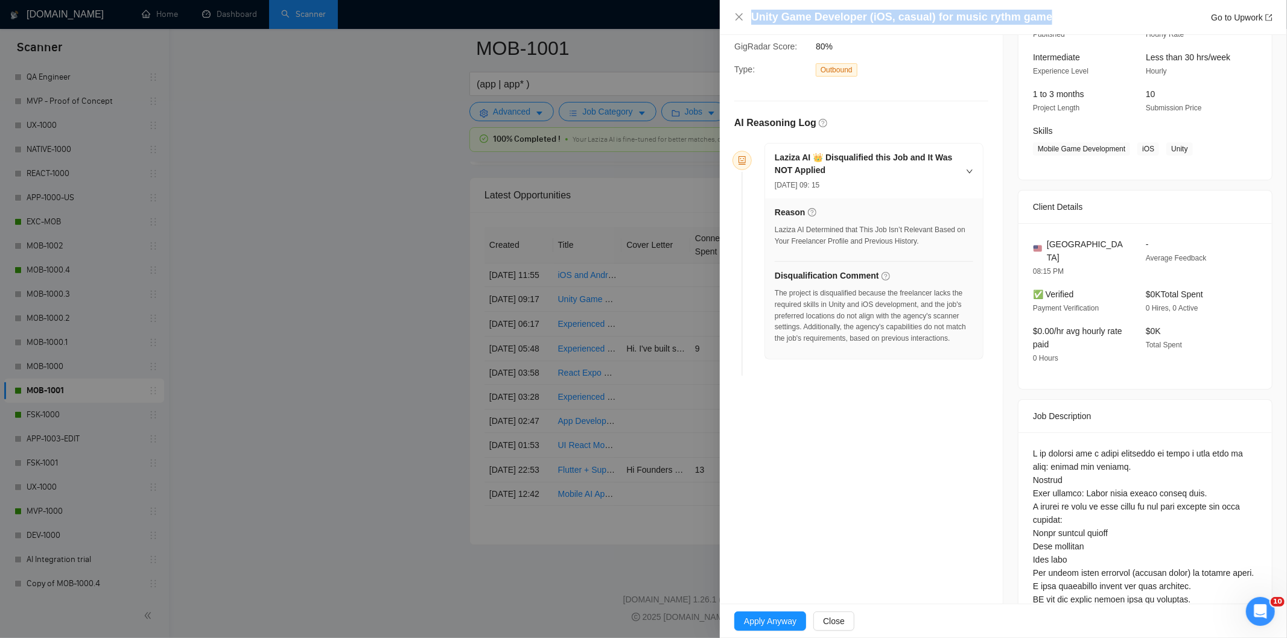
drag, startPoint x: 1073, startPoint y: 14, endPoint x: 757, endPoint y: 8, distance: 316.2
click at [757, 8] on div "Unity Game Developer (iOS, casual) for music rythm game Go to Upwork" at bounding box center [1003, 17] width 567 height 35
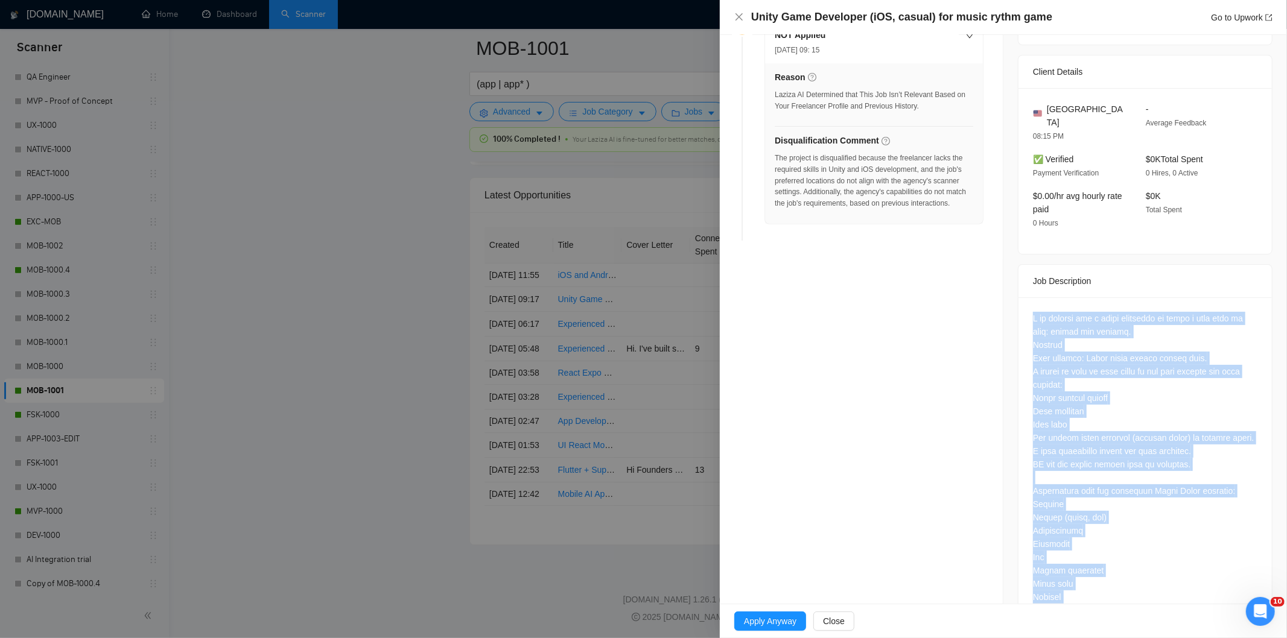
scroll to position [557, 0]
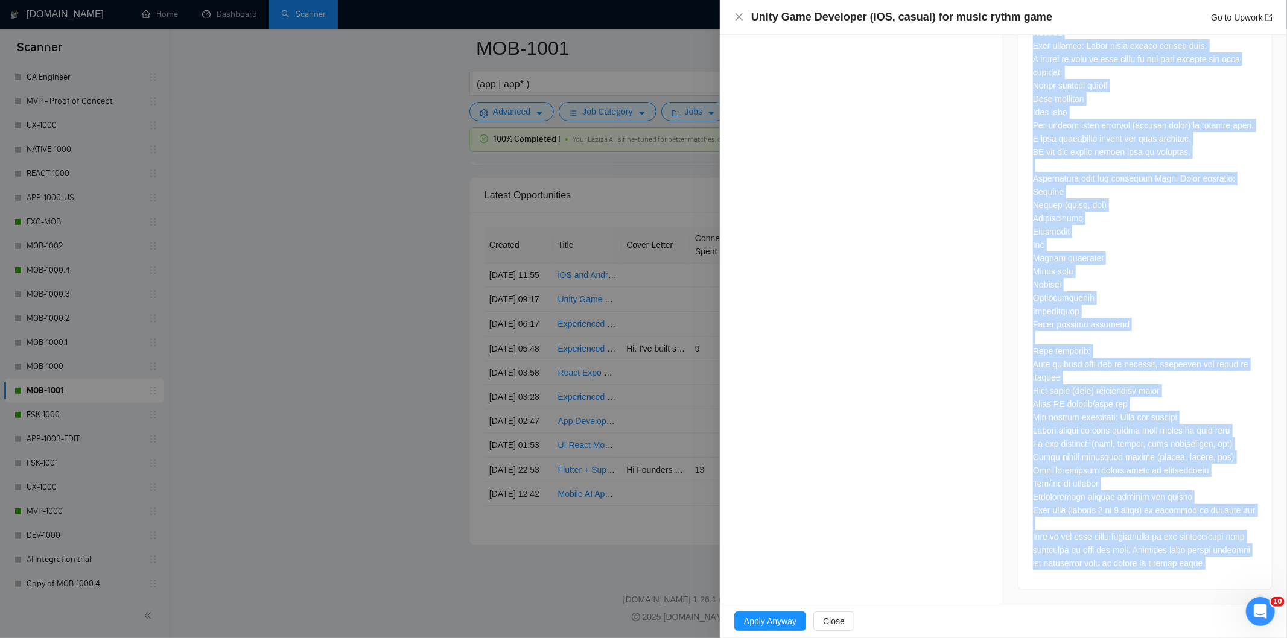
drag, startPoint x: 1021, startPoint y: 370, endPoint x: 1242, endPoint y: 567, distance: 295.2
click at [1242, 567] on div at bounding box center [1144, 287] width 253 height 604
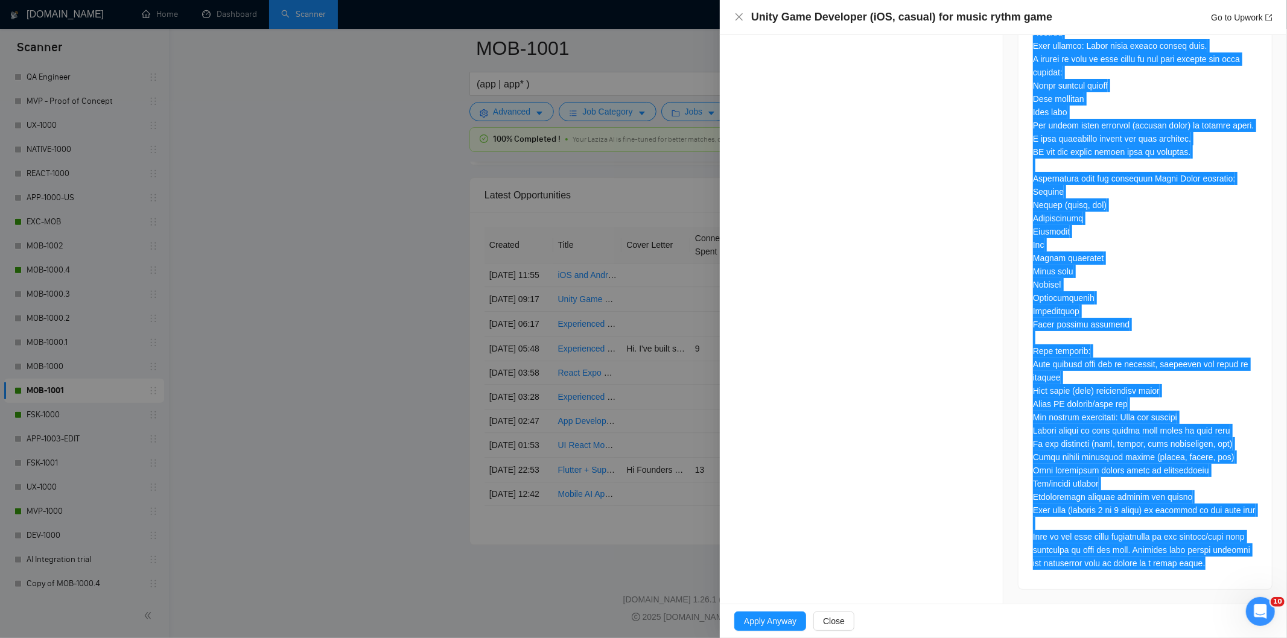
scroll to position [222, 0]
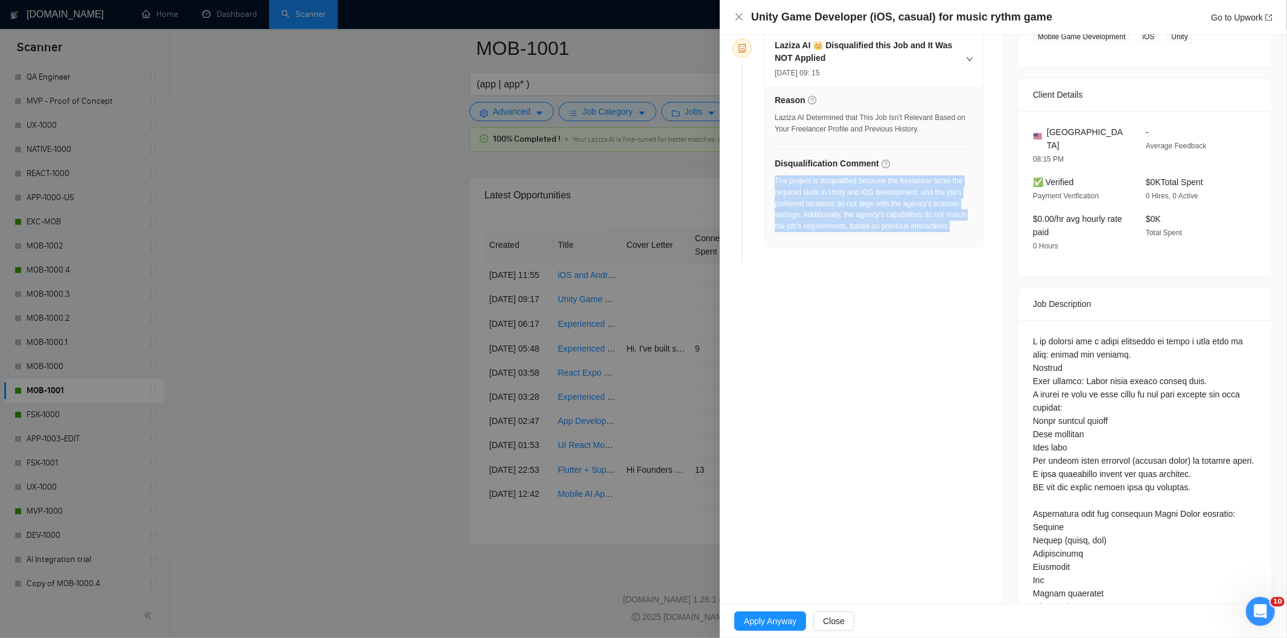
drag, startPoint x: 968, startPoint y: 228, endPoint x: 775, endPoint y: 186, distance: 198.2
click at [775, 186] on div "Reason Laziza AI Determined that This Job Isn’t Relevant Based on Your Freelanc…" at bounding box center [874, 166] width 218 height 160
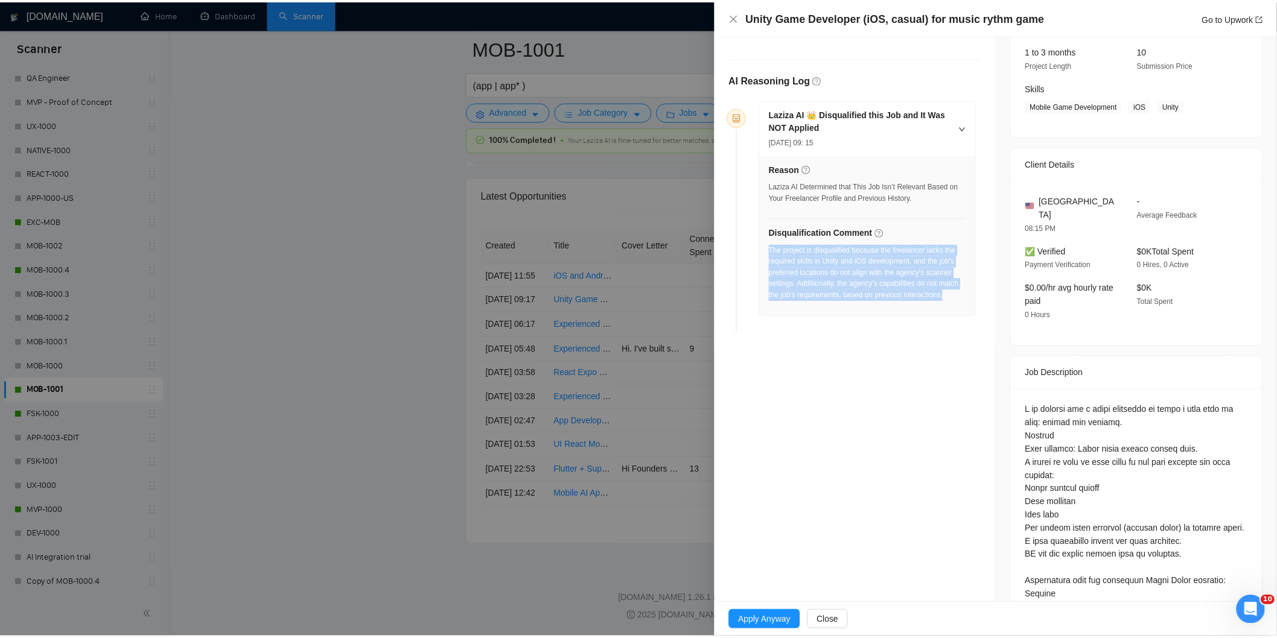
scroll to position [0, 0]
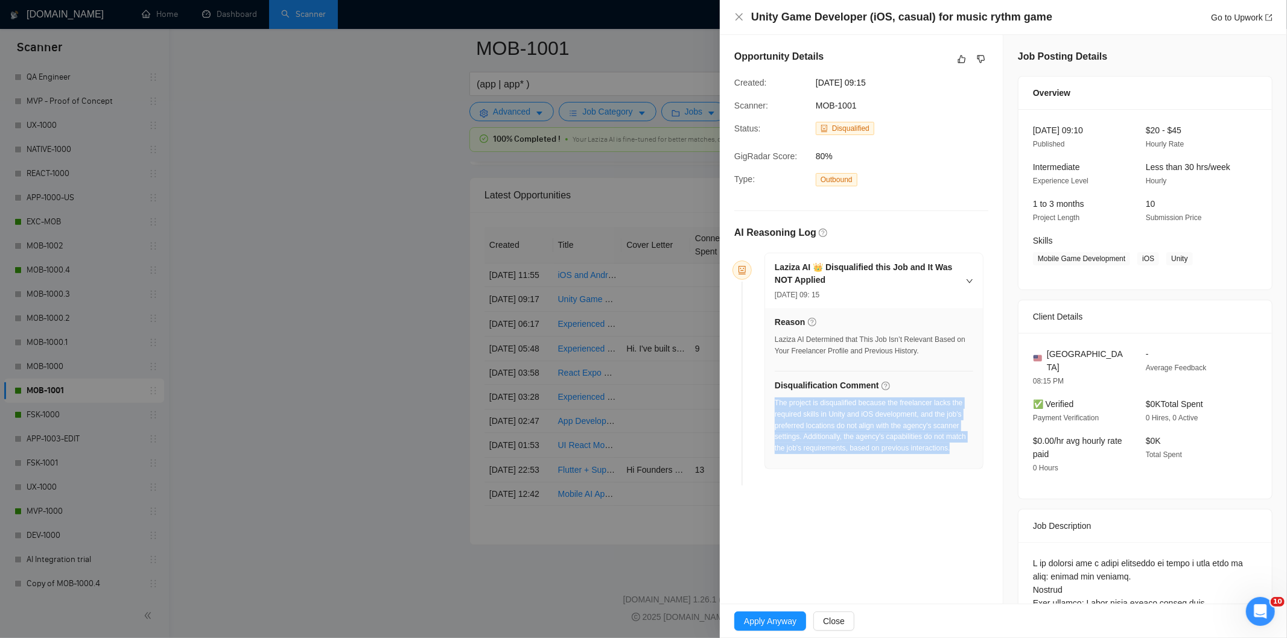
drag, startPoint x: 903, startPoint y: 89, endPoint x: 812, endPoint y: 80, distance: 91.5
click at [812, 80] on div "[DATE] 09:15" at bounding box center [872, 82] width 122 height 13
click at [739, 17] on icon "close" at bounding box center [738, 16] width 7 height 7
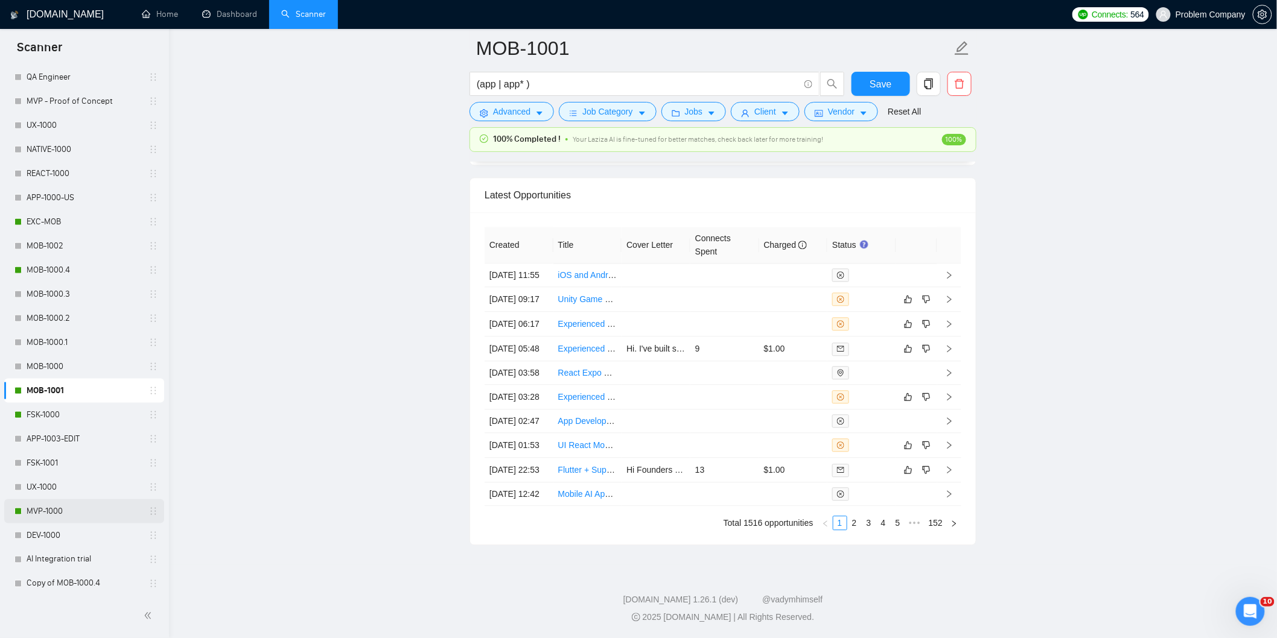
click at [60, 504] on link "MVP-1000" at bounding box center [84, 512] width 115 height 24
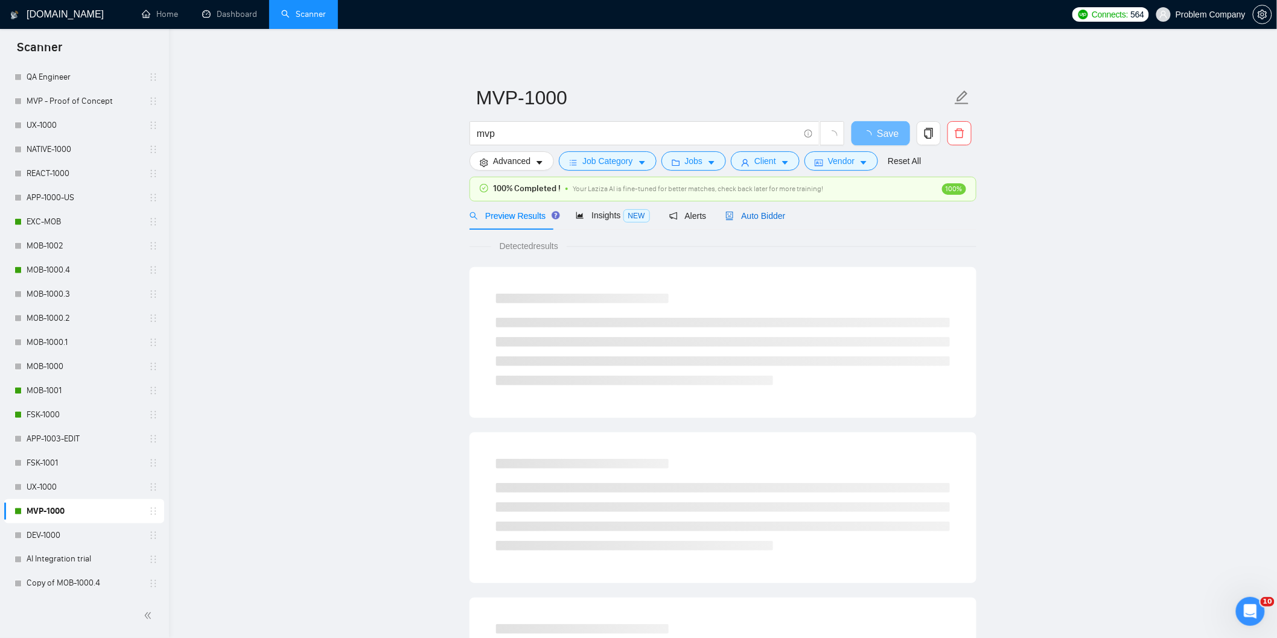
click at [777, 220] on span "Auto Bidder" at bounding box center [755, 216] width 60 height 10
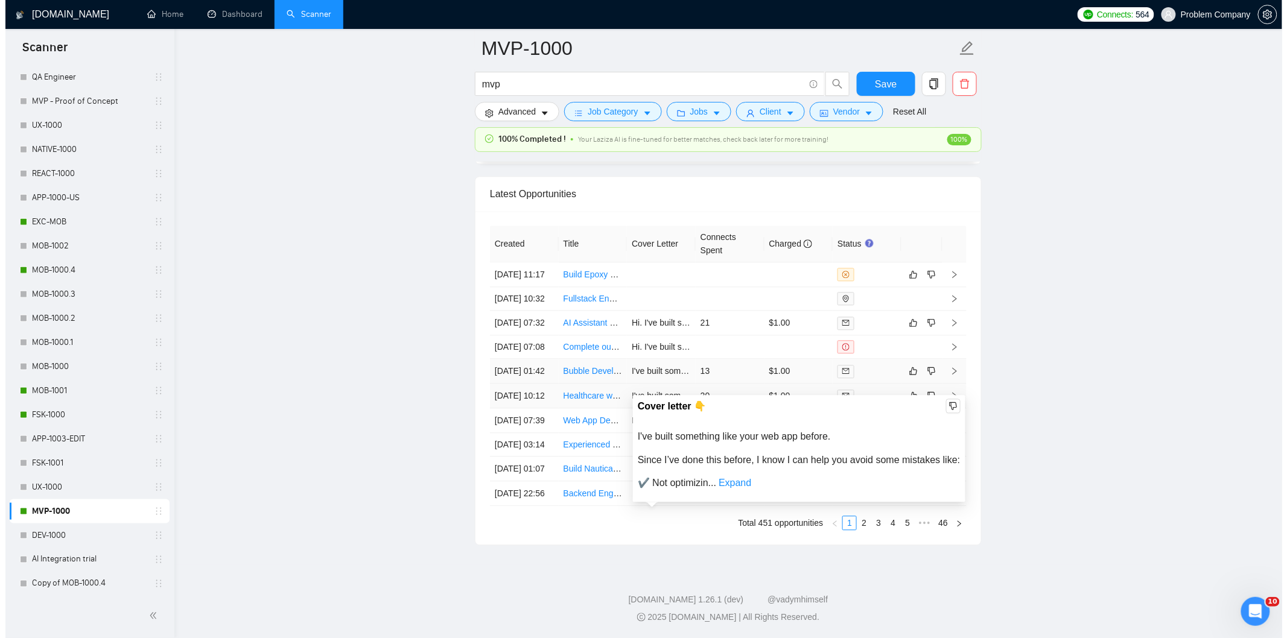
scroll to position [2949, 0]
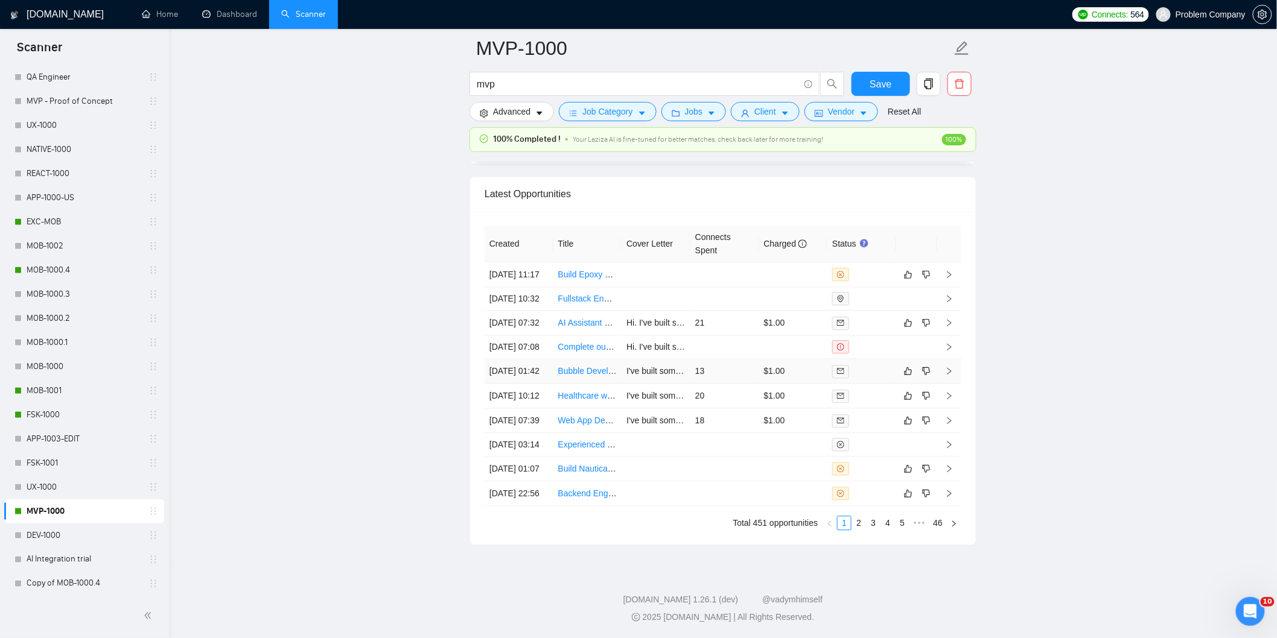
click at [541, 384] on td "[DATE] 01:42" at bounding box center [518, 371] width 69 height 25
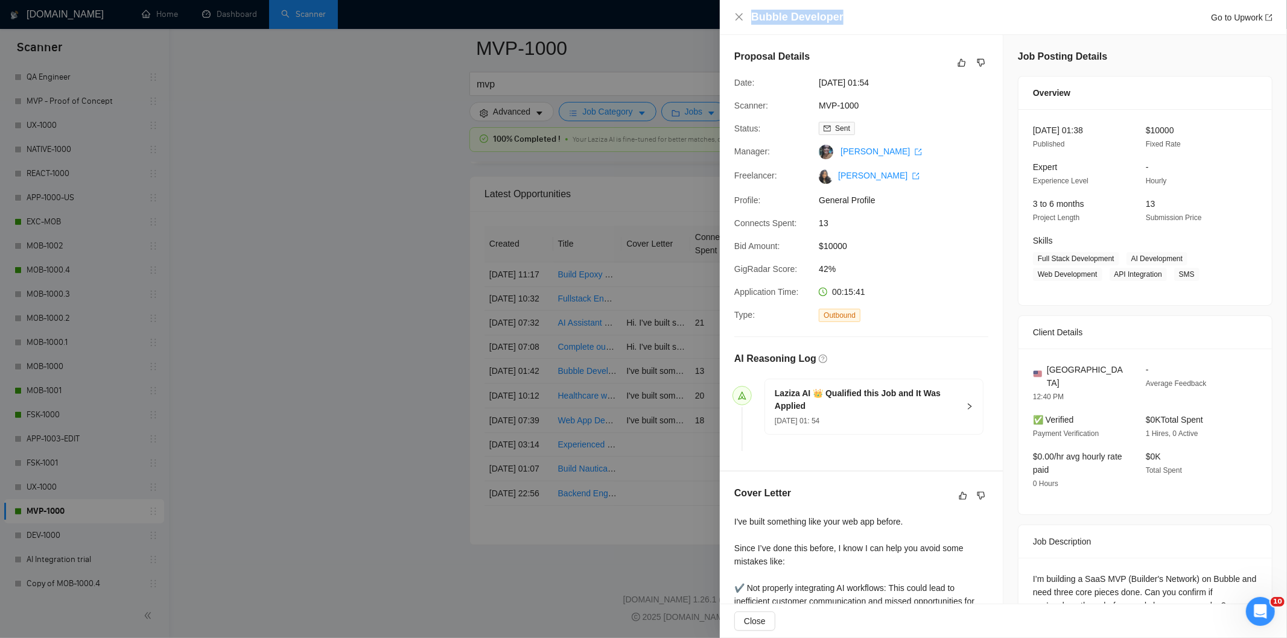
drag, startPoint x: 884, startPoint y: 11, endPoint x: 739, endPoint y: 11, distance: 144.8
click at [739, 11] on div "Bubble Developer Go to Upwork" at bounding box center [1003, 17] width 538 height 15
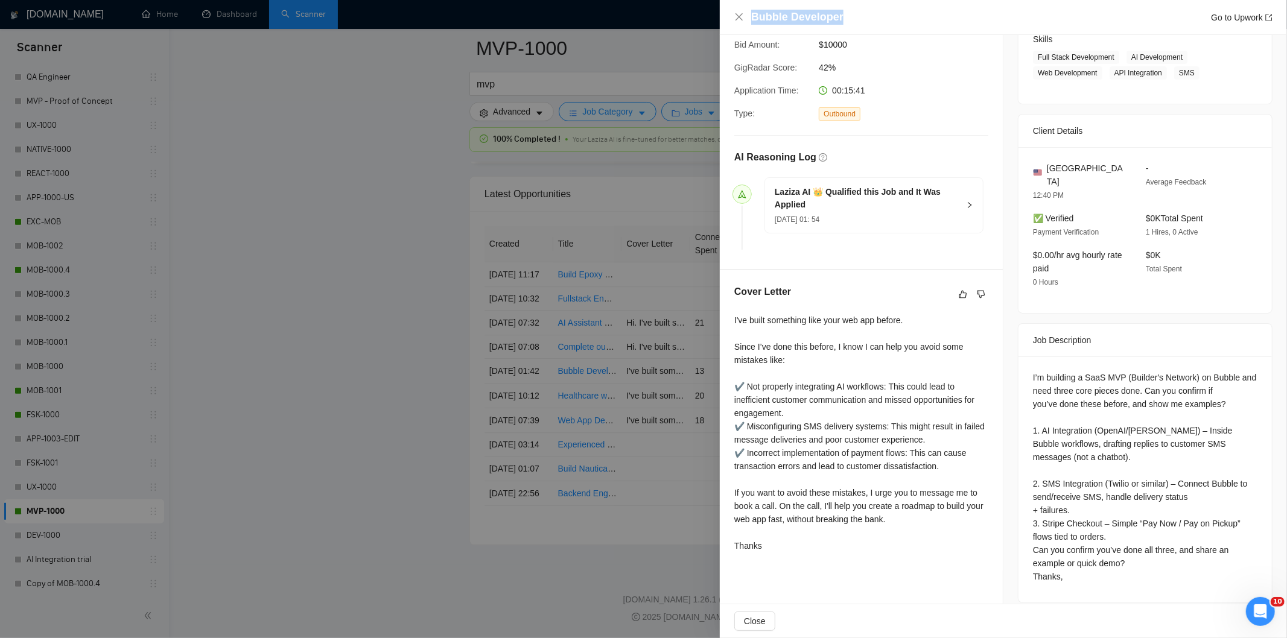
scroll to position [202, 0]
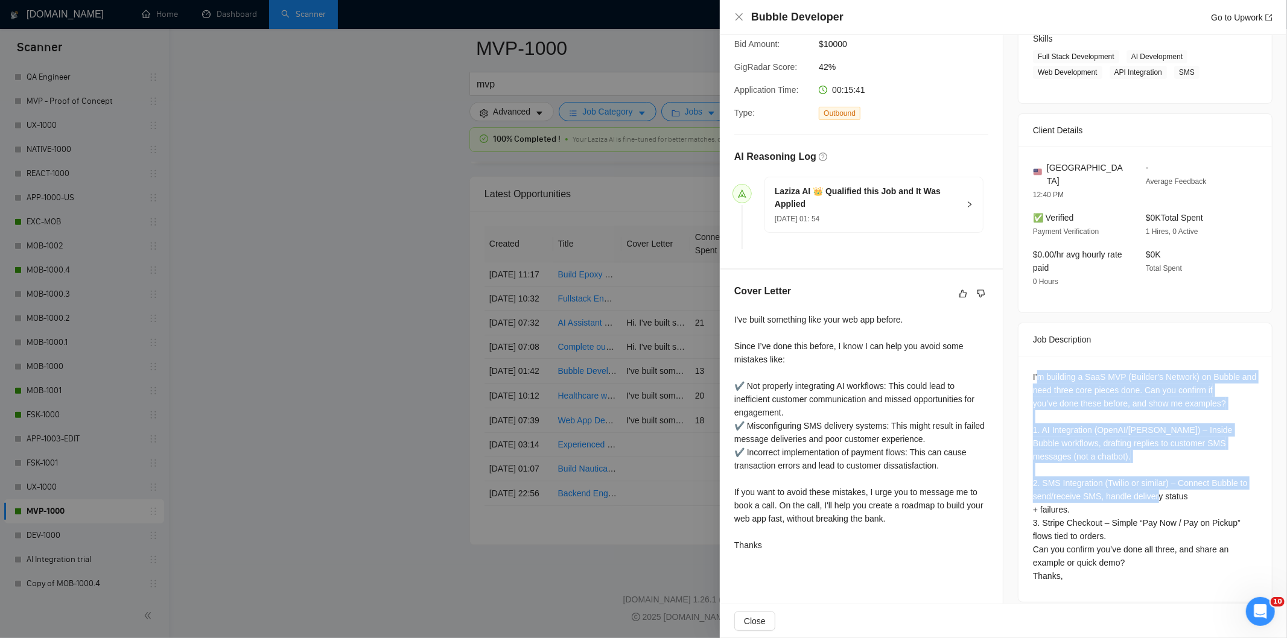
drag, startPoint x: 1033, startPoint y: 364, endPoint x: 1161, endPoint y: 478, distance: 170.9
click at [1161, 478] on div "I’m building a SaaS MVP (Builder's Network) on Bubble and need three core piece…" at bounding box center [1145, 476] width 224 height 212
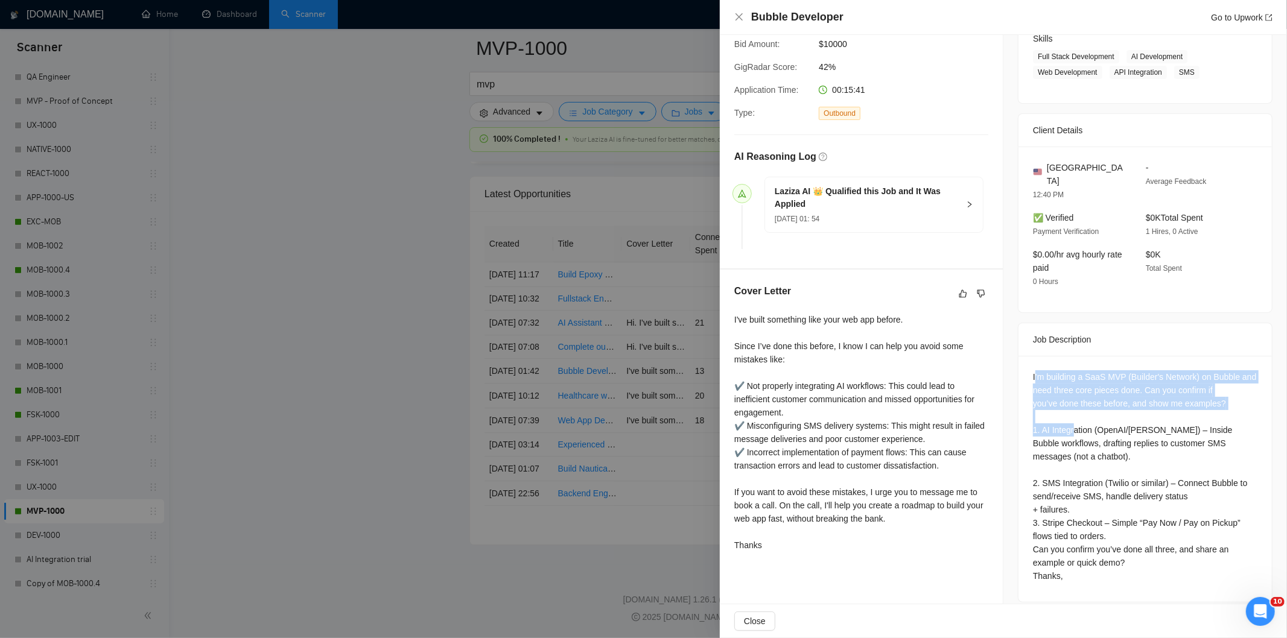
drag, startPoint x: 1029, startPoint y: 362, endPoint x: 1070, endPoint y: 417, distance: 68.5
click at [1070, 417] on div "I’m building a SaaS MVP (Builder's Network) on Bubble and need three core piece…" at bounding box center [1145, 476] width 224 height 212
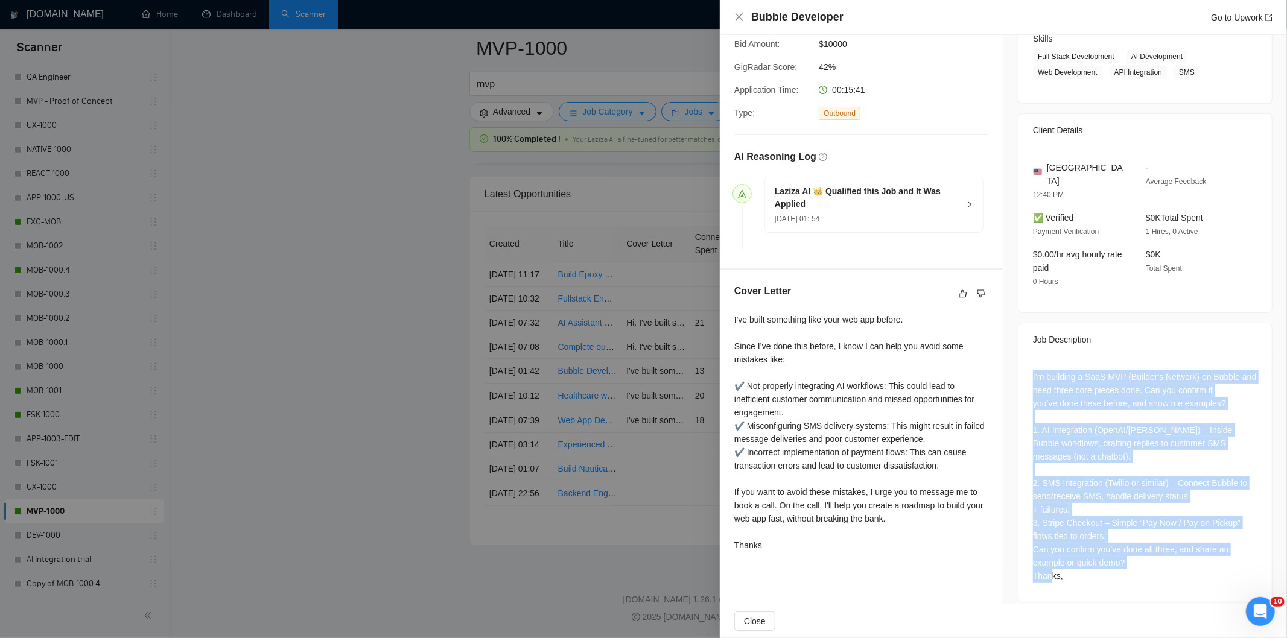
drag, startPoint x: 1024, startPoint y: 364, endPoint x: 1089, endPoint y: 563, distance: 209.5
click at [1089, 563] on div "I’m building a SaaS MVP (Builder's Network) on Bubble and need three core piece…" at bounding box center [1144, 479] width 253 height 246
click at [739, 17] on icon "close" at bounding box center [738, 16] width 7 height 7
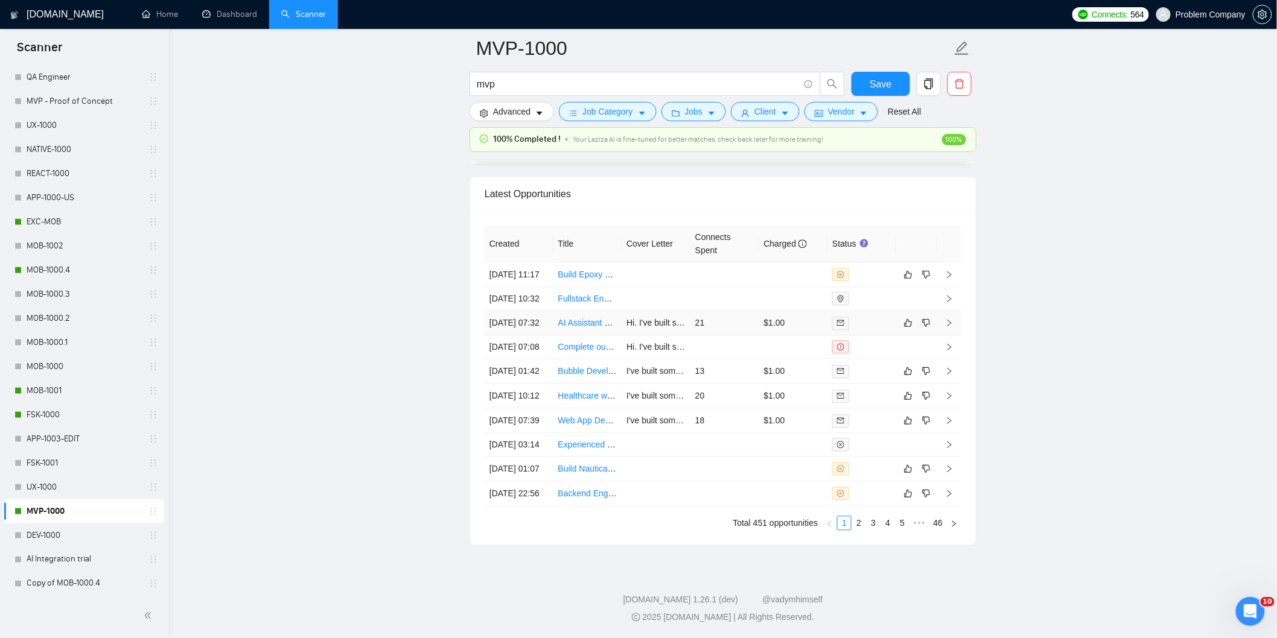
click at [522, 318] on td "[DATE] 07:32" at bounding box center [518, 323] width 69 height 25
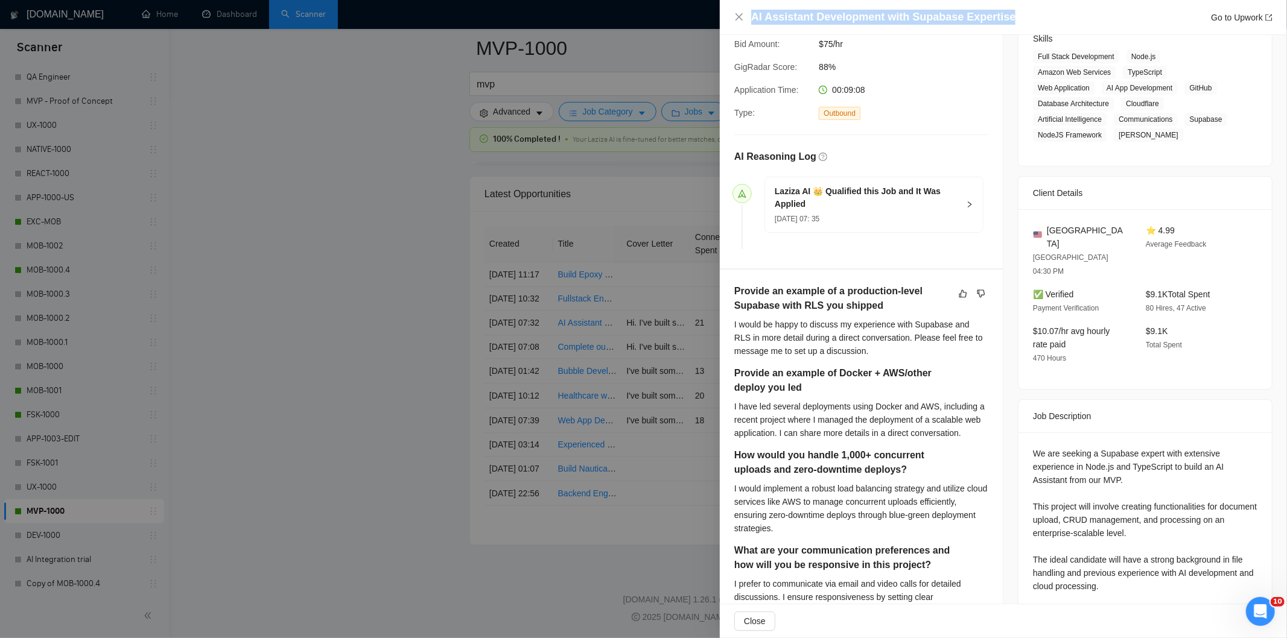
drag, startPoint x: 1020, startPoint y: 12, endPoint x: 738, endPoint y: 32, distance: 283.0
click at [730, 15] on div "AI Assistant Development with Supabase Expertise Go to Upwork" at bounding box center [1003, 17] width 567 height 35
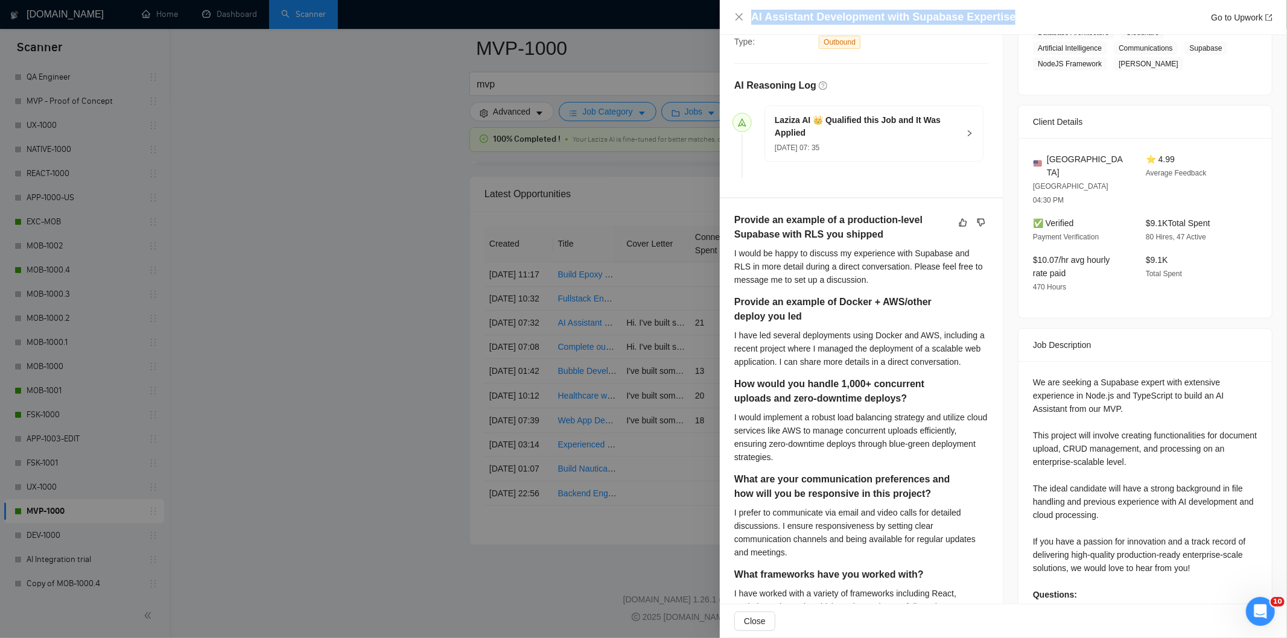
scroll to position [471, 0]
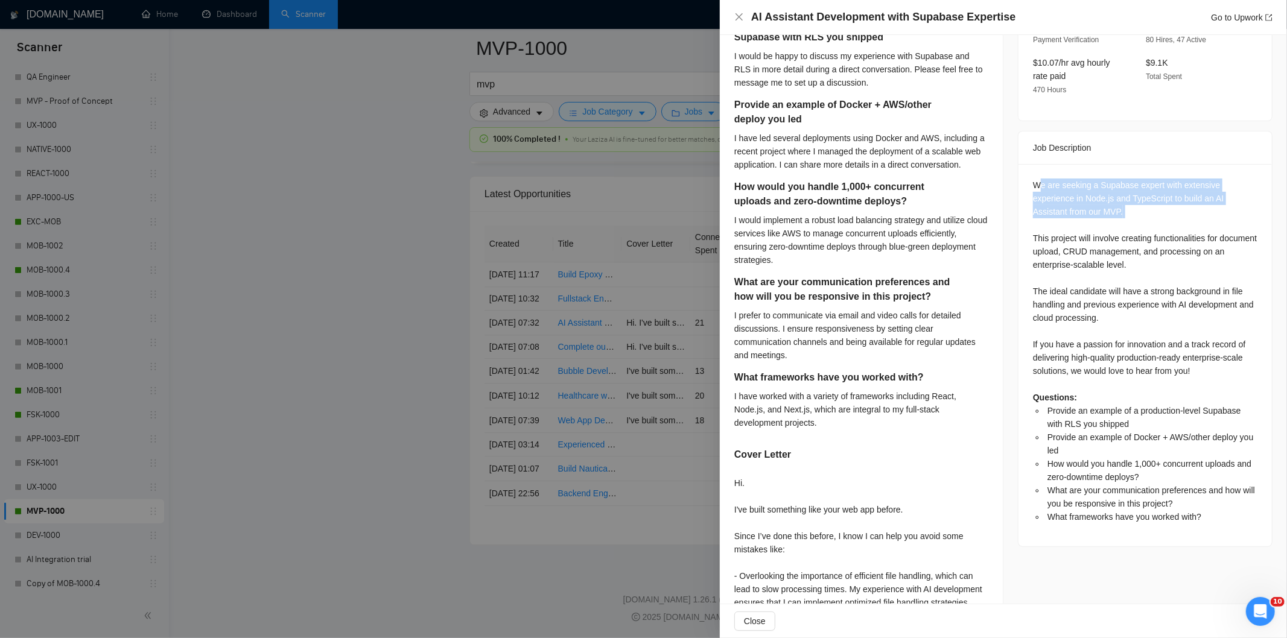
drag, startPoint x: 1033, startPoint y: 154, endPoint x: 1099, endPoint y: 203, distance: 81.6
click at [1099, 203] on div "We are seeking a Supabase expert with extensive experience in Node.js and TypeS…" at bounding box center [1145, 351] width 224 height 345
click at [1099, 205] on div "We are seeking a Supabase expert with extensive experience in Node.js and TypeS…" at bounding box center [1145, 351] width 224 height 345
click at [1035, 180] on div "We are seeking a Supabase expert with extensive experience in Node.js and TypeS…" at bounding box center [1145, 351] width 224 height 345
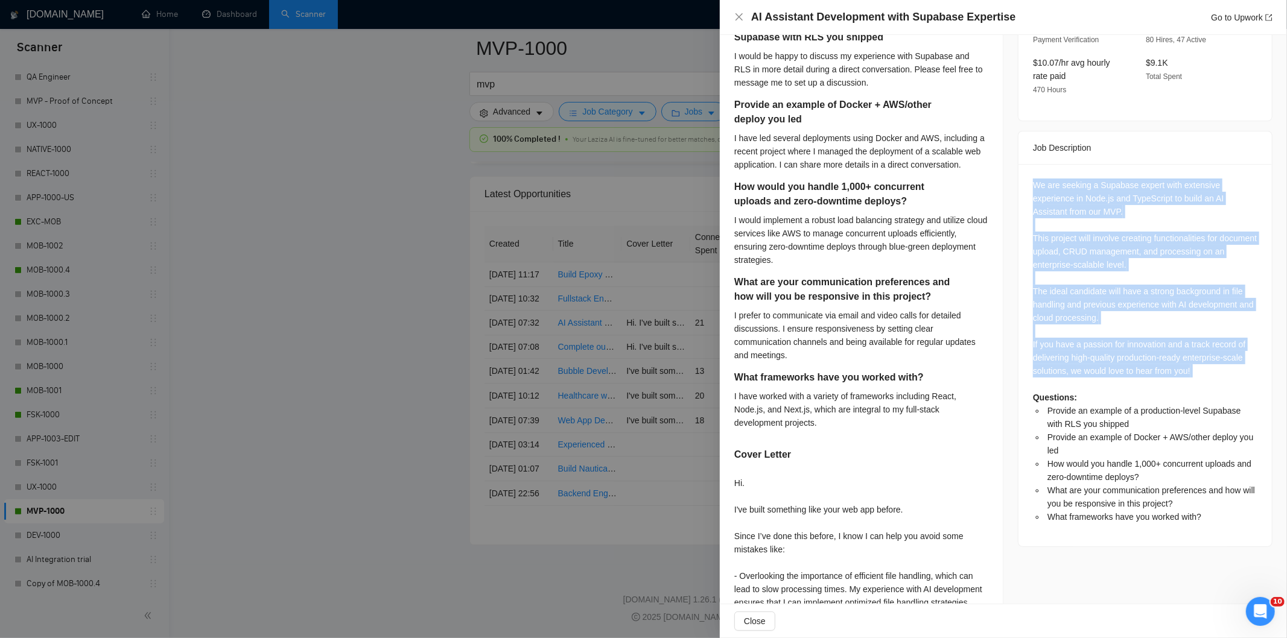
drag, startPoint x: 1024, startPoint y: 155, endPoint x: 1193, endPoint y: 360, distance: 266.1
click at [1193, 360] on div "We are seeking a Supabase expert with extensive experience in Node.js and TypeS…" at bounding box center [1144, 355] width 253 height 382
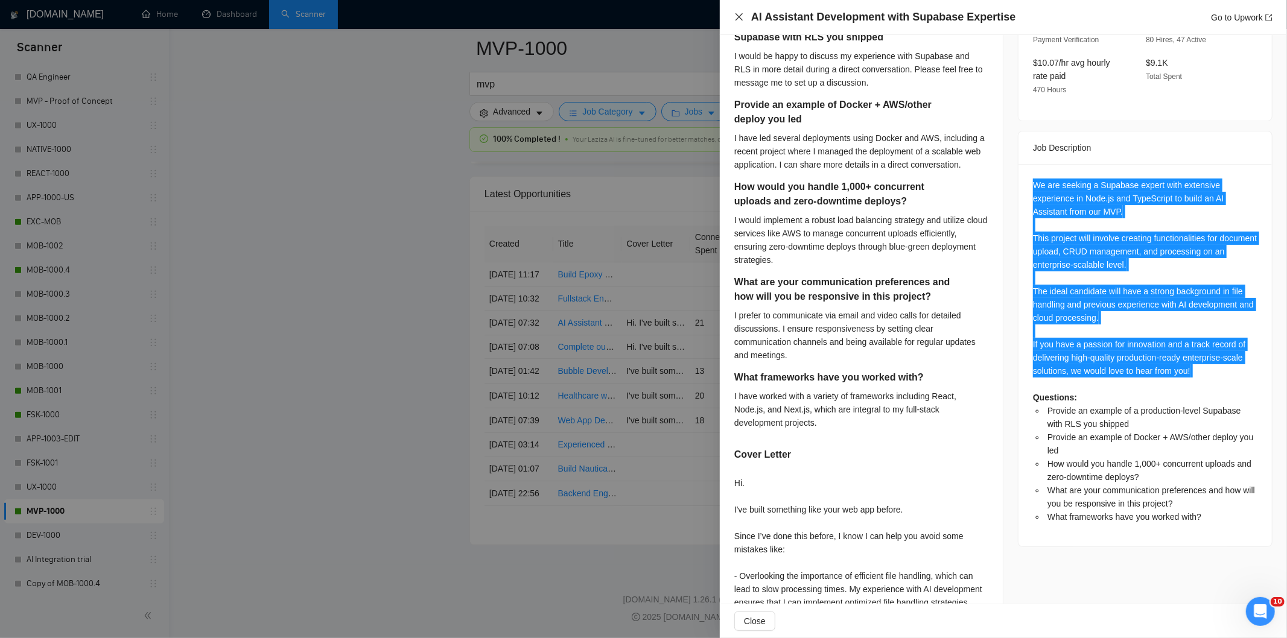
click at [738, 17] on icon "close" at bounding box center [739, 17] width 10 height 10
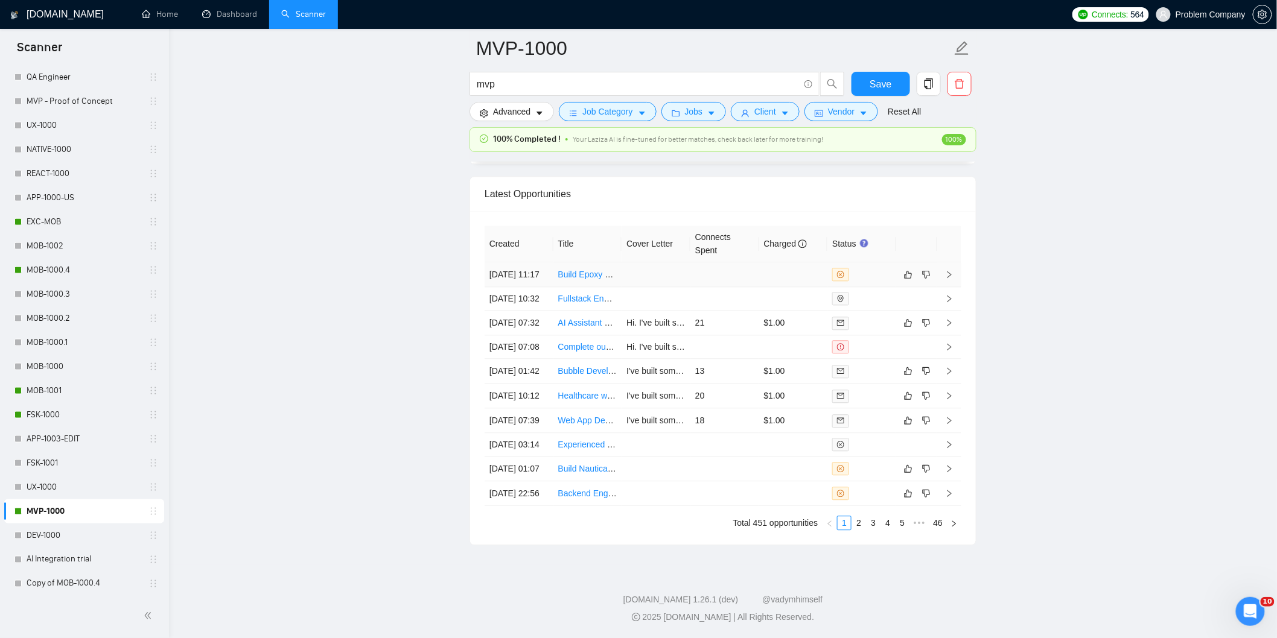
click at [532, 262] on td "[DATE] 11:17" at bounding box center [518, 274] width 69 height 25
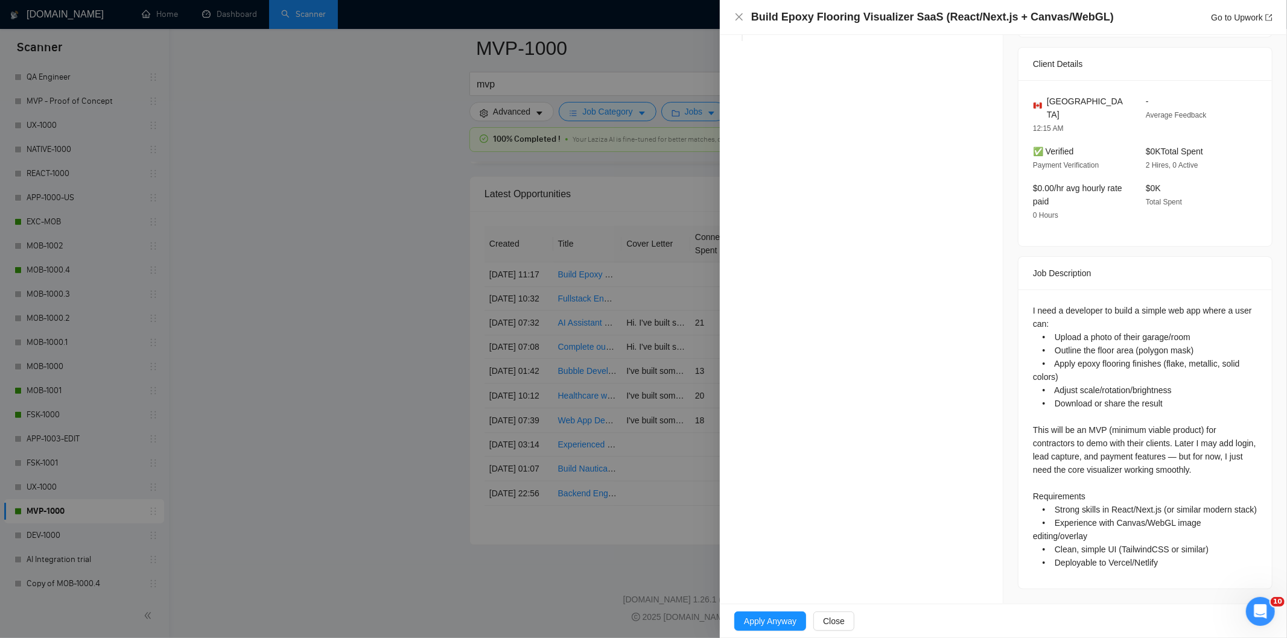
scroll to position [284, 0]
drag, startPoint x: 942, startPoint y: 14, endPoint x: 750, endPoint y: 7, distance: 192.6
click at [750, 7] on div "Build Epoxy Flooring Visualizer SaaS (React/Next.js + Canvas/WebGL) Go to Upwork" at bounding box center [1003, 17] width 567 height 35
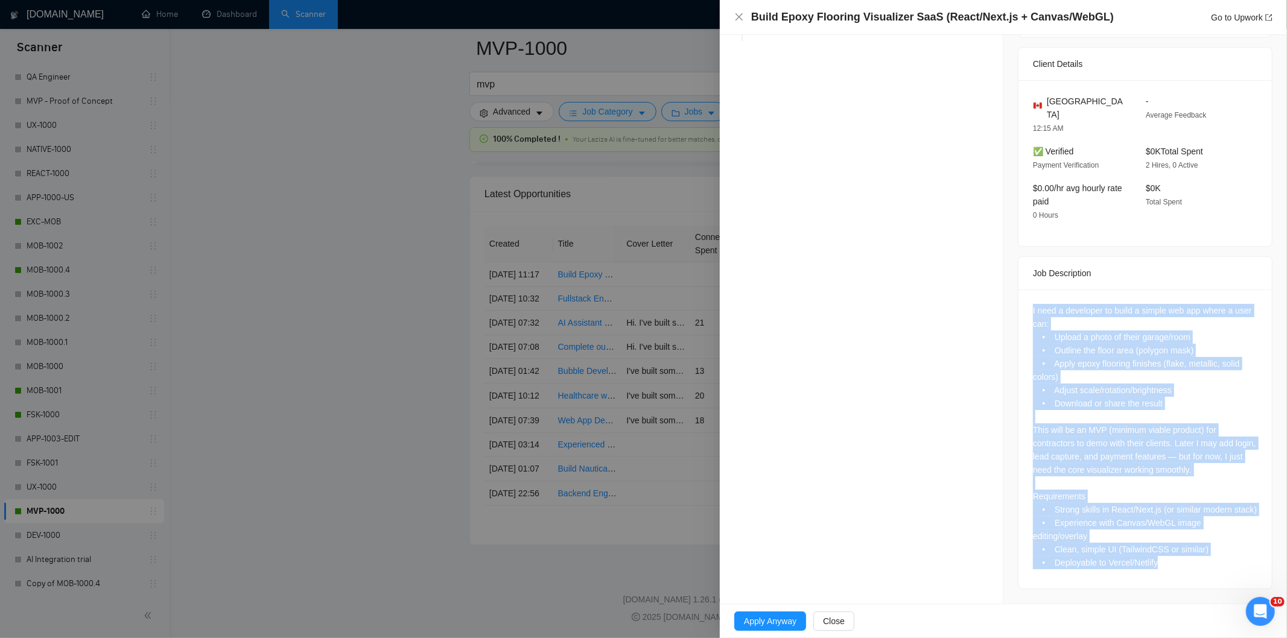
drag, startPoint x: 1020, startPoint y: 292, endPoint x: 1205, endPoint y: 583, distance: 344.9
click at [1205, 583] on div "I need a developer to build a simple web app where a user can: • Upload a photo…" at bounding box center [1144, 439] width 253 height 299
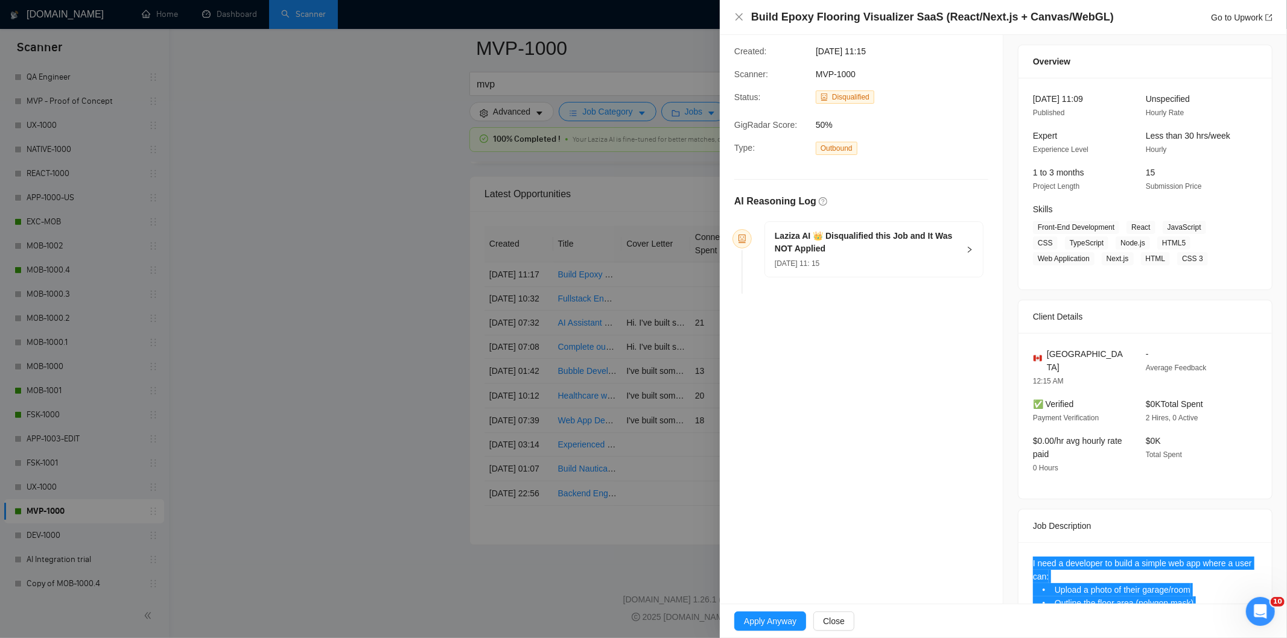
scroll to position [16, 0]
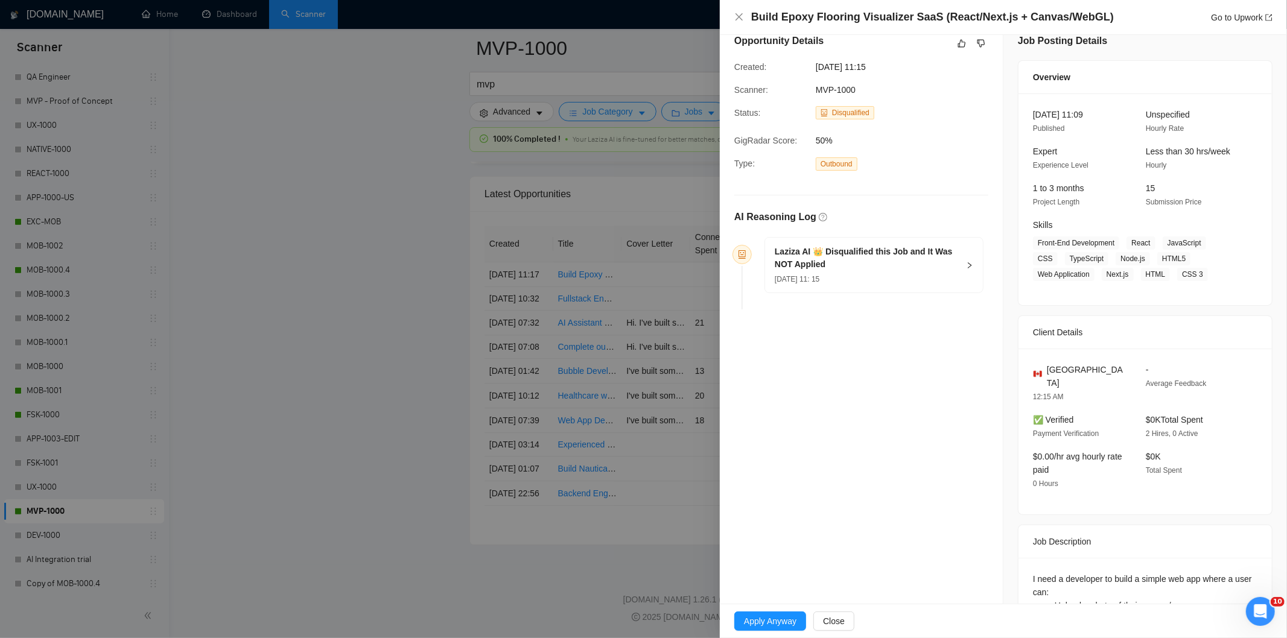
click at [878, 285] on div "[DATE] 11: 15" at bounding box center [867, 278] width 184 height 13
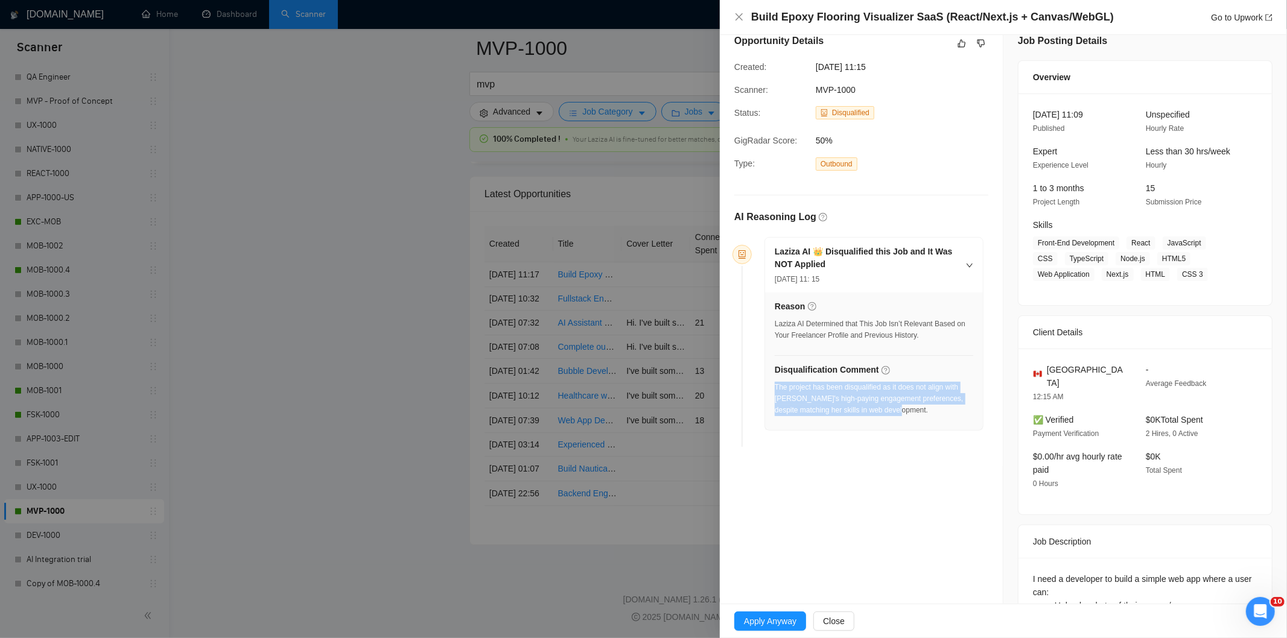
drag, startPoint x: 911, startPoint y: 414, endPoint x: 775, endPoint y: 390, distance: 137.8
click at [775, 390] on div "The project has been disqualified as it does not align with [PERSON_NAME]'s hig…" at bounding box center [874, 399] width 198 height 34
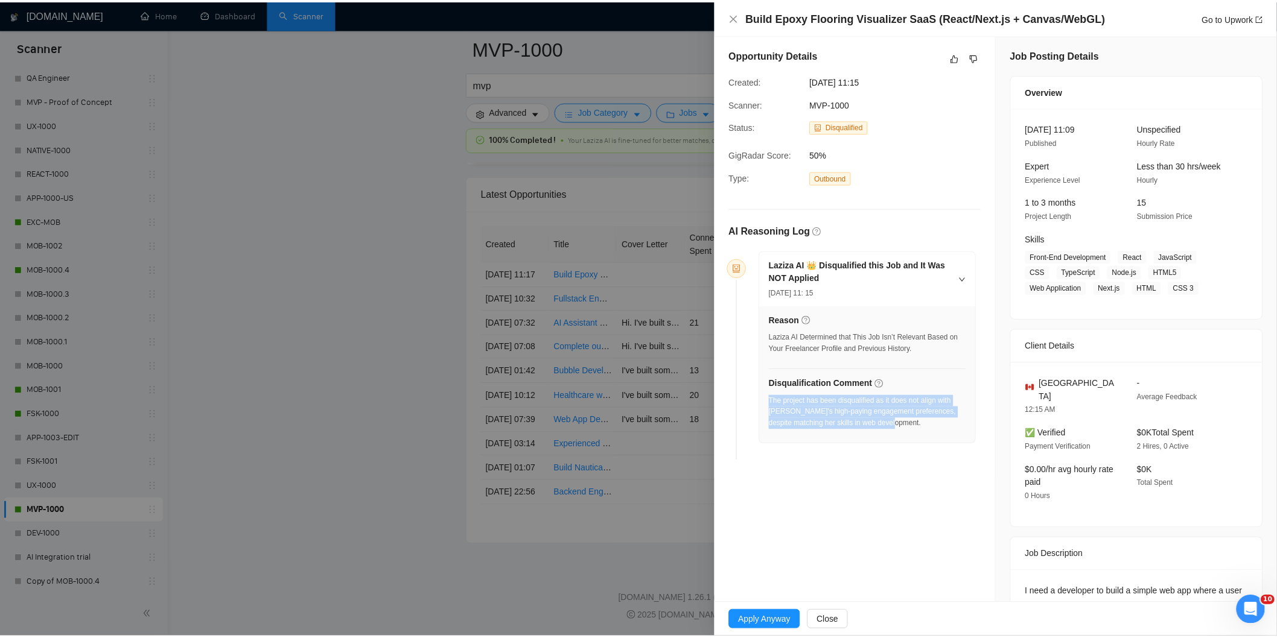
scroll to position [0, 0]
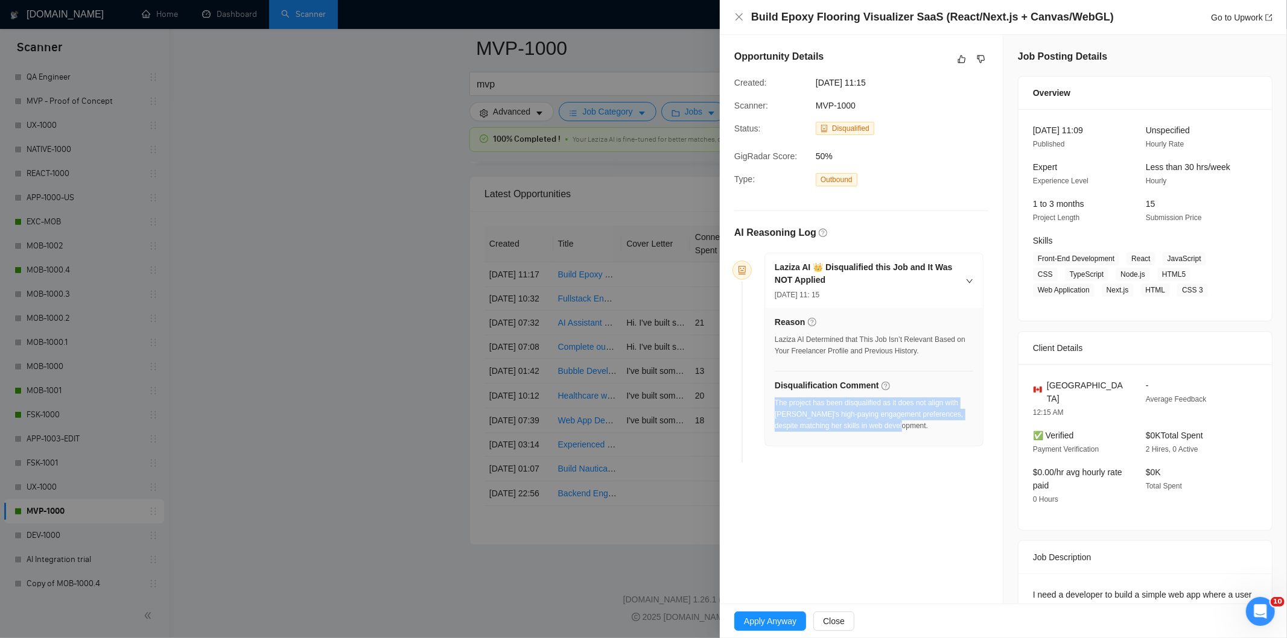
drag, startPoint x: 907, startPoint y: 85, endPoint x: 800, endPoint y: 84, distance: 107.4
click at [800, 84] on div "Created: [DATE] 11:15" at bounding box center [851, 82] width 244 height 13
click at [737, 18] on icon "close" at bounding box center [739, 17] width 10 height 10
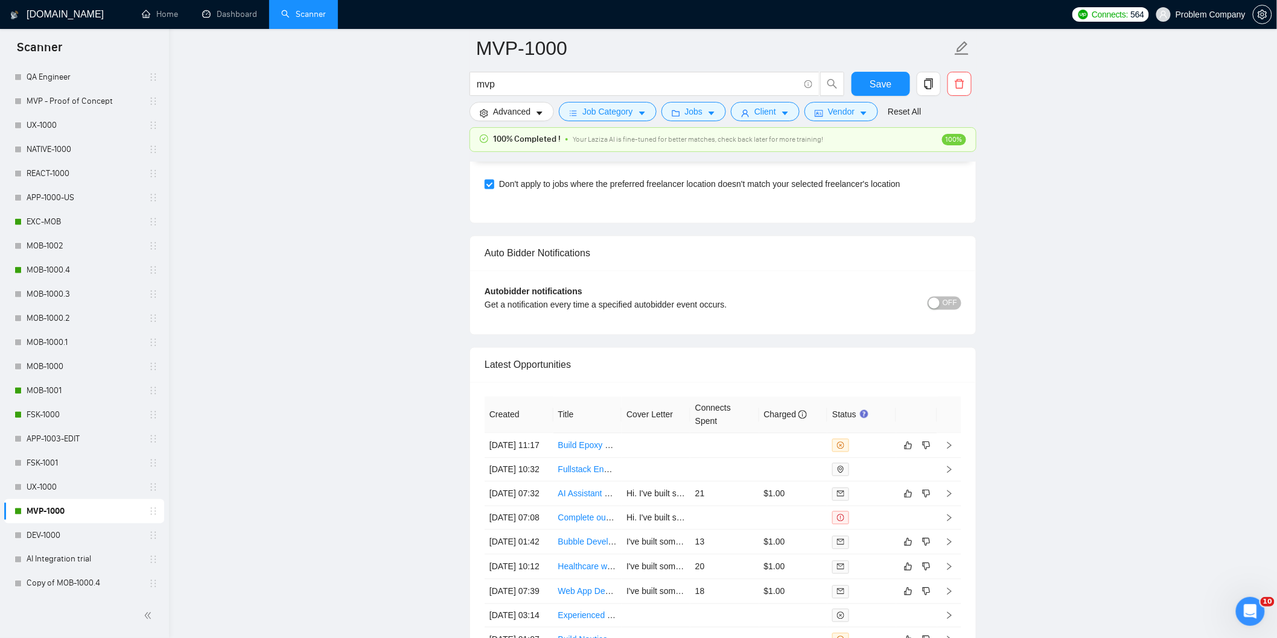
scroll to position [2681, 0]
